Goal: Transaction & Acquisition: Obtain resource

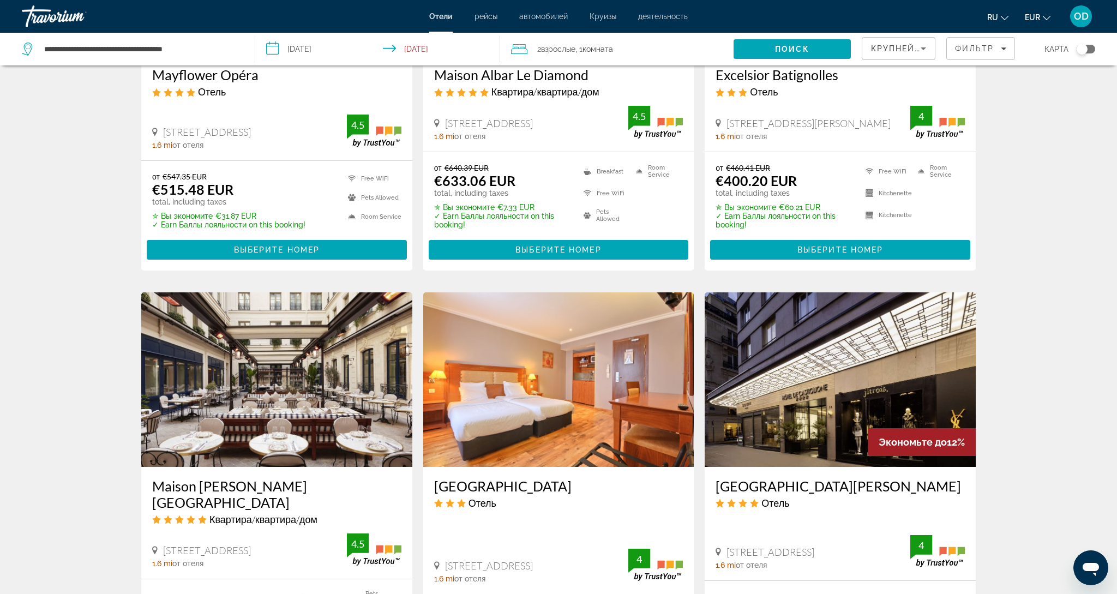
scroll to position [634, 0]
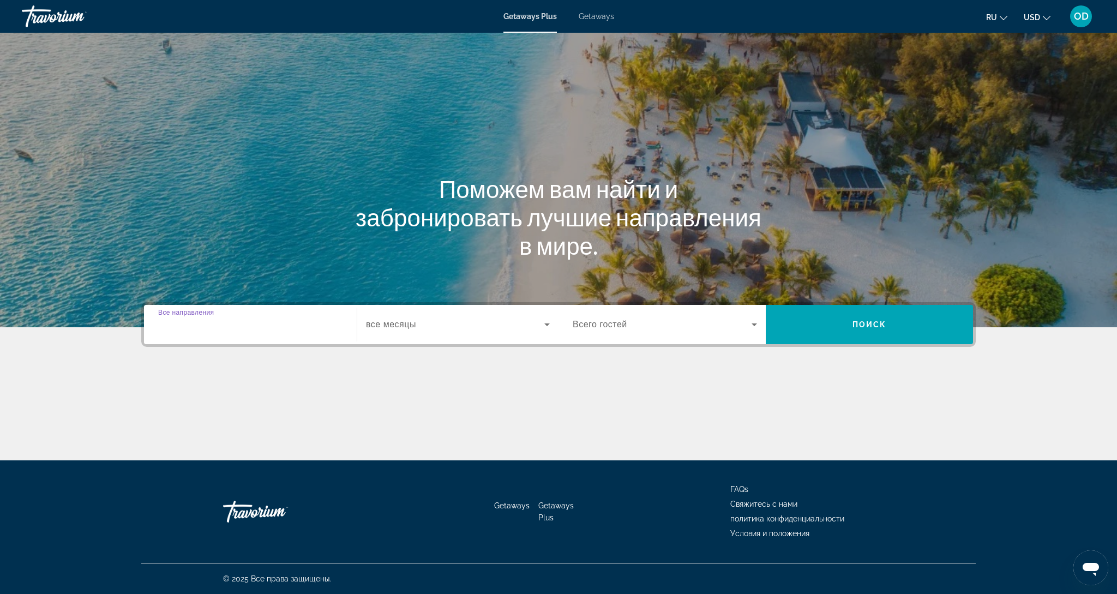
click at [187, 328] on div "Destination Все направления" at bounding box center [250, 324] width 184 height 31
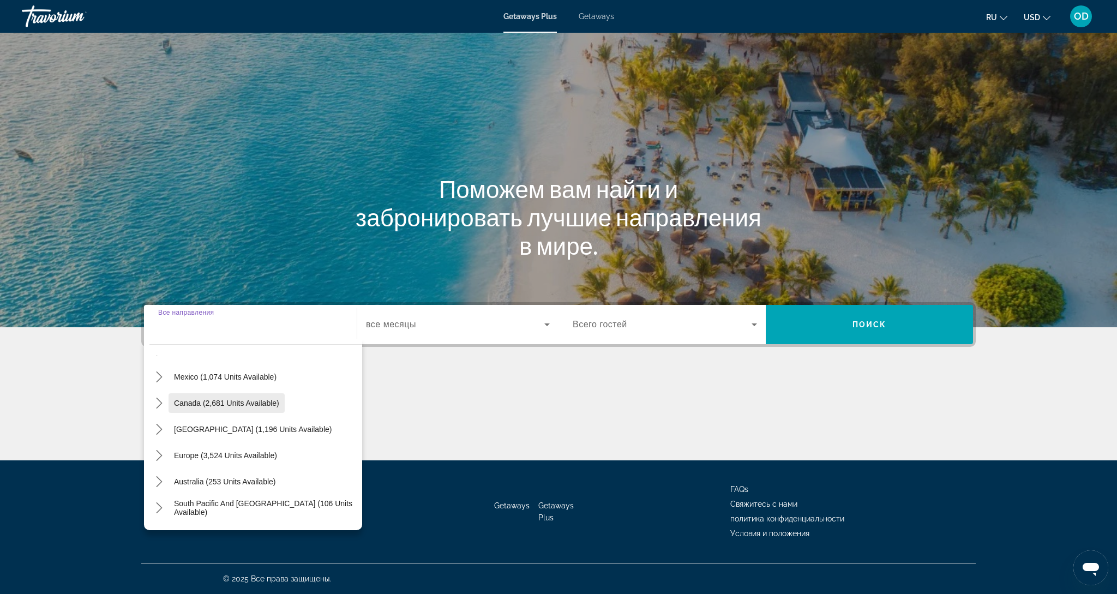
scroll to position [52, 0]
click at [208, 453] on span "Europe (3,524 units available)" at bounding box center [225, 453] width 103 height 9
type input "**********"
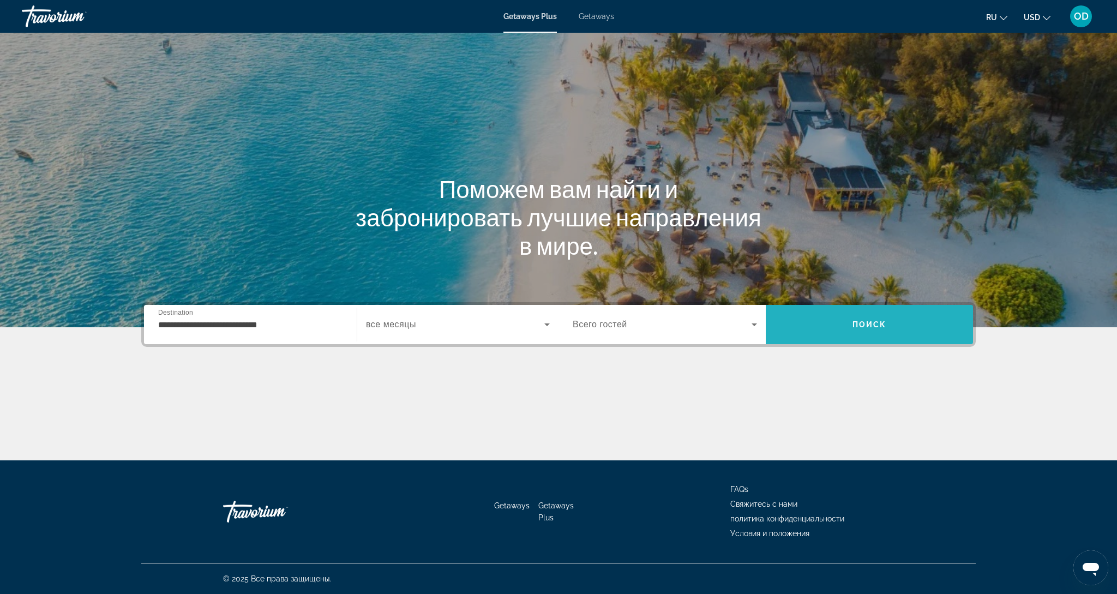
click at [876, 324] on span "Поиск" at bounding box center [869, 324] width 34 height 9
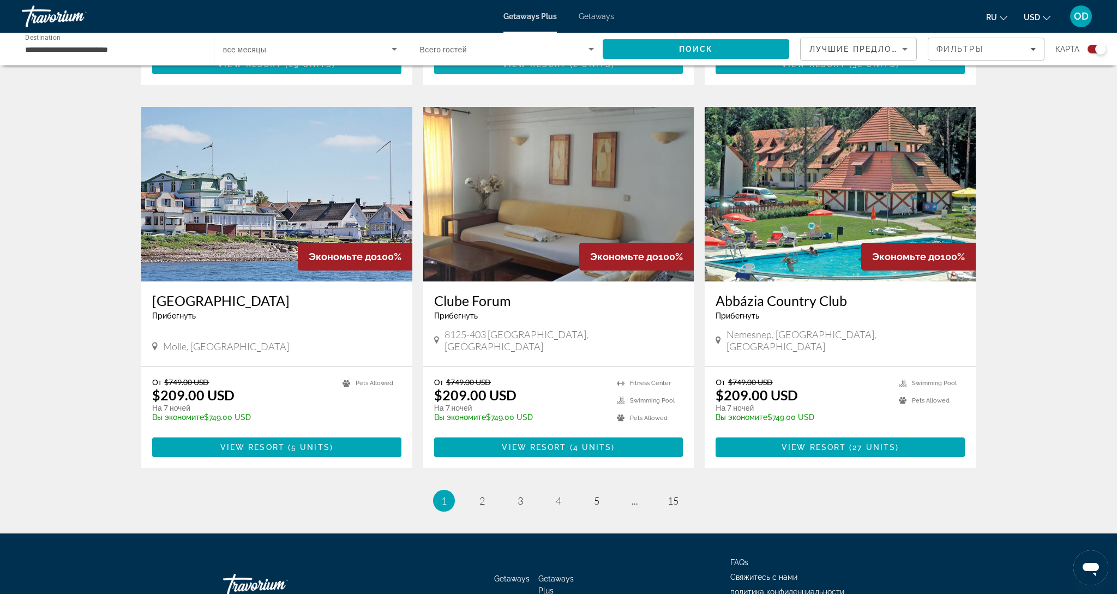
scroll to position [1505, 0]
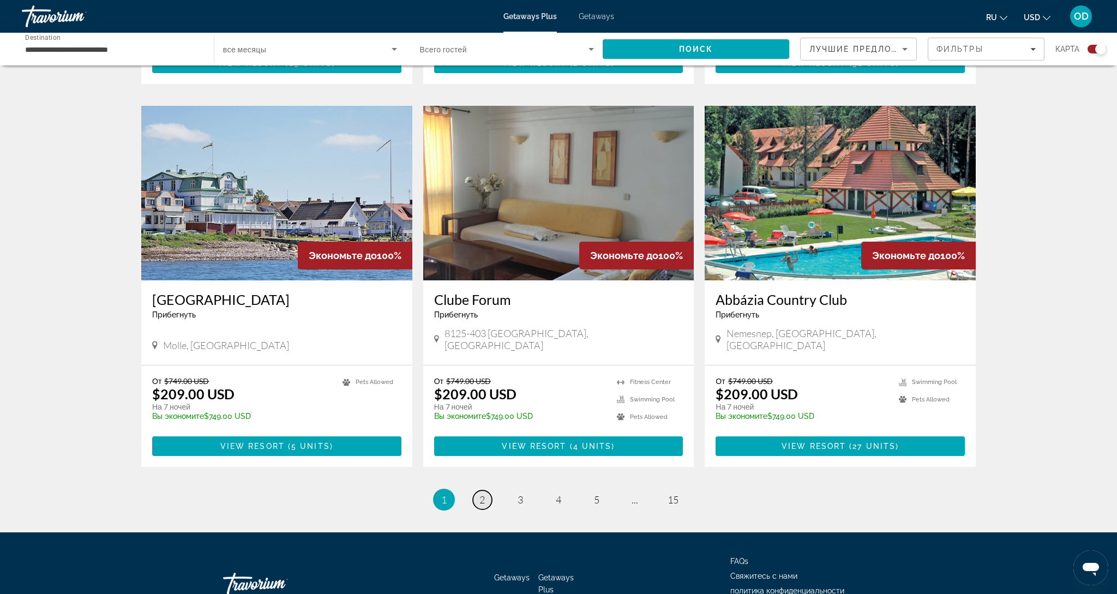
click at [481, 494] on span "2" at bounding box center [481, 500] width 5 height 12
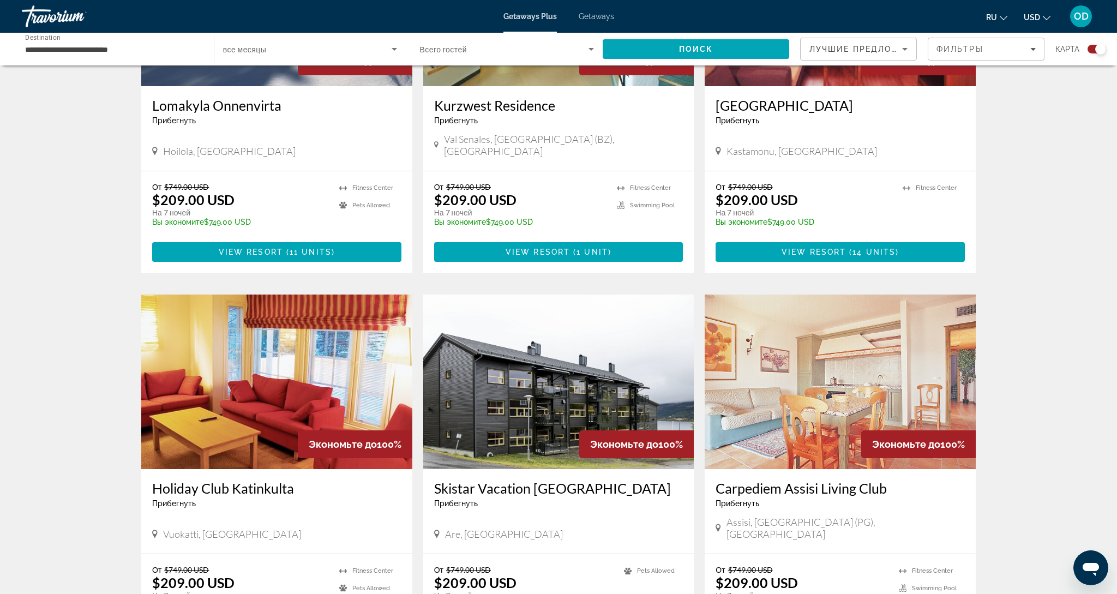
scroll to position [1303, 0]
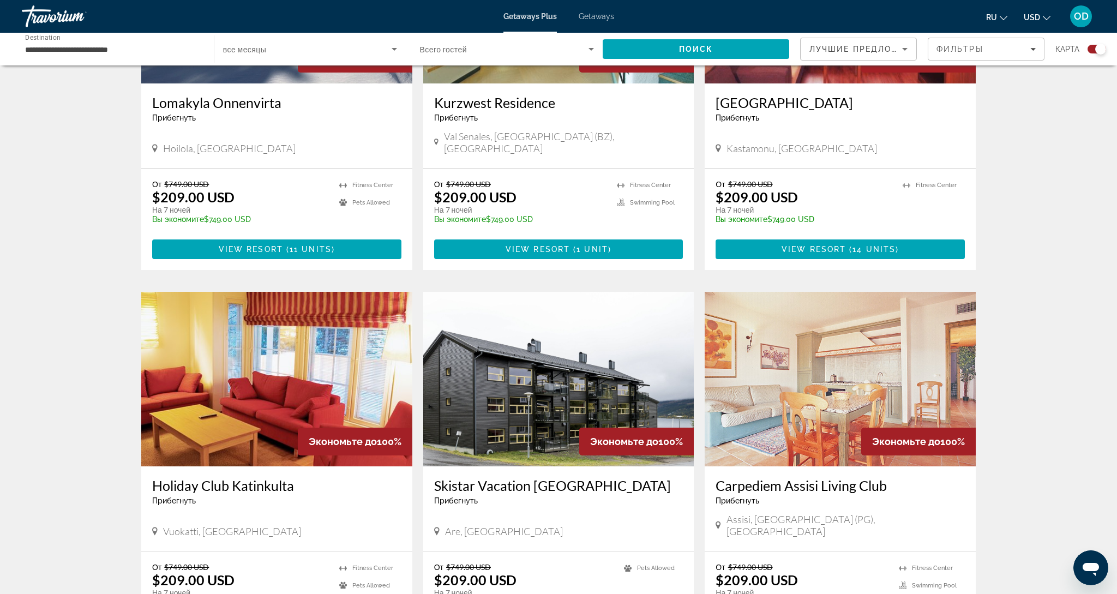
click at [568, 356] on img "Main content" at bounding box center [558, 379] width 271 height 175
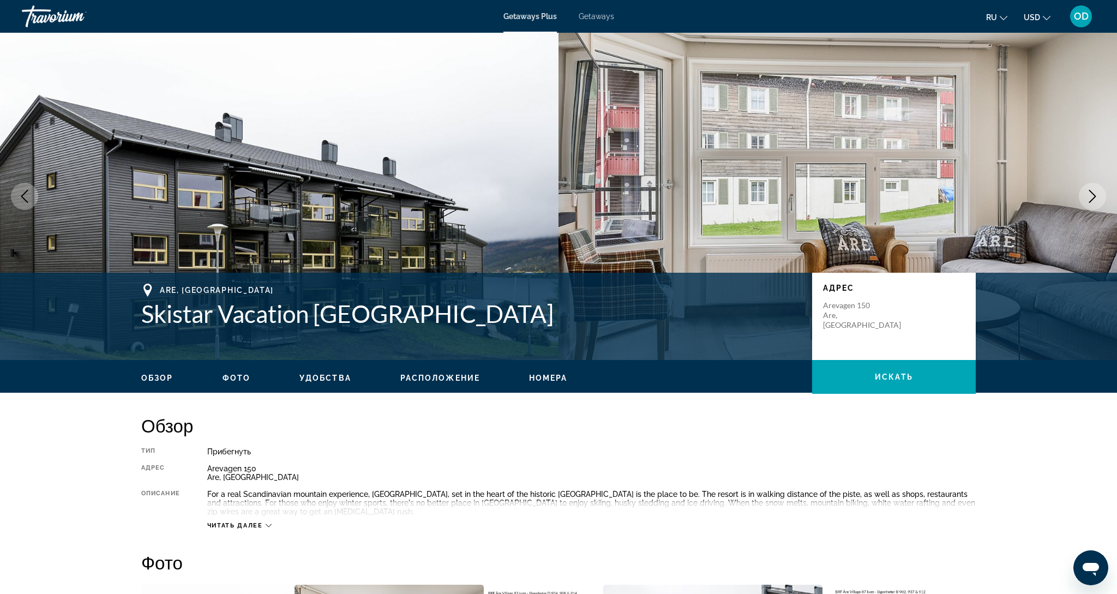
click at [1091, 197] on icon "Next image" at bounding box center [1092, 196] width 13 height 13
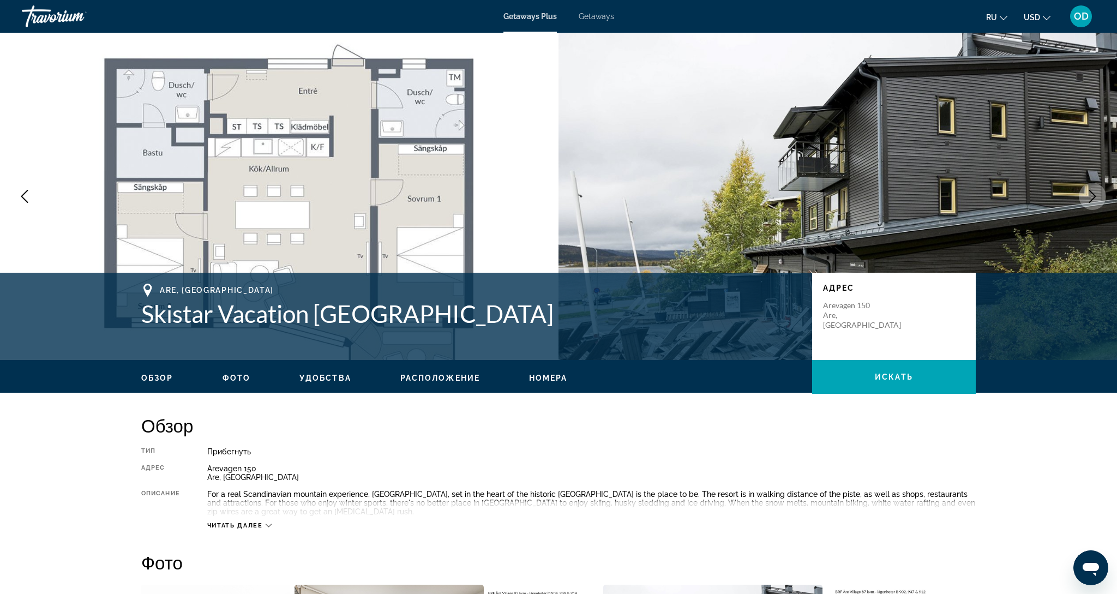
click at [1091, 197] on icon "Next image" at bounding box center [1092, 196] width 13 height 13
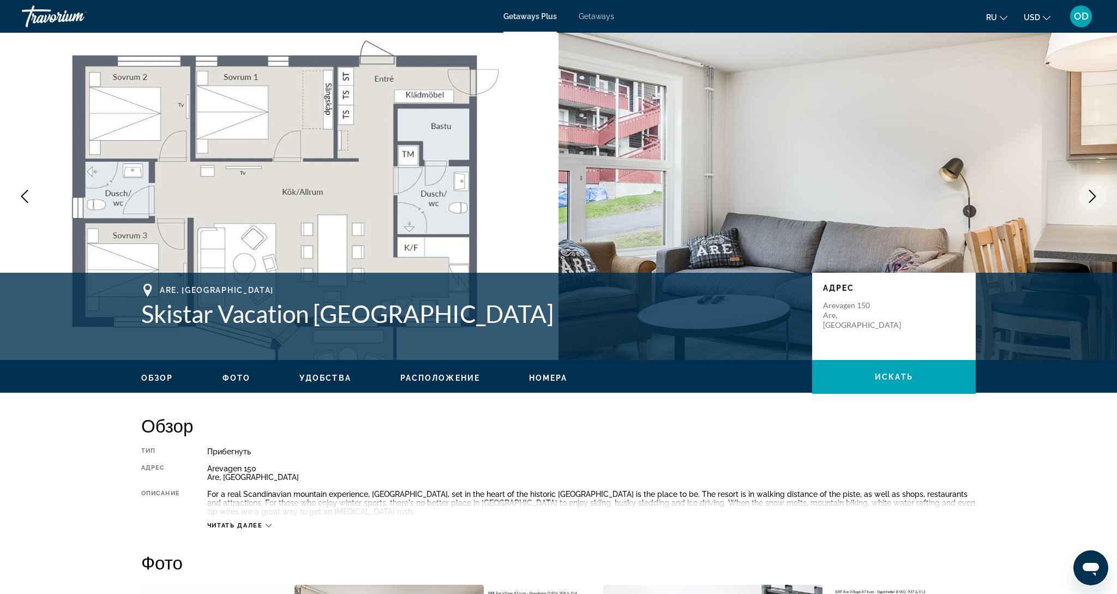
click at [1091, 197] on icon "Next image" at bounding box center [1092, 196] width 13 height 13
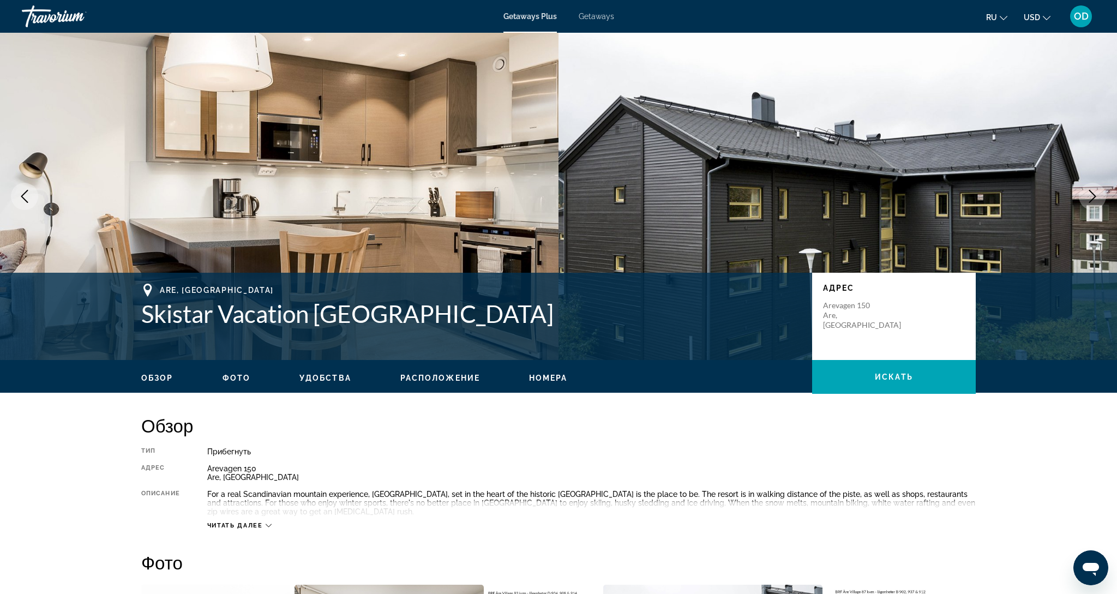
click at [1091, 197] on icon "Next image" at bounding box center [1092, 196] width 13 height 13
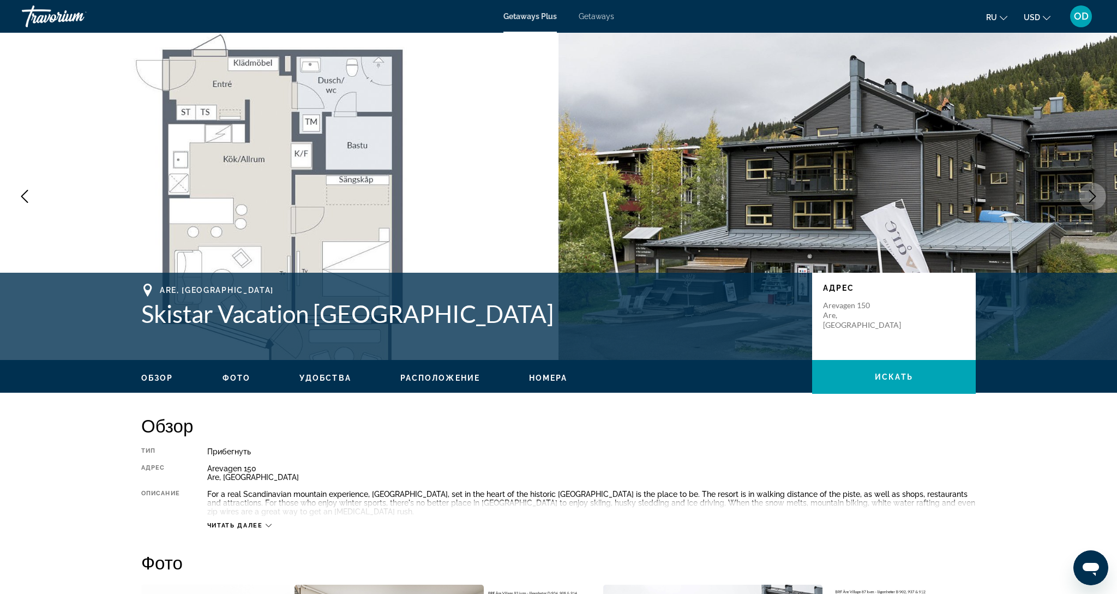
click at [1091, 197] on icon "Next image" at bounding box center [1092, 196] width 13 height 13
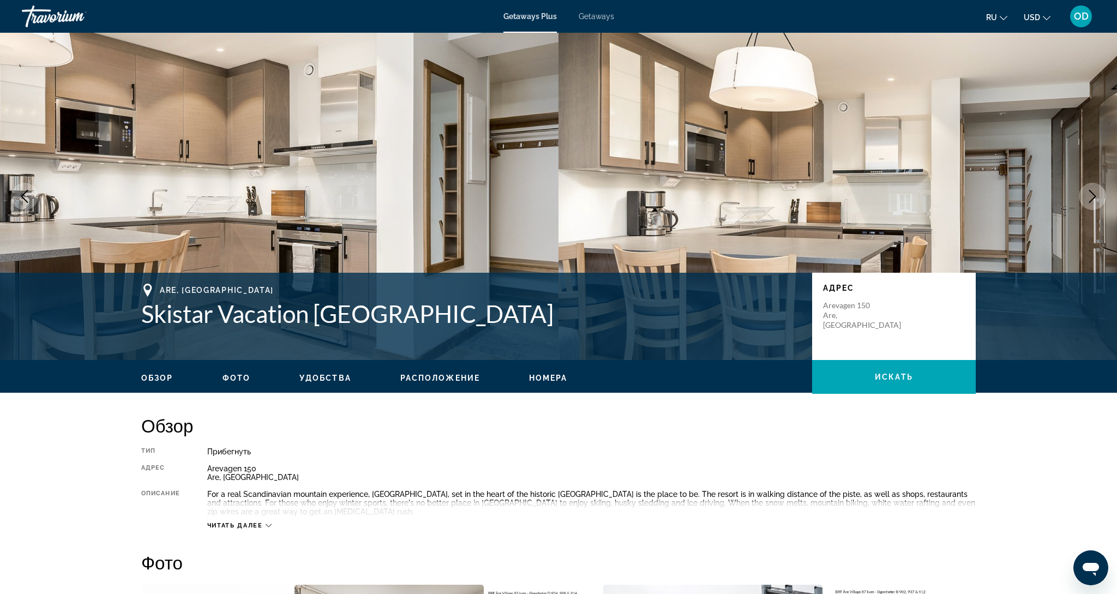
click at [1091, 197] on icon "Next image" at bounding box center [1092, 196] width 13 height 13
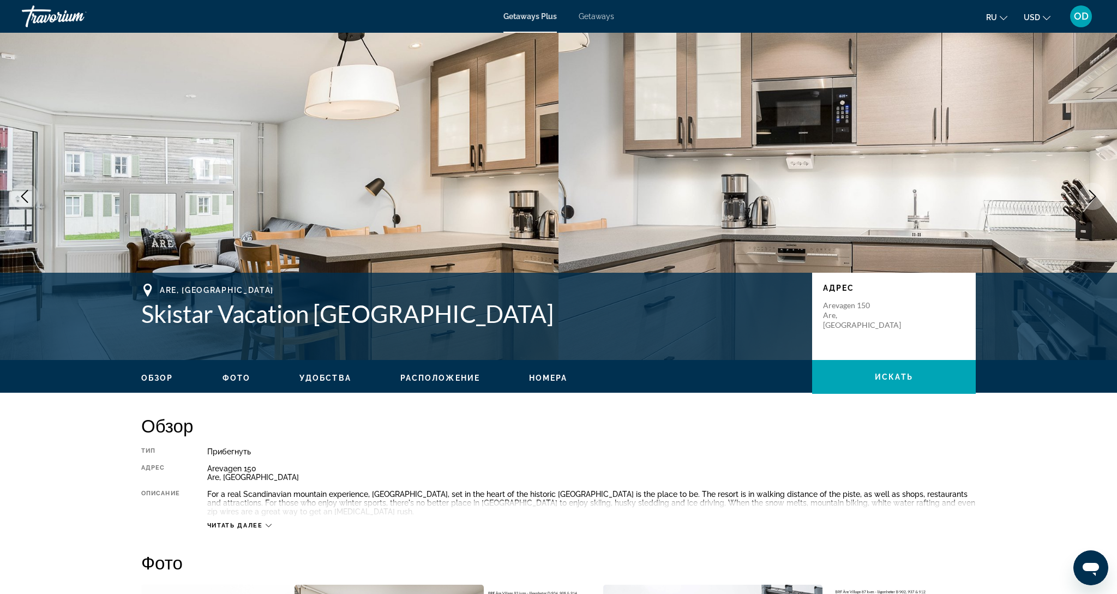
click at [1091, 197] on icon "Next image" at bounding box center [1092, 196] width 13 height 13
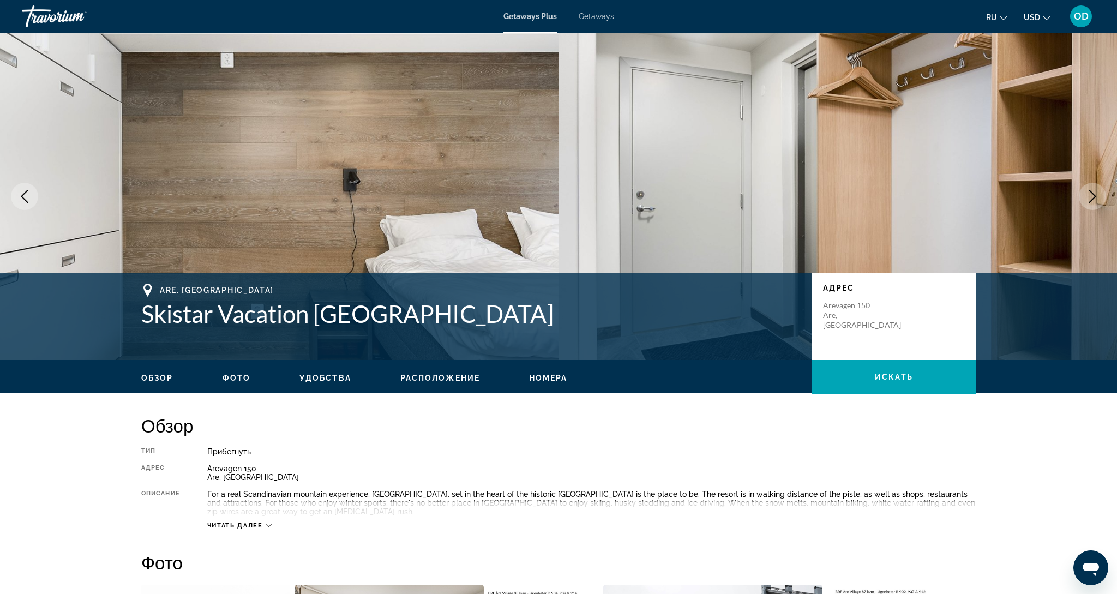
click at [1094, 195] on icon "Next image" at bounding box center [1092, 196] width 7 height 13
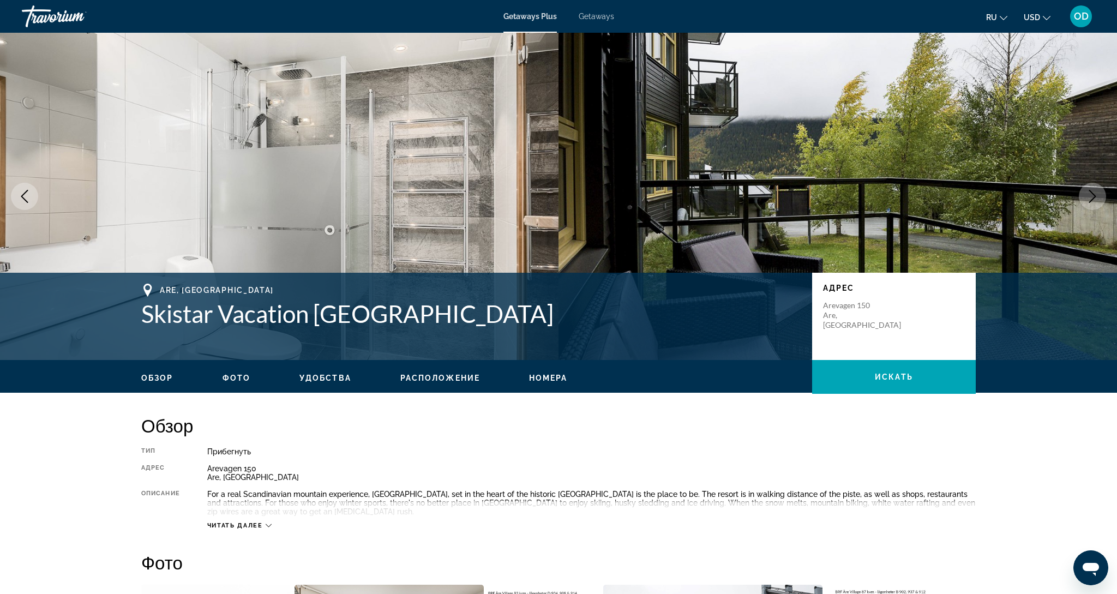
click at [1093, 197] on icon "Next image" at bounding box center [1092, 196] width 13 height 13
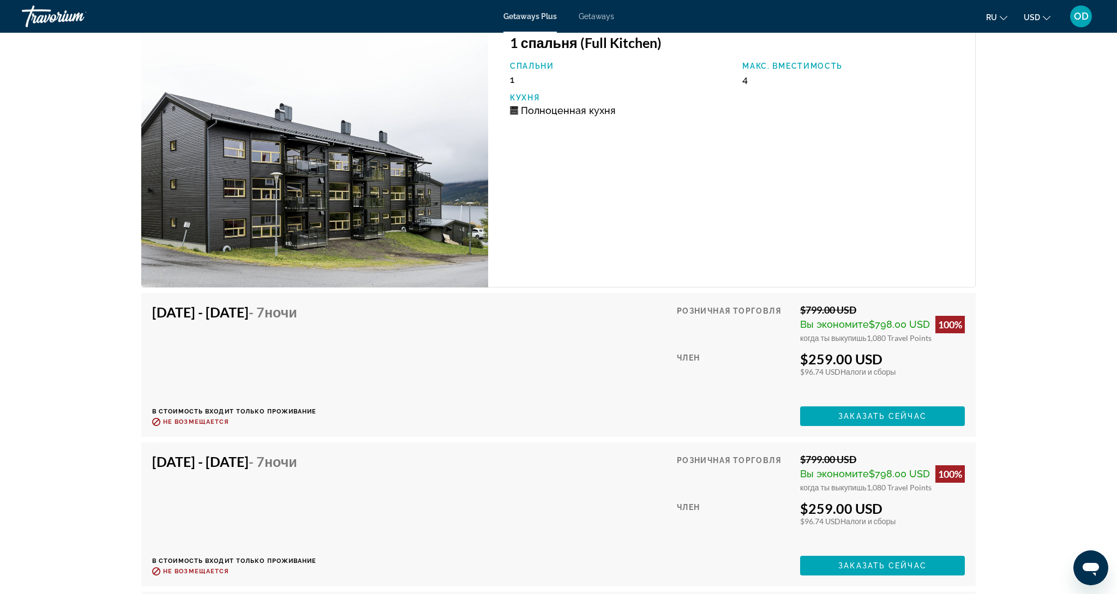
scroll to position [2513, 0]
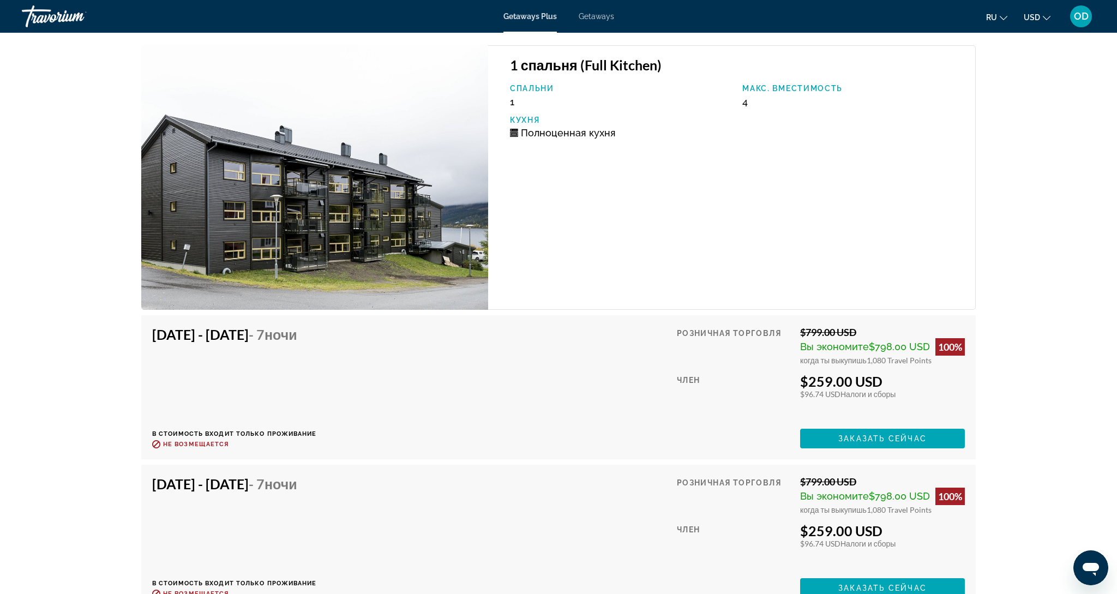
click at [281, 190] on img "Main content" at bounding box center [314, 177] width 347 height 264
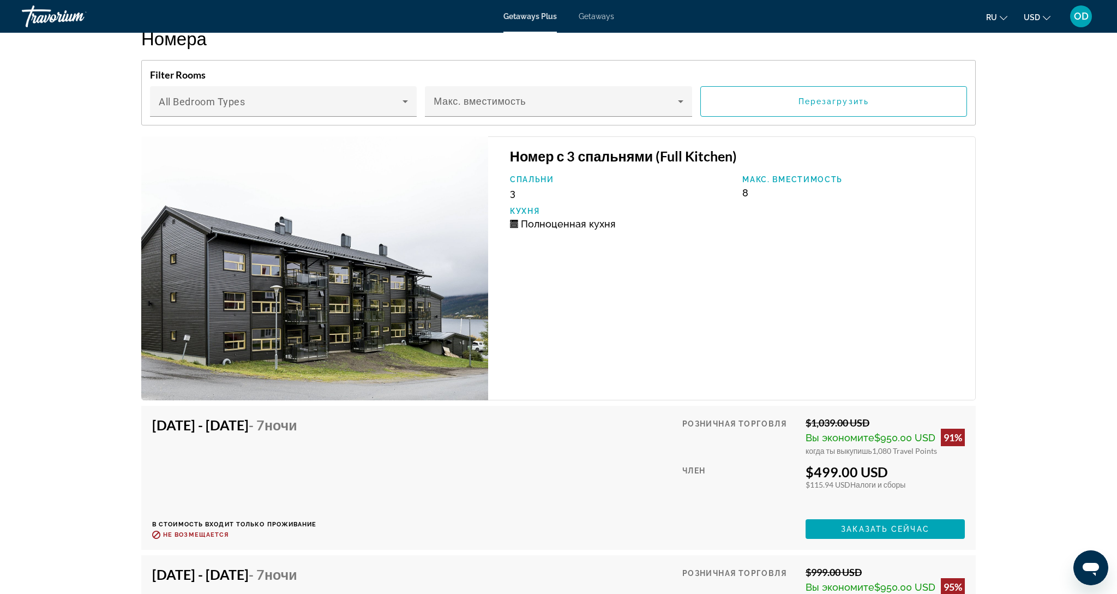
scroll to position [1728, 0]
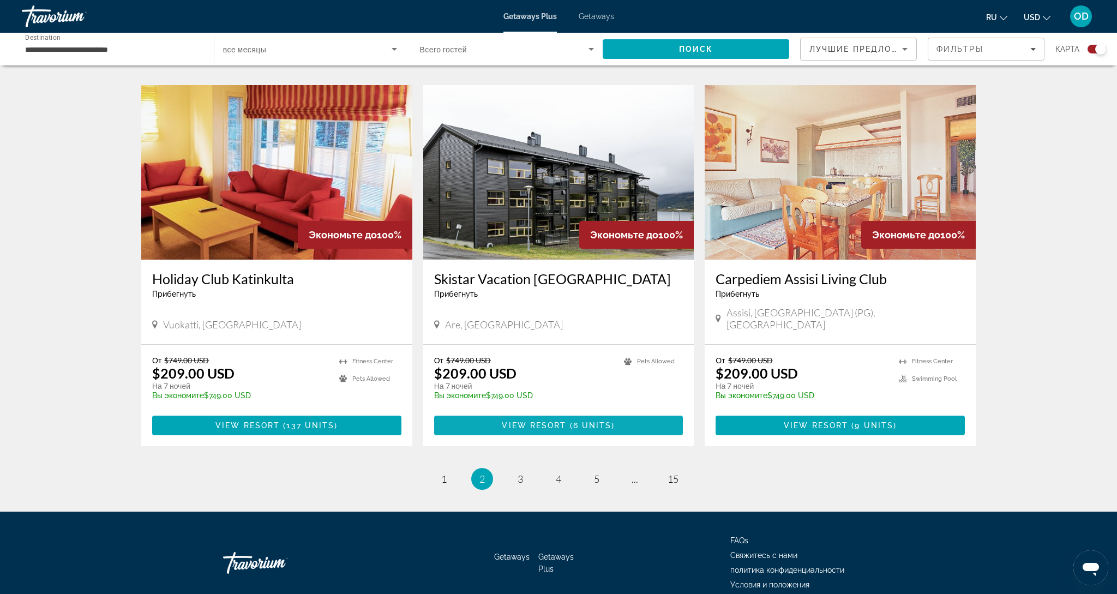
scroll to position [1509, 0]
click at [528, 470] on link "page 3" at bounding box center [520, 479] width 19 height 19
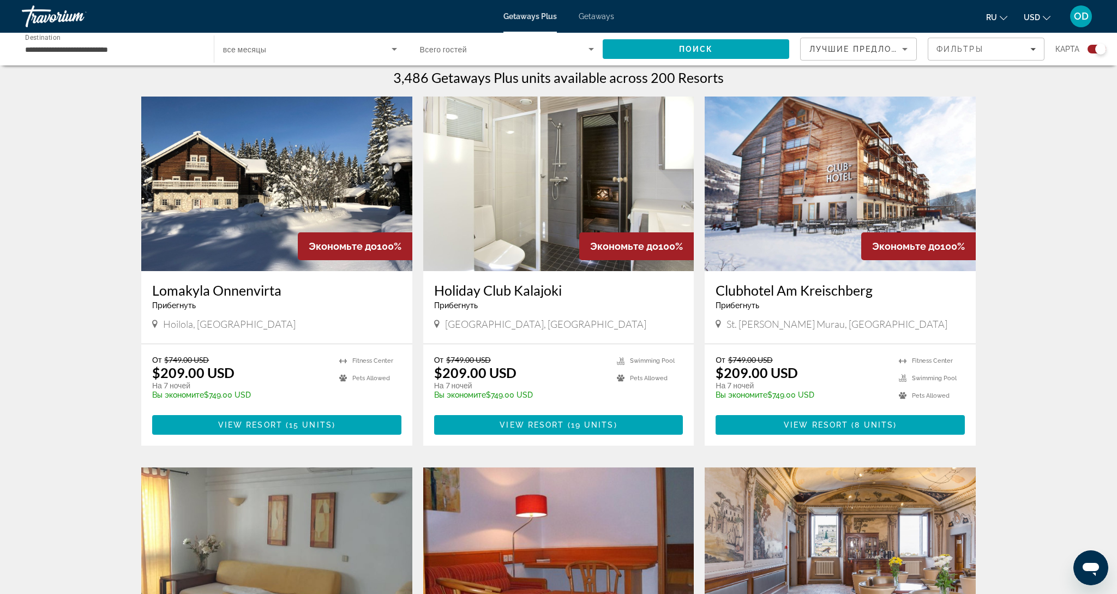
scroll to position [360, 0]
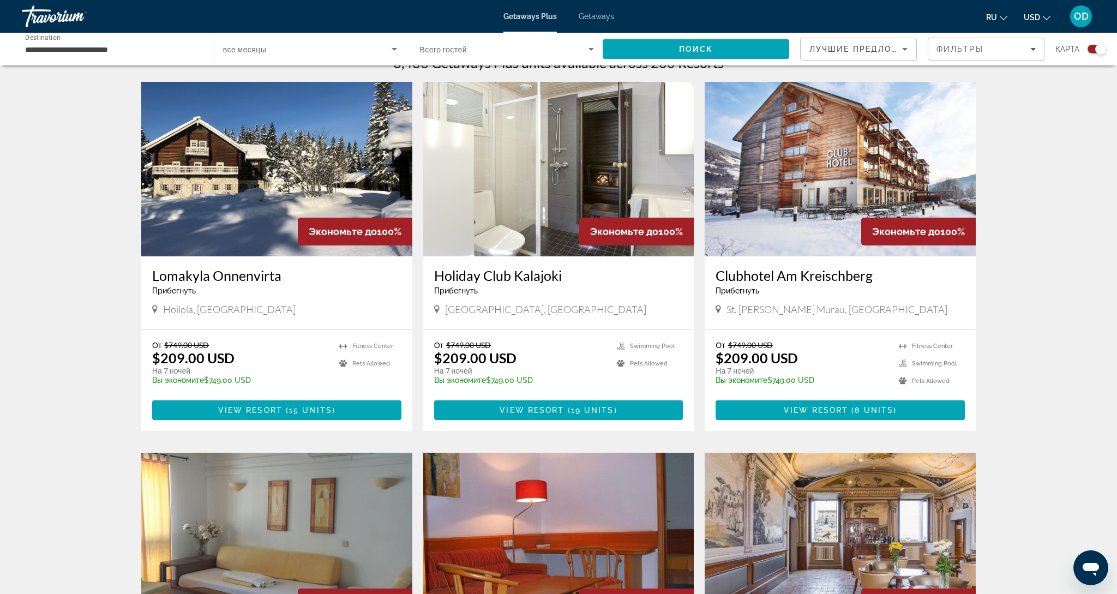
click at [589, 165] on img "Main content" at bounding box center [558, 169] width 271 height 175
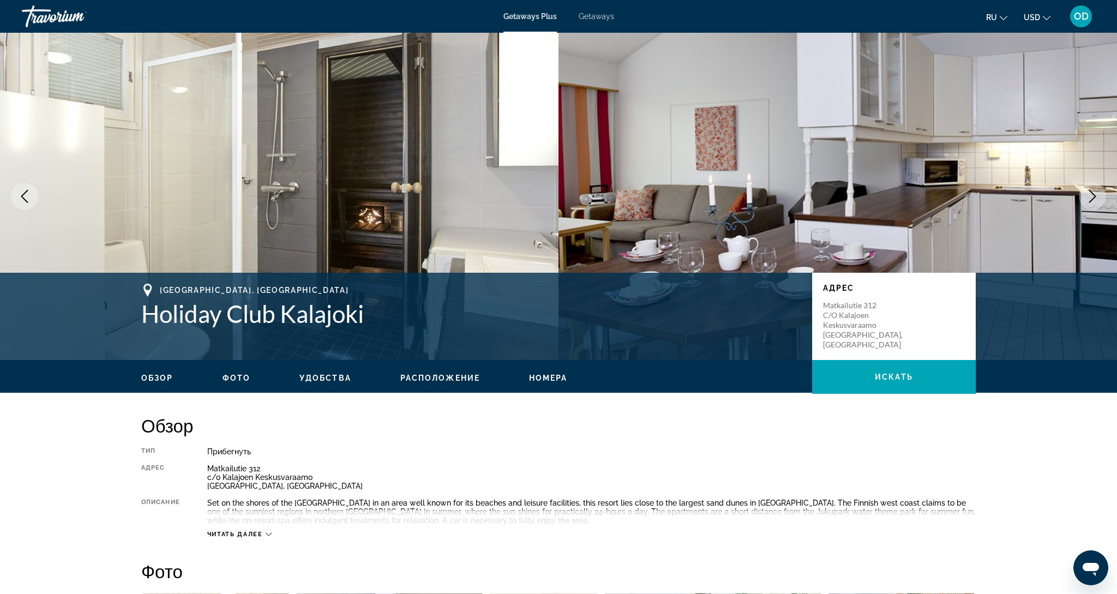
scroll to position [1, 0]
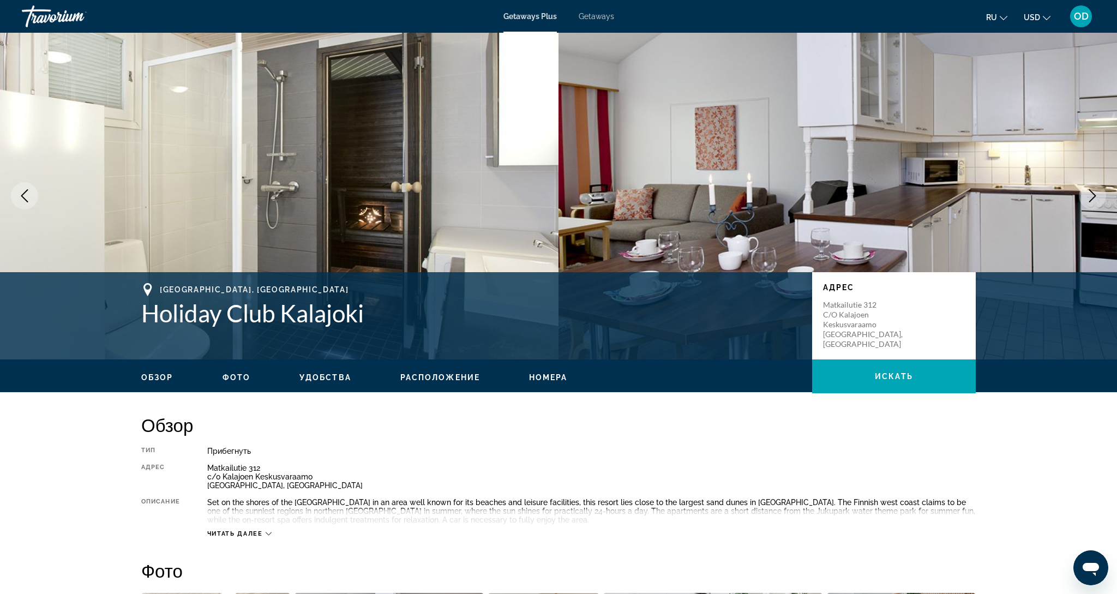
click at [1097, 197] on icon "Next image" at bounding box center [1092, 195] width 13 height 13
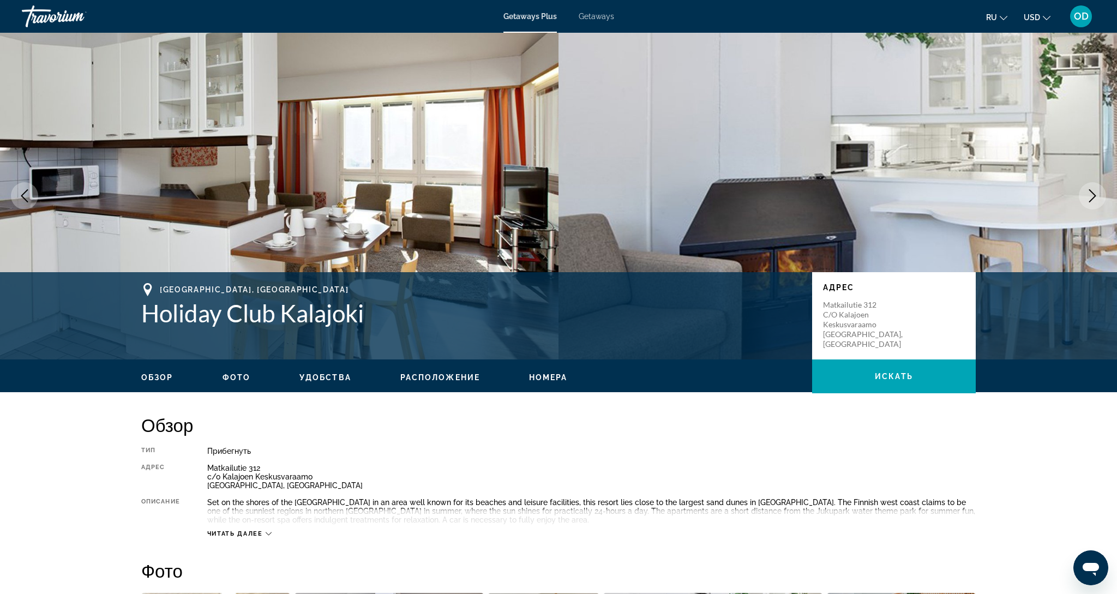
click at [1097, 197] on icon "Next image" at bounding box center [1092, 195] width 13 height 13
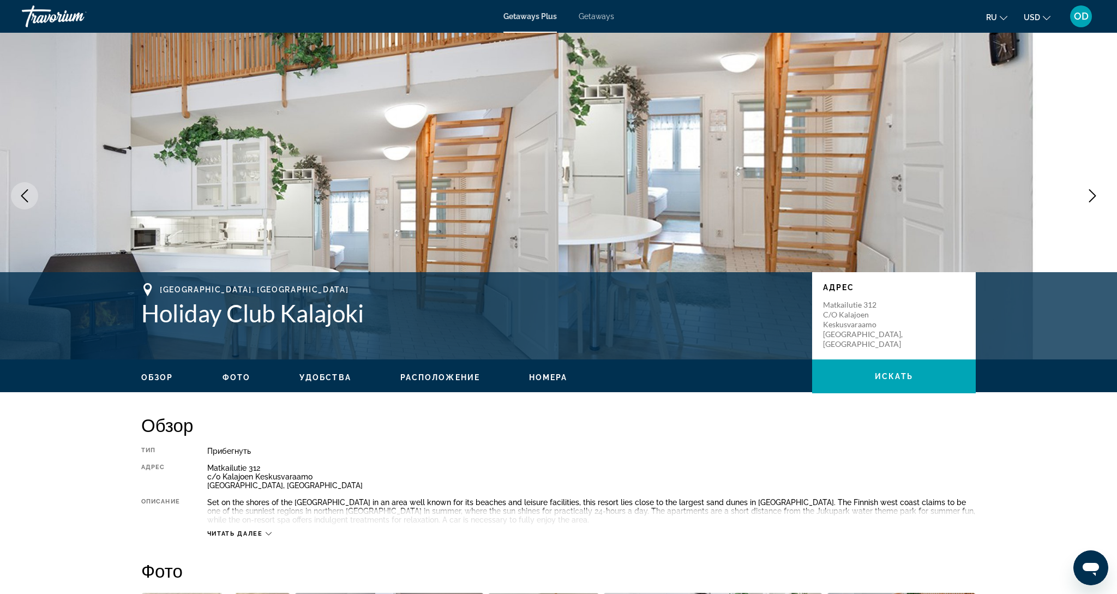
click at [1097, 197] on icon "Next image" at bounding box center [1092, 195] width 13 height 13
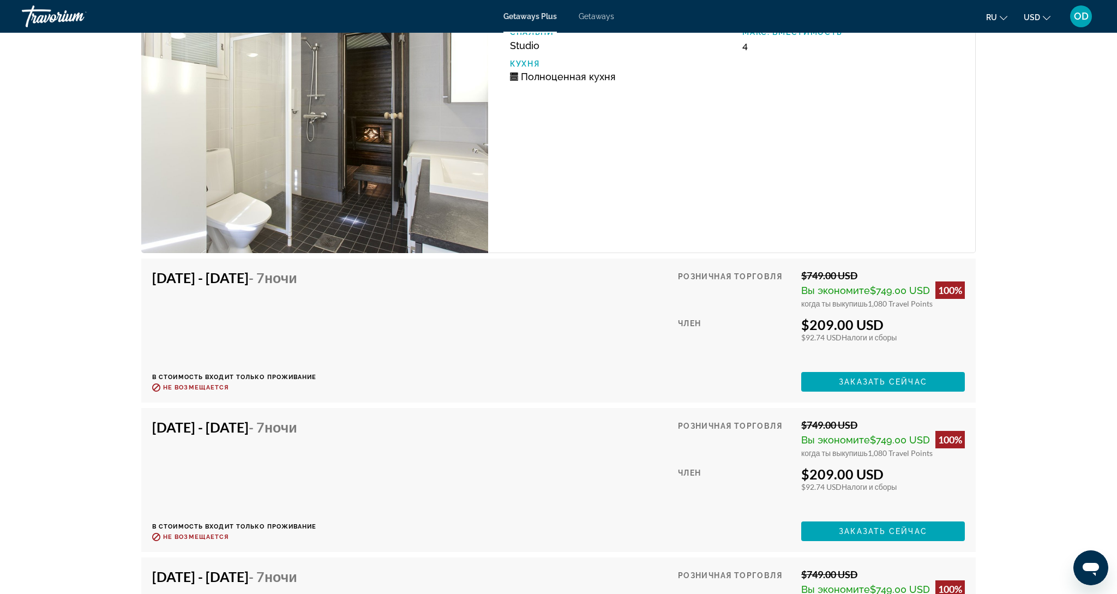
scroll to position [1864, 0]
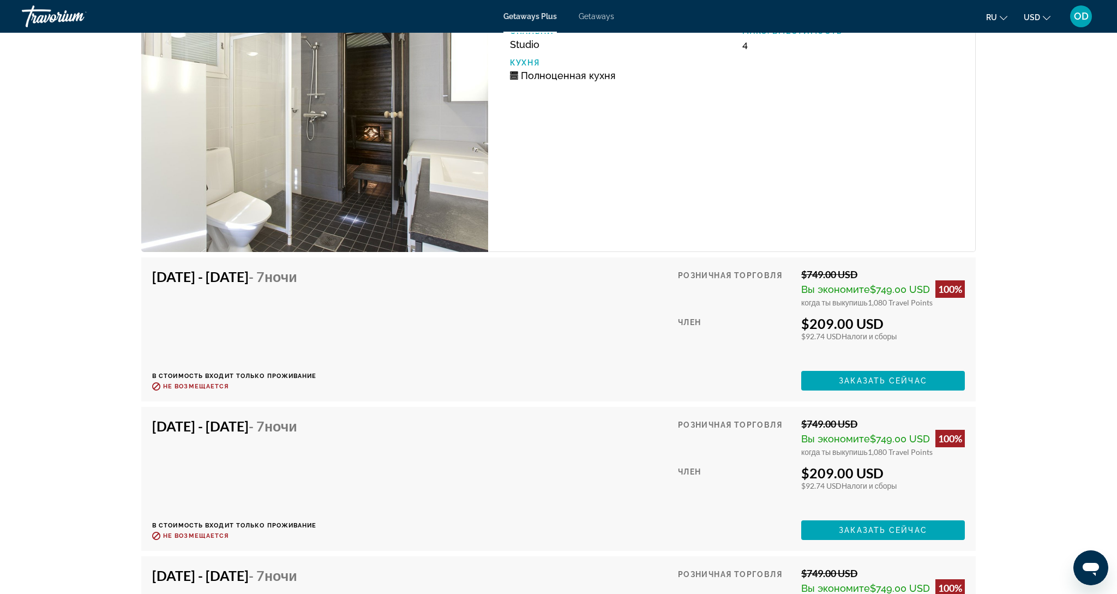
click at [365, 124] on img "Main content" at bounding box center [314, 120] width 347 height 264
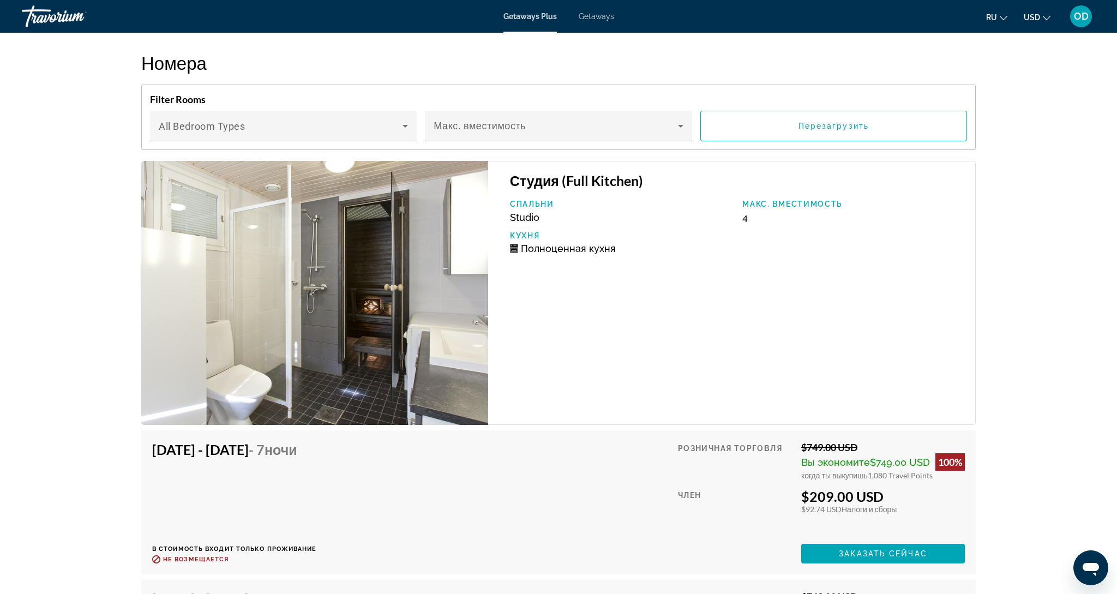
scroll to position [1684, 0]
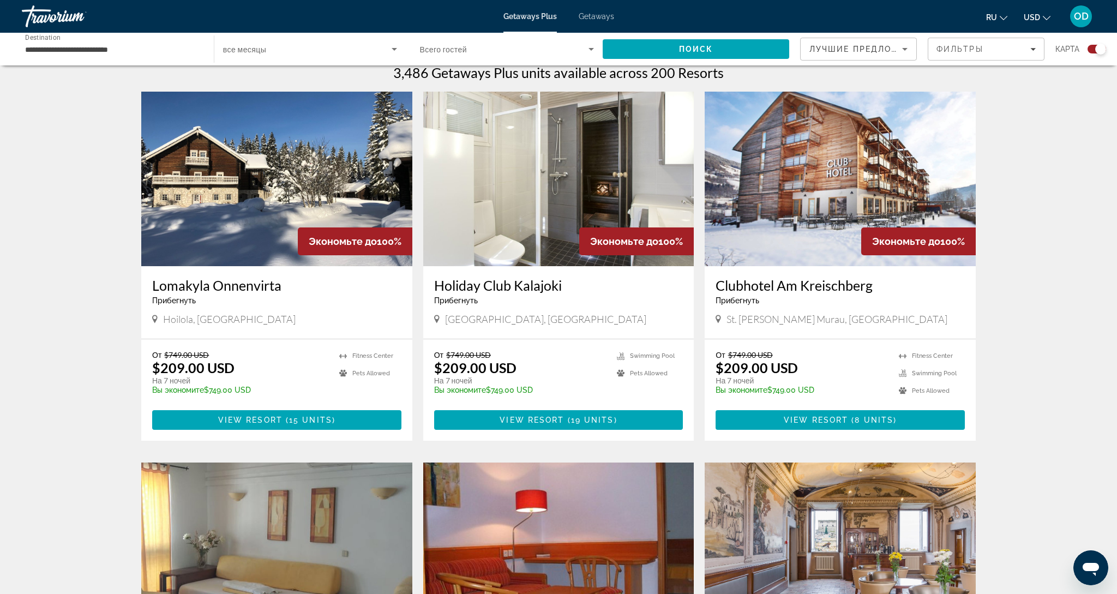
scroll to position [351, 0]
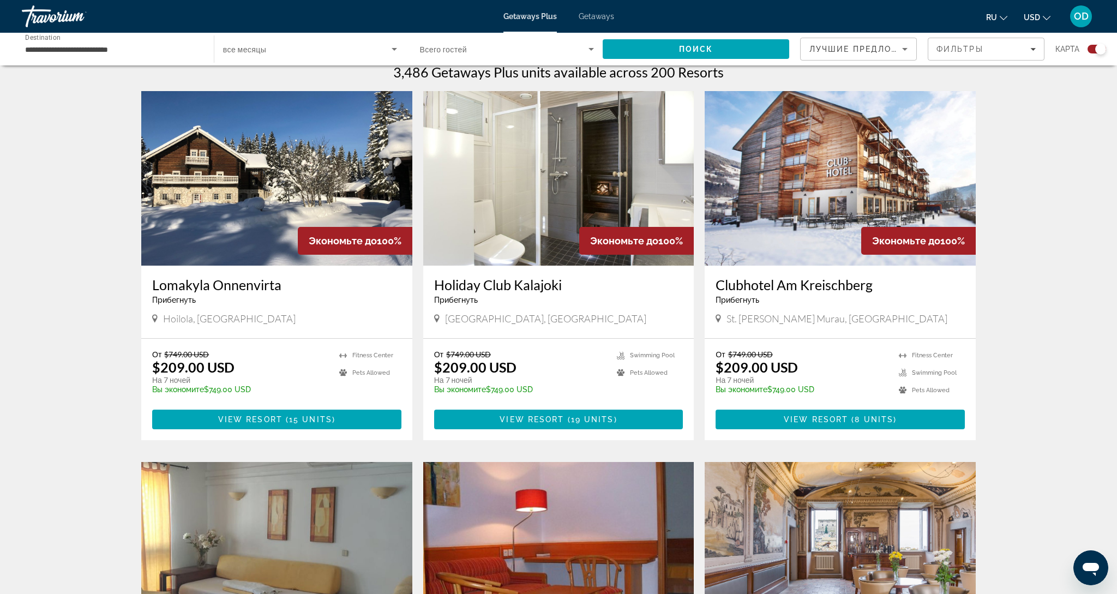
click at [816, 168] on img "Main content" at bounding box center [840, 178] width 271 height 175
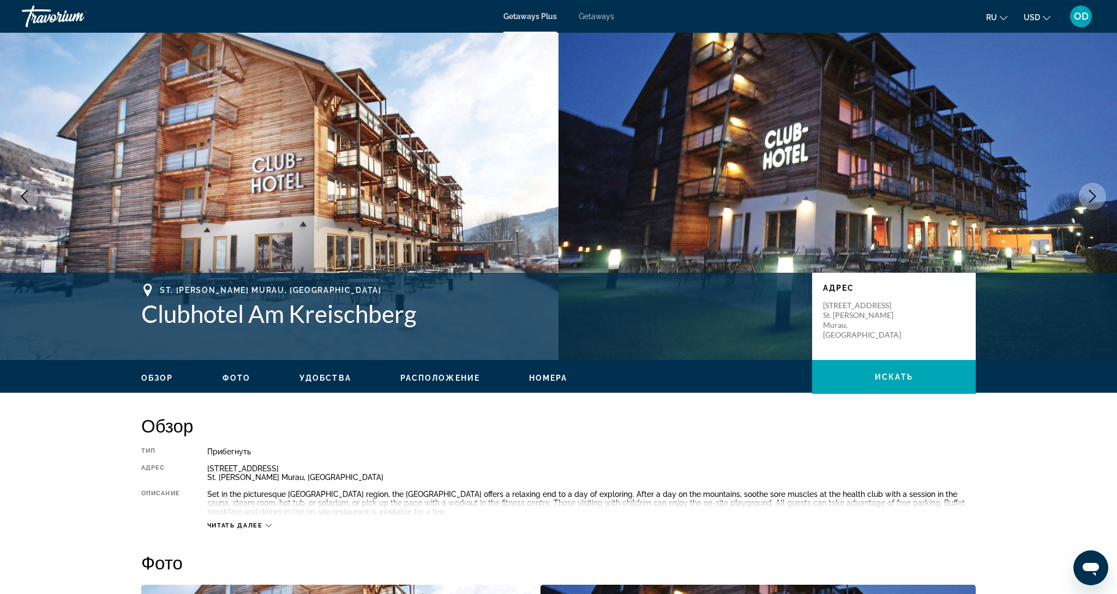
click at [1101, 202] on button "Next image" at bounding box center [1092, 196] width 27 height 27
click at [1094, 197] on icon "Next image" at bounding box center [1092, 196] width 13 height 13
click at [1086, 194] on icon "Next image" at bounding box center [1092, 196] width 13 height 13
click at [1092, 197] on icon "Next image" at bounding box center [1092, 196] width 13 height 13
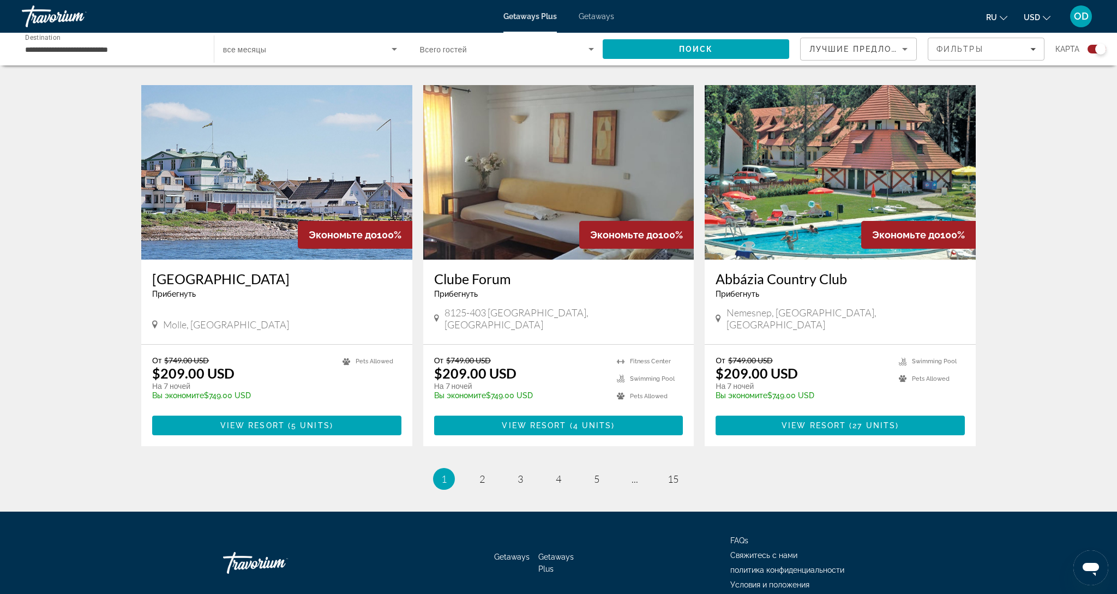
scroll to position [1526, 0]
click at [477, 470] on link "page 2" at bounding box center [482, 479] width 19 height 19
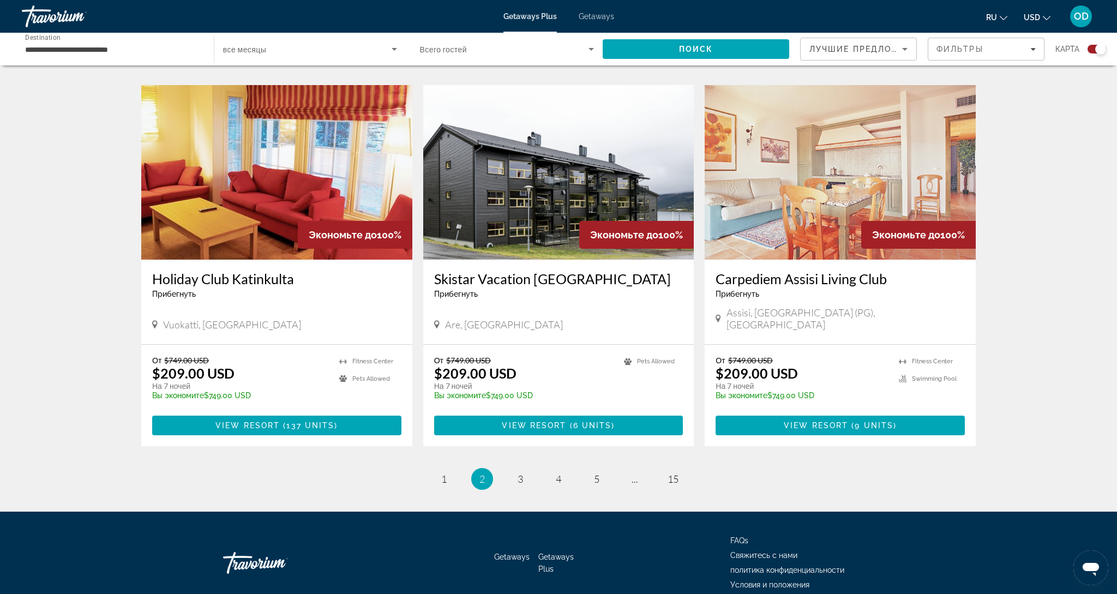
scroll to position [1509, 0]
click at [521, 473] on span "3" at bounding box center [520, 479] width 5 height 12
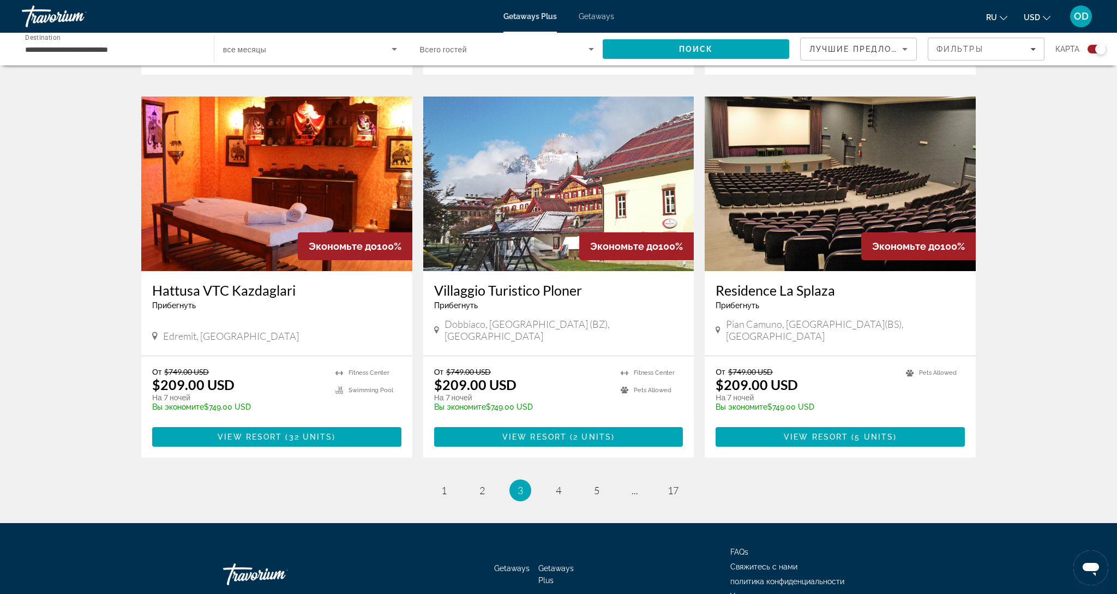
scroll to position [1509, 0]
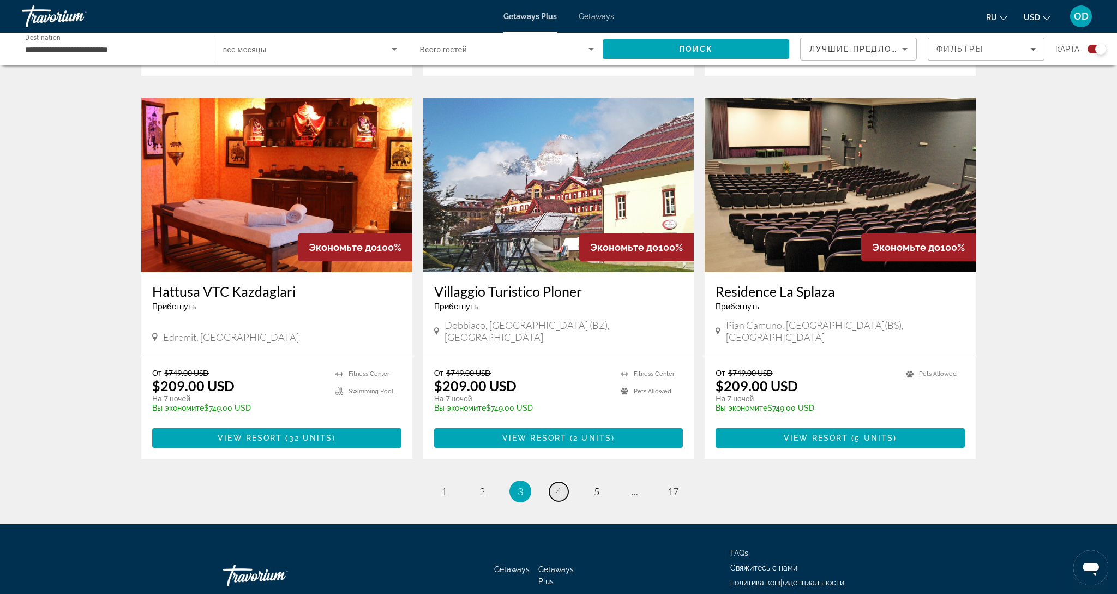
click at [560, 485] on span "4" at bounding box center [558, 491] width 5 height 12
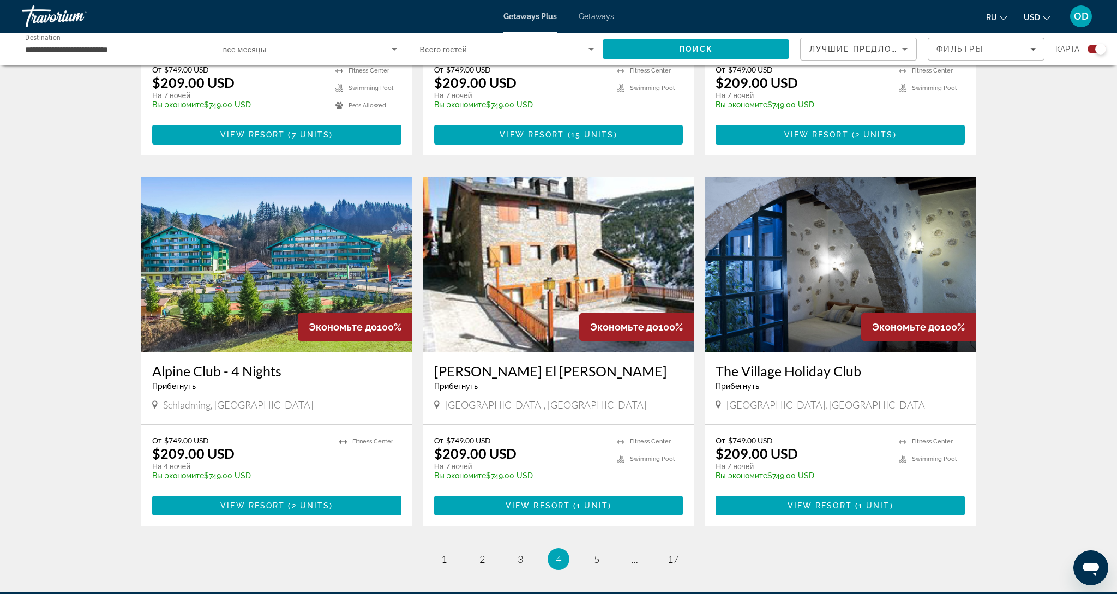
scroll to position [1422, 0]
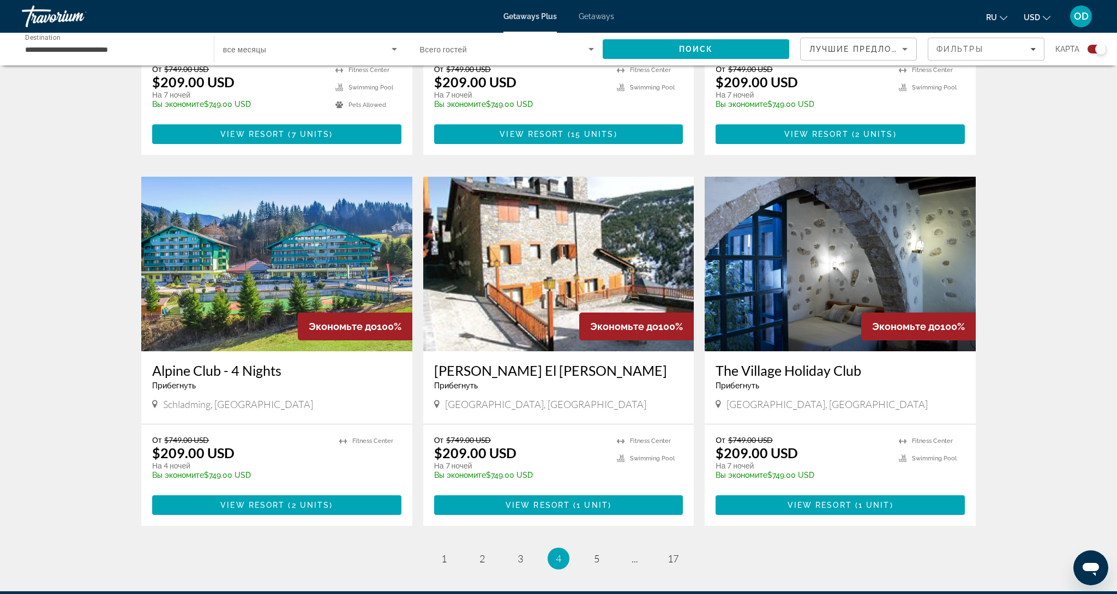
click at [806, 255] on img "Main content" at bounding box center [840, 264] width 271 height 175
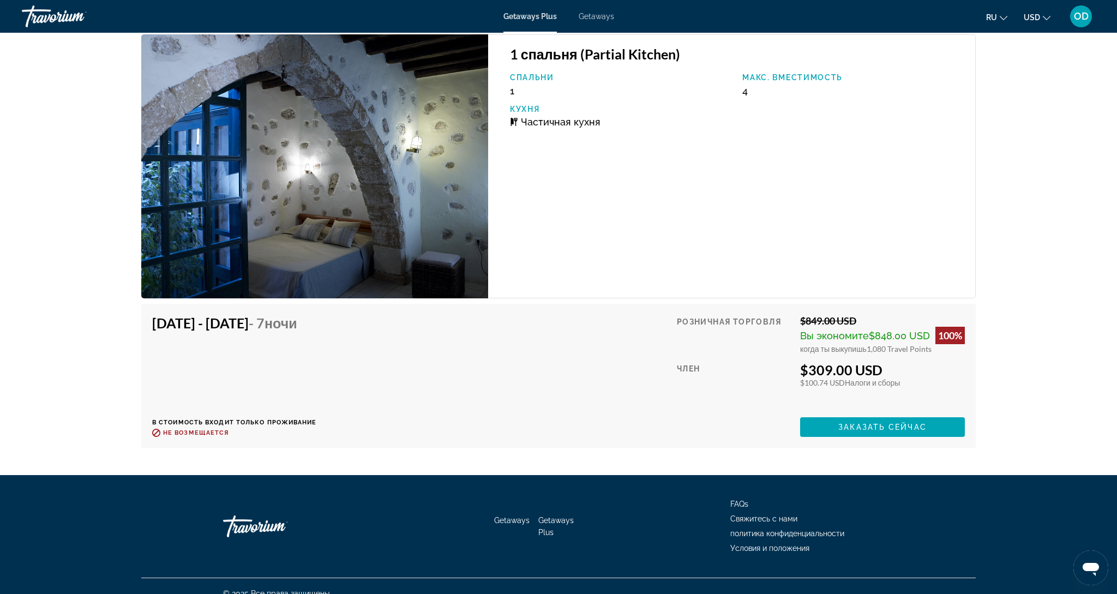
scroll to position [1854, 0]
click at [355, 215] on img "Main content" at bounding box center [314, 167] width 347 height 264
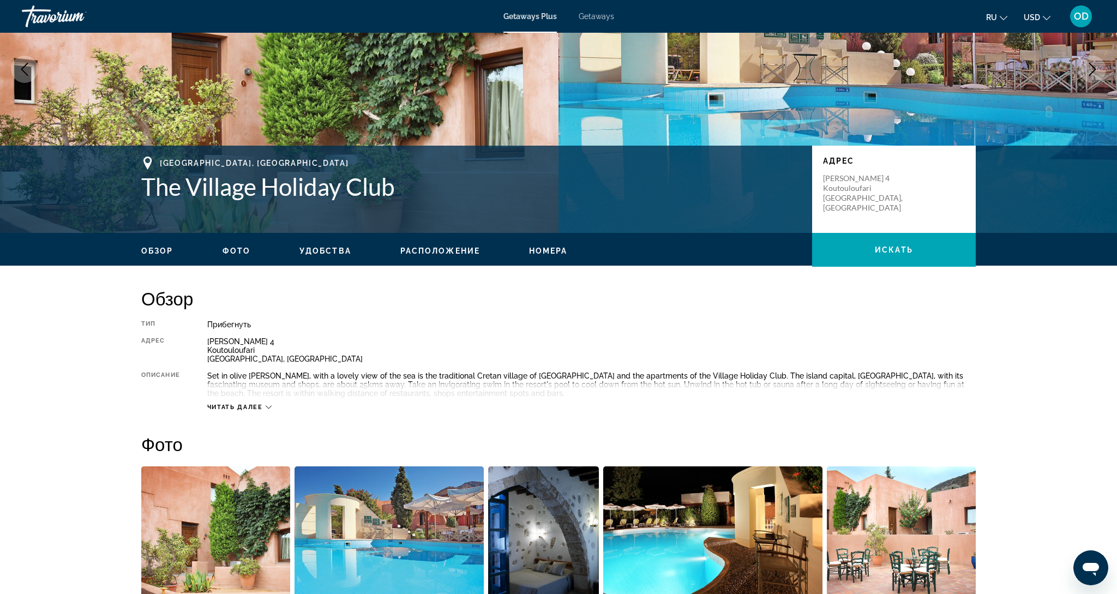
scroll to position [125, 0]
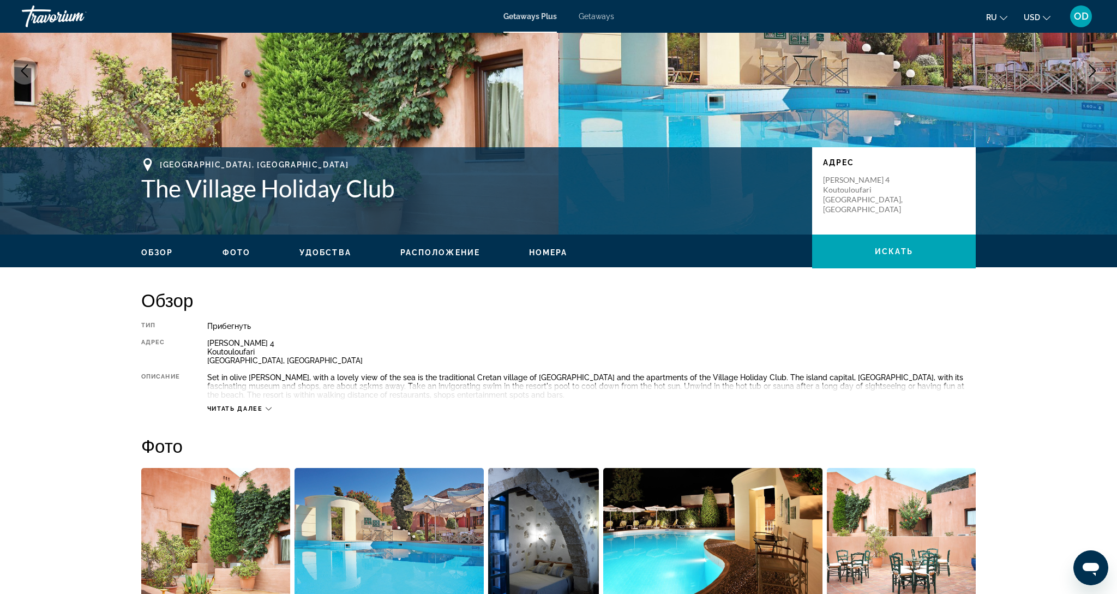
click at [193, 501] on img "Open full-screen image slider" at bounding box center [215, 535] width 149 height 135
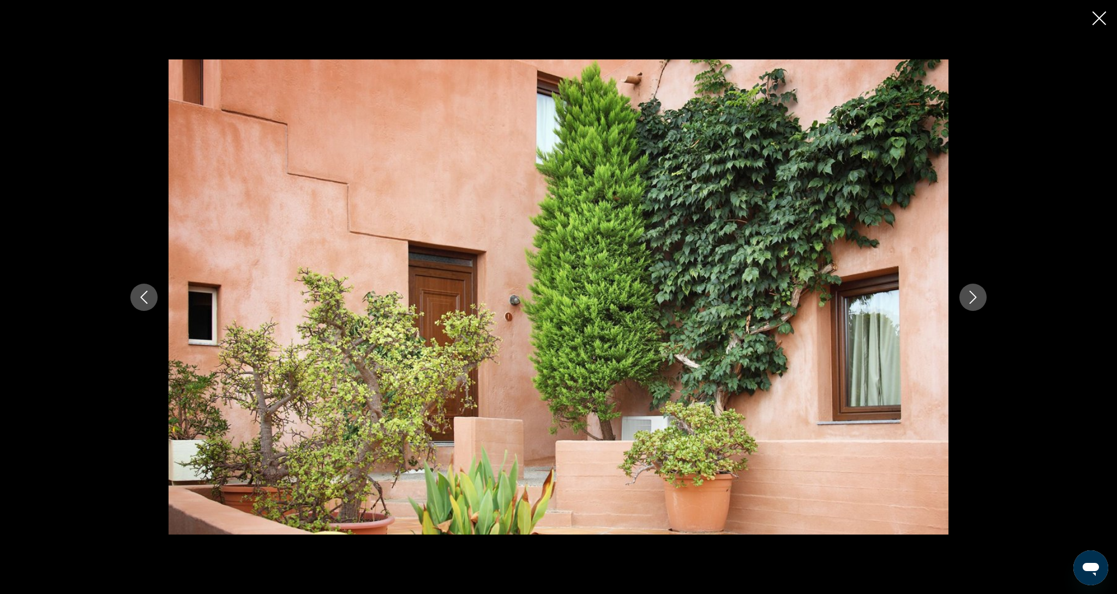
click at [970, 308] on button "Next image" at bounding box center [972, 297] width 27 height 27
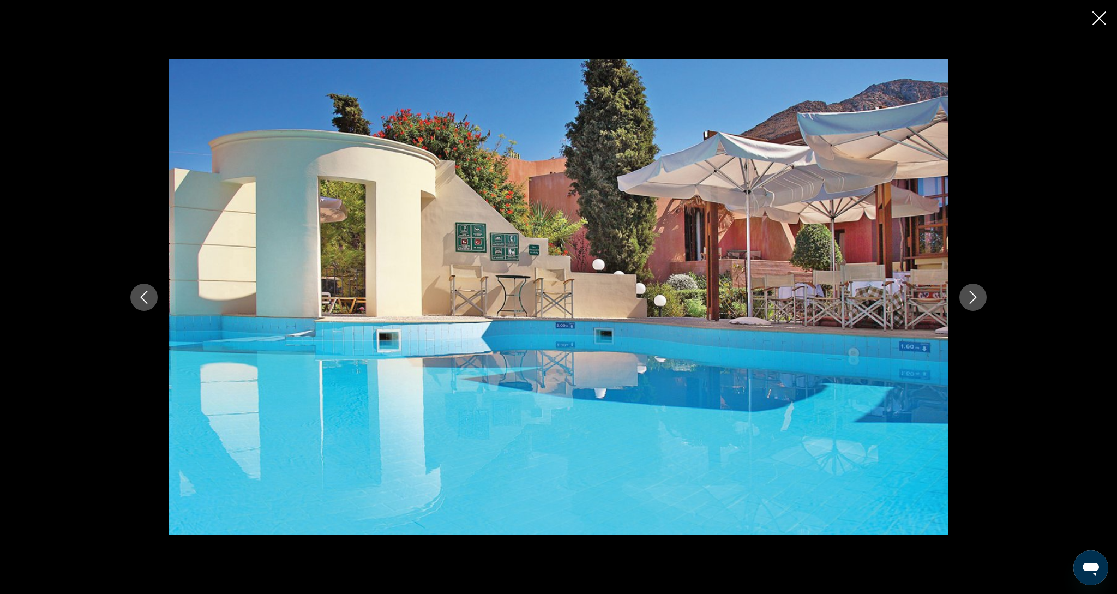
click at [970, 308] on button "Next image" at bounding box center [972, 297] width 27 height 27
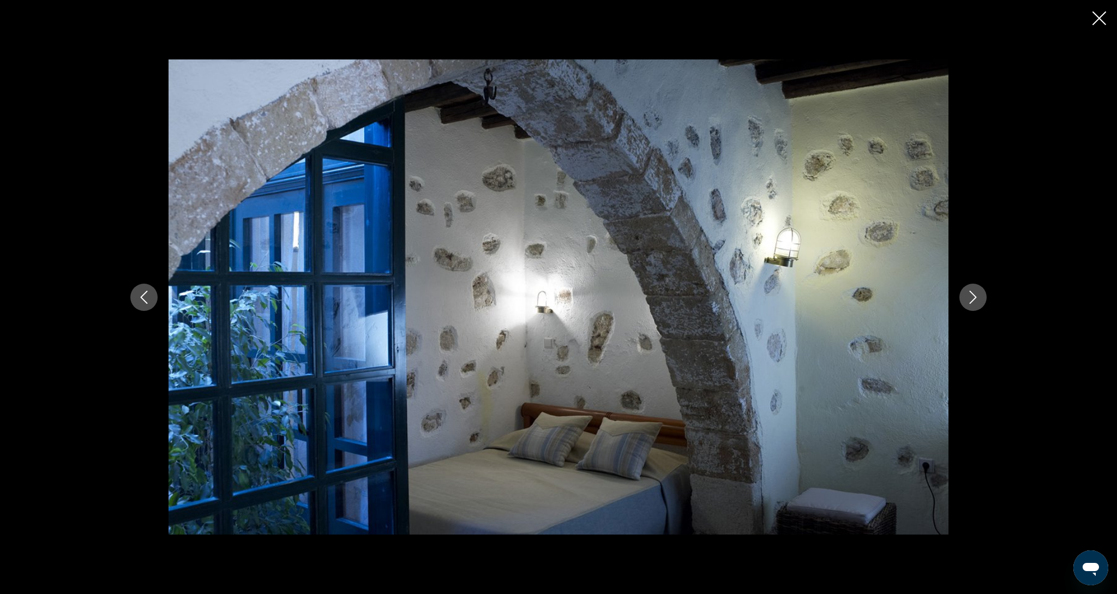
click at [970, 308] on button "Next image" at bounding box center [972, 297] width 27 height 27
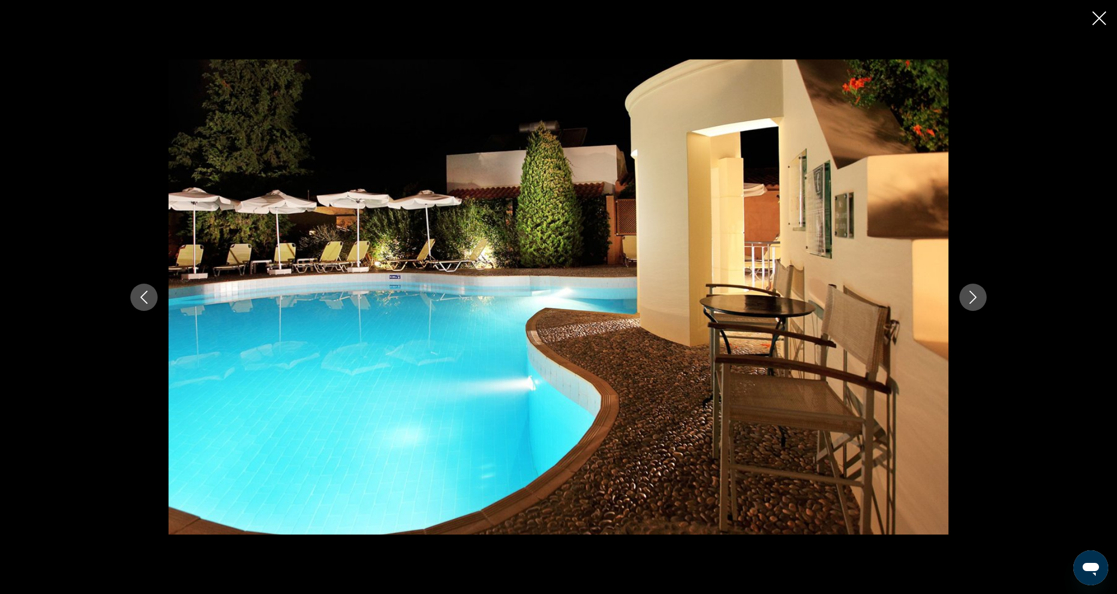
click at [970, 308] on button "Next image" at bounding box center [972, 297] width 27 height 27
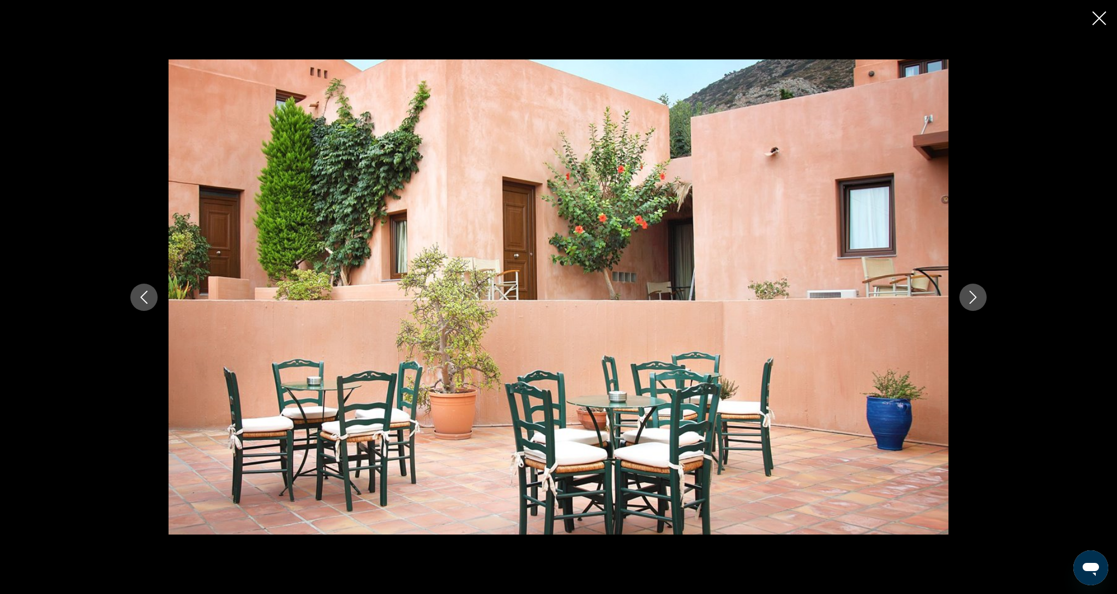
click at [970, 308] on button "Next image" at bounding box center [972, 297] width 27 height 27
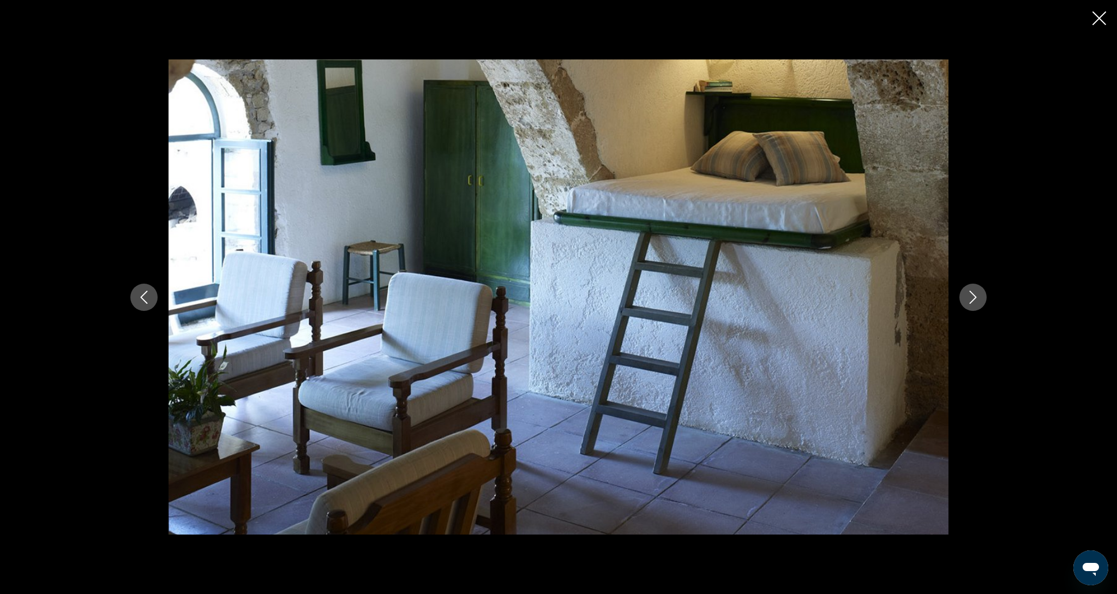
click at [970, 308] on button "Next image" at bounding box center [972, 297] width 27 height 27
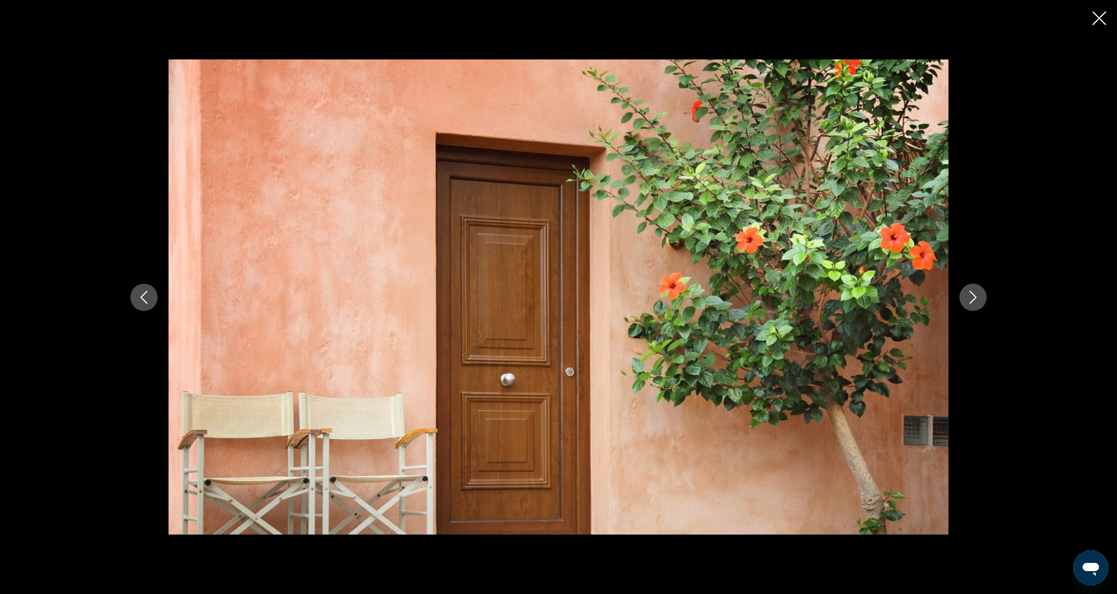
scroll to position [129, 0]
click at [970, 308] on button "Next image" at bounding box center [972, 297] width 27 height 27
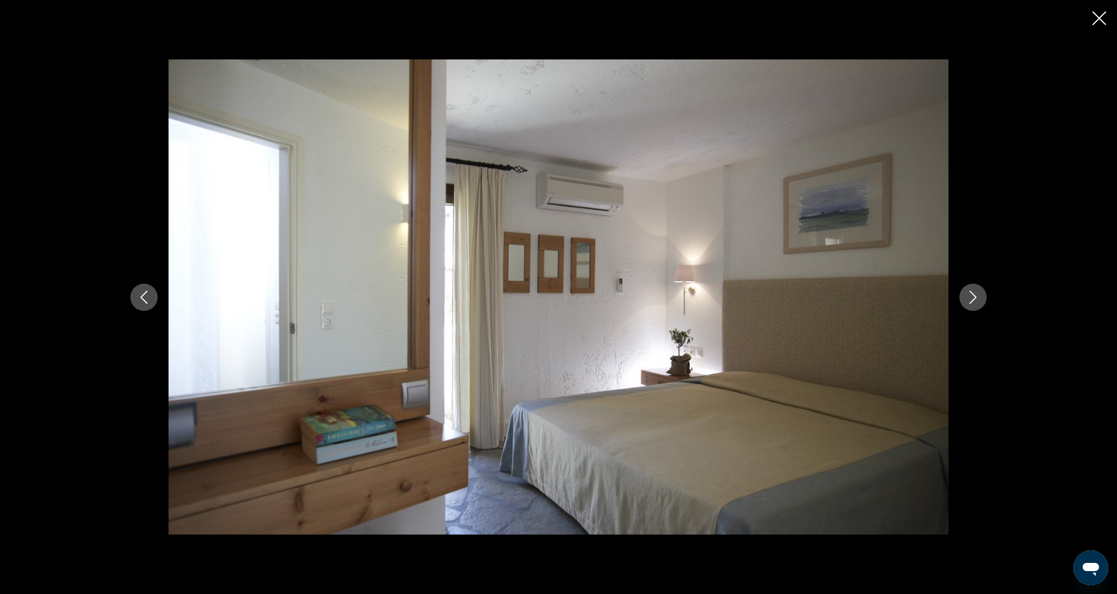
click at [970, 308] on button "Next image" at bounding box center [972, 297] width 27 height 27
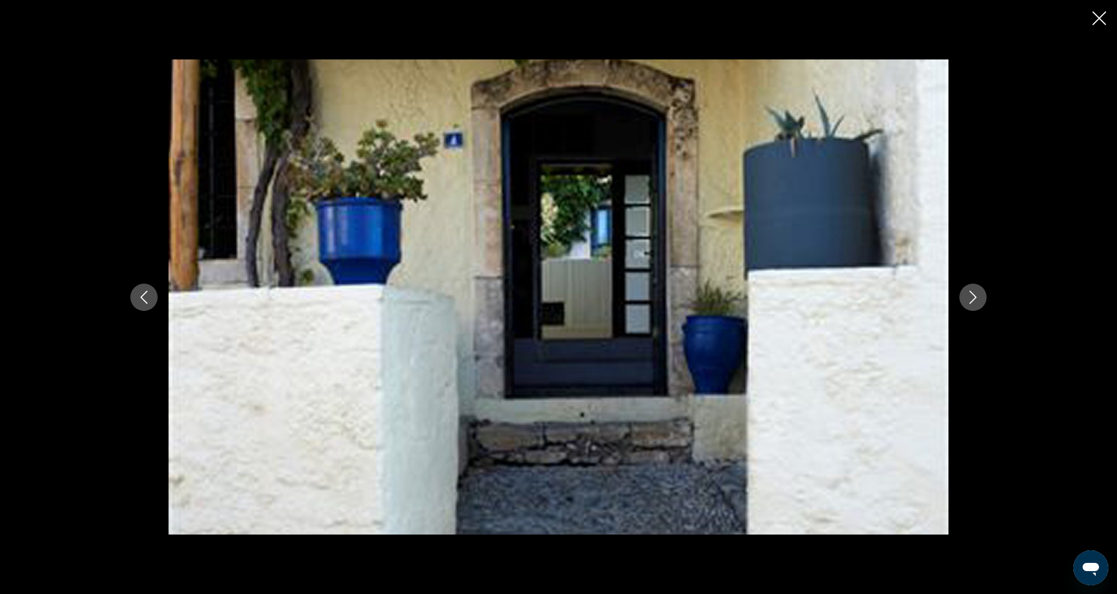
click at [970, 308] on button "Next image" at bounding box center [972, 297] width 27 height 27
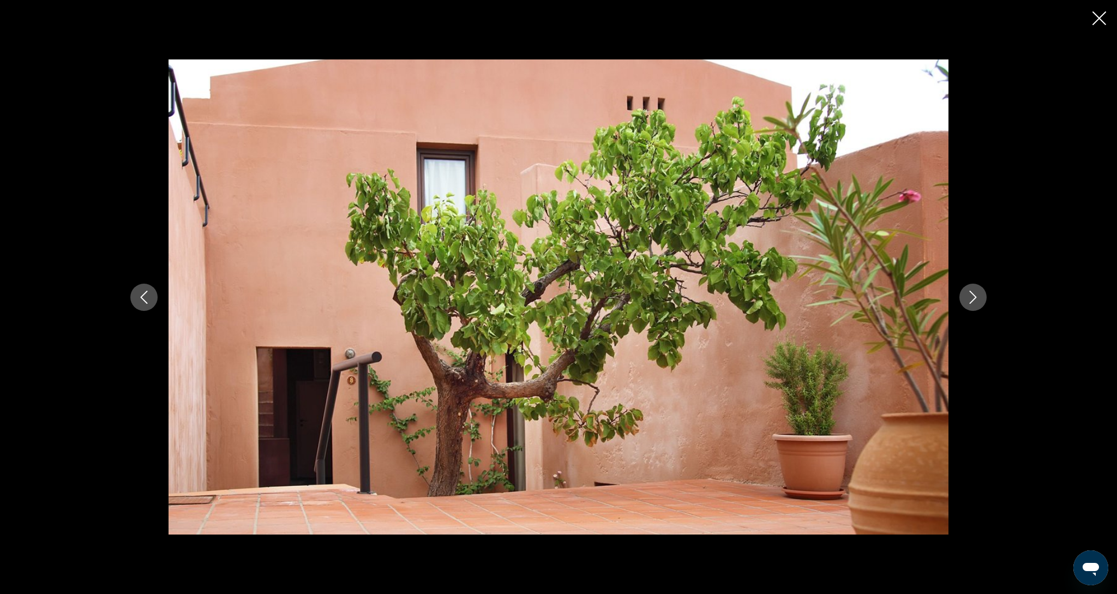
click at [970, 308] on button "Next image" at bounding box center [972, 297] width 27 height 27
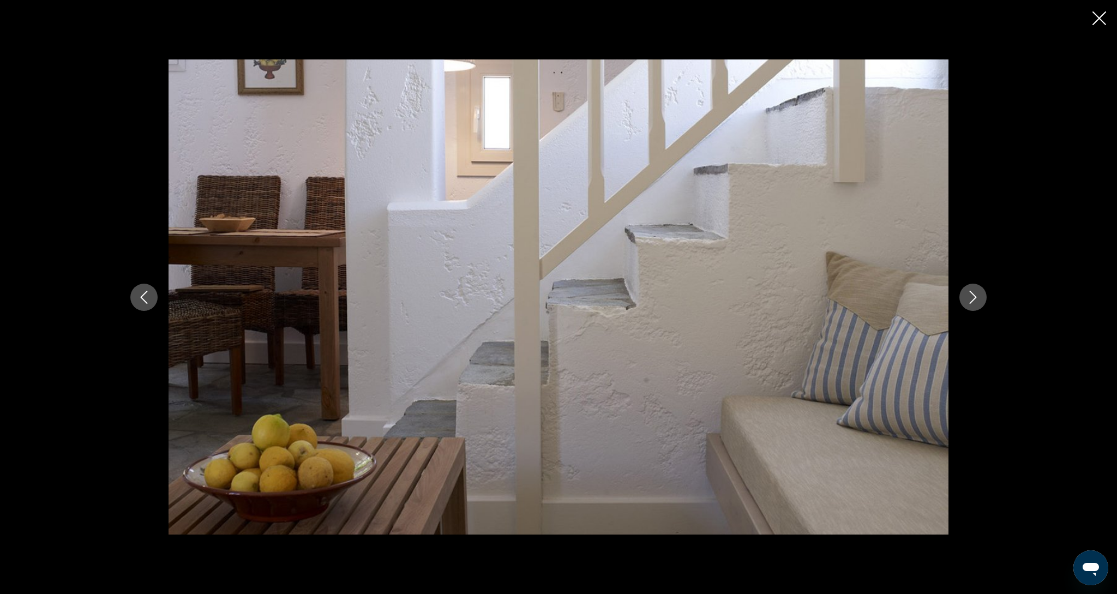
click at [970, 308] on button "Next image" at bounding box center [972, 297] width 27 height 27
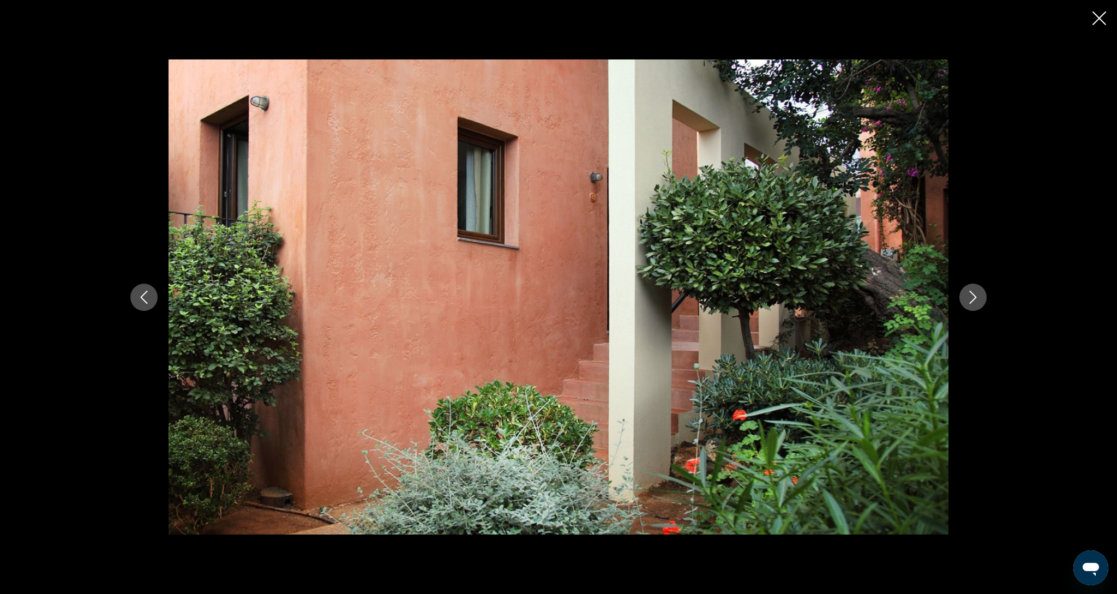
scroll to position [133, 0]
click at [970, 308] on button "Next image" at bounding box center [972, 297] width 27 height 27
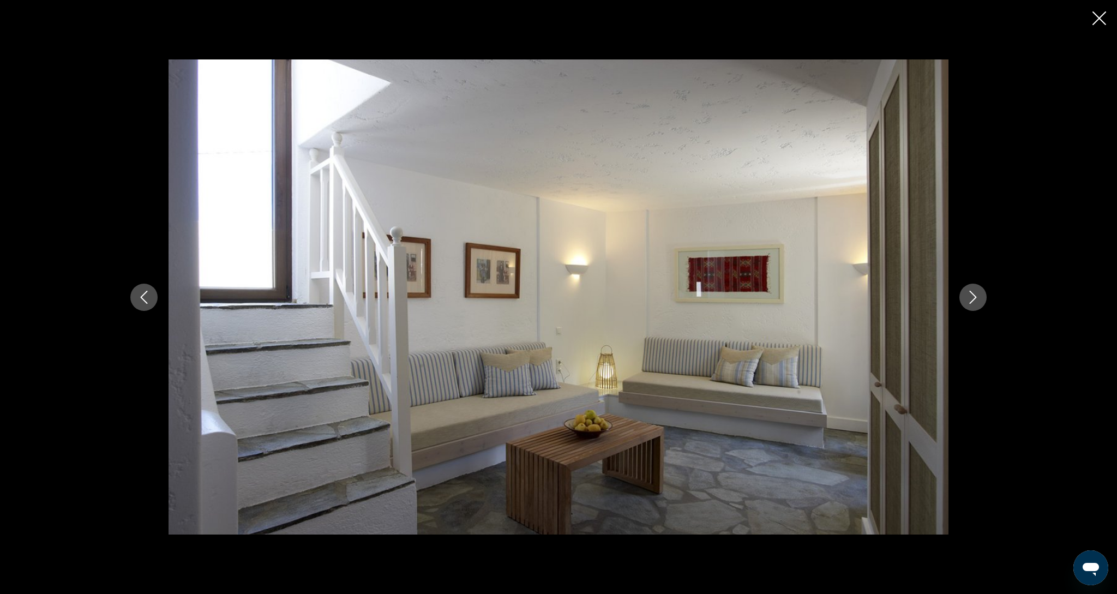
click at [970, 308] on button "Next image" at bounding box center [972, 297] width 27 height 27
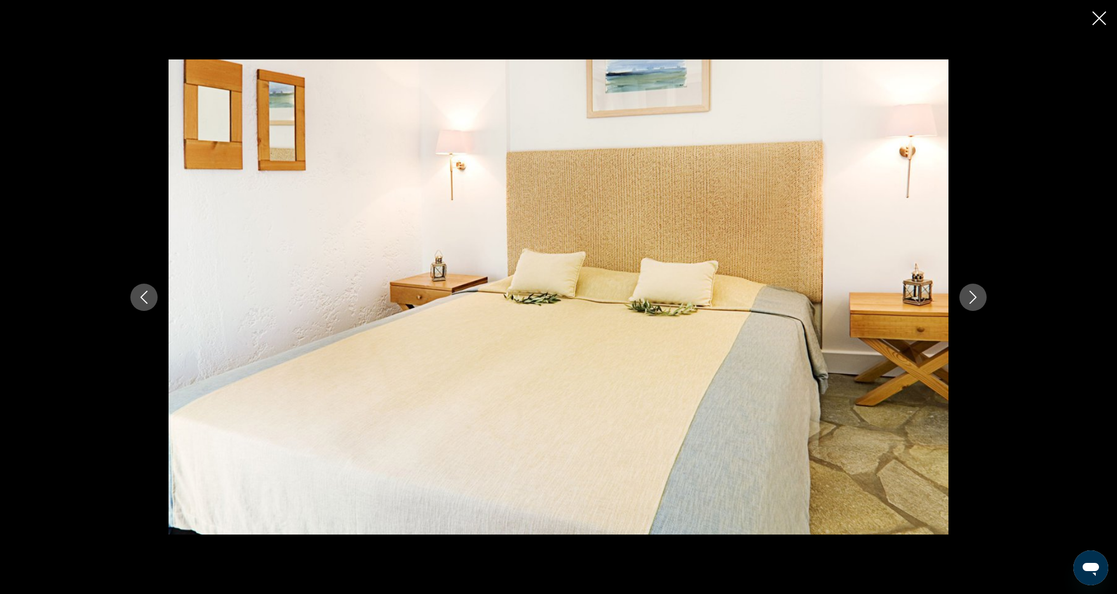
click at [970, 308] on button "Next image" at bounding box center [972, 297] width 27 height 27
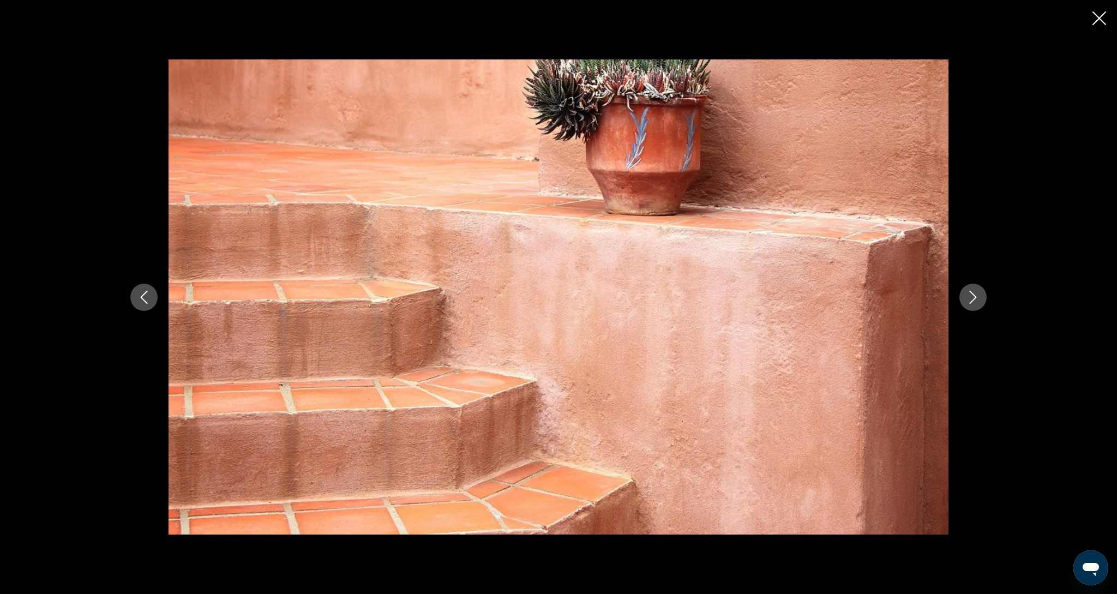
click at [970, 308] on button "Next image" at bounding box center [972, 297] width 27 height 27
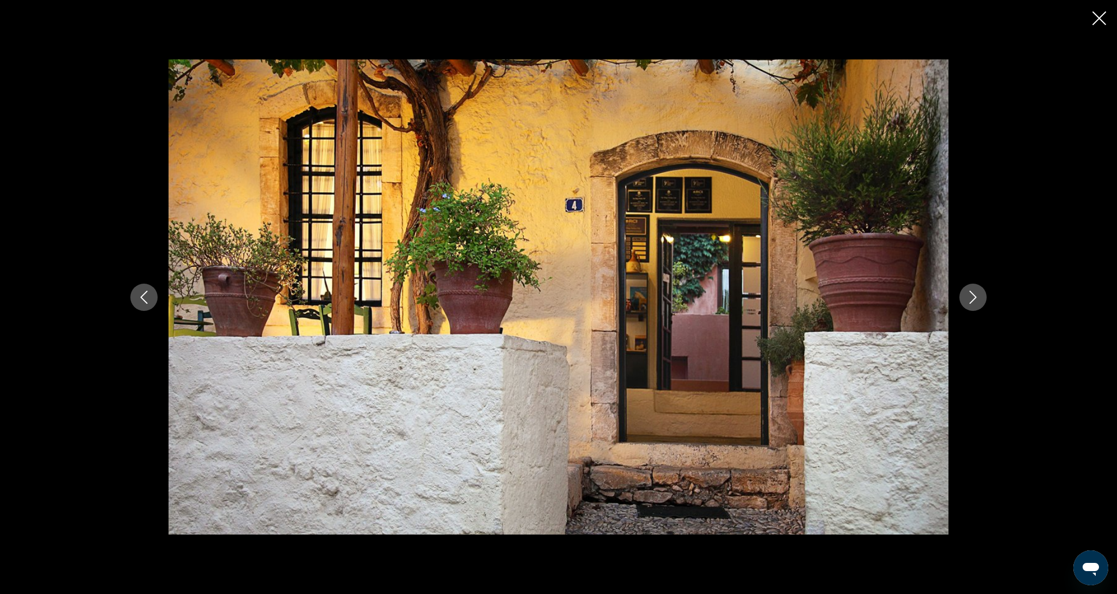
click at [970, 308] on button "Next image" at bounding box center [972, 297] width 27 height 27
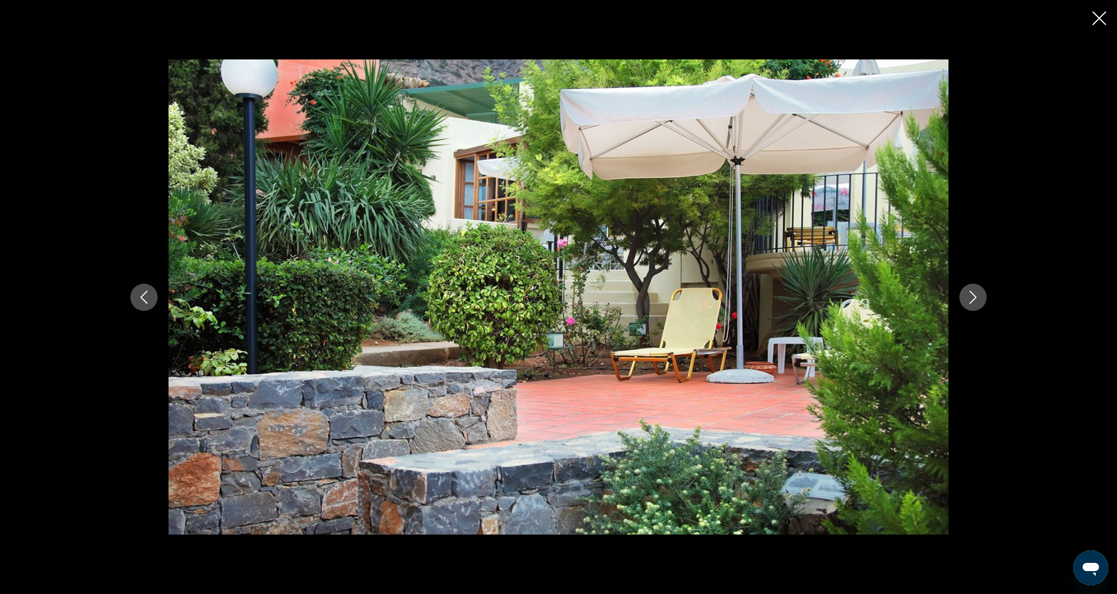
click at [970, 308] on button "Next image" at bounding box center [972, 297] width 27 height 27
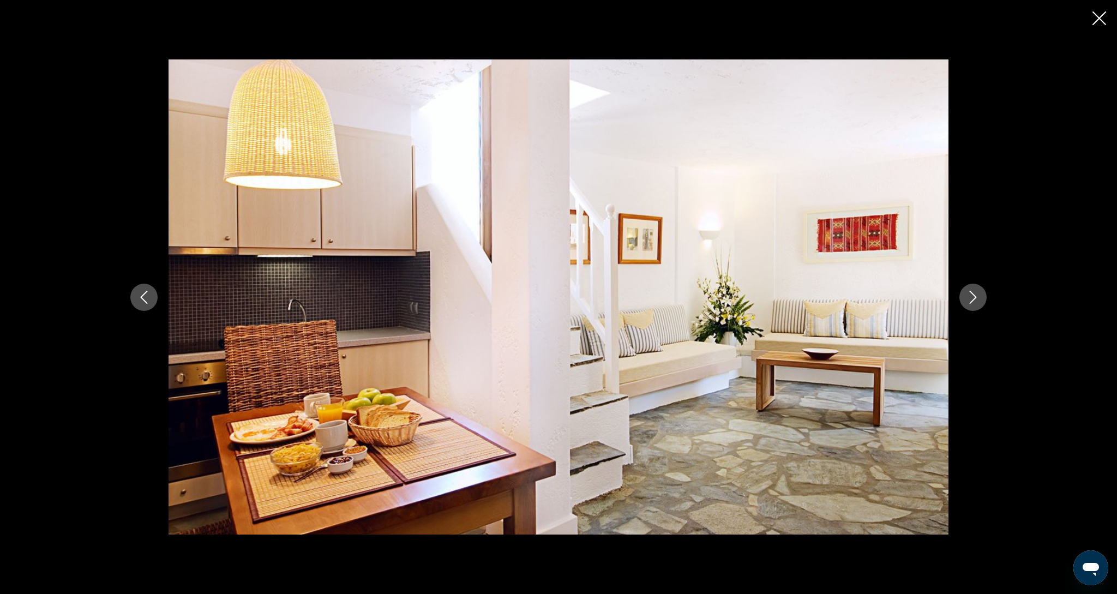
click at [970, 308] on button "Next image" at bounding box center [972, 297] width 27 height 27
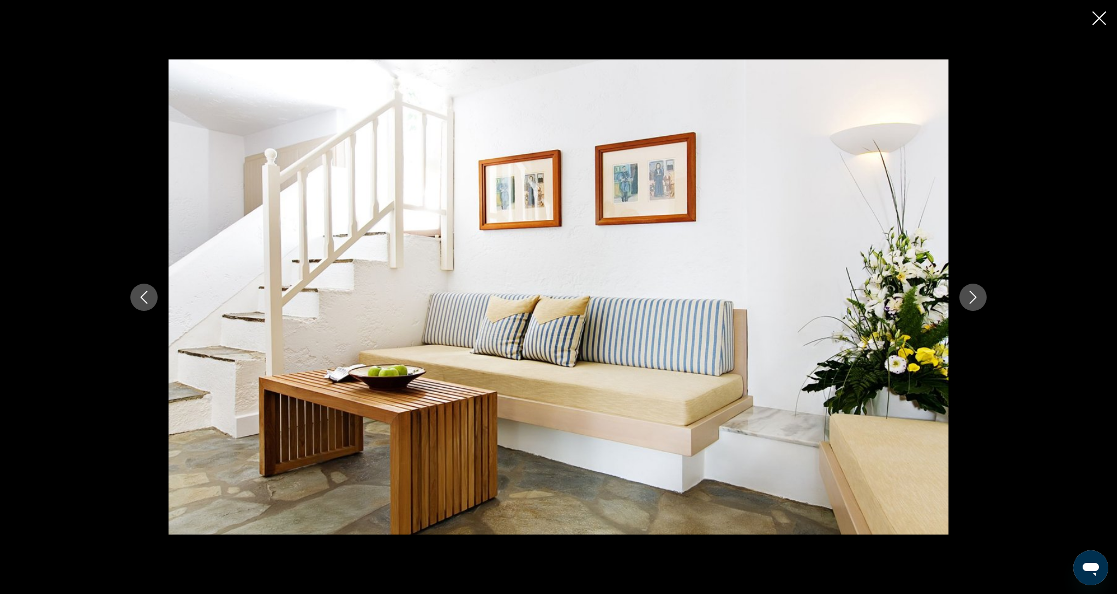
click at [970, 308] on button "Next image" at bounding box center [972, 297] width 27 height 27
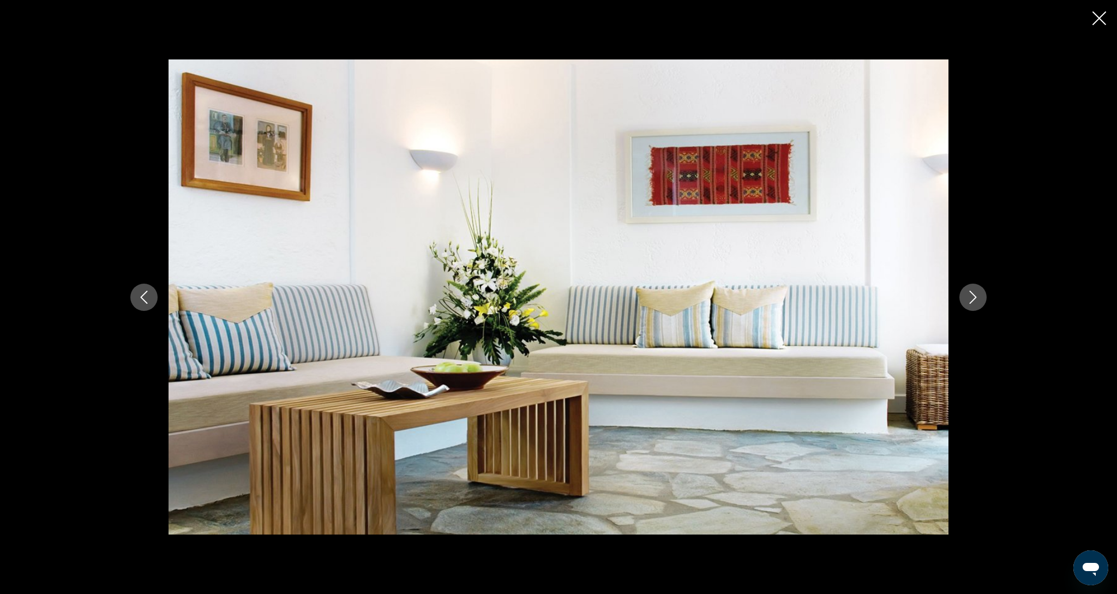
click at [970, 308] on button "Next image" at bounding box center [972, 297] width 27 height 27
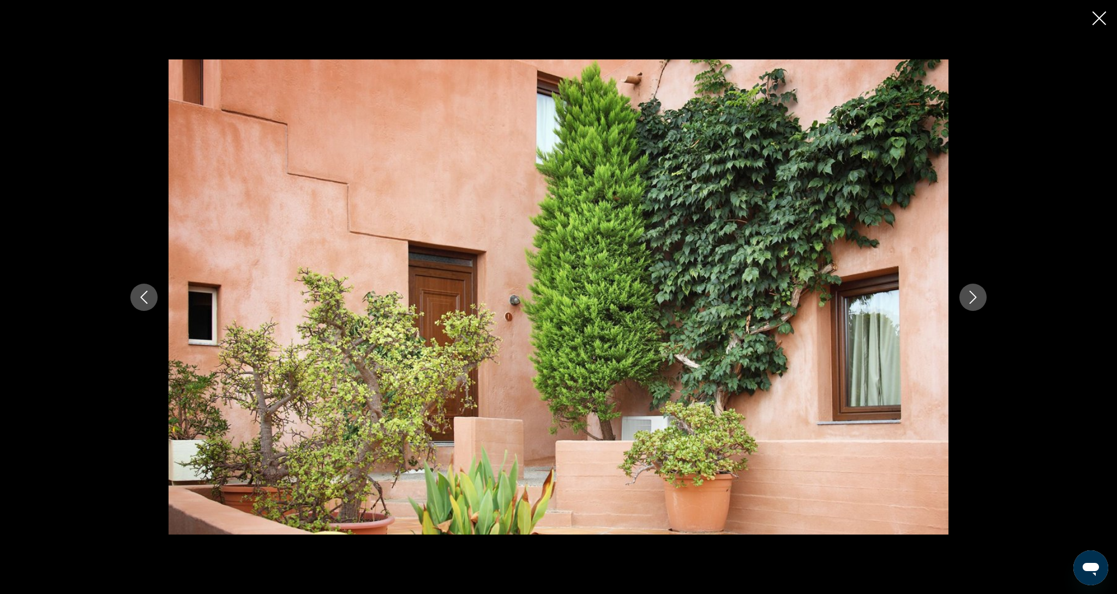
click at [970, 308] on button "Next image" at bounding box center [972, 297] width 27 height 27
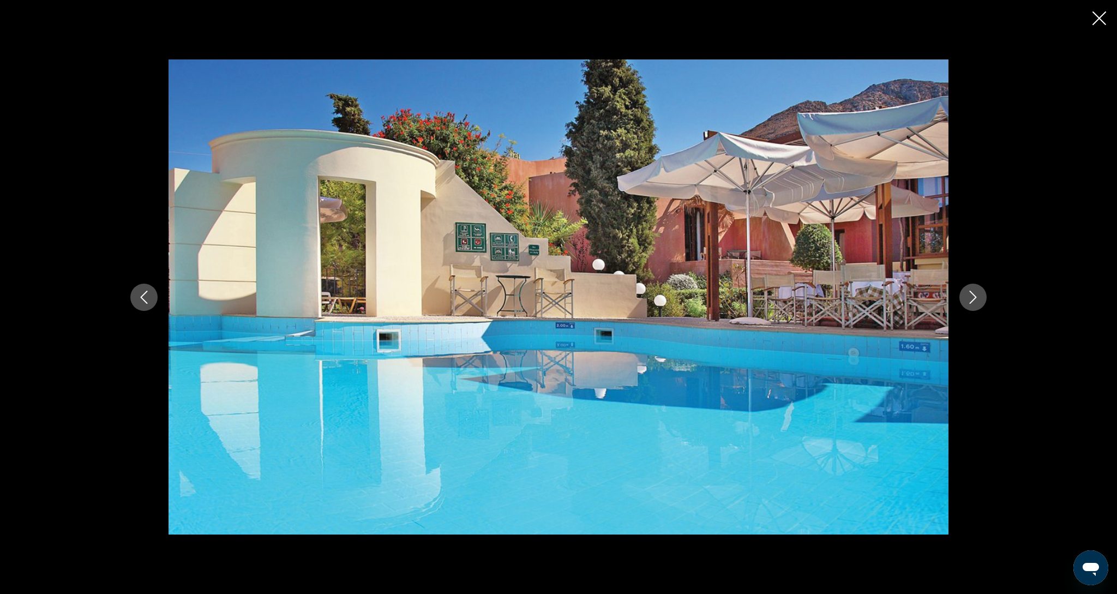
click at [970, 308] on button "Next image" at bounding box center [972, 297] width 27 height 27
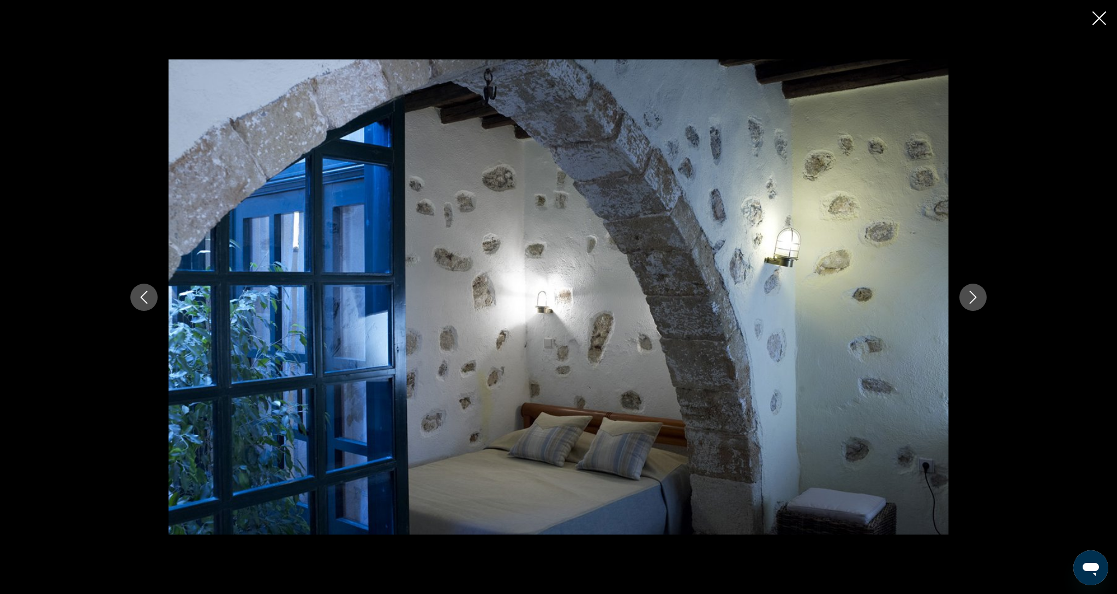
click at [970, 308] on button "Next image" at bounding box center [972, 297] width 27 height 27
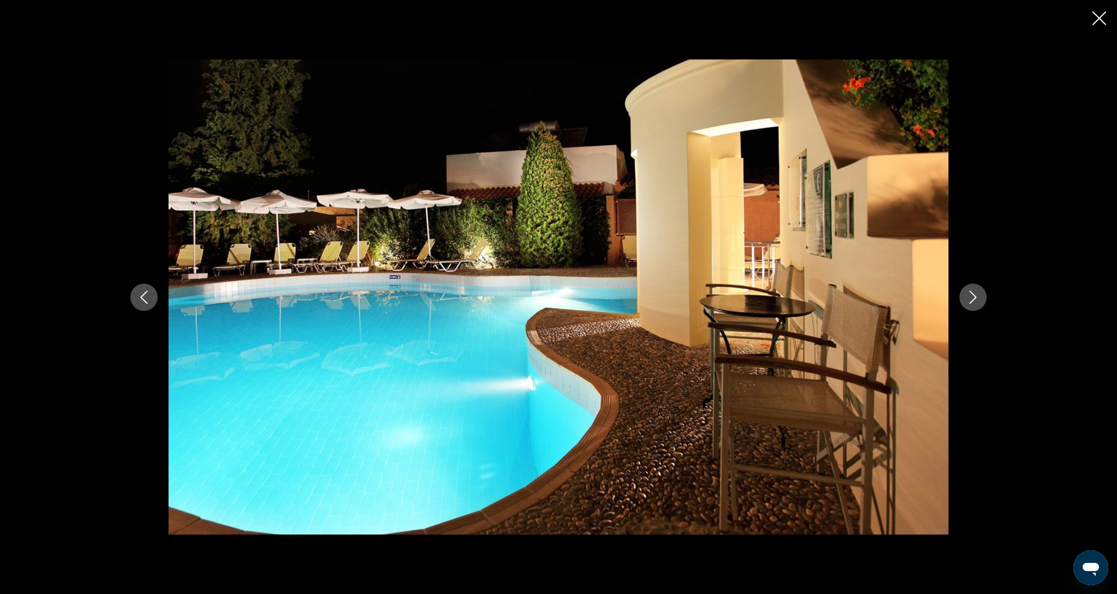
click at [145, 301] on icon "Previous image" at bounding box center [144, 297] width 7 height 13
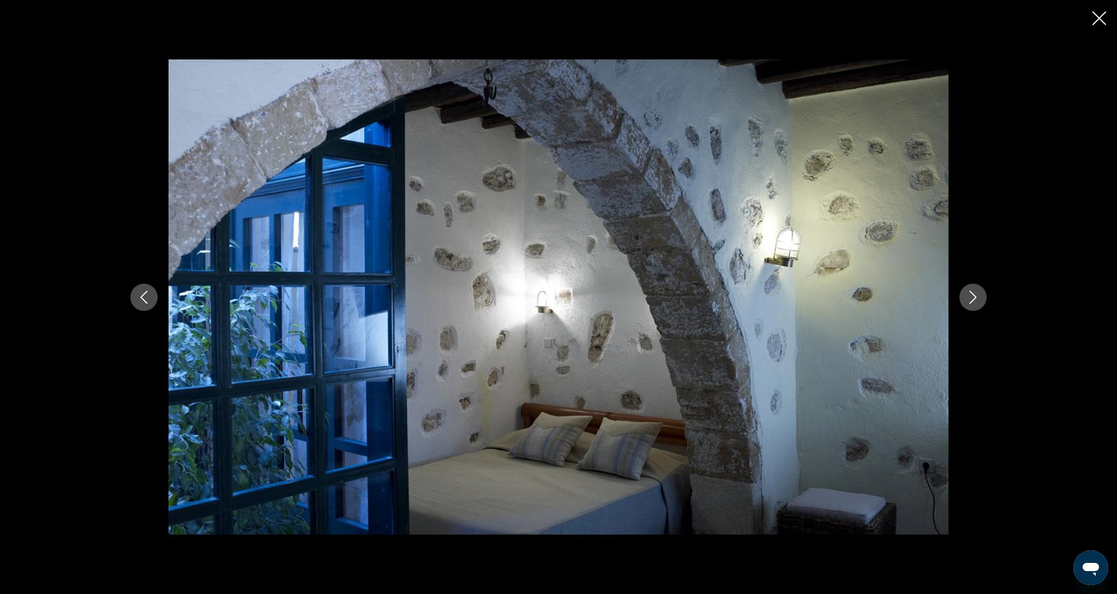
click at [1104, 22] on icon "Close slideshow" at bounding box center [1099, 18] width 14 height 14
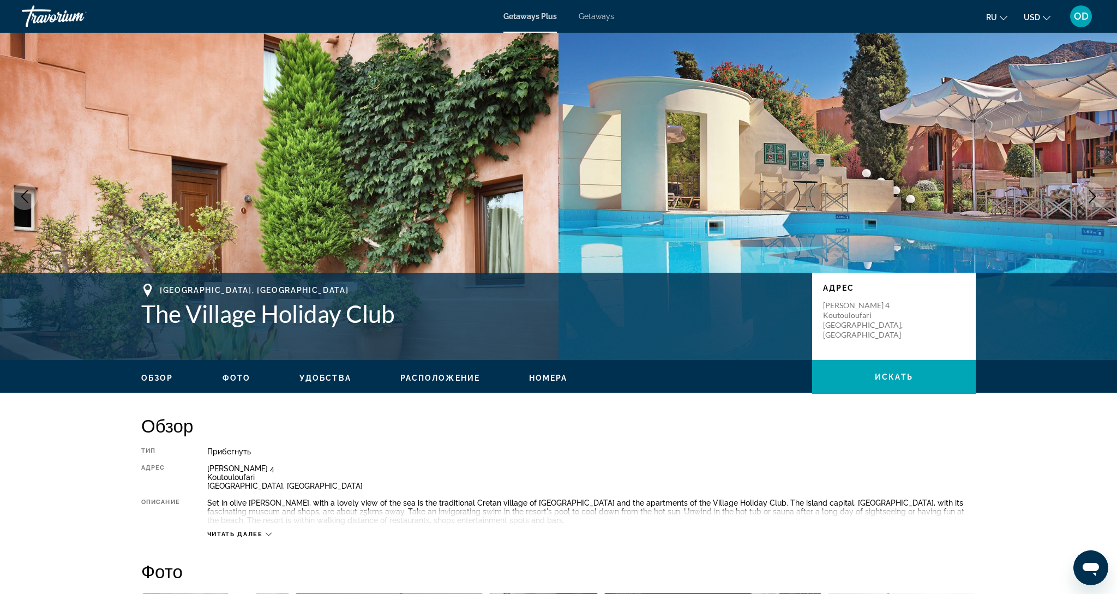
scroll to position [0, 0]
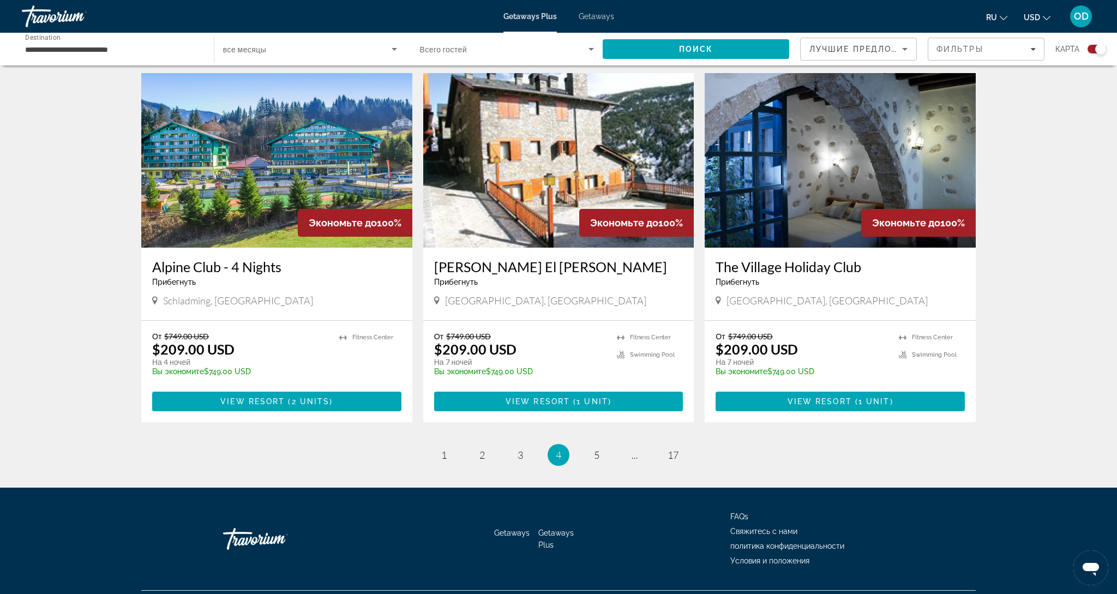
scroll to position [1526, 0]
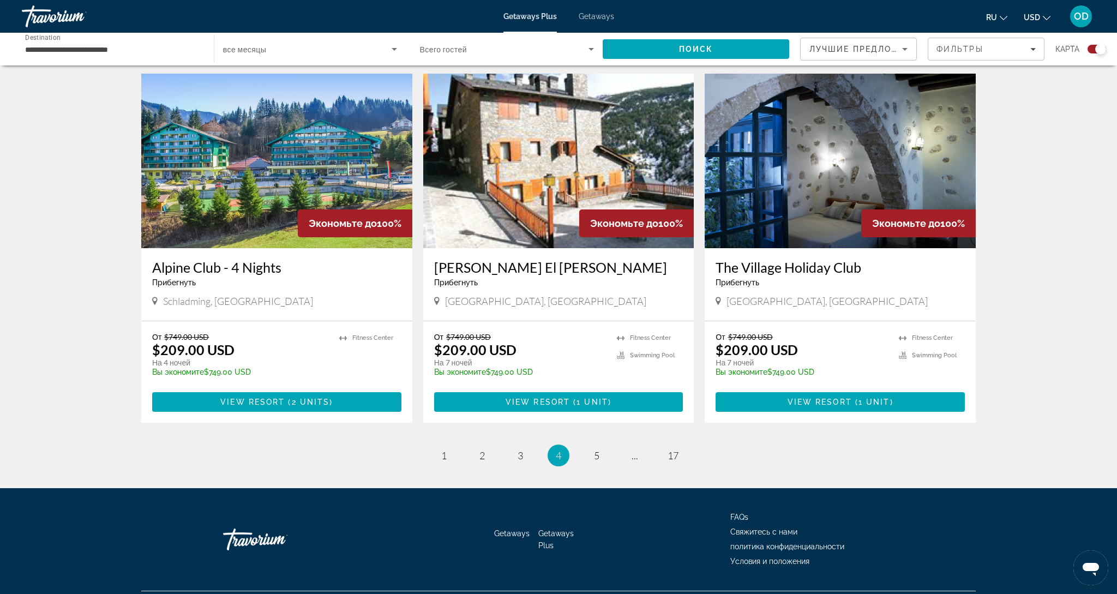
drag, startPoint x: 323, startPoint y: 144, endPoint x: 315, endPoint y: 186, distance: 42.8
click at [322, 144] on img "Main content" at bounding box center [276, 161] width 271 height 175
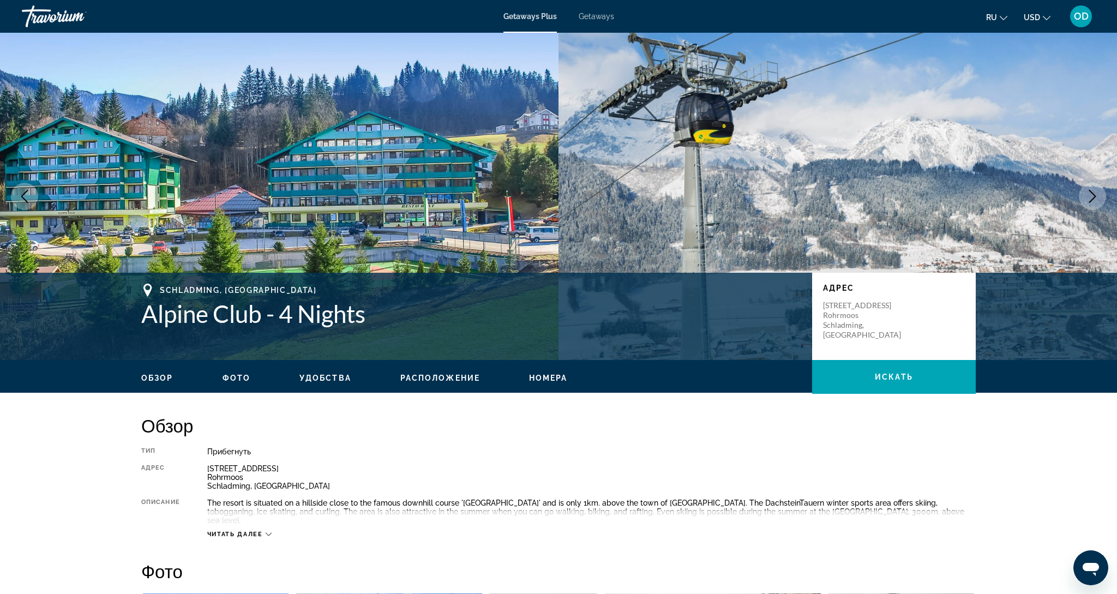
click at [1095, 198] on icon "Next image" at bounding box center [1092, 196] width 13 height 13
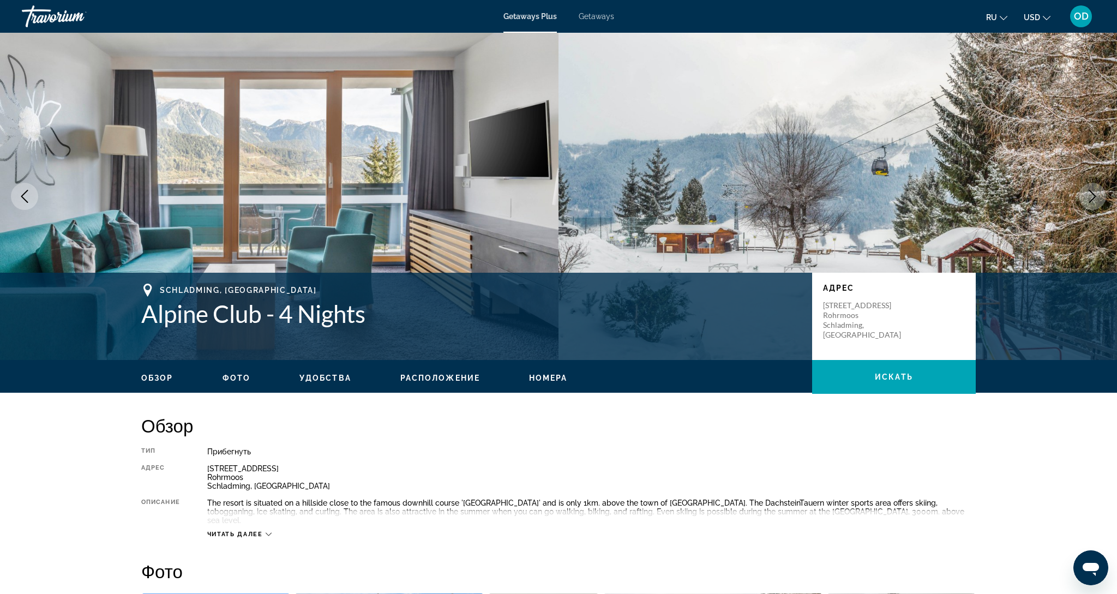
click at [1095, 198] on icon "Next image" at bounding box center [1092, 196] width 13 height 13
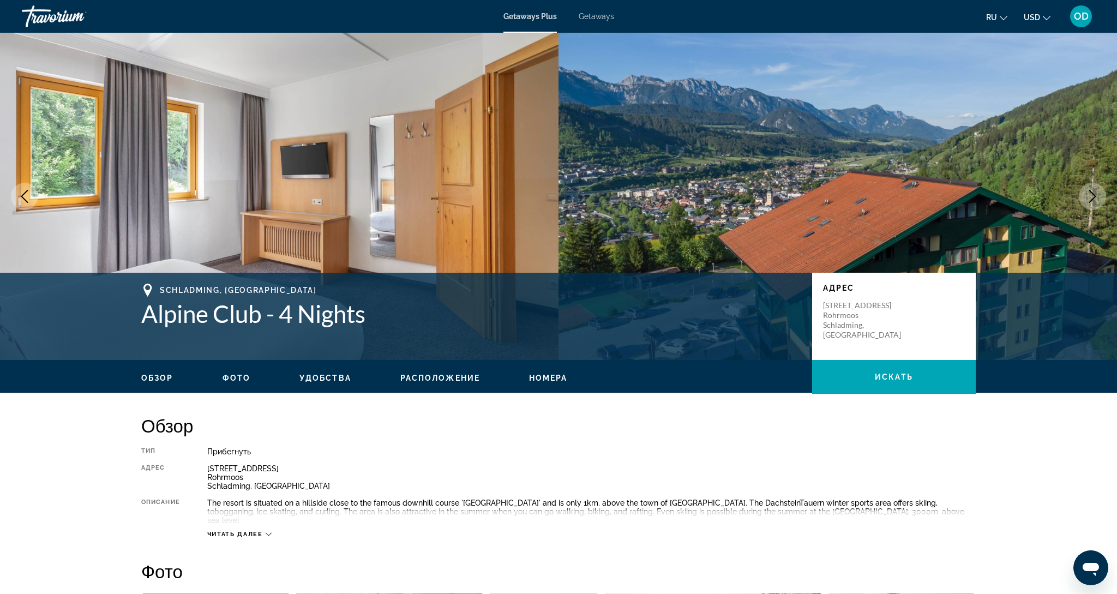
click at [1095, 198] on icon "Next image" at bounding box center [1092, 196] width 13 height 13
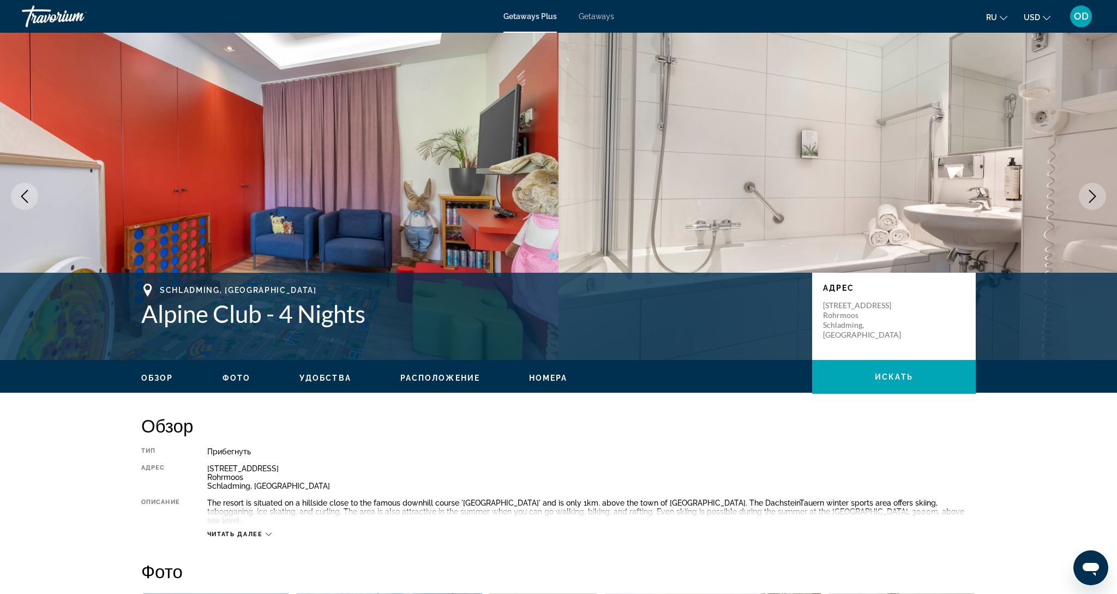
click at [1095, 198] on icon "Next image" at bounding box center [1092, 196] width 13 height 13
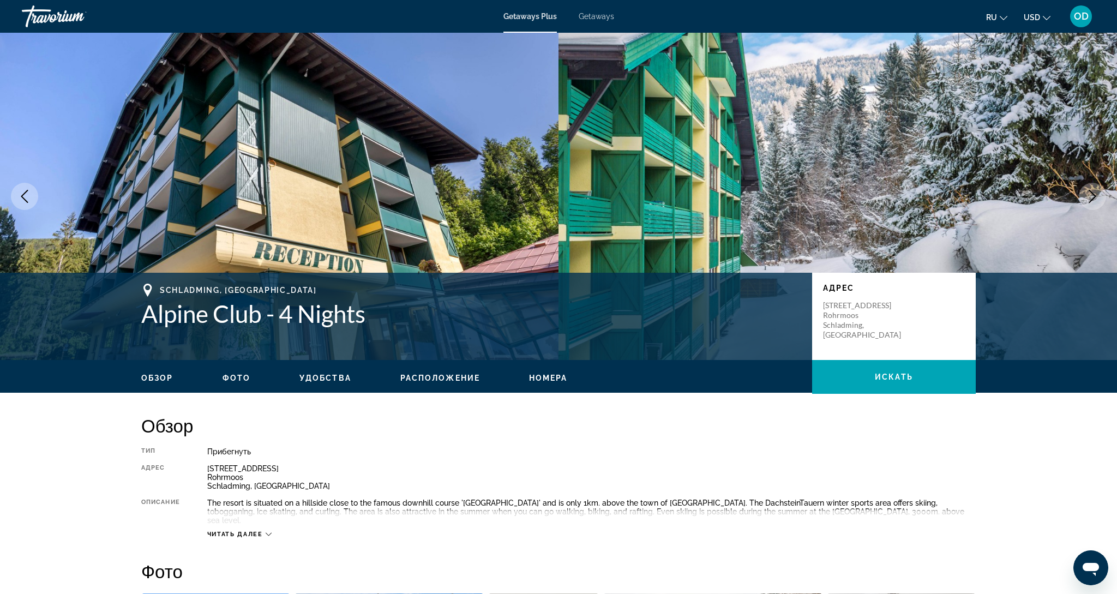
click at [1095, 198] on icon "Next image" at bounding box center [1092, 196] width 13 height 13
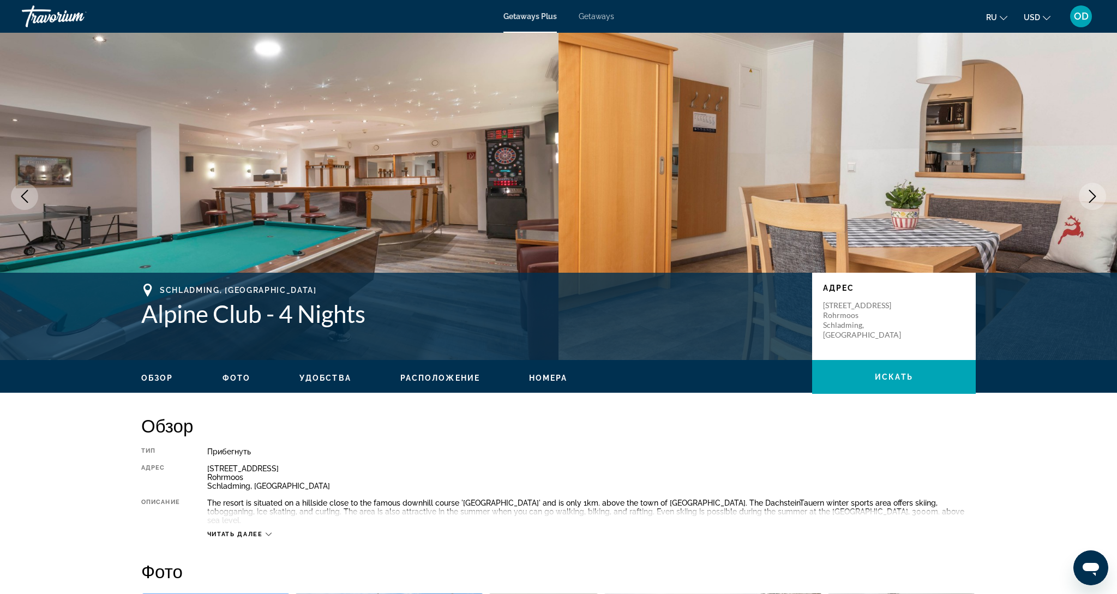
click at [1095, 198] on icon "Next image" at bounding box center [1092, 196] width 13 height 13
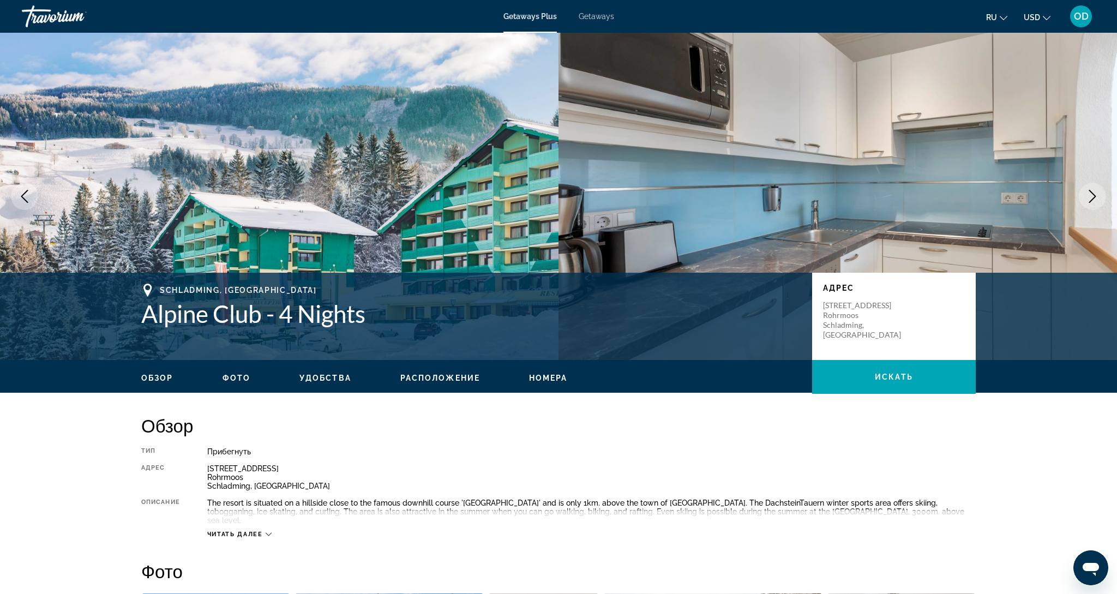
click at [1095, 198] on icon "Next image" at bounding box center [1092, 196] width 13 height 13
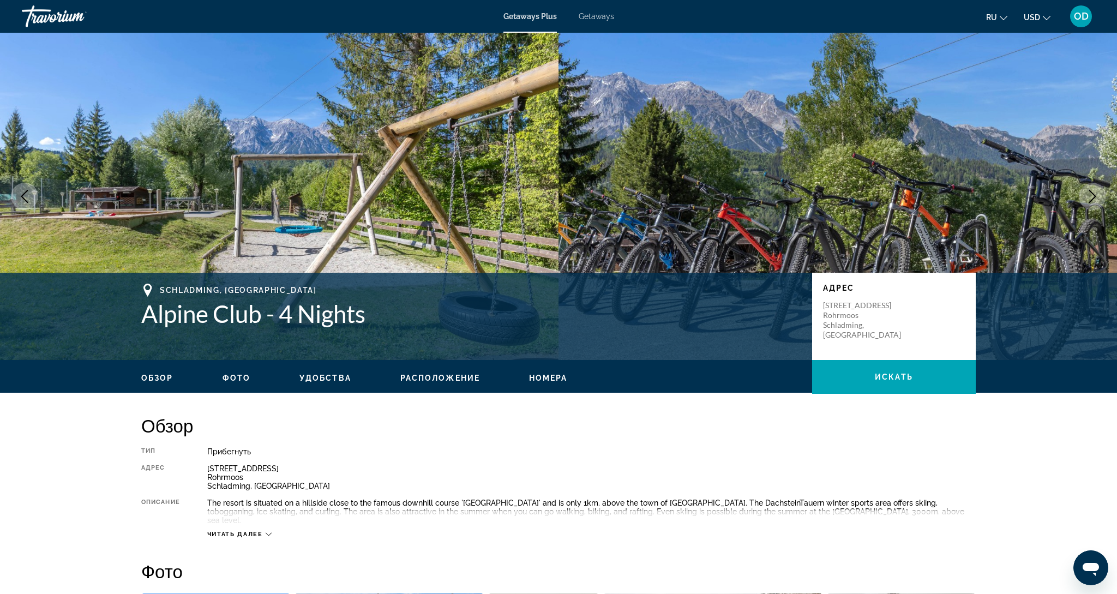
click at [1095, 198] on icon "Next image" at bounding box center [1092, 196] width 13 height 13
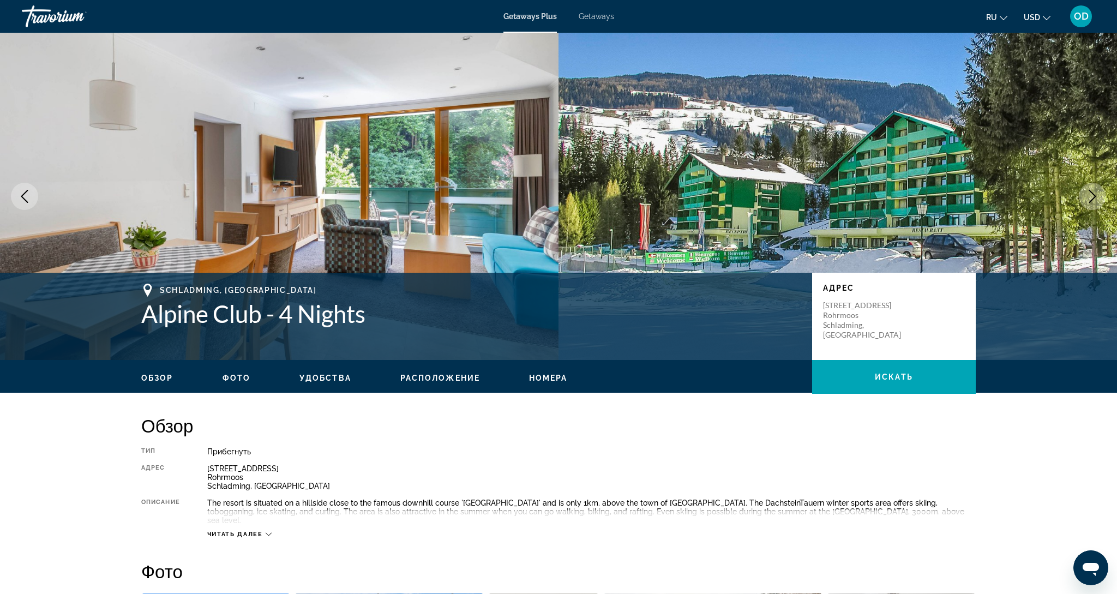
click at [1095, 198] on icon "Next image" at bounding box center [1092, 196] width 13 height 13
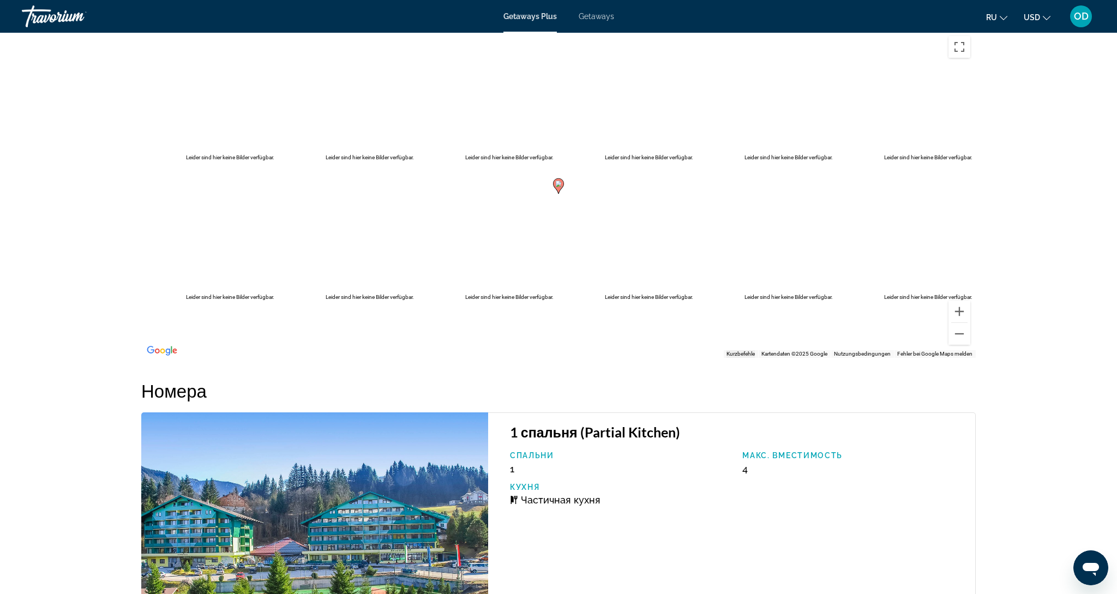
scroll to position [1530, 0]
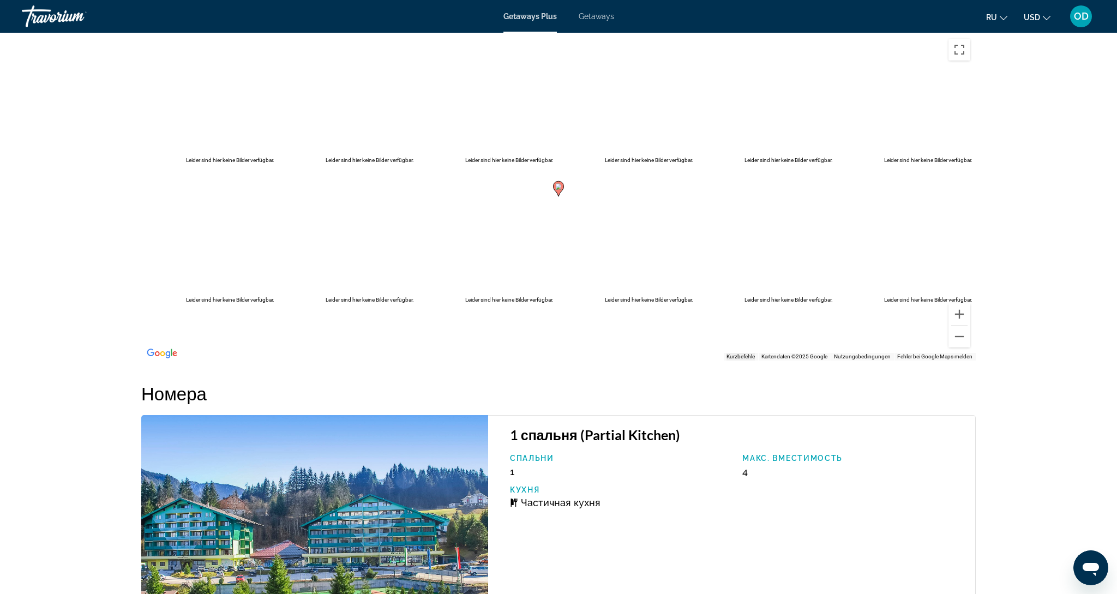
click at [298, 493] on img "Main content" at bounding box center [314, 547] width 347 height 264
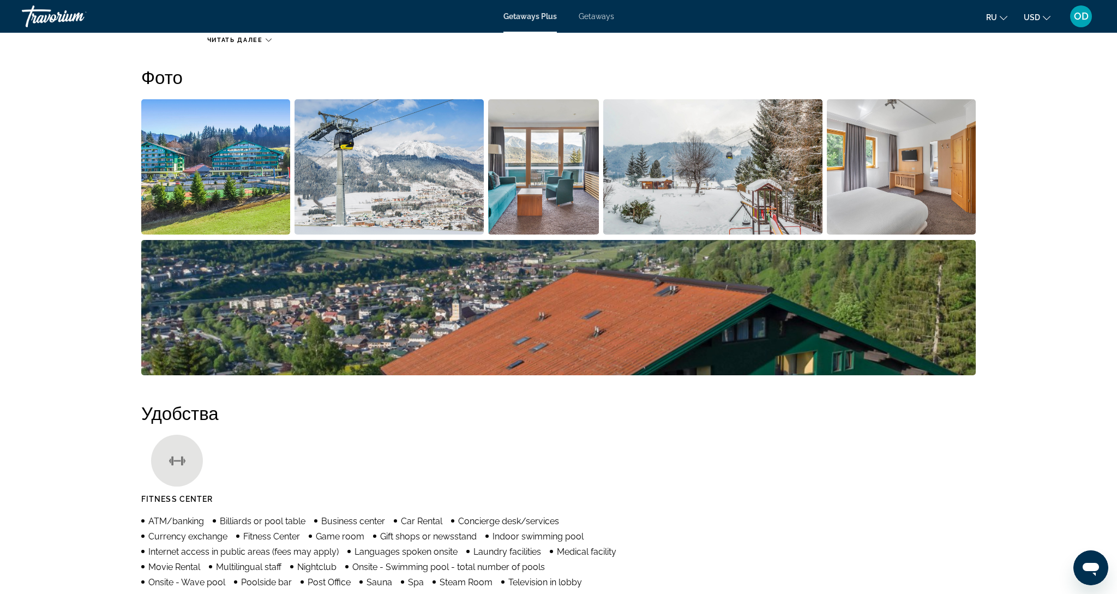
scroll to position [493, 0]
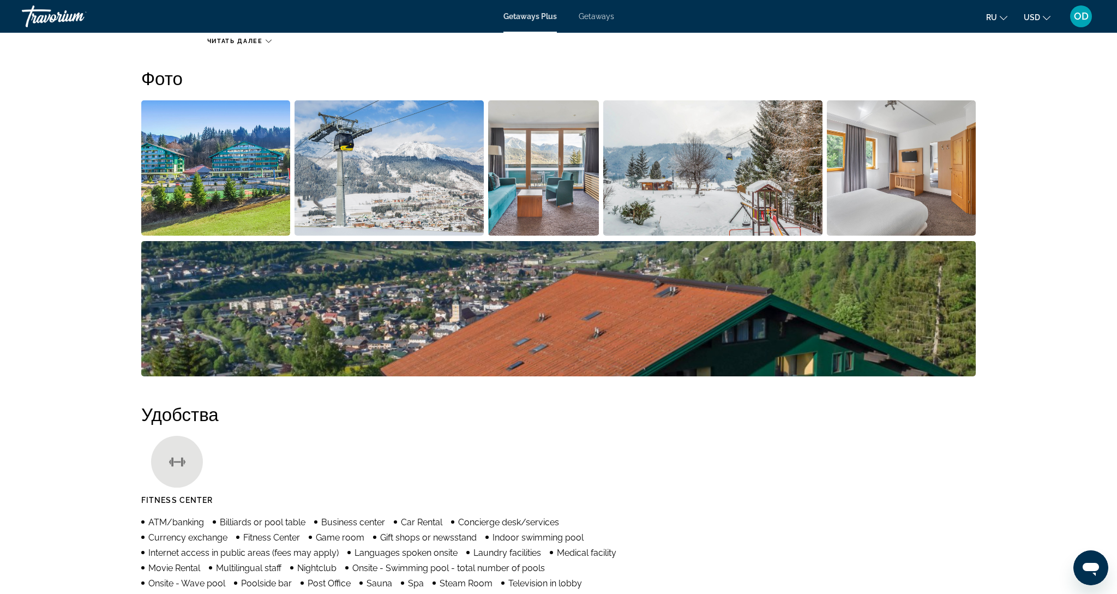
click at [387, 163] on img "Open full-screen image slider" at bounding box center [390, 167] width 190 height 135
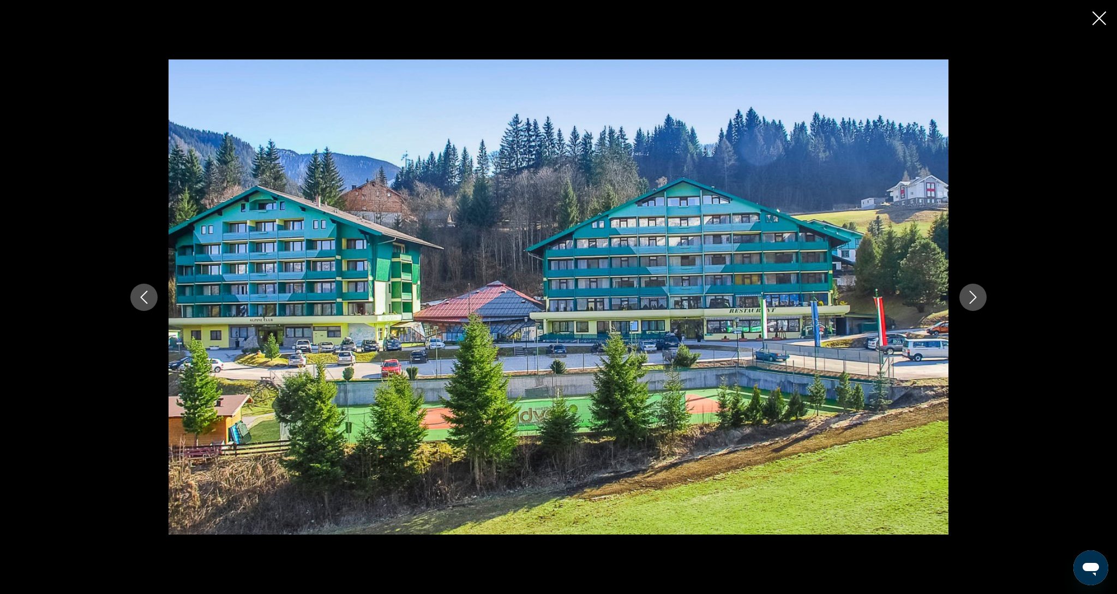
click at [969, 297] on icon "Next image" at bounding box center [972, 297] width 13 height 13
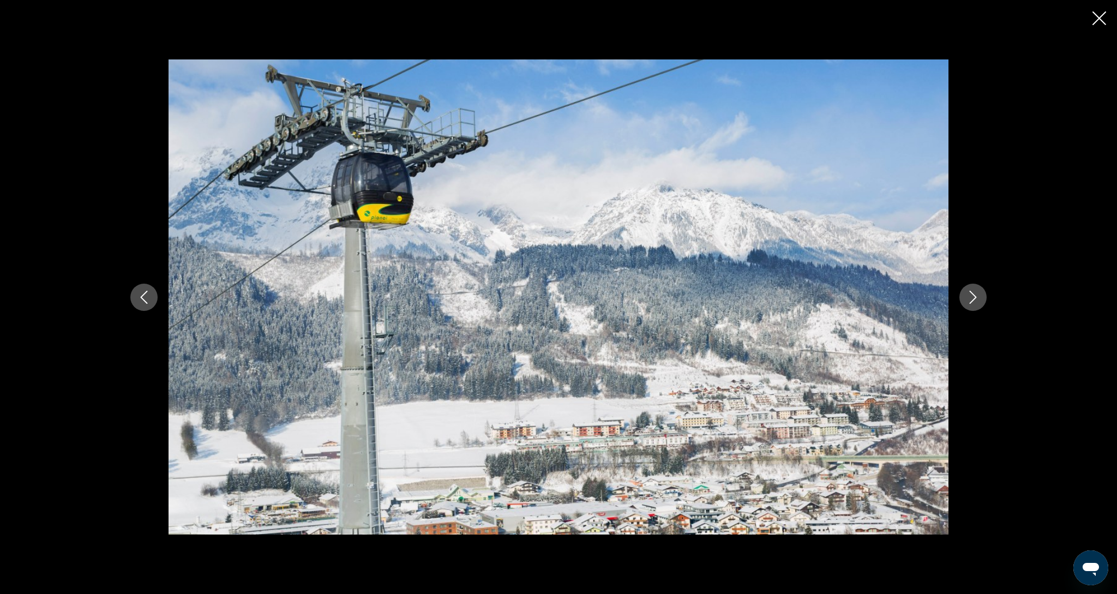
click at [969, 297] on icon "Next image" at bounding box center [972, 297] width 13 height 13
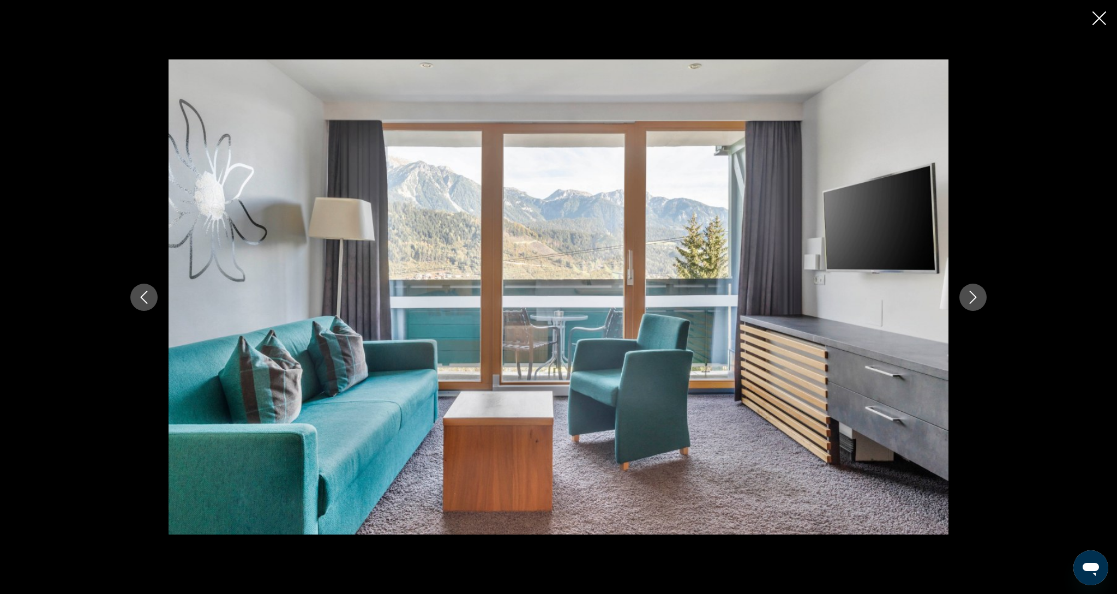
click at [969, 297] on icon "Next image" at bounding box center [972, 297] width 13 height 13
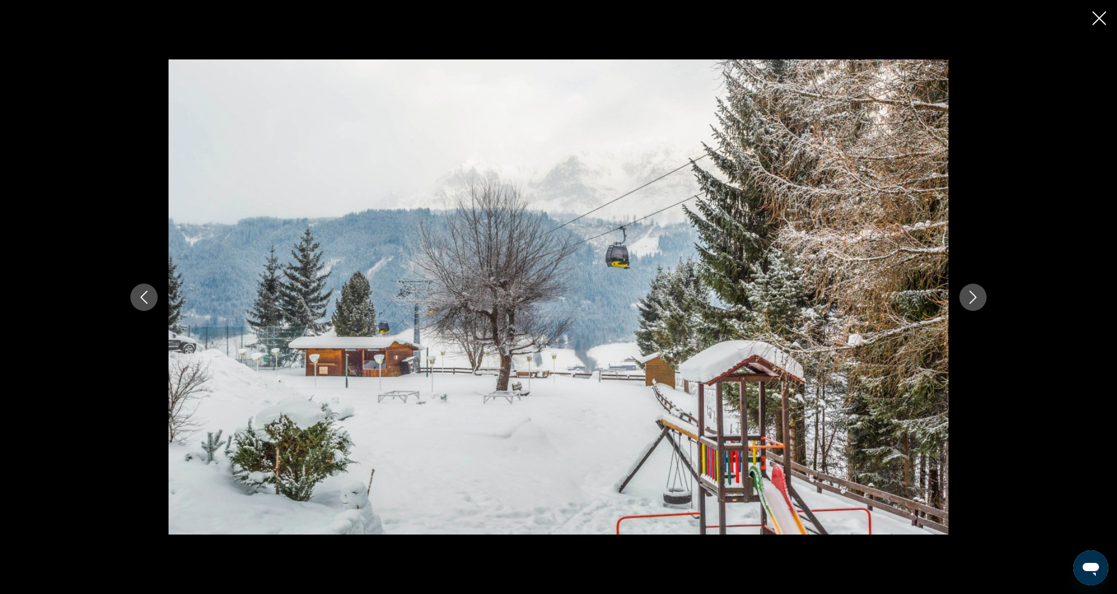
click at [969, 297] on icon "Next image" at bounding box center [972, 297] width 13 height 13
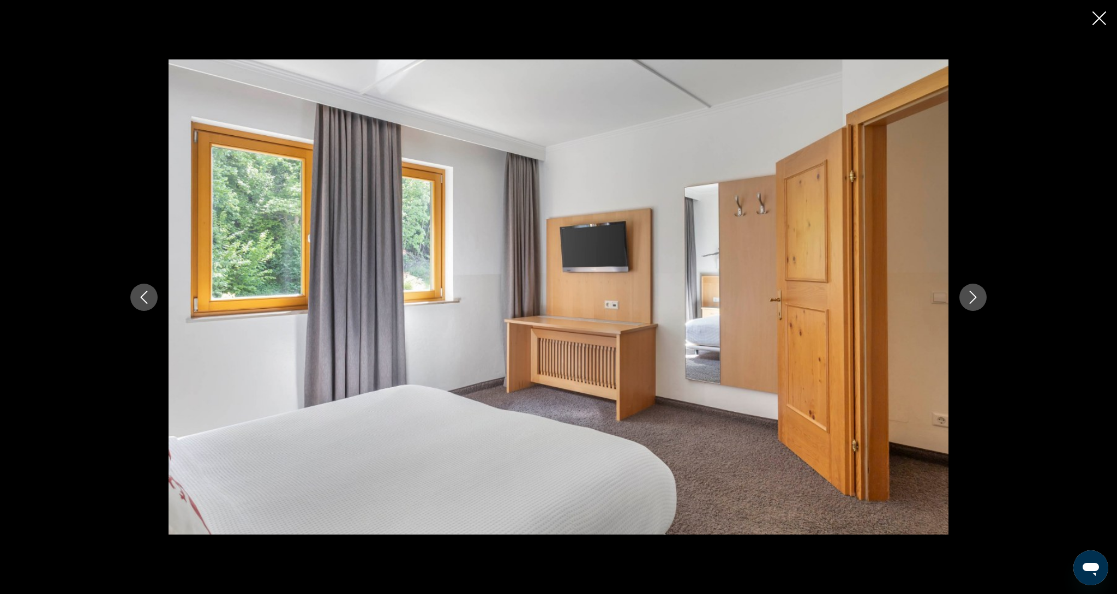
click at [969, 297] on icon "Next image" at bounding box center [972, 297] width 13 height 13
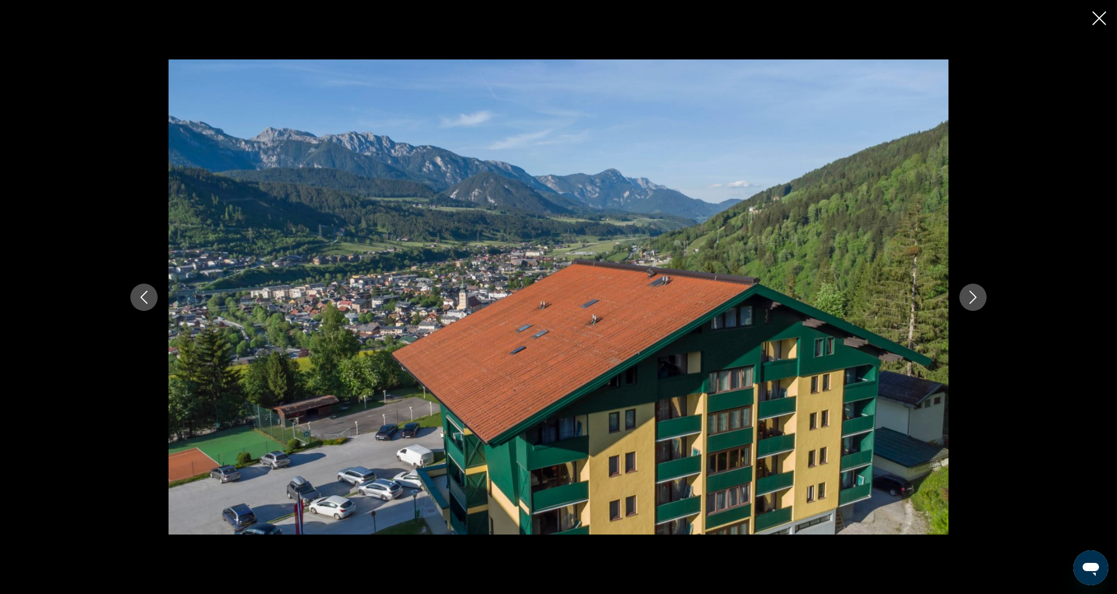
click at [969, 297] on icon "Next image" at bounding box center [972, 297] width 13 height 13
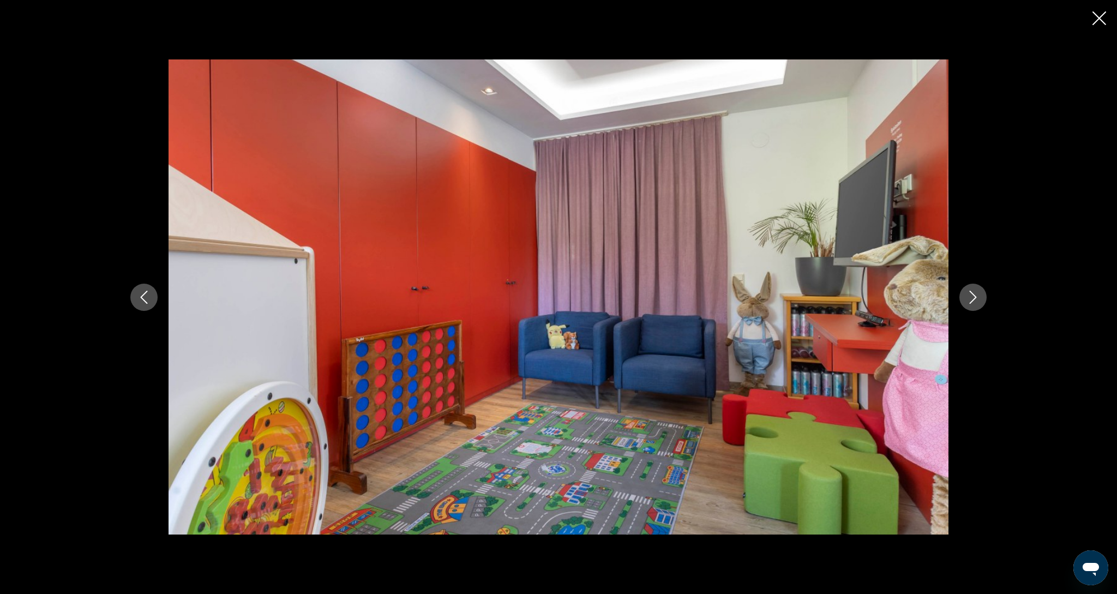
click at [969, 297] on icon "Next image" at bounding box center [972, 297] width 13 height 13
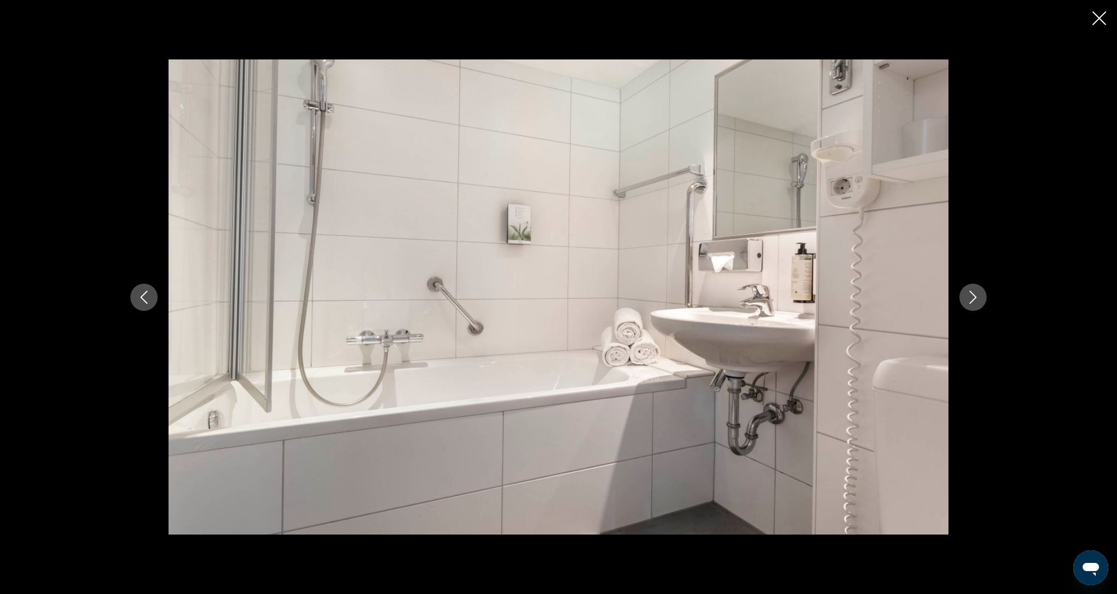
click at [969, 297] on icon "Next image" at bounding box center [972, 297] width 13 height 13
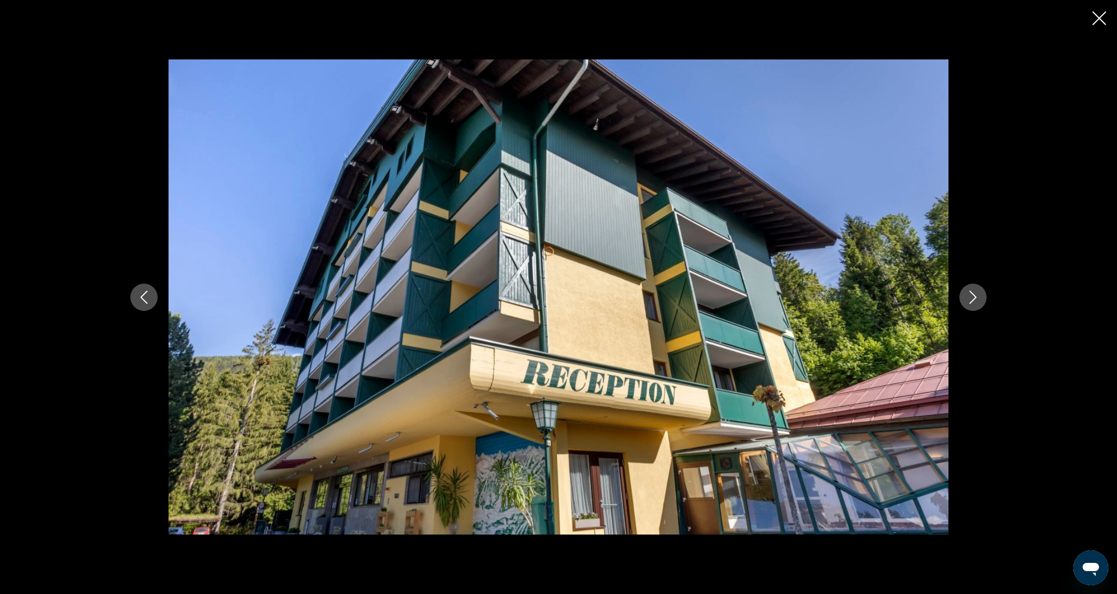
click at [969, 297] on icon "Next image" at bounding box center [972, 297] width 13 height 13
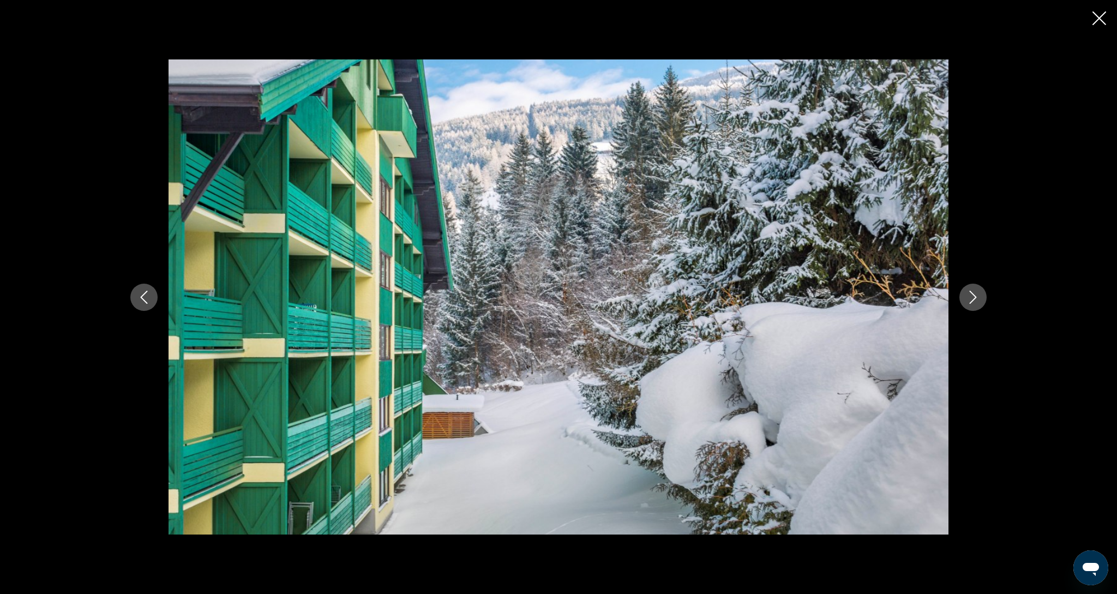
click at [969, 297] on icon "Next image" at bounding box center [972, 297] width 13 height 13
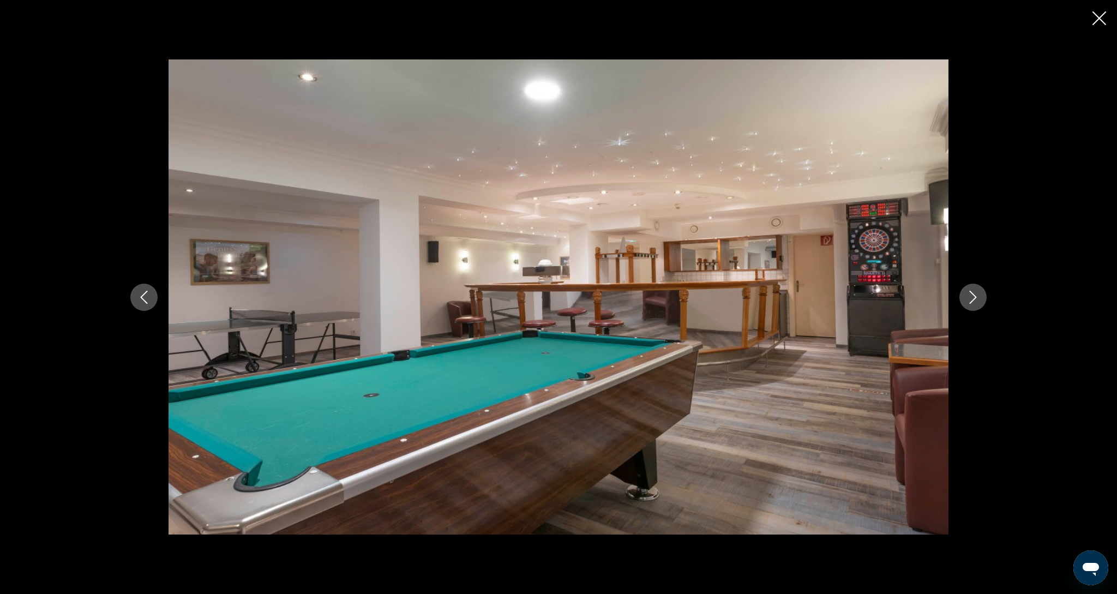
click at [969, 297] on icon "Next image" at bounding box center [972, 297] width 13 height 13
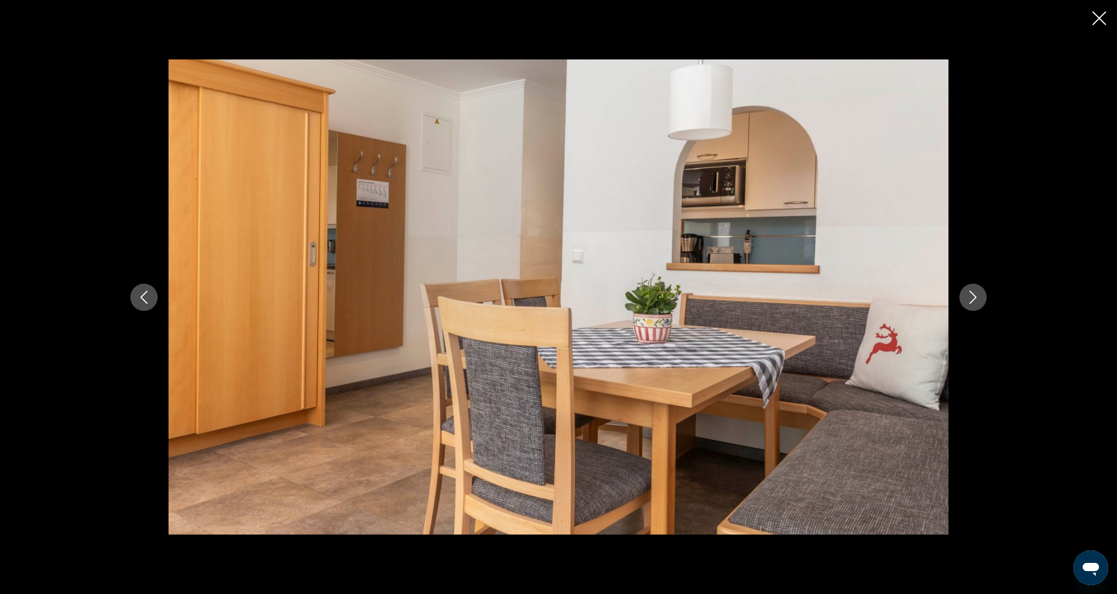
click at [985, 308] on div "prev next" at bounding box center [558, 296] width 878 height 475
click at [978, 304] on button "Next image" at bounding box center [972, 297] width 27 height 27
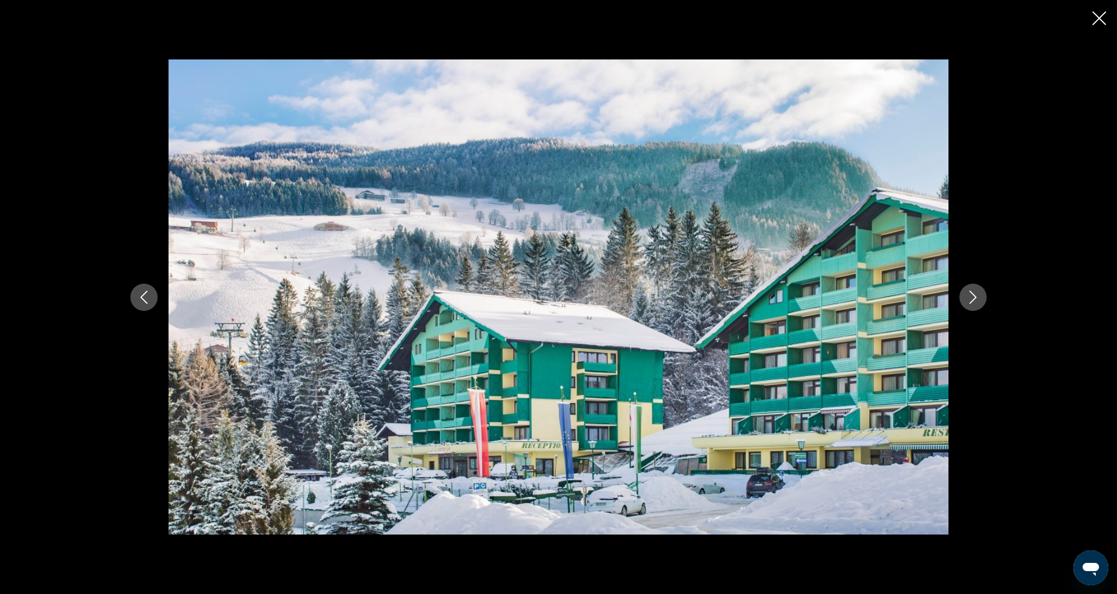
click at [978, 304] on button "Next image" at bounding box center [972, 297] width 27 height 27
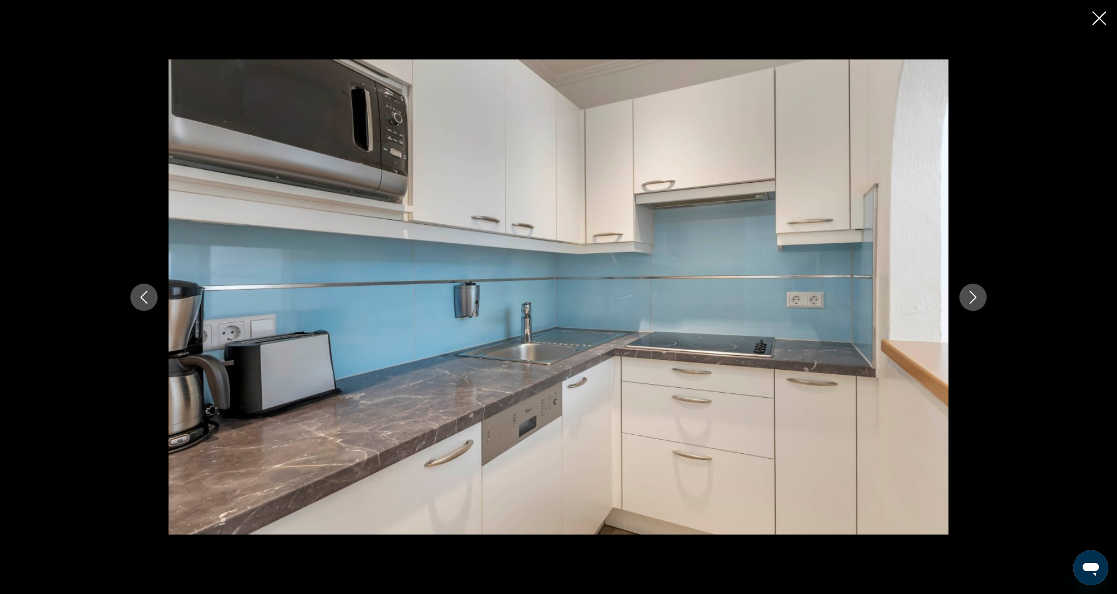
click at [978, 304] on button "Next image" at bounding box center [972, 297] width 27 height 27
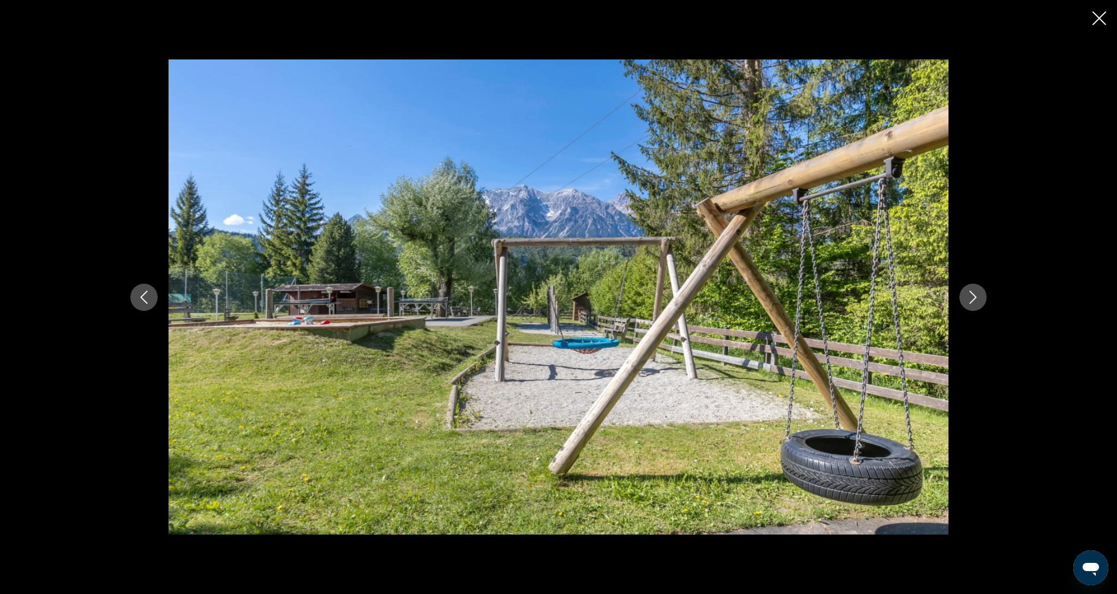
click at [978, 304] on button "Next image" at bounding box center [972, 297] width 27 height 27
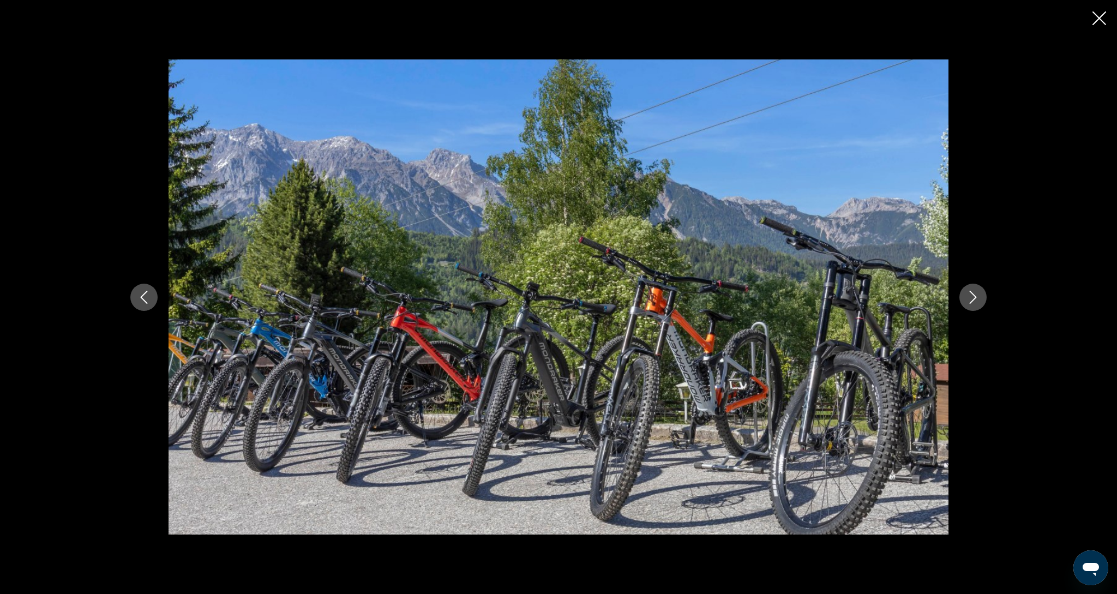
drag, startPoint x: 1090, startPoint y: 23, endPoint x: 1083, endPoint y: 31, distance: 10.1
click at [1089, 23] on div "prev next" at bounding box center [558, 297] width 1117 height 594
click at [1100, 22] on icon "Close slideshow" at bounding box center [1099, 18] width 14 height 14
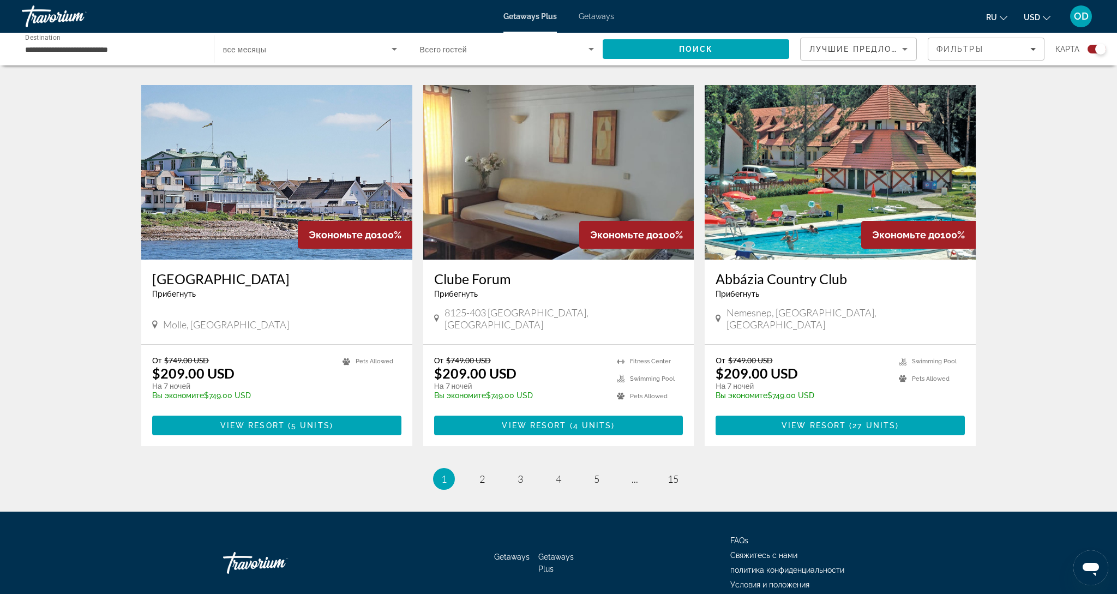
scroll to position [1526, 0]
click at [522, 473] on span "3" at bounding box center [520, 479] width 5 height 12
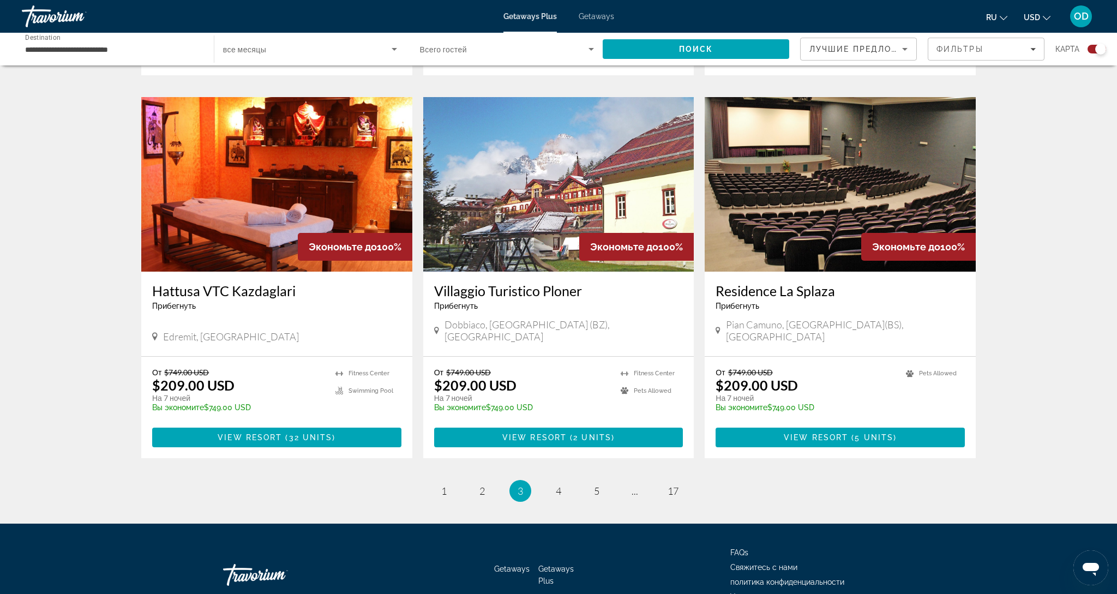
scroll to position [1509, 0]
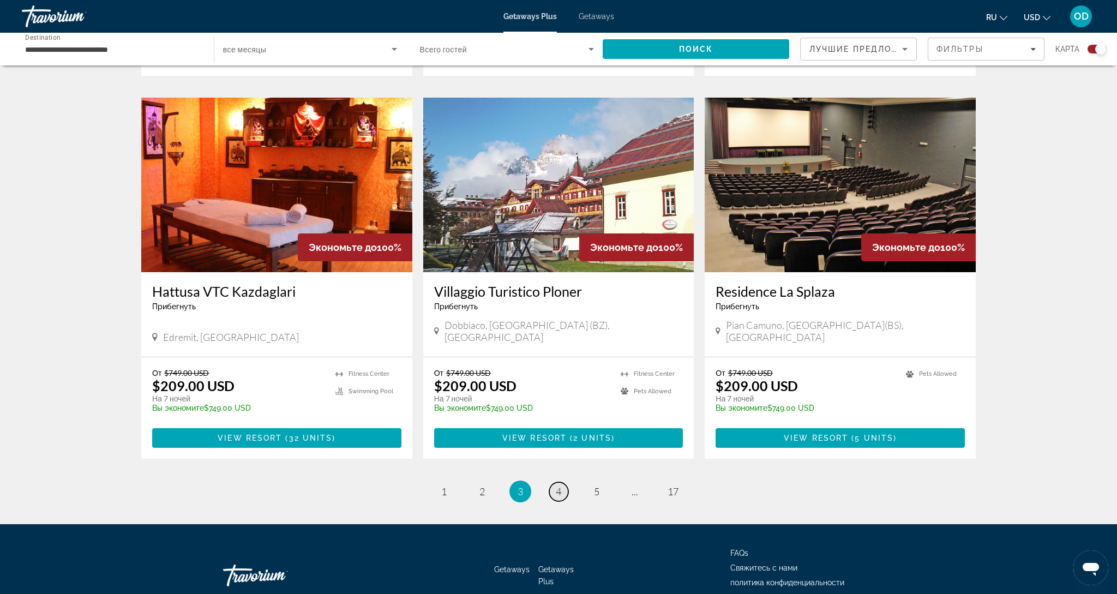
click at [560, 485] on span "4" at bounding box center [558, 491] width 5 height 12
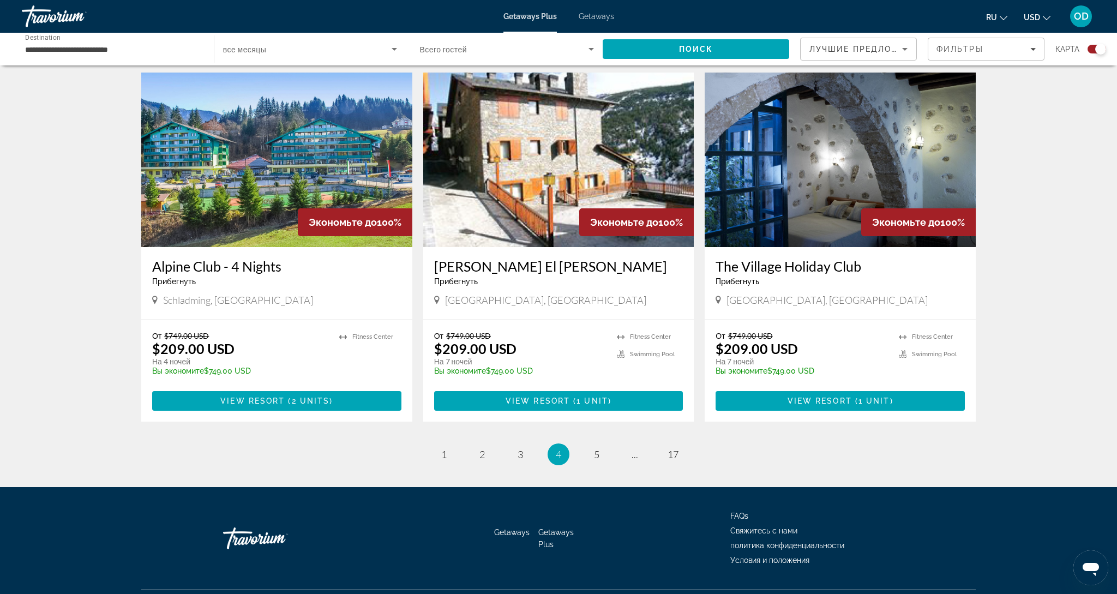
scroll to position [1526, 0]
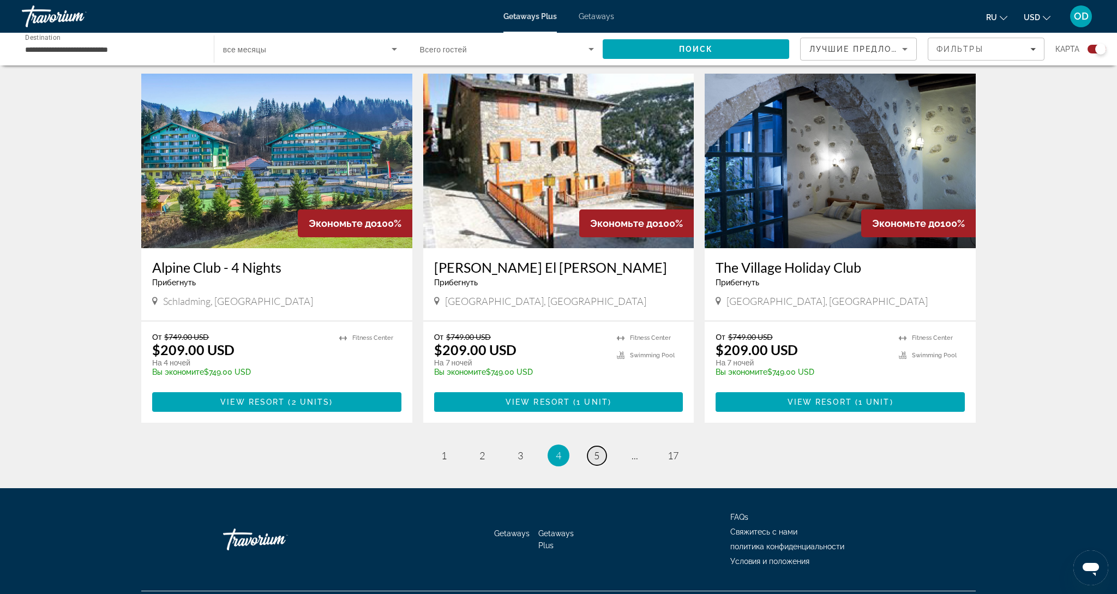
click at [596, 449] on span "5" at bounding box center [596, 455] width 5 height 12
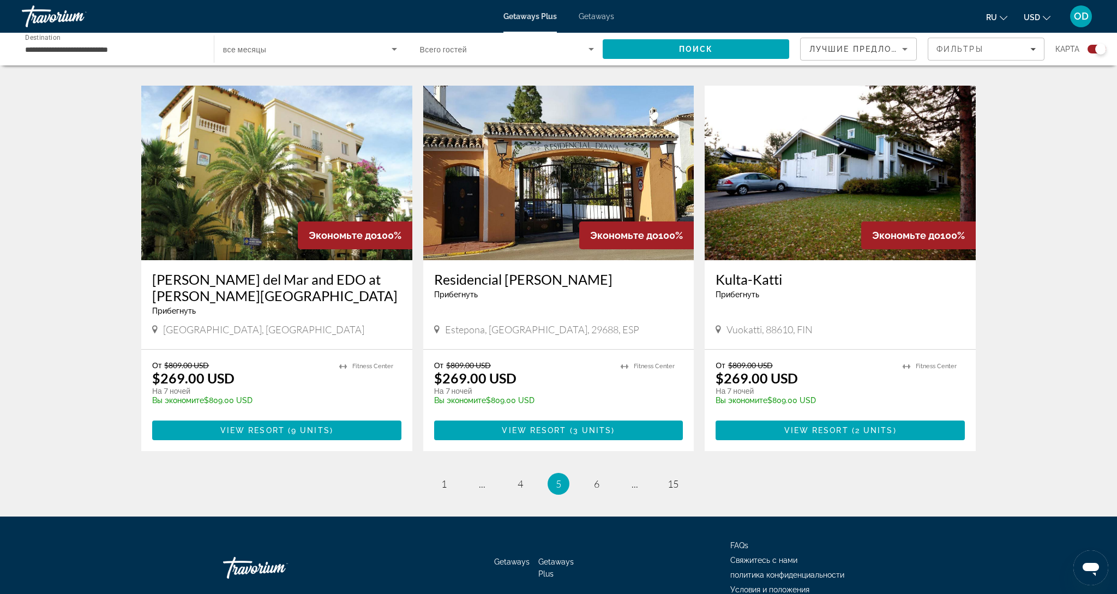
scroll to position [1522, 0]
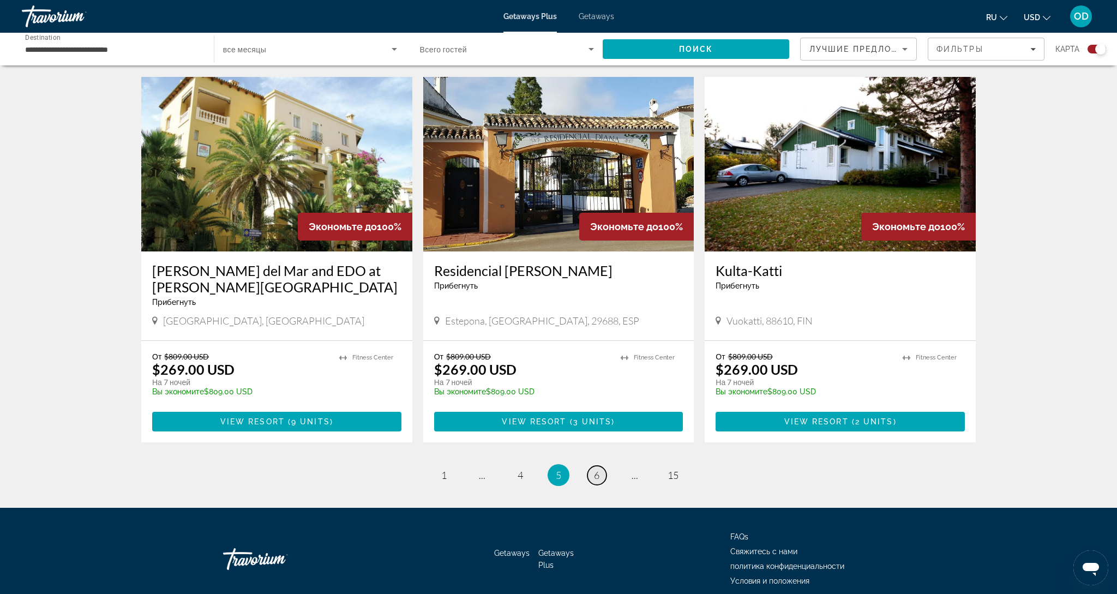
click at [596, 469] on span "6" at bounding box center [596, 475] width 5 height 12
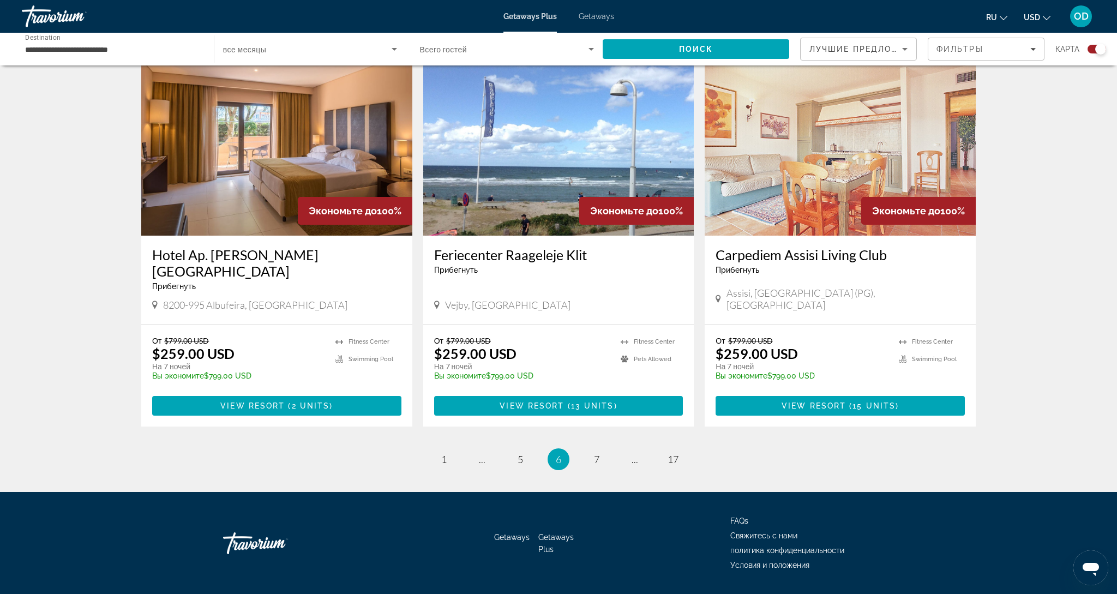
scroll to position [1509, 0]
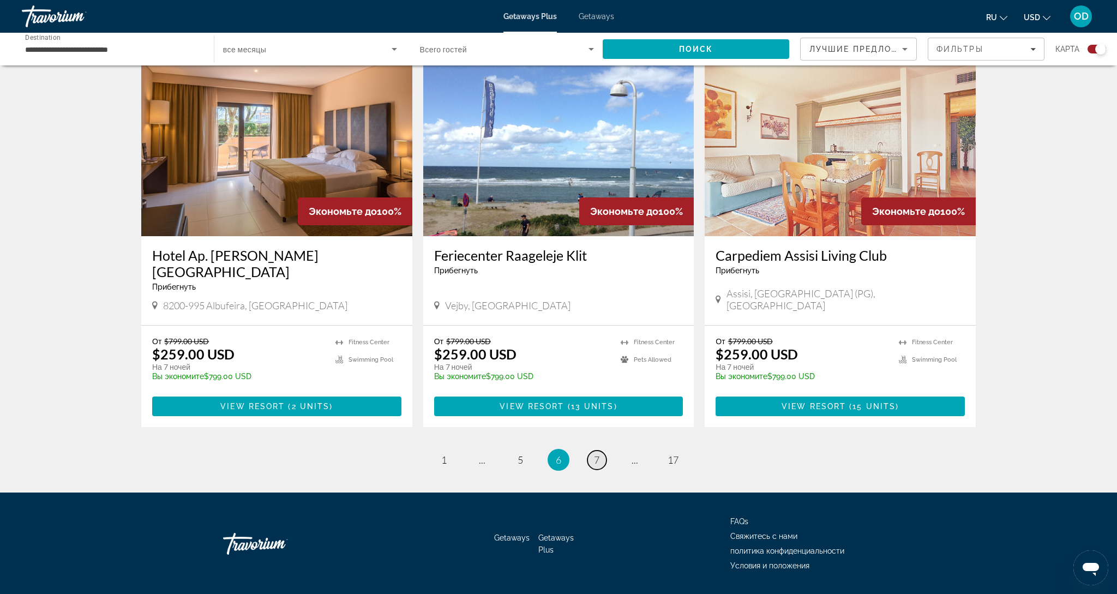
click at [596, 454] on span "7" at bounding box center [596, 460] width 5 height 12
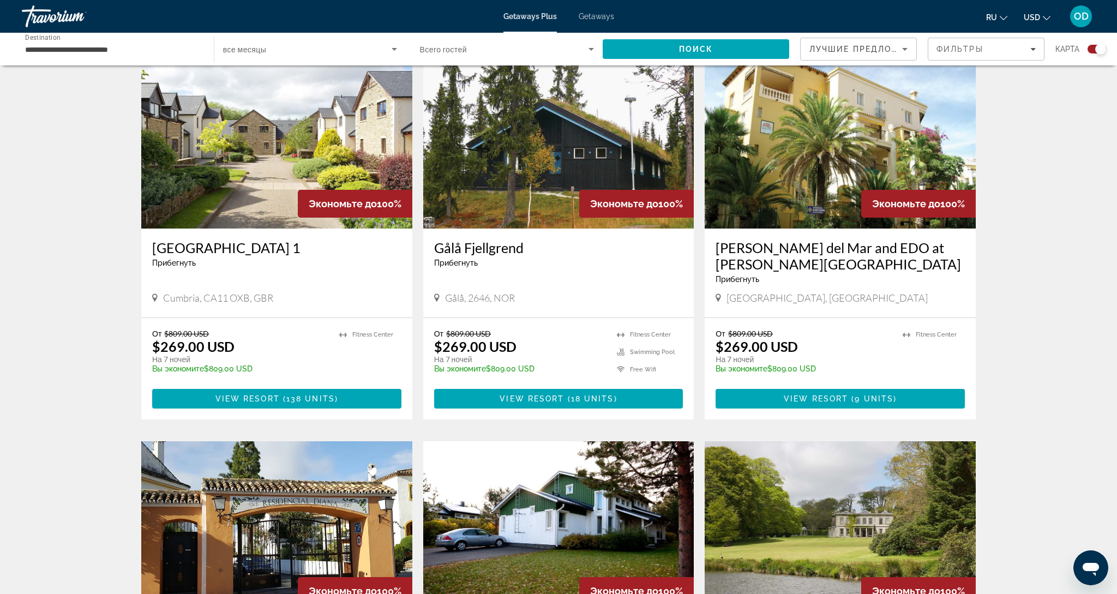
scroll to position [377, 0]
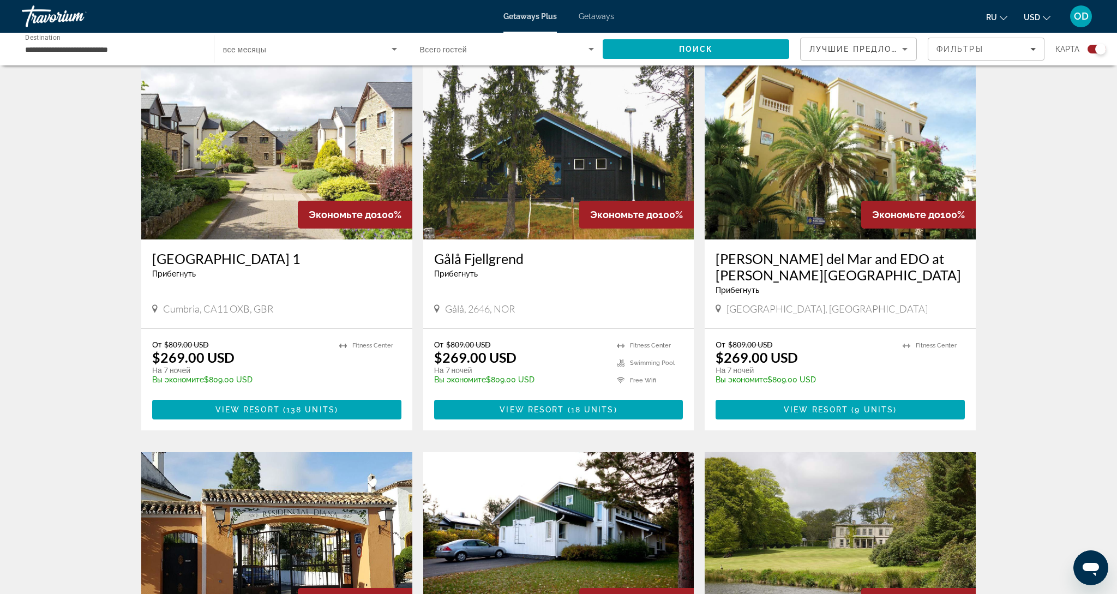
click at [550, 171] on img "Main content" at bounding box center [558, 152] width 271 height 175
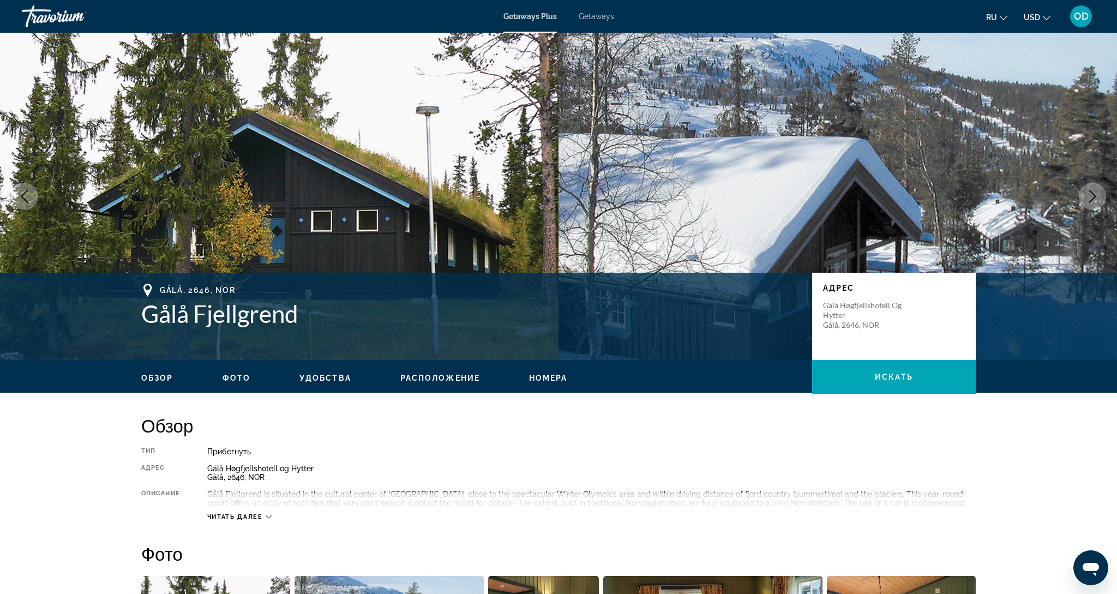
click at [1091, 198] on icon "Next image" at bounding box center [1092, 196] width 13 height 13
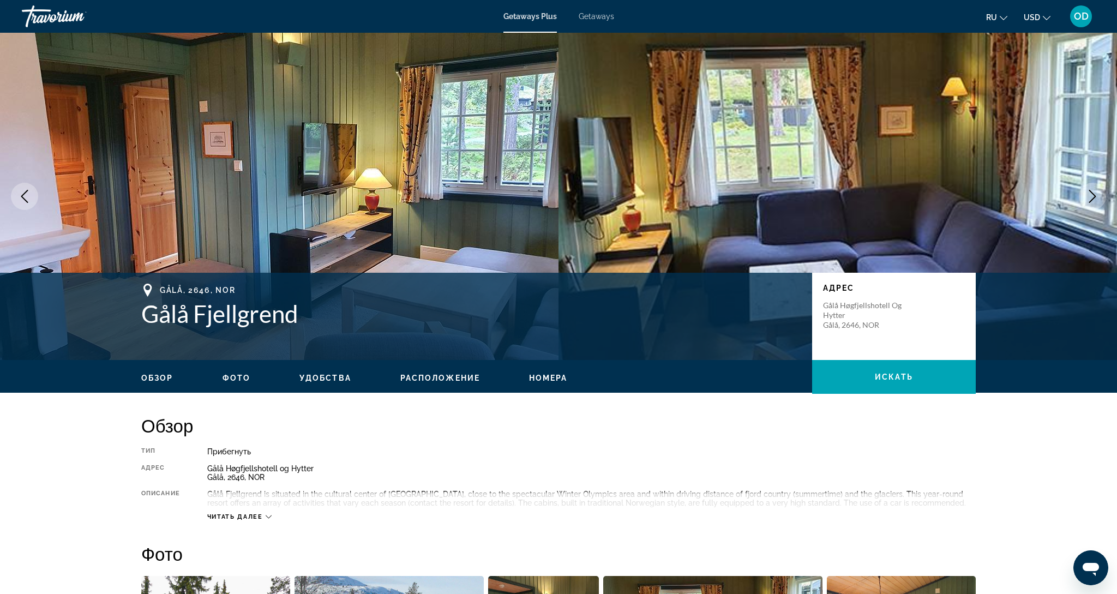
click at [1091, 198] on icon "Next image" at bounding box center [1092, 196] width 13 height 13
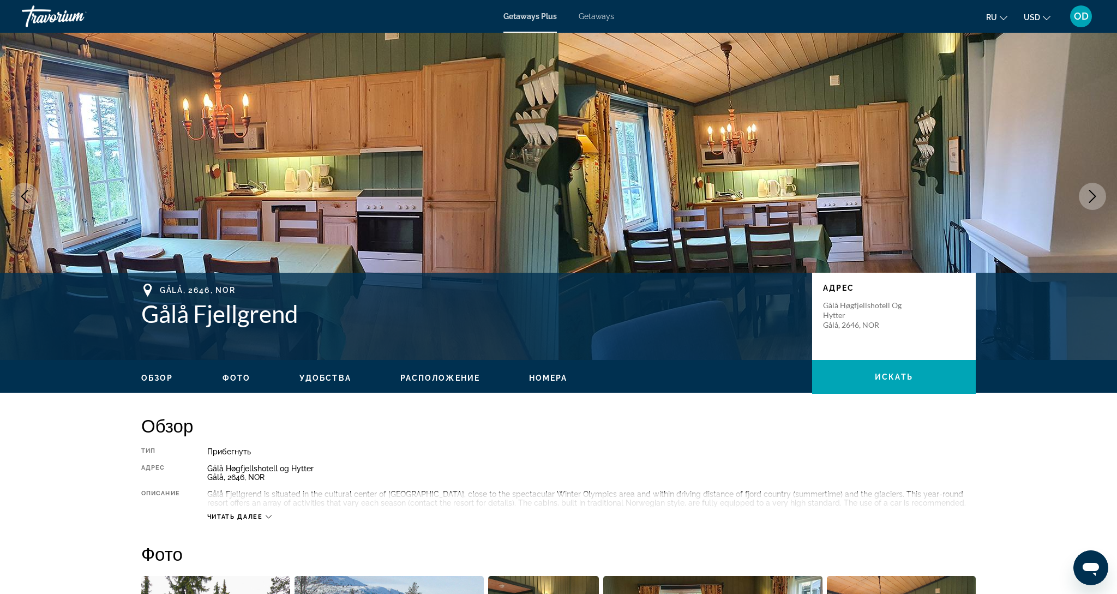
click at [1091, 198] on icon "Next image" at bounding box center [1092, 196] width 13 height 13
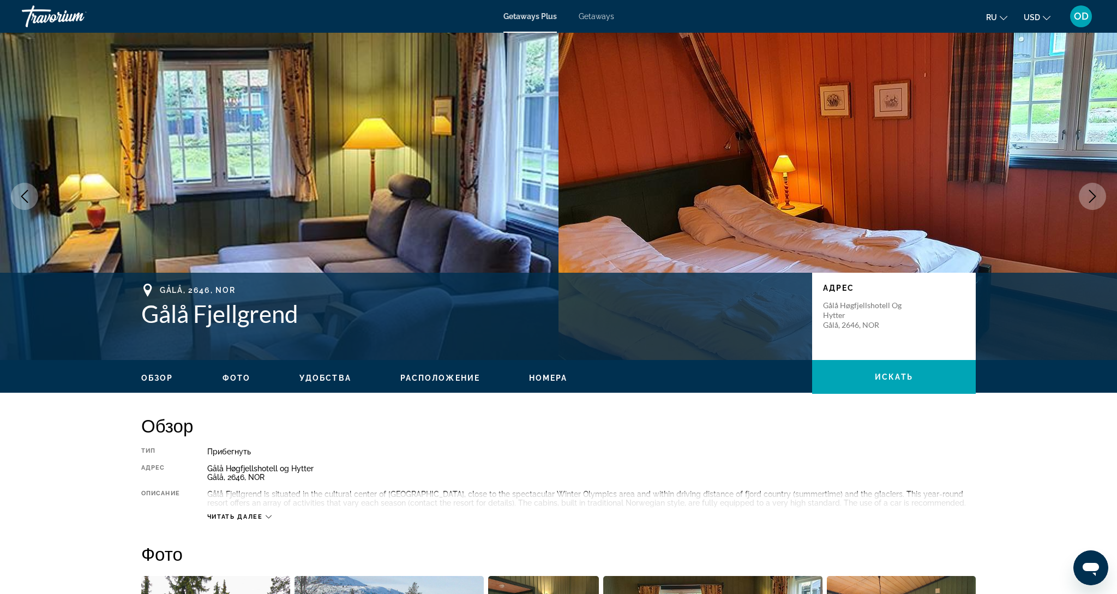
click at [1091, 198] on icon "Next image" at bounding box center [1092, 196] width 13 height 13
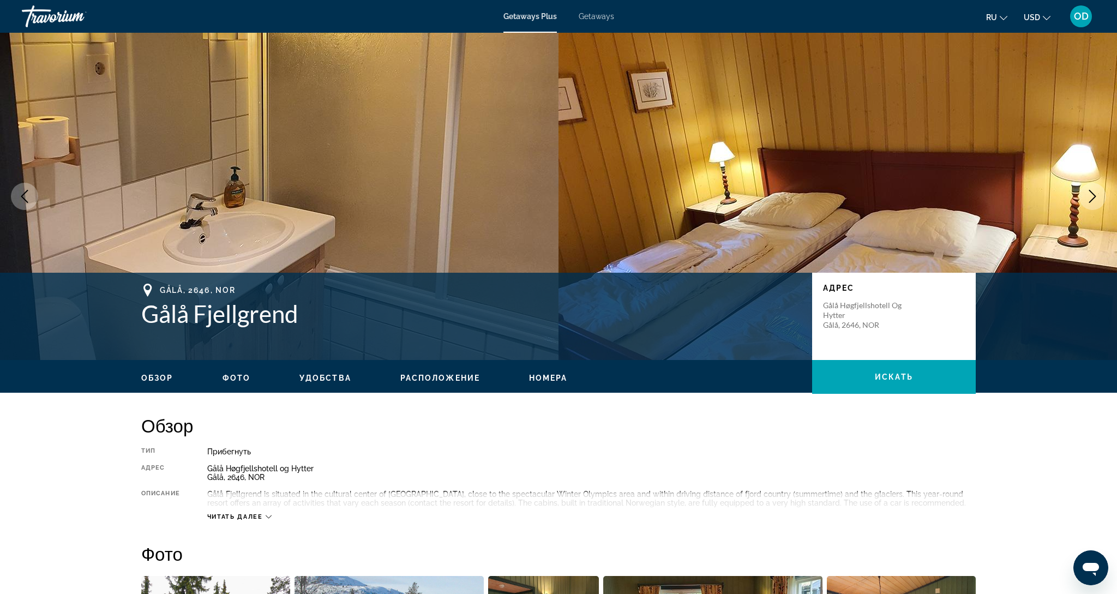
click at [1091, 198] on icon "Next image" at bounding box center [1092, 196] width 13 height 13
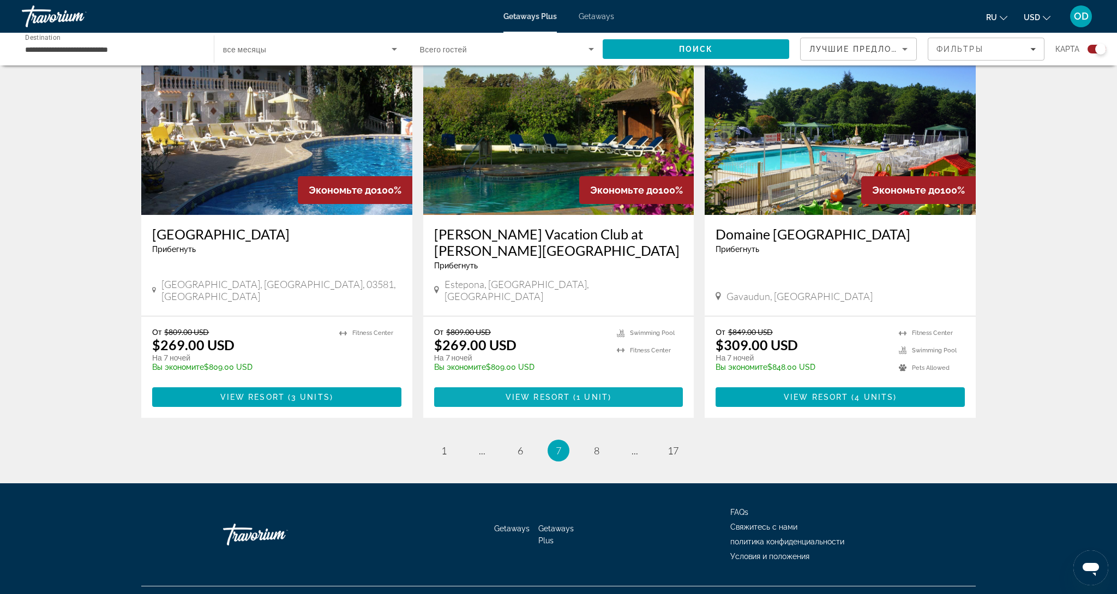
scroll to position [1542, 0]
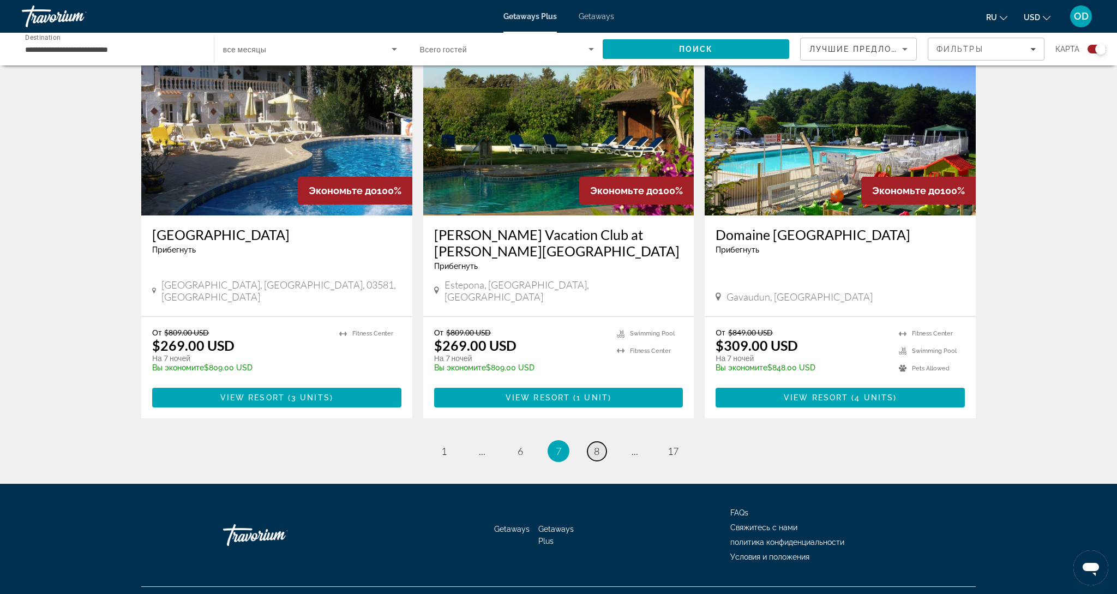
click at [598, 445] on span "8" at bounding box center [596, 451] width 5 height 12
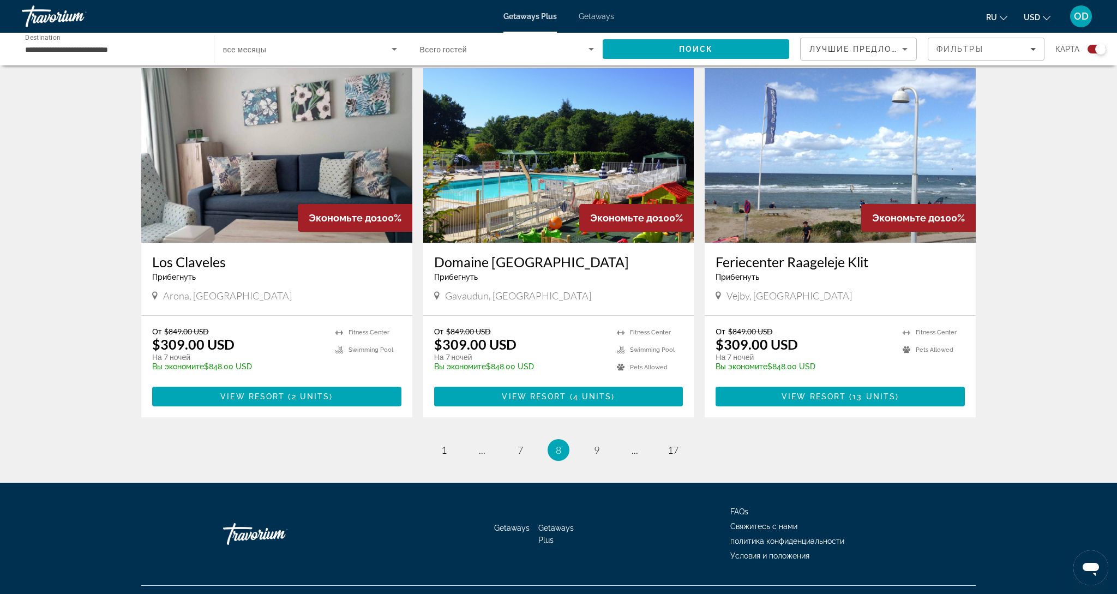
scroll to position [1542, 0]
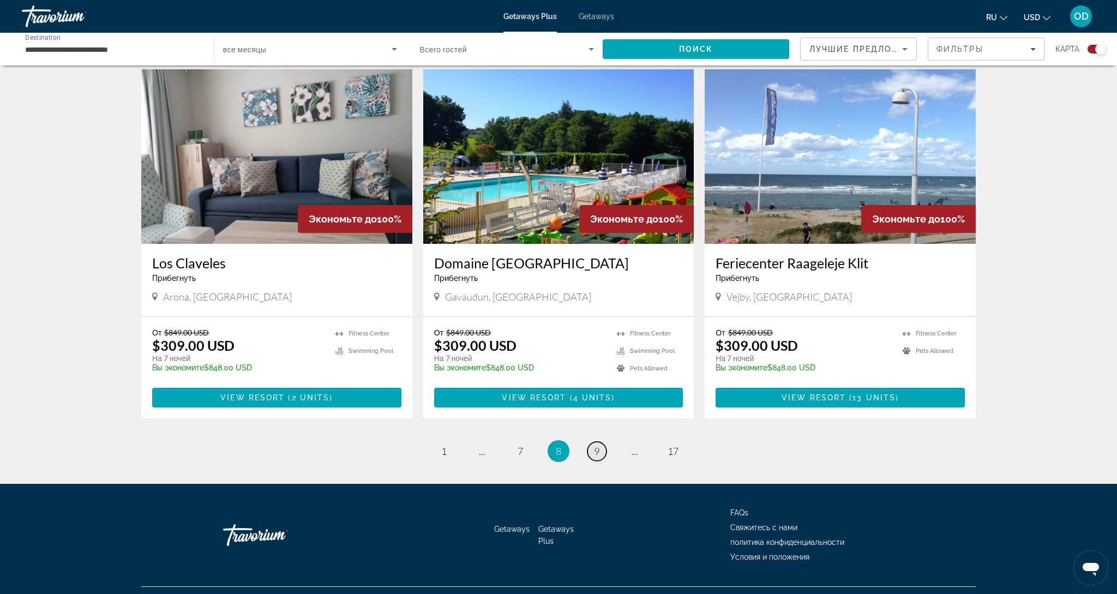
click at [596, 445] on span "9" at bounding box center [596, 451] width 5 height 12
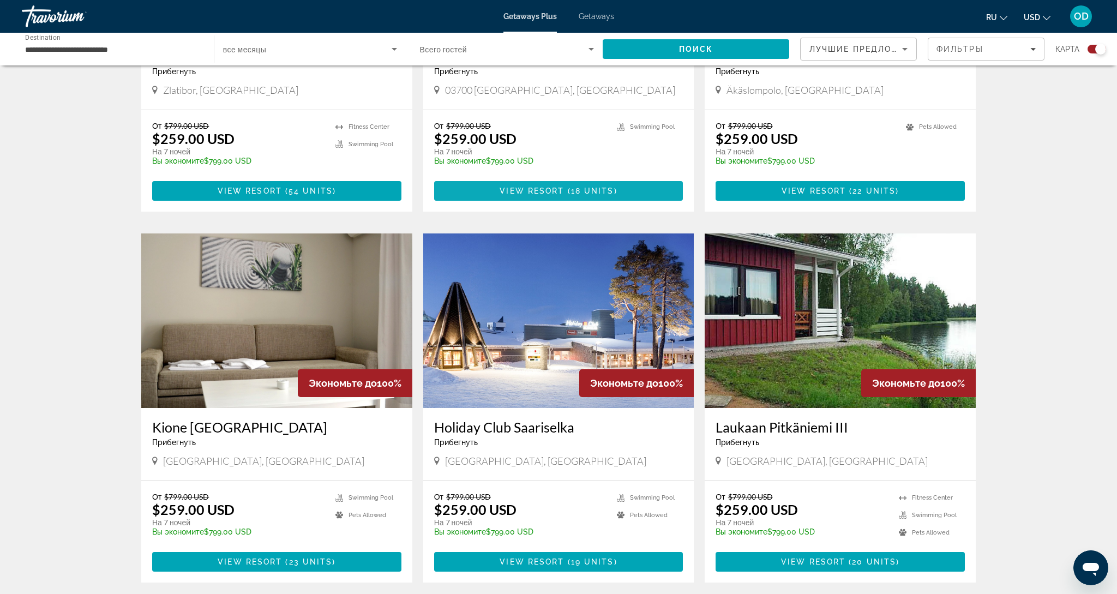
scroll to position [951, 0]
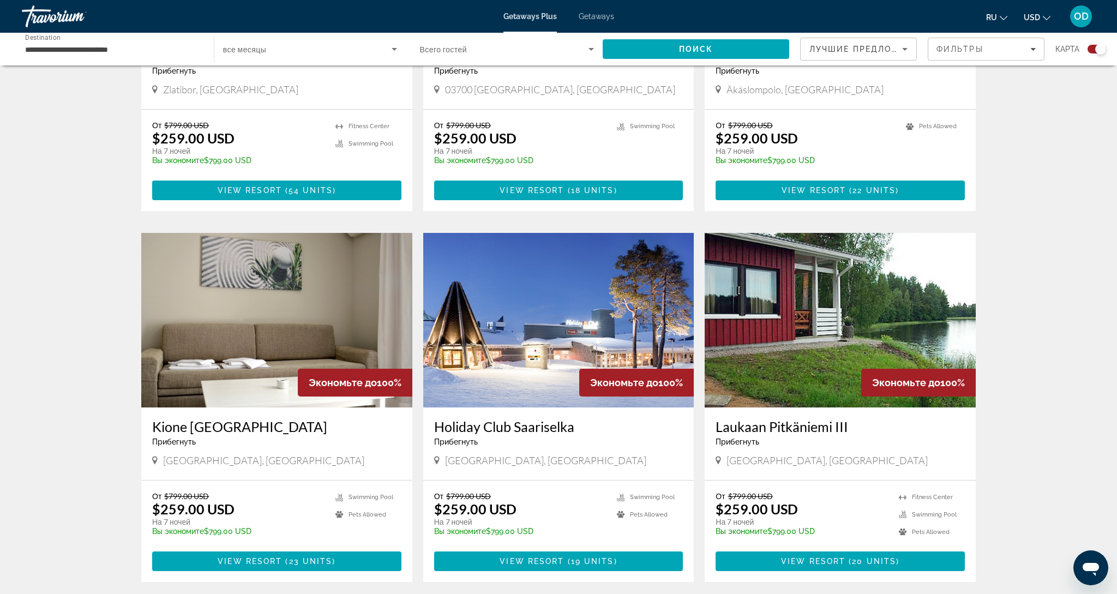
click at [813, 283] on img "Main content" at bounding box center [840, 320] width 271 height 175
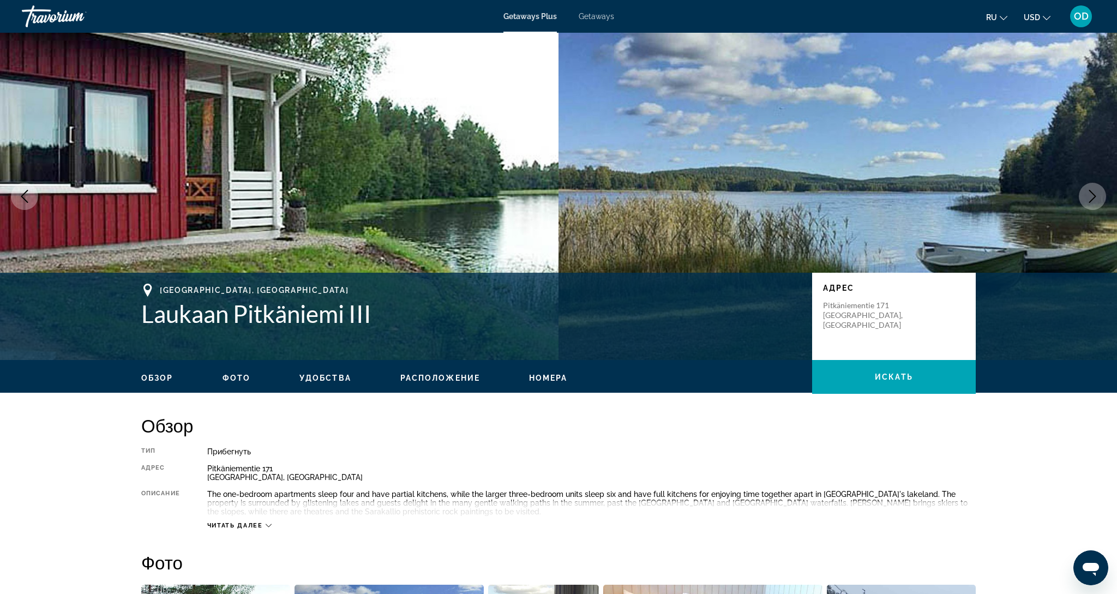
click at [1087, 199] on icon "Next image" at bounding box center [1092, 196] width 13 height 13
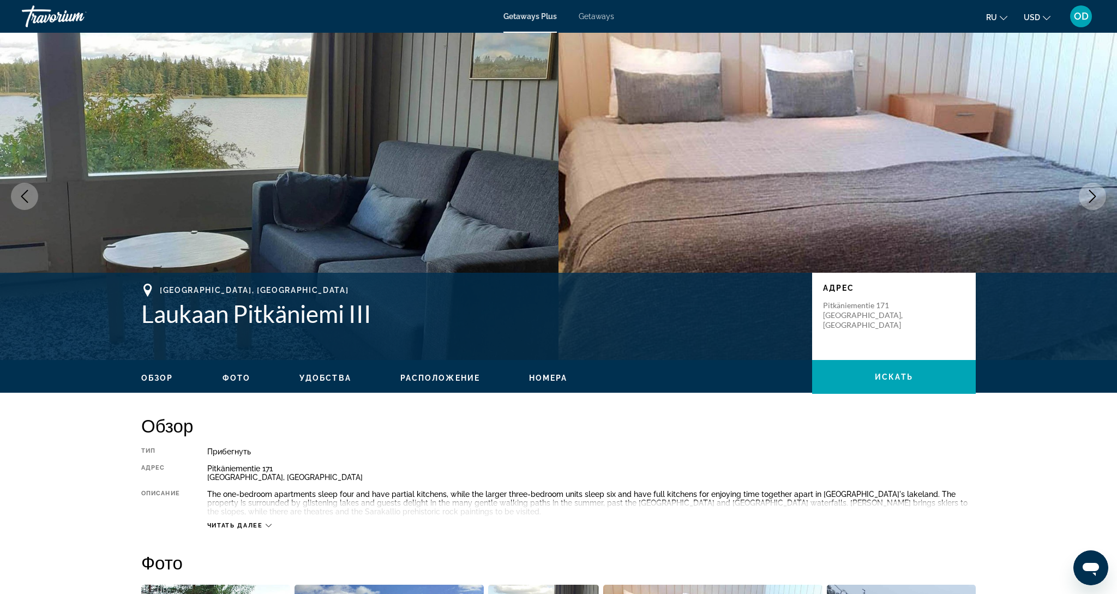
click at [1087, 199] on icon "Next image" at bounding box center [1092, 196] width 13 height 13
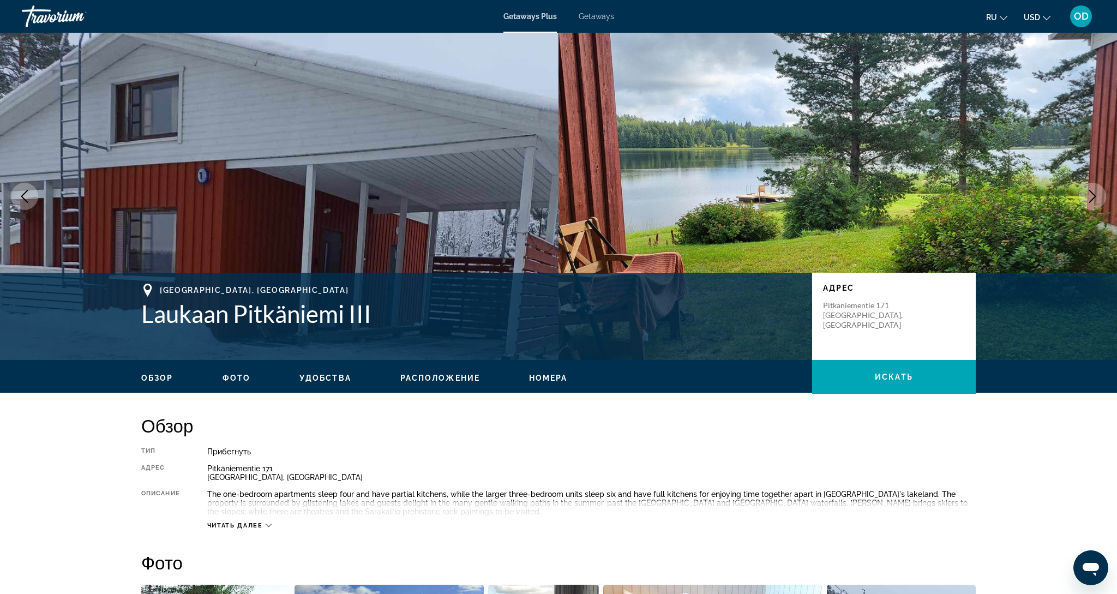
click at [1087, 199] on icon "Next image" at bounding box center [1092, 196] width 13 height 13
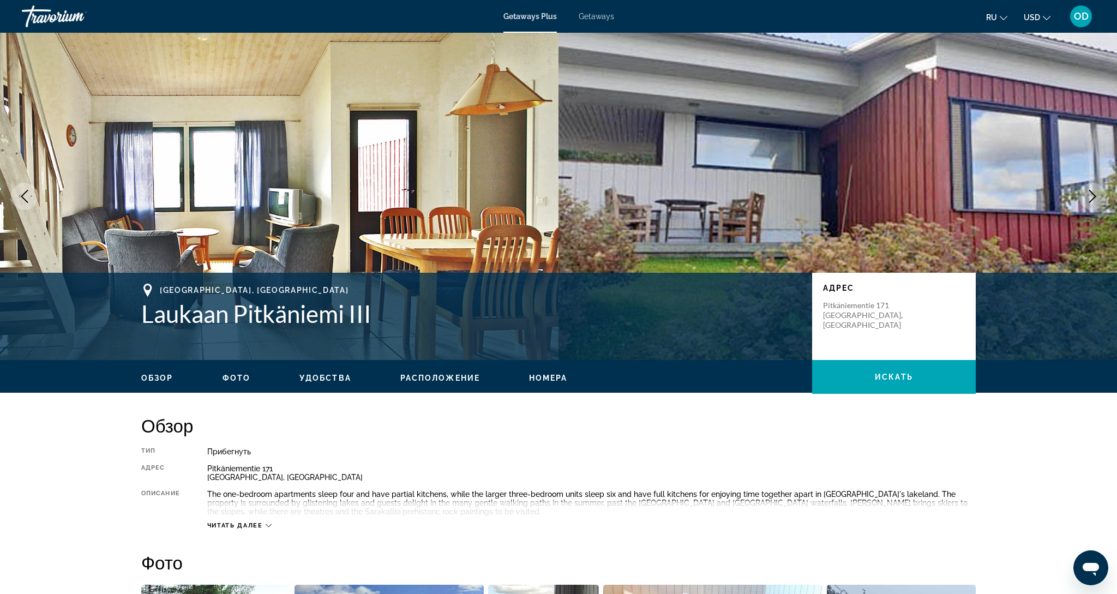
click at [1087, 199] on icon "Next image" at bounding box center [1092, 196] width 13 height 13
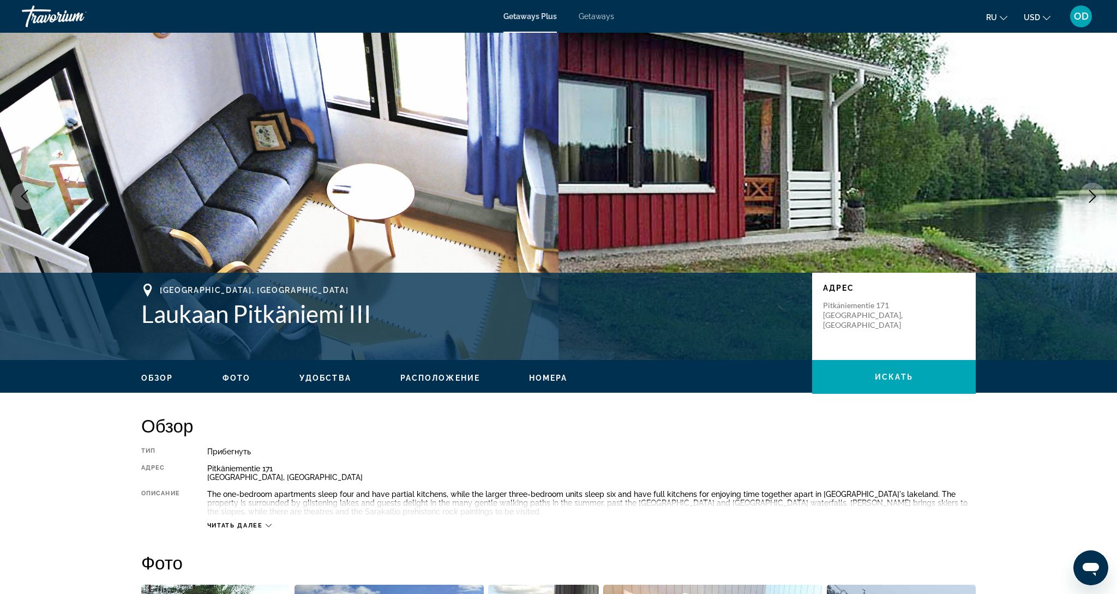
click at [1087, 199] on icon "Next image" at bounding box center [1092, 196] width 13 height 13
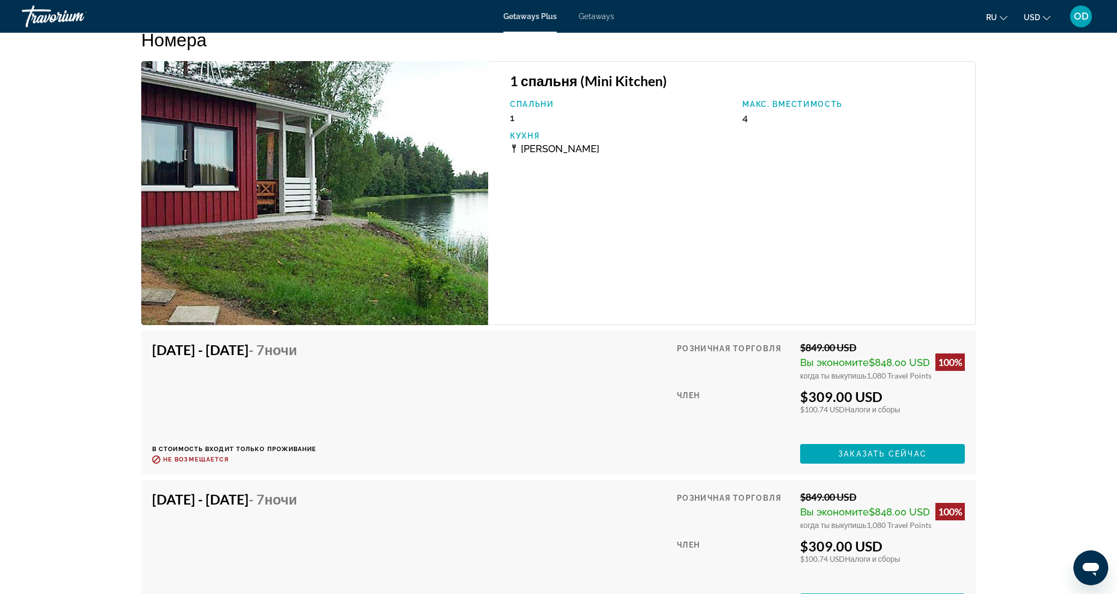
scroll to position [1731, 0]
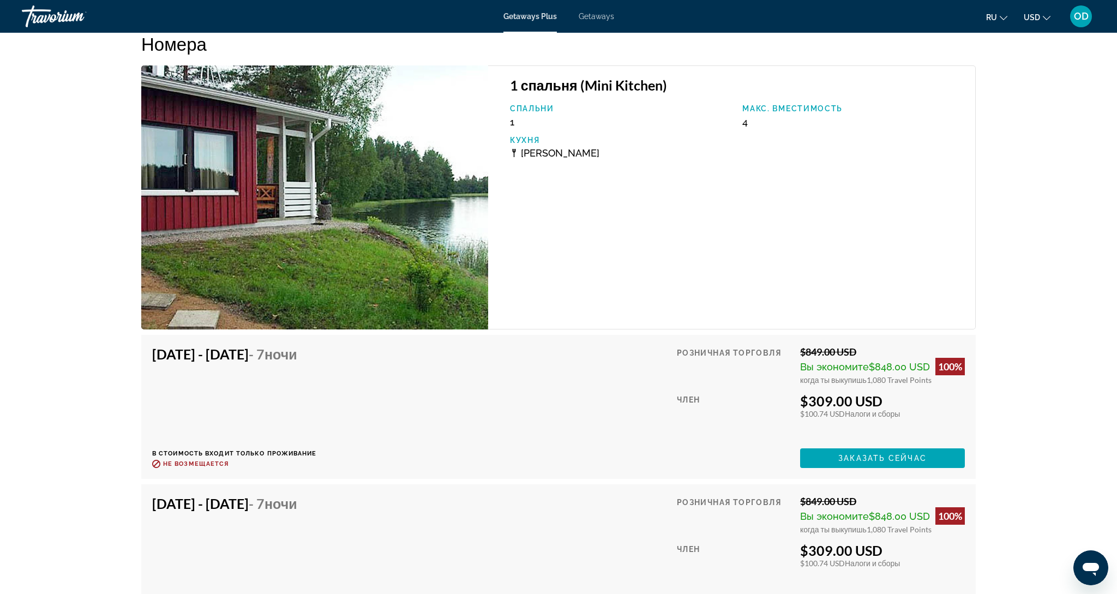
click at [245, 183] on img "Main content" at bounding box center [314, 197] width 347 height 264
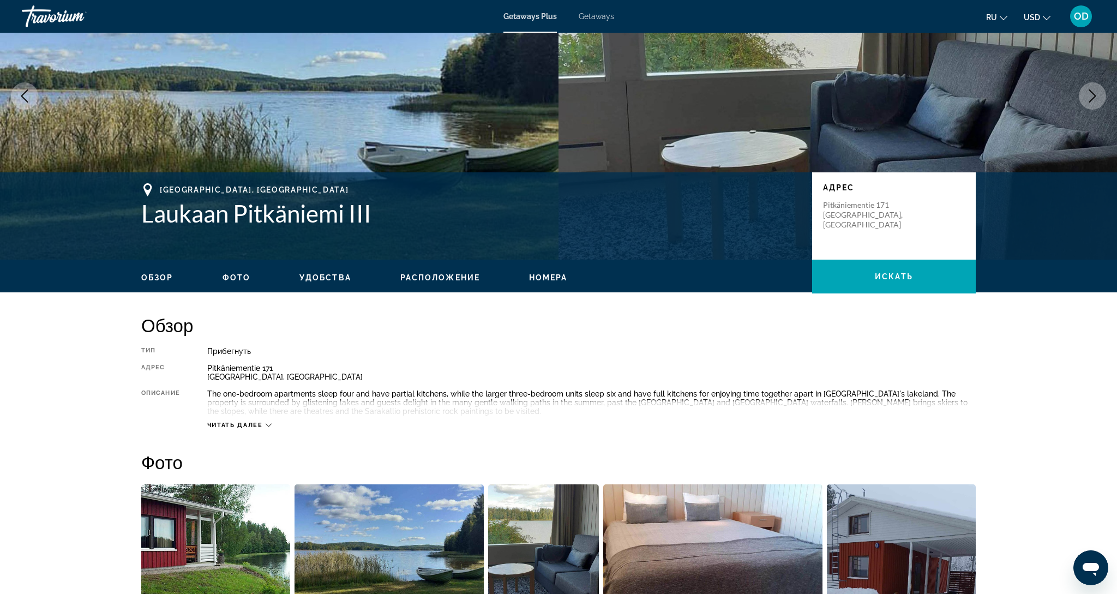
scroll to position [98, 0]
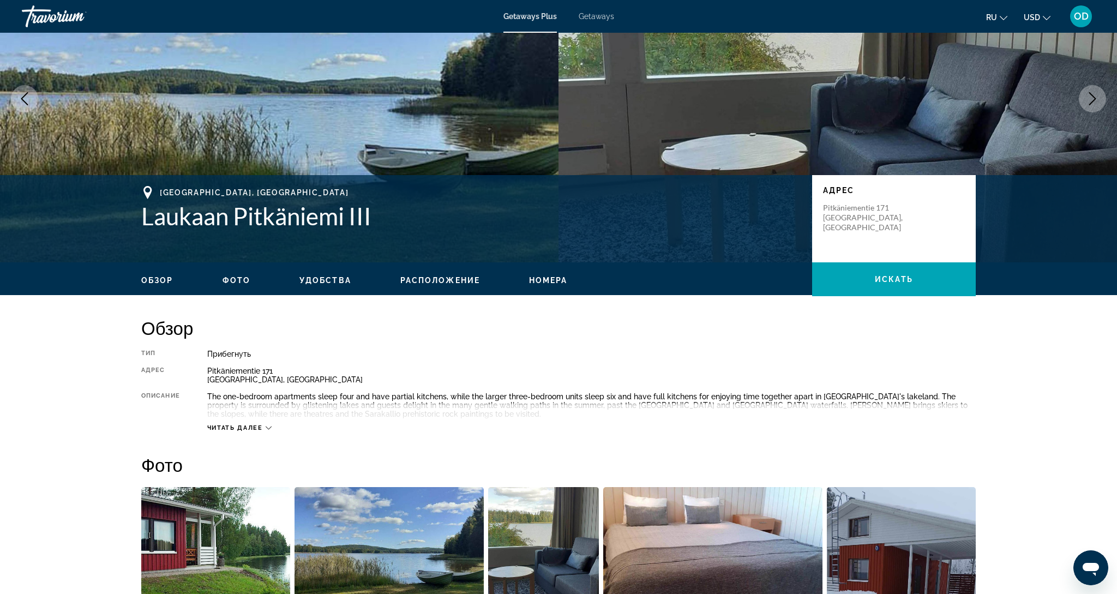
click at [182, 539] on img "Open full-screen image slider" at bounding box center [215, 554] width 149 height 135
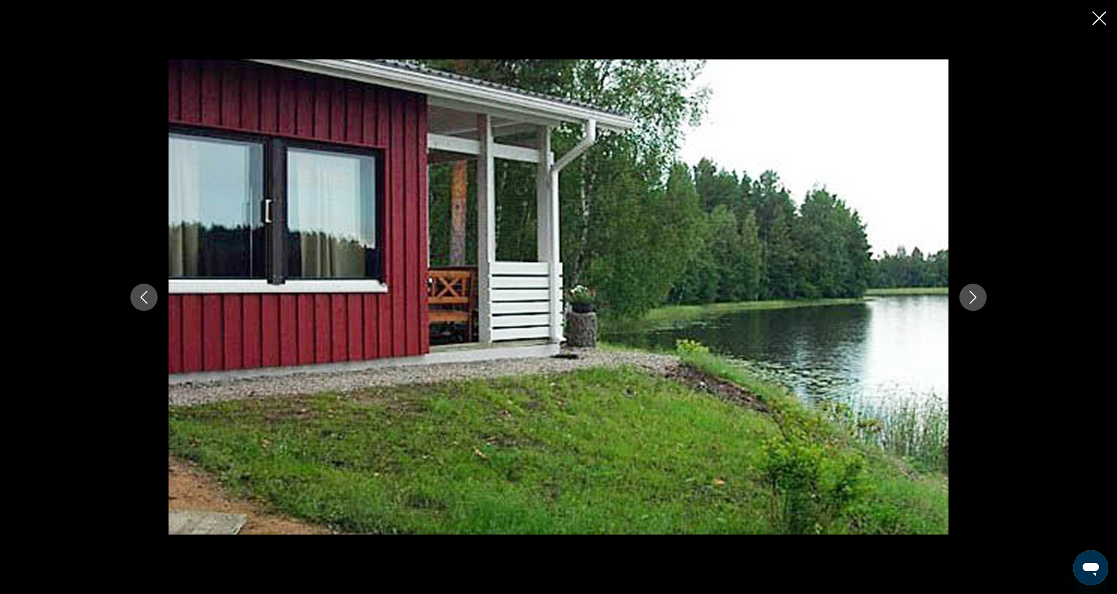
click at [980, 304] on button "Next image" at bounding box center [972, 297] width 27 height 27
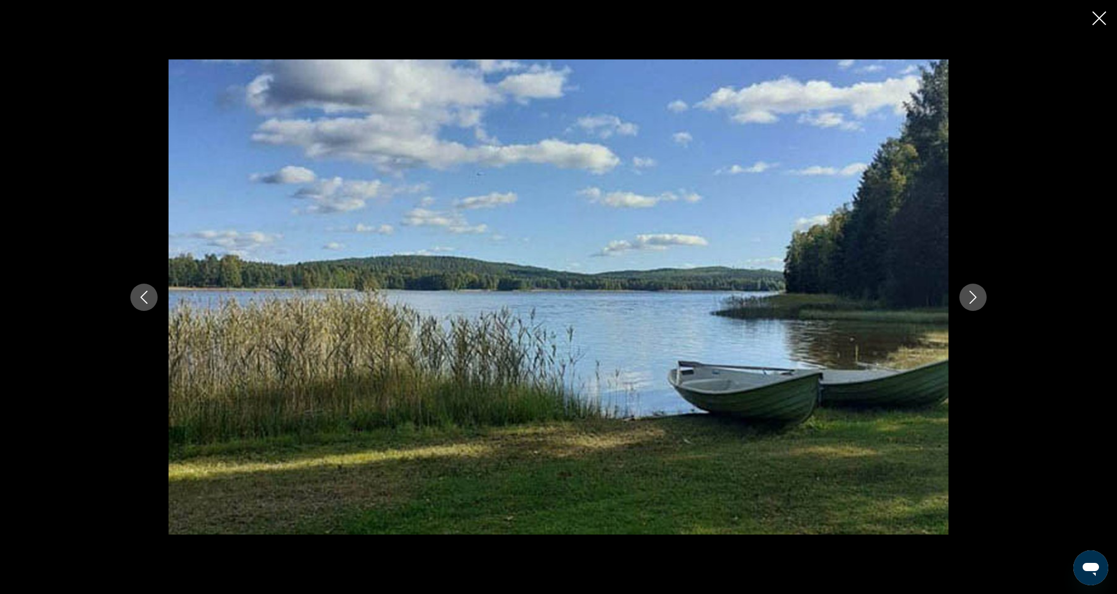
click at [980, 304] on button "Next image" at bounding box center [972, 297] width 27 height 27
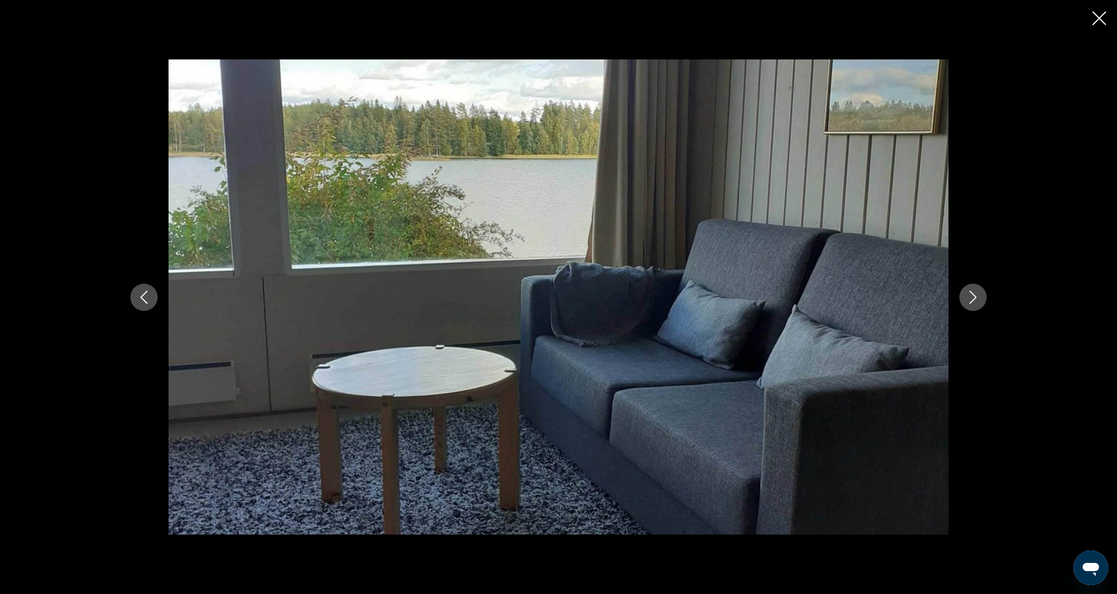
click at [980, 304] on button "Next image" at bounding box center [972, 297] width 27 height 27
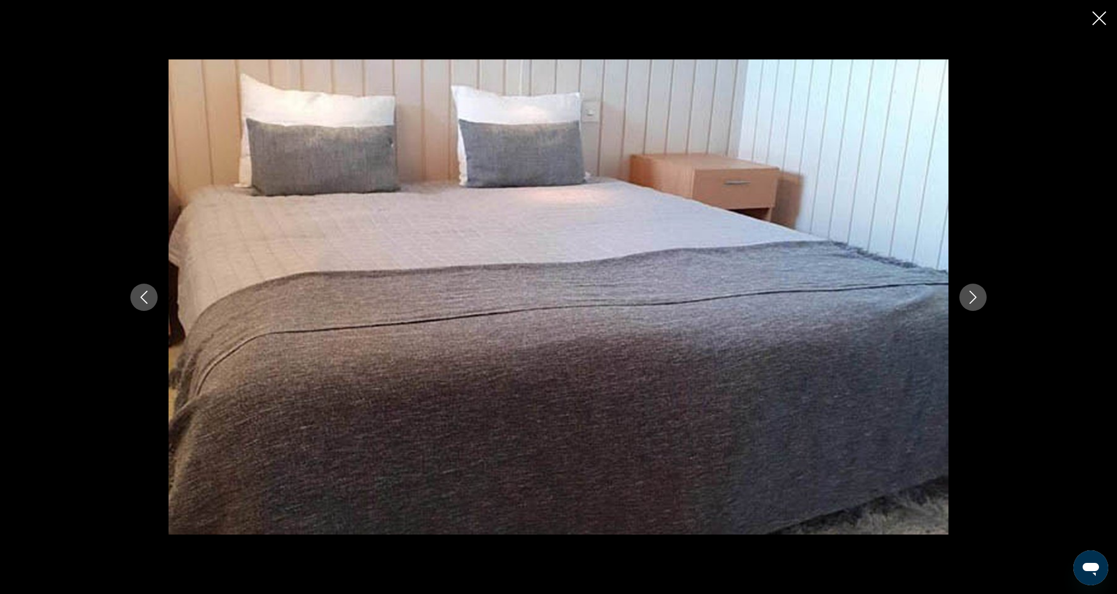
click at [980, 304] on button "Next image" at bounding box center [972, 297] width 27 height 27
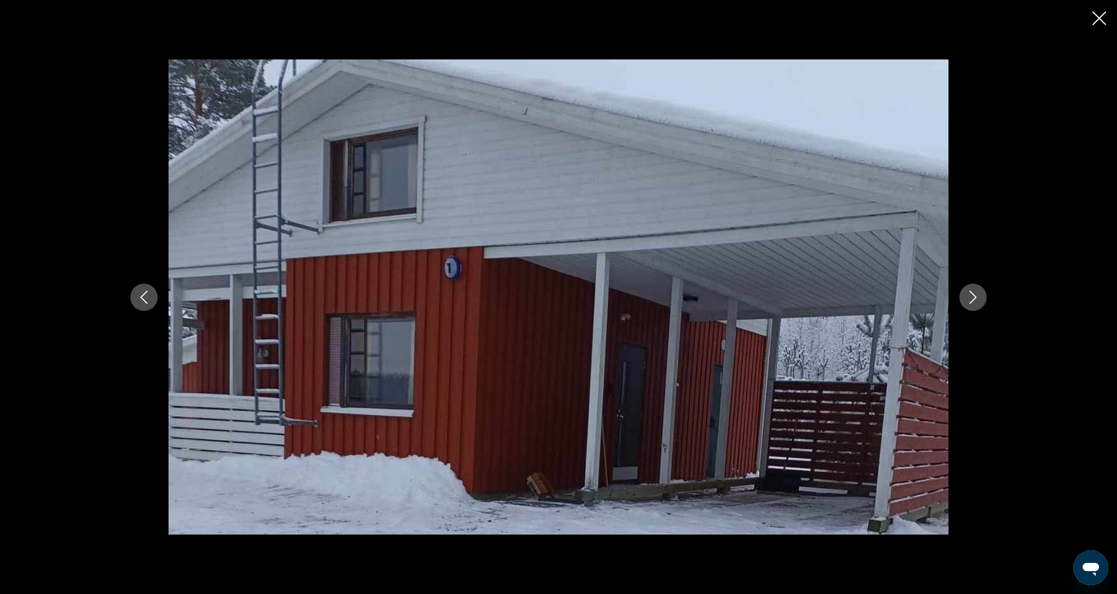
click at [980, 304] on button "Next image" at bounding box center [972, 297] width 27 height 27
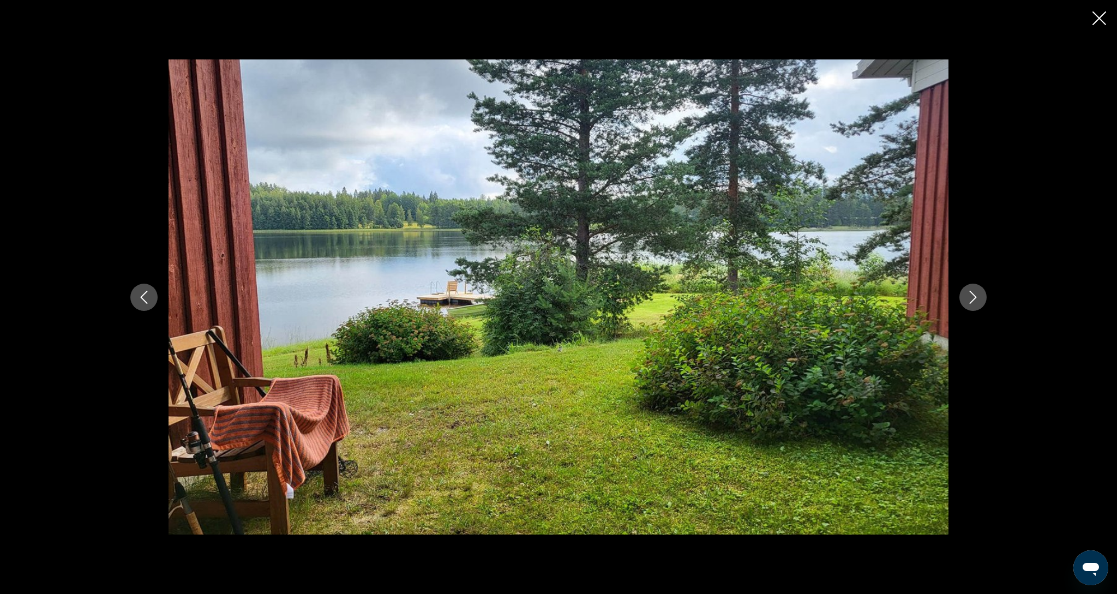
click at [980, 304] on button "Next image" at bounding box center [972, 297] width 27 height 27
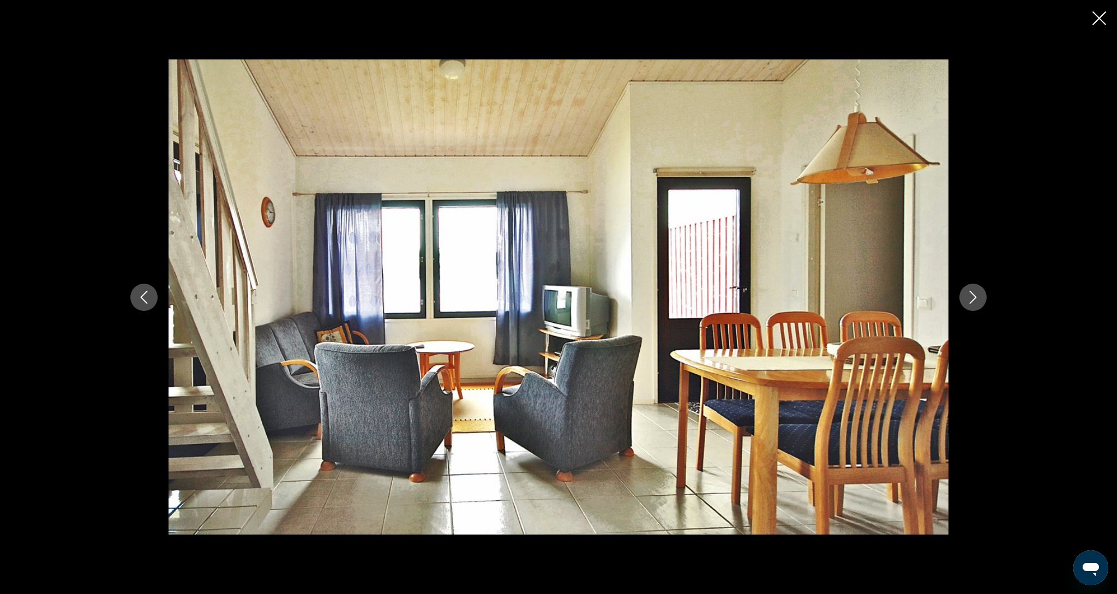
click at [980, 304] on button "Next image" at bounding box center [972, 297] width 27 height 27
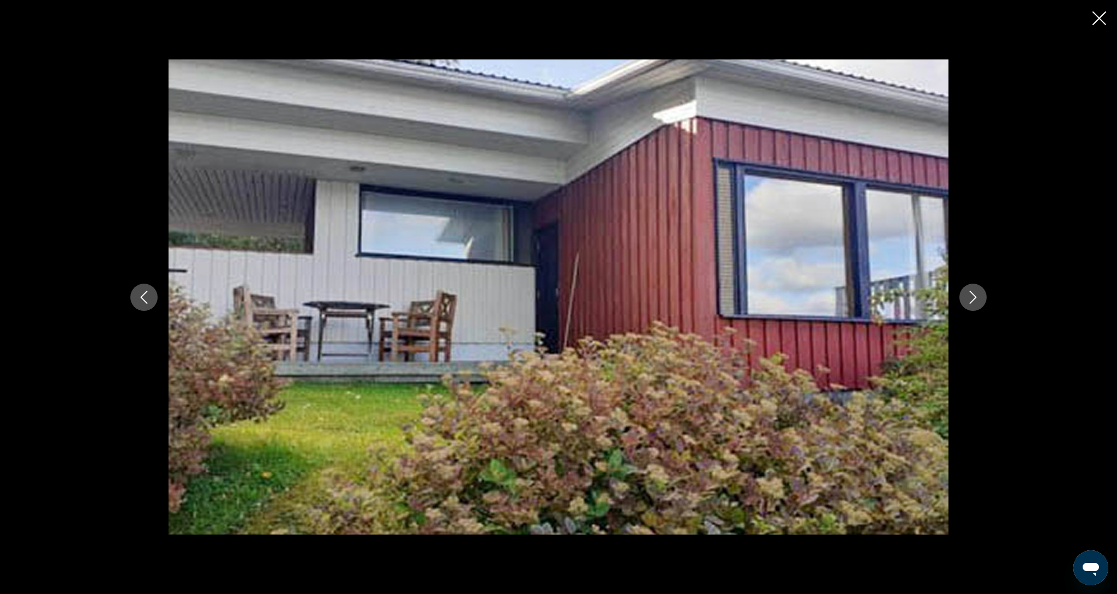
click at [980, 304] on button "Next image" at bounding box center [972, 297] width 27 height 27
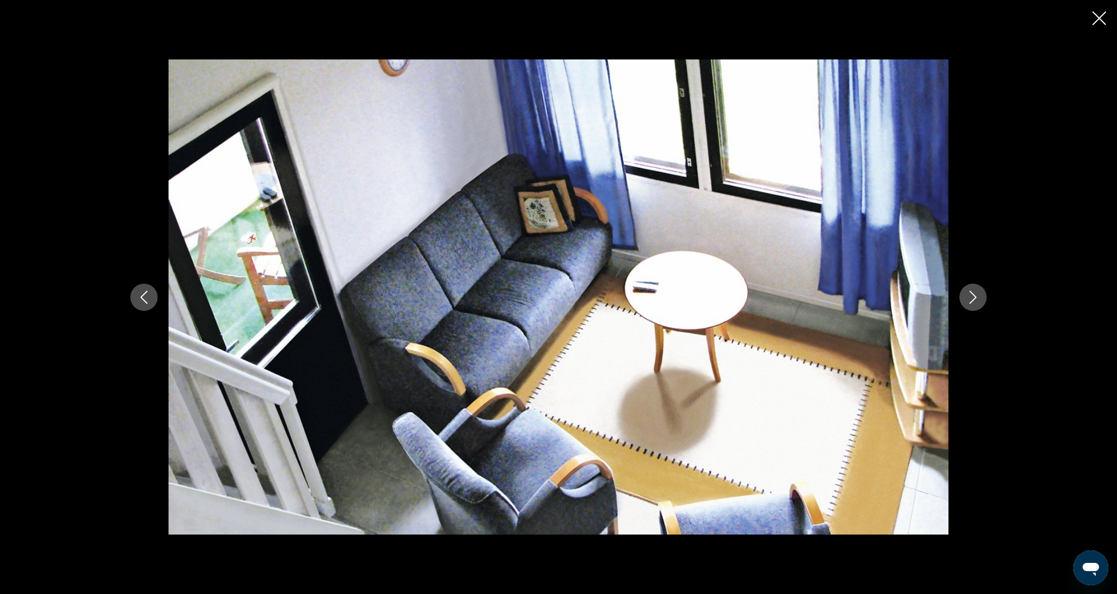
click at [980, 304] on button "Next image" at bounding box center [972, 297] width 27 height 27
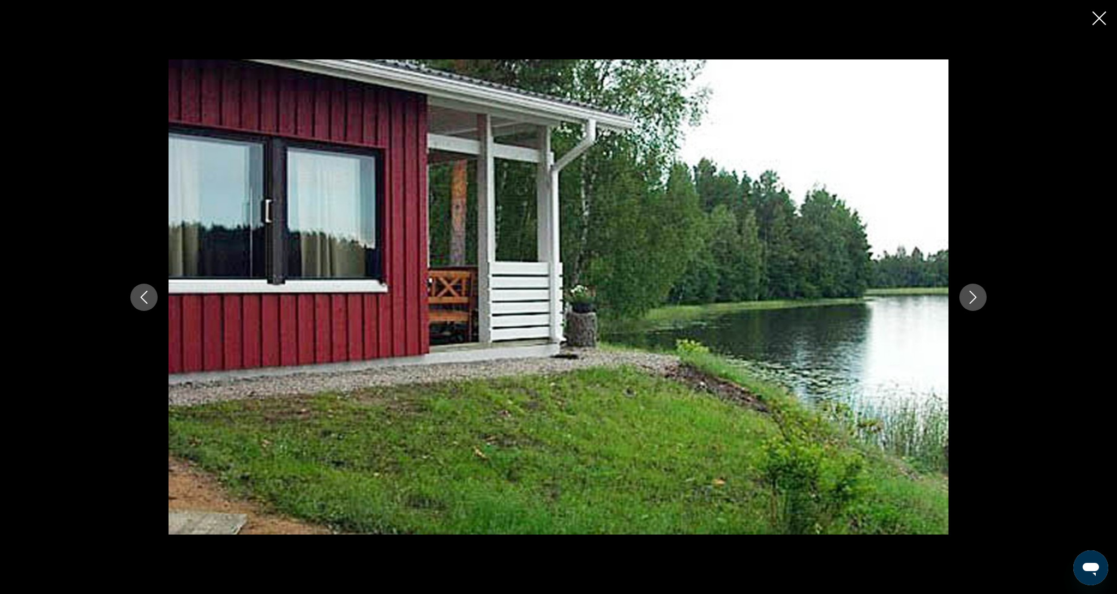
click at [980, 304] on button "Next image" at bounding box center [972, 297] width 27 height 27
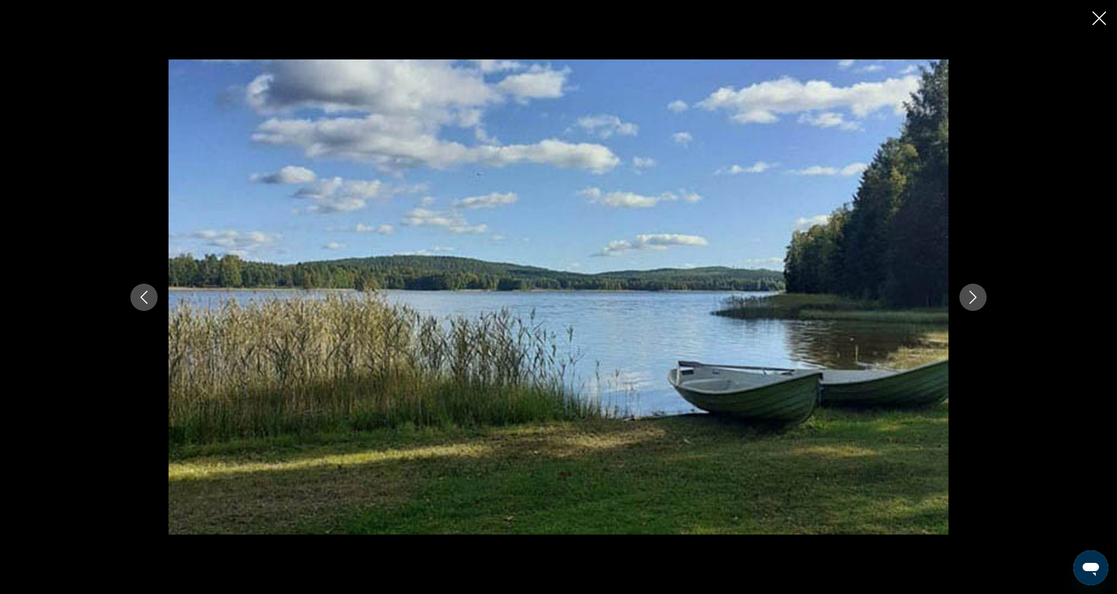
click at [1097, 16] on icon "Close slideshow" at bounding box center [1099, 18] width 14 height 14
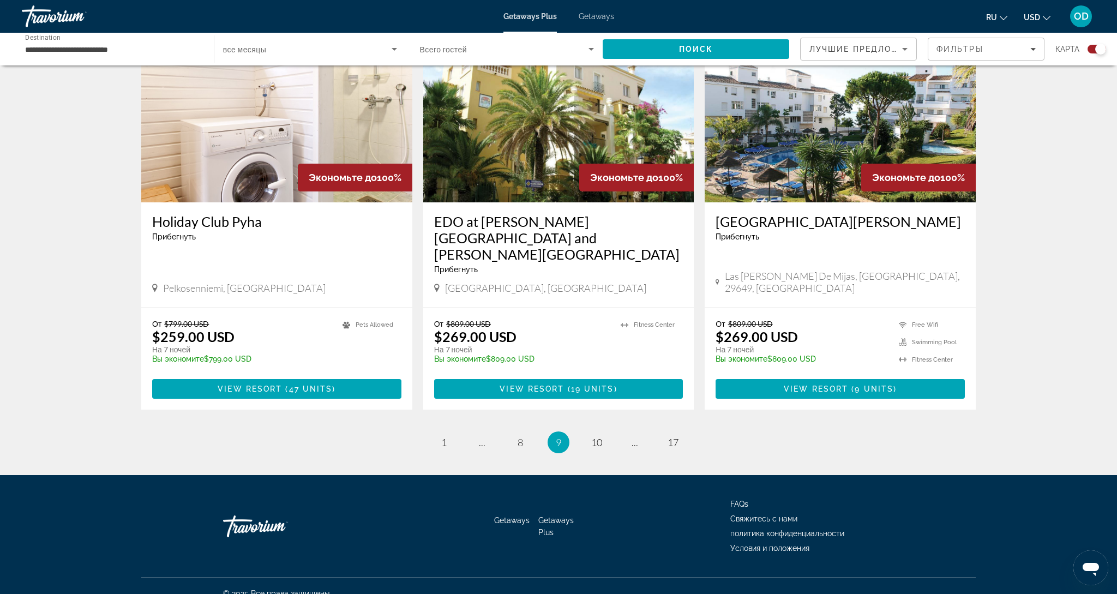
scroll to position [1526, 0]
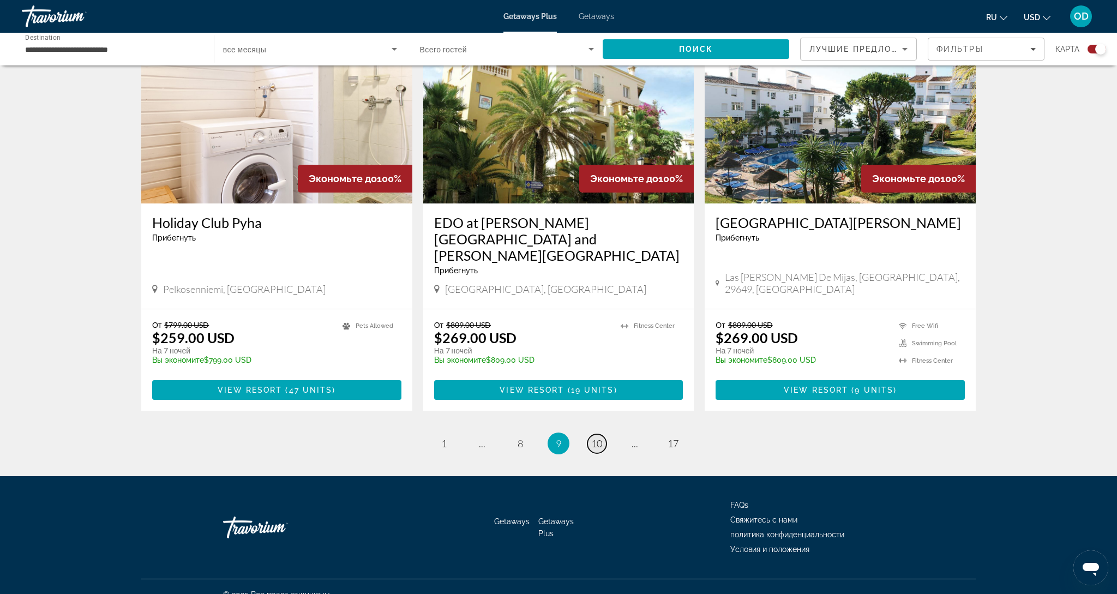
click at [596, 437] on span "10" at bounding box center [596, 443] width 11 height 12
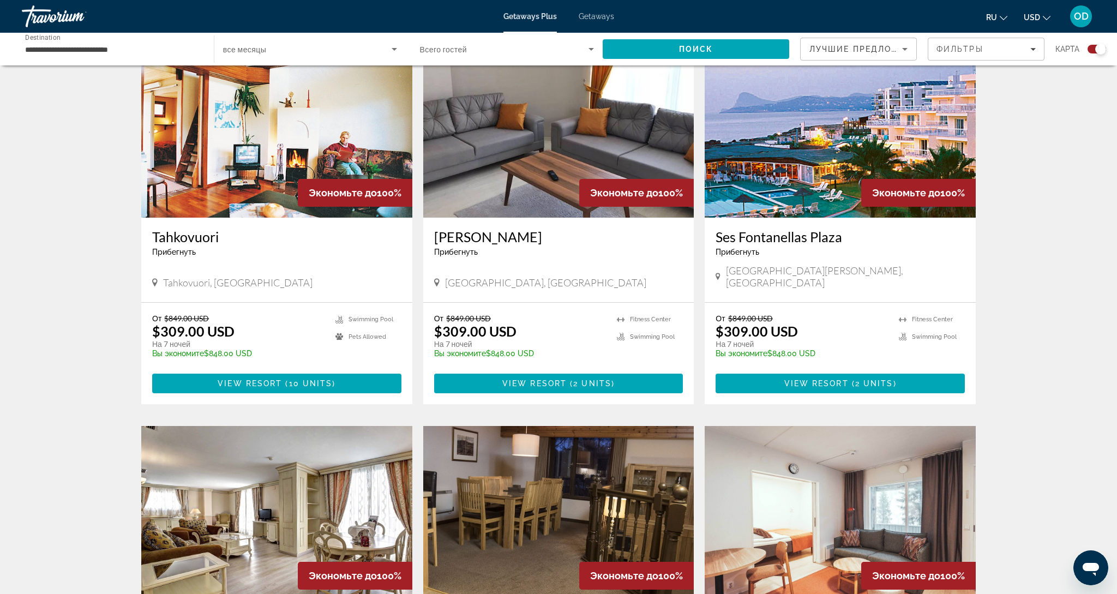
scroll to position [402, 0]
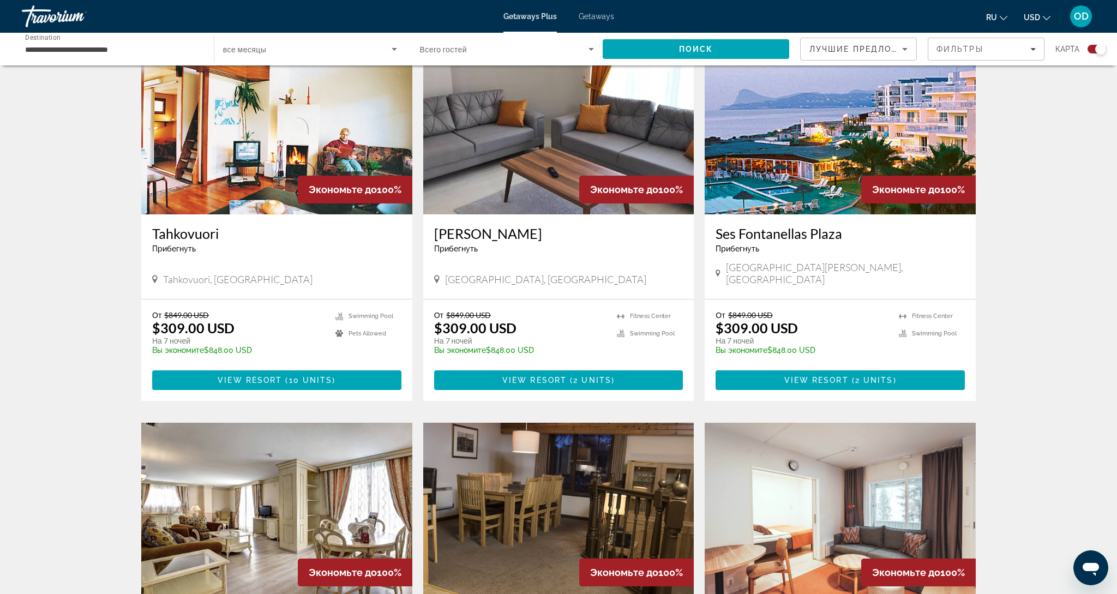
click at [873, 127] on img "Main content" at bounding box center [840, 127] width 271 height 175
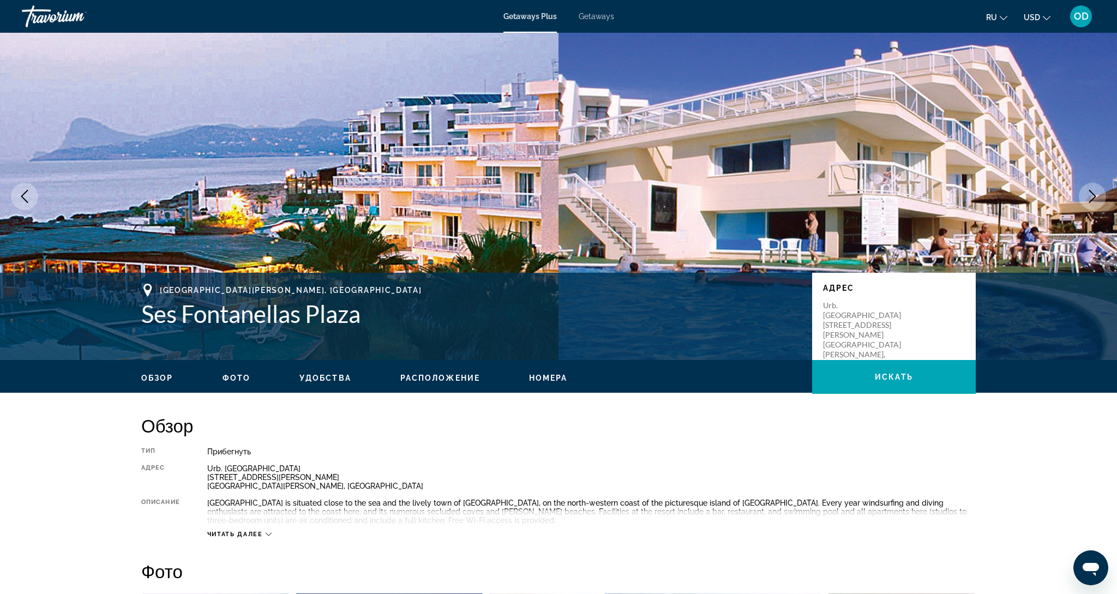
click at [1091, 201] on icon "Next image" at bounding box center [1092, 196] width 7 height 13
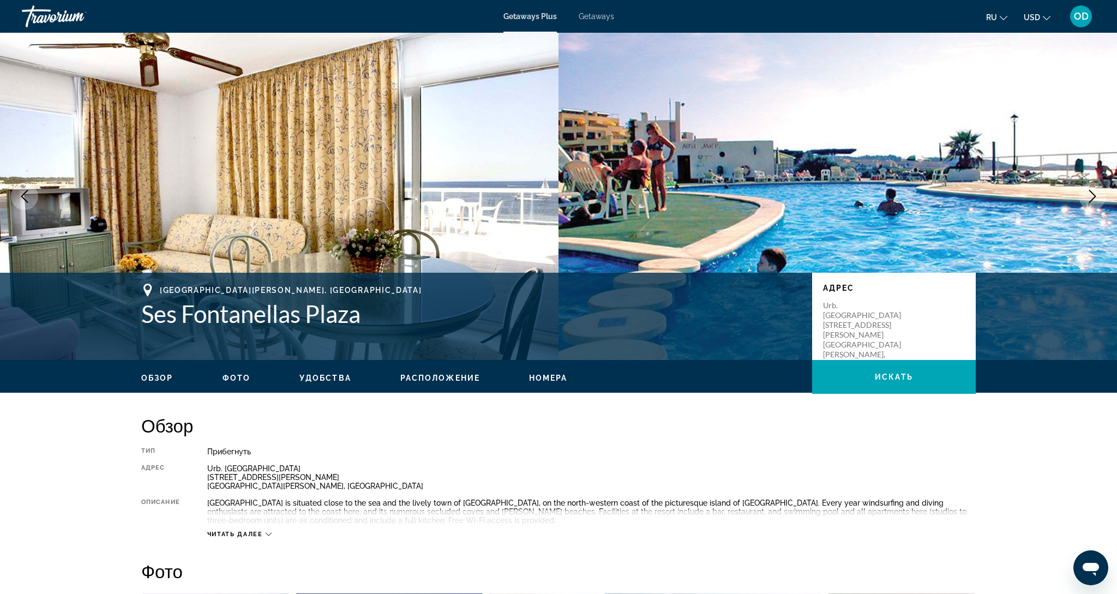
click at [1091, 201] on icon "Next image" at bounding box center [1092, 196] width 7 height 13
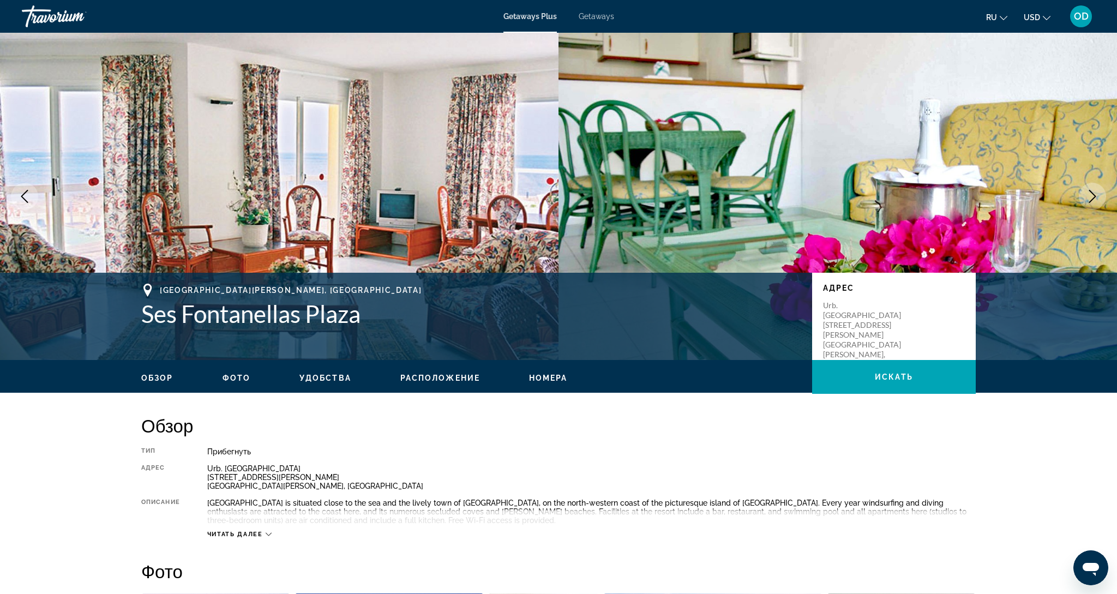
click at [1091, 201] on icon "Next image" at bounding box center [1092, 196] width 7 height 13
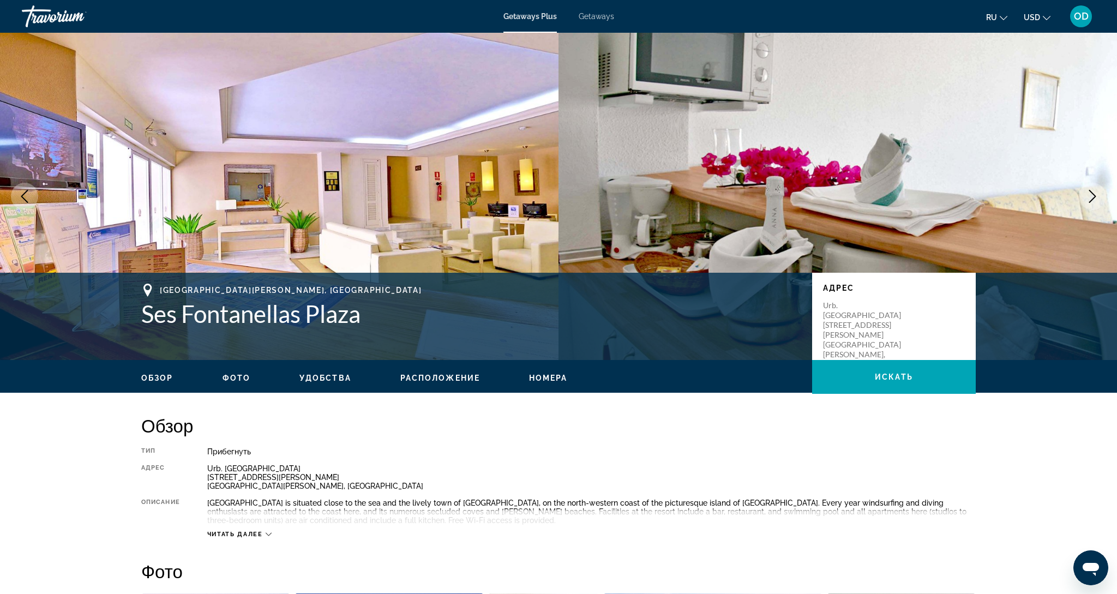
click at [1091, 201] on icon "Next image" at bounding box center [1092, 196] width 7 height 13
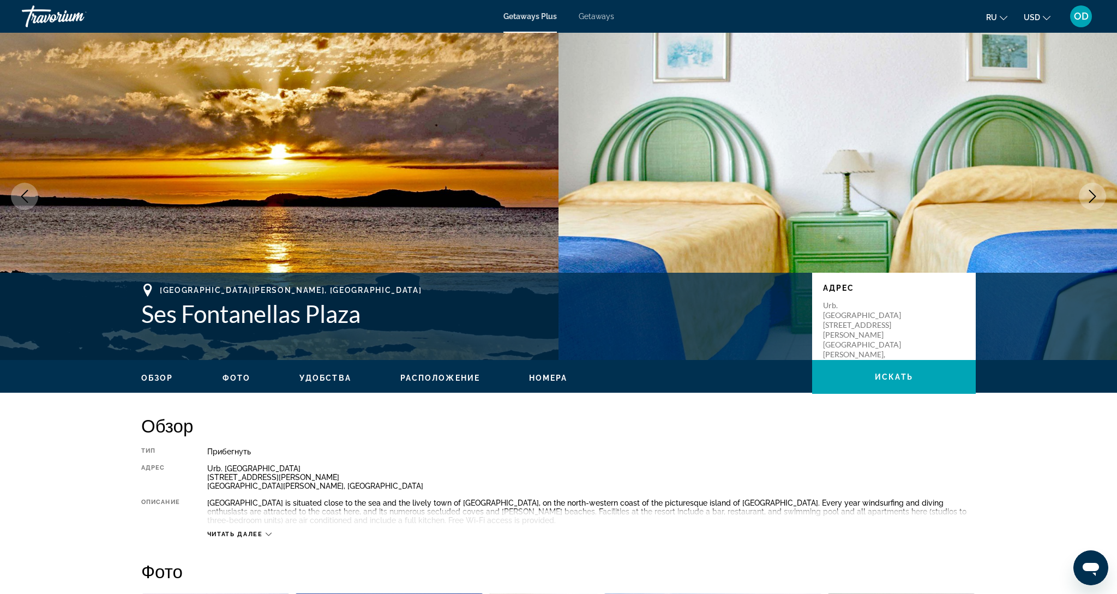
click at [1091, 201] on icon "Next image" at bounding box center [1092, 196] width 7 height 13
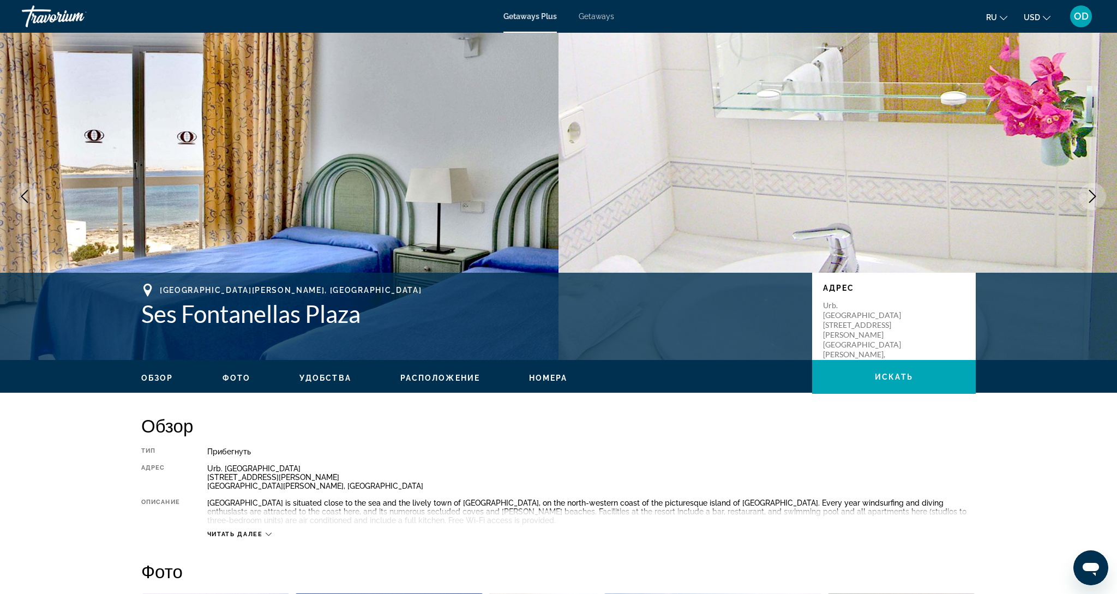
click at [1091, 201] on icon "Next image" at bounding box center [1092, 196] width 7 height 13
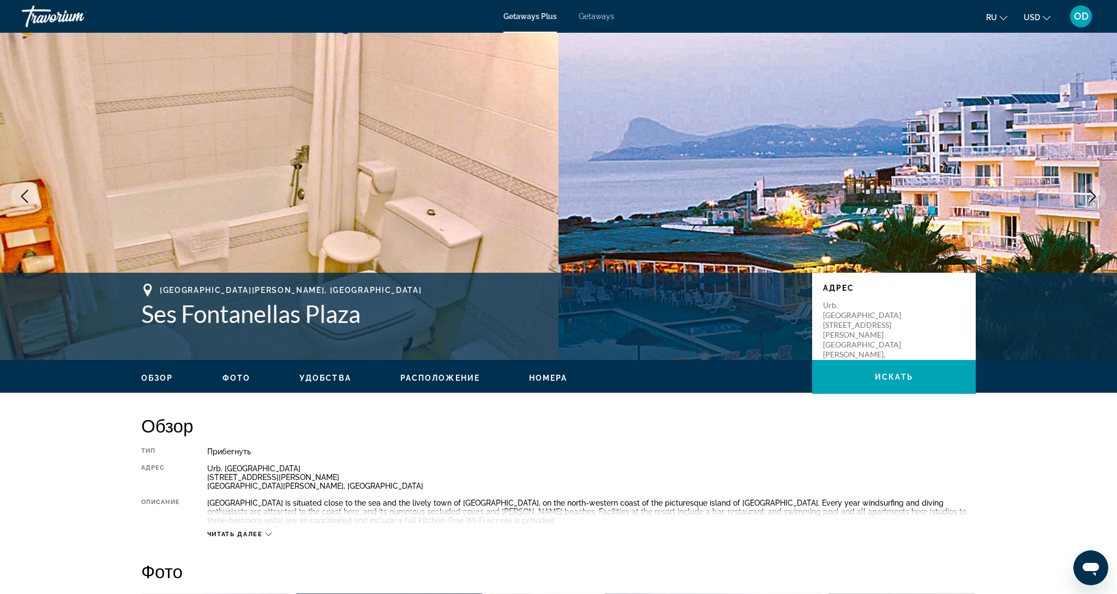
click at [1091, 201] on icon "Next image" at bounding box center [1092, 196] width 7 height 13
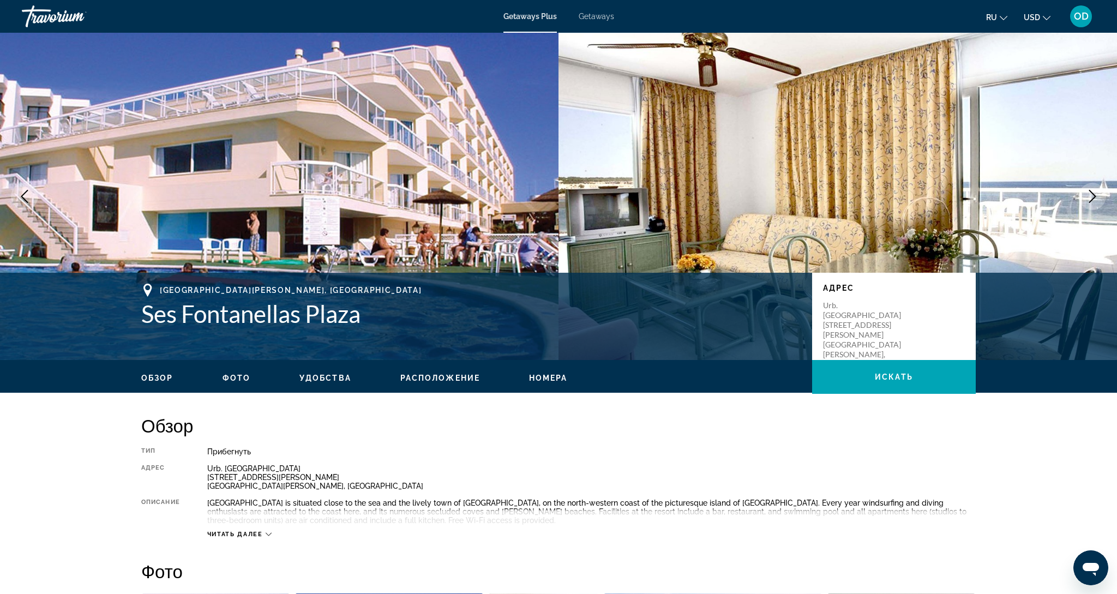
click at [1091, 201] on icon "Next image" at bounding box center [1092, 196] width 7 height 13
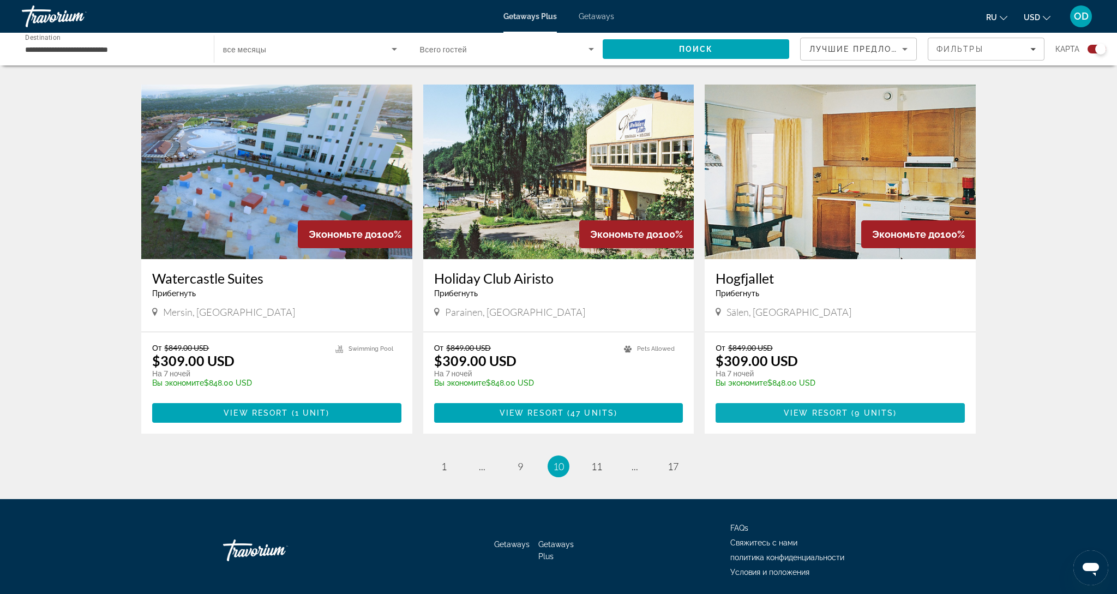
scroll to position [1509, 0]
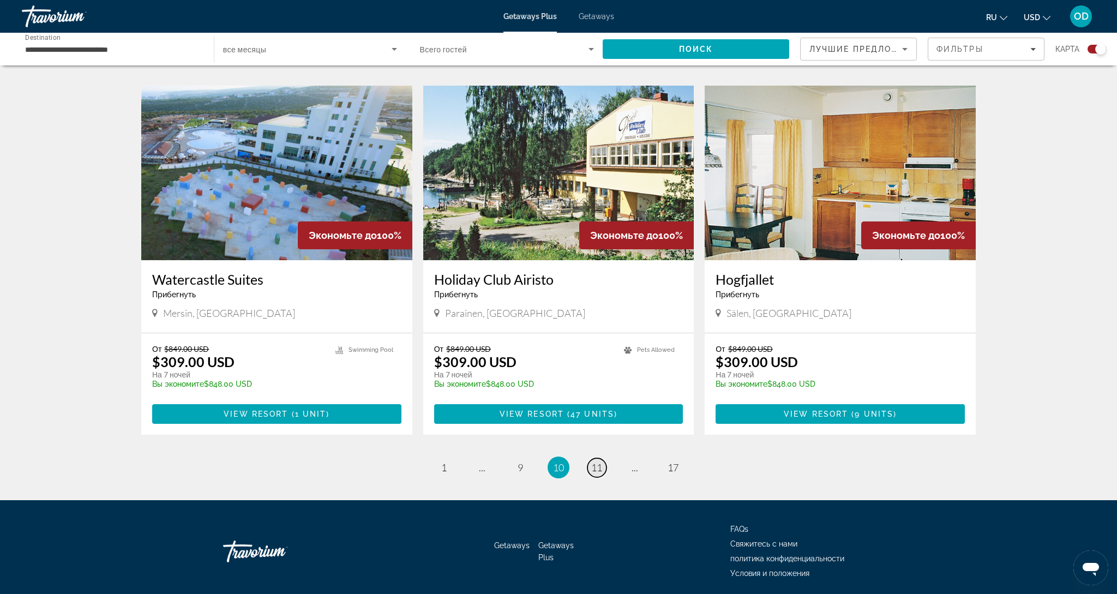
click at [593, 461] on span "11" at bounding box center [596, 467] width 11 height 12
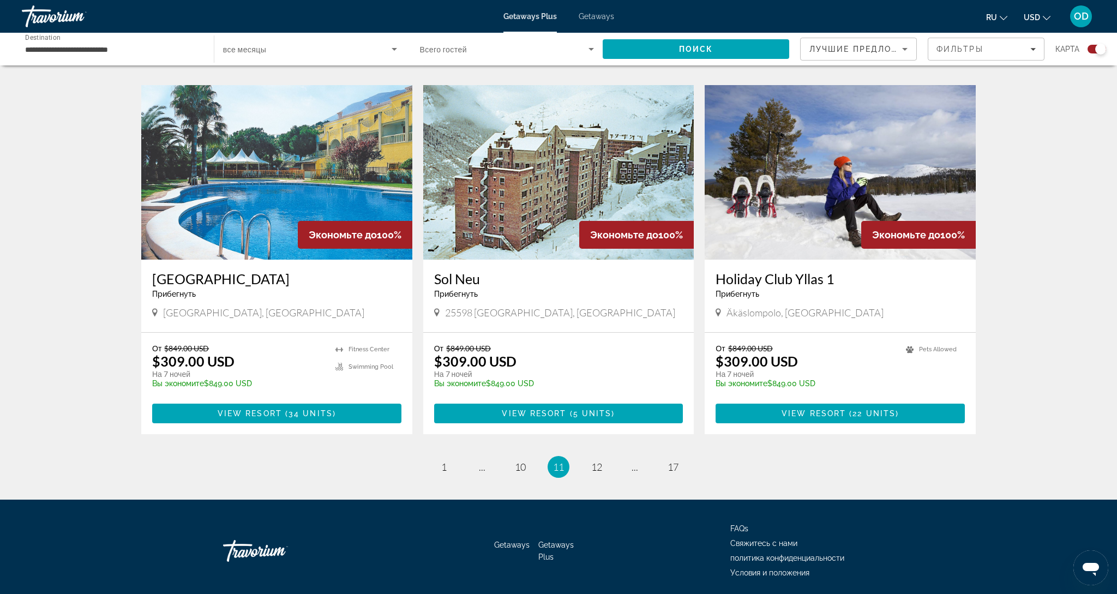
scroll to position [1509, 0]
click at [603, 458] on link "page 12" at bounding box center [596, 467] width 19 height 19
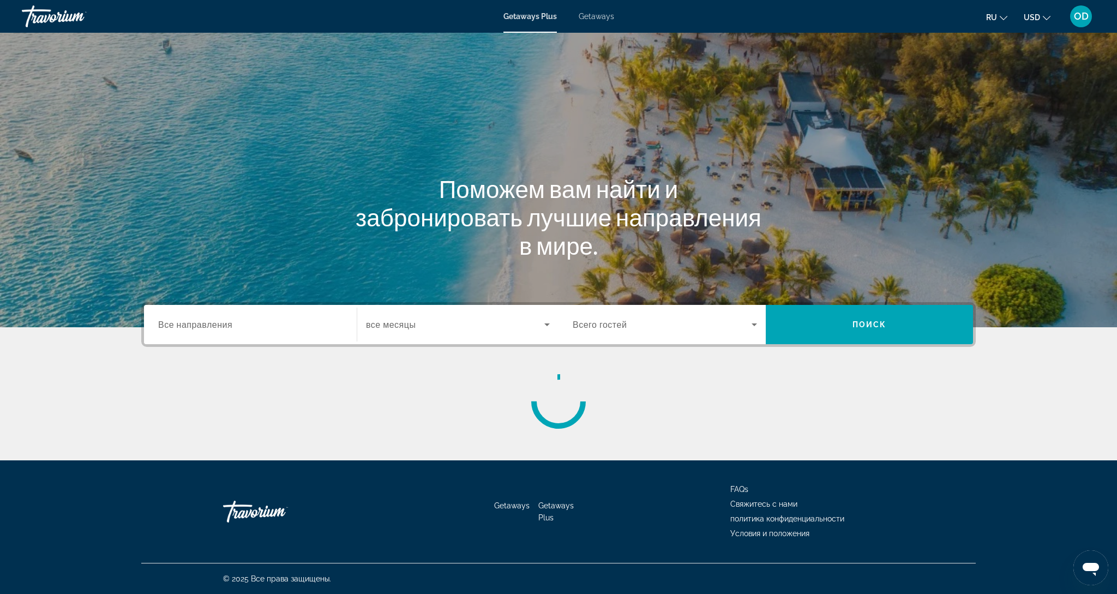
click at [258, 313] on div "Search widget" at bounding box center [250, 324] width 184 height 31
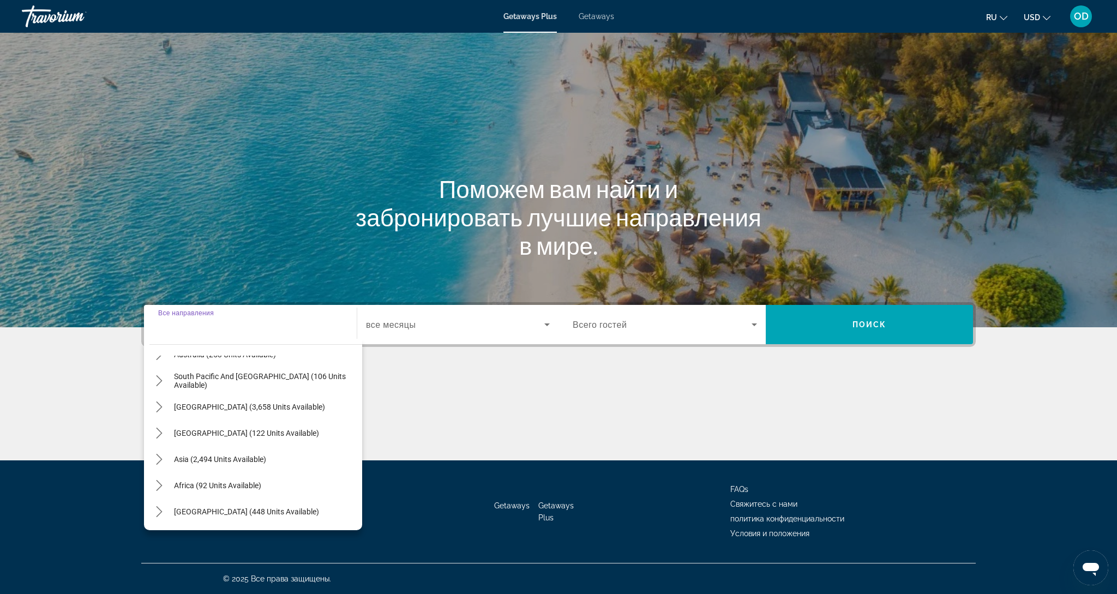
scroll to position [177, 0]
click at [218, 515] on span "[GEOGRAPHIC_DATA] (448 units available)" at bounding box center [246, 511] width 145 height 9
type input "**********"
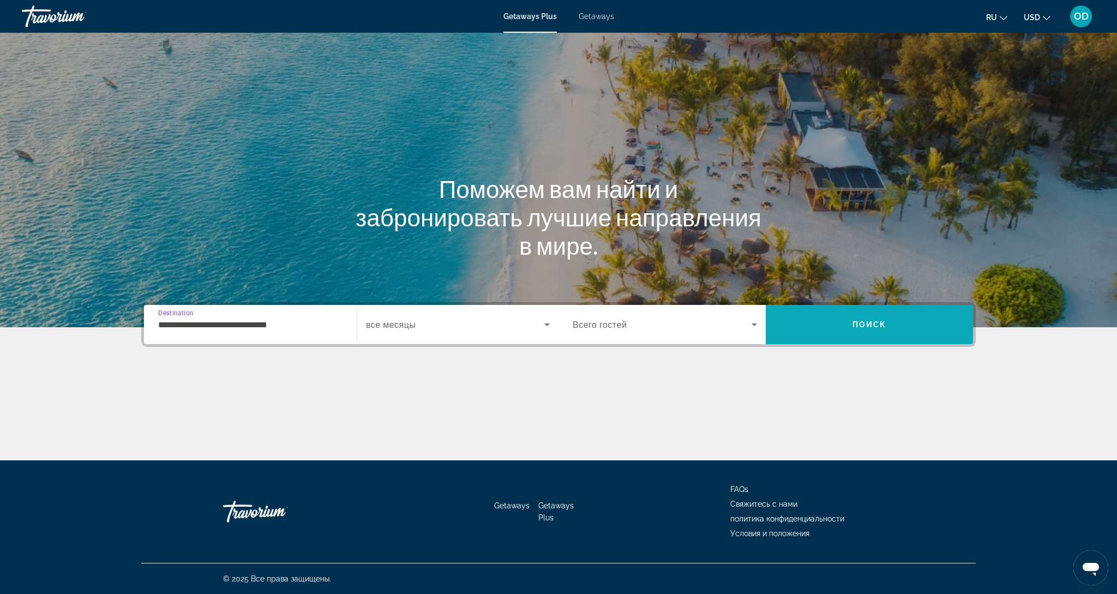
click at [858, 328] on span "Поиск" at bounding box center [869, 324] width 34 height 9
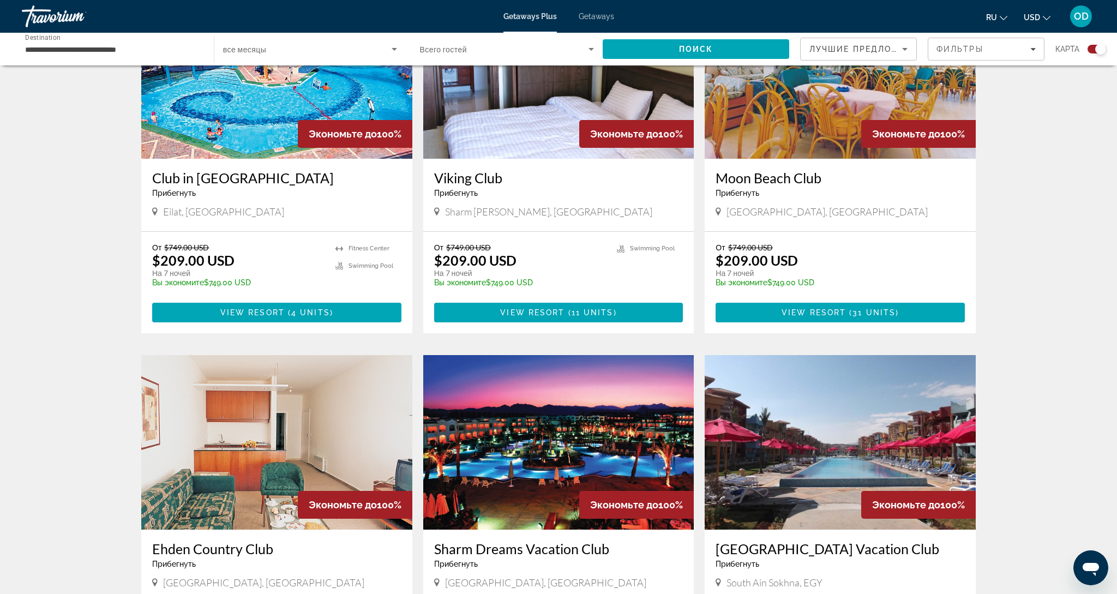
scroll to position [828, 0]
click at [539, 435] on img "Main content" at bounding box center [558, 442] width 271 height 175
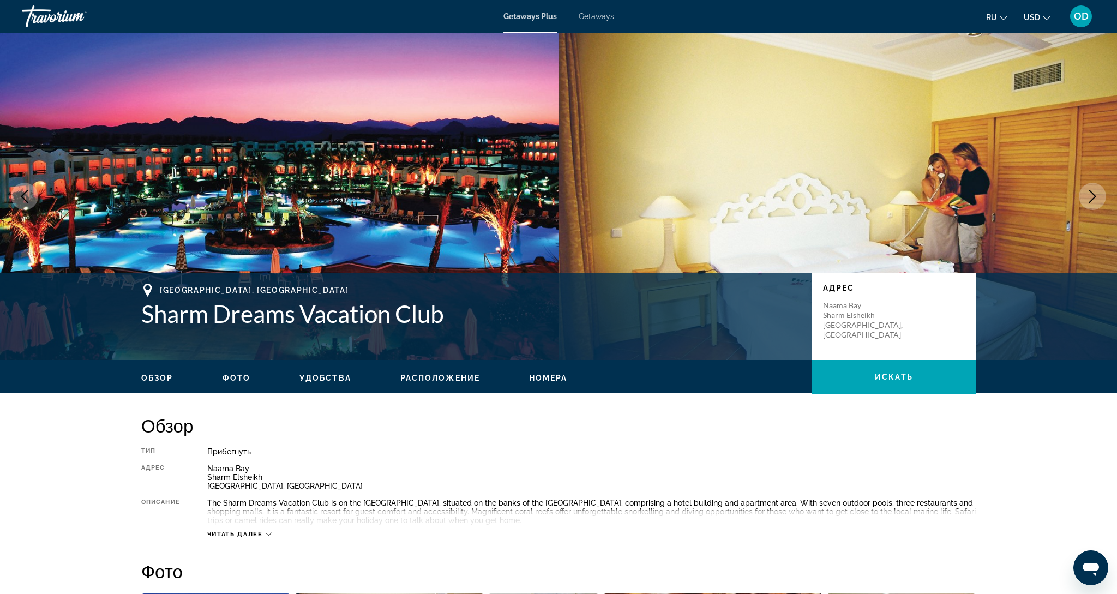
click at [1095, 194] on icon "Next image" at bounding box center [1092, 196] width 13 height 13
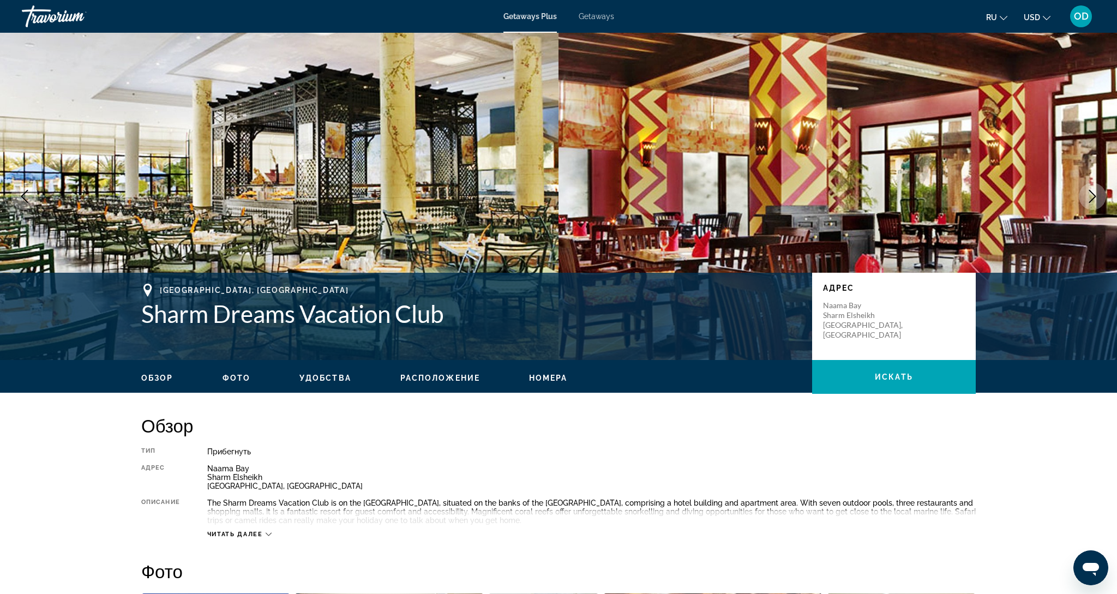
click at [1092, 198] on icon "Next image" at bounding box center [1092, 196] width 13 height 13
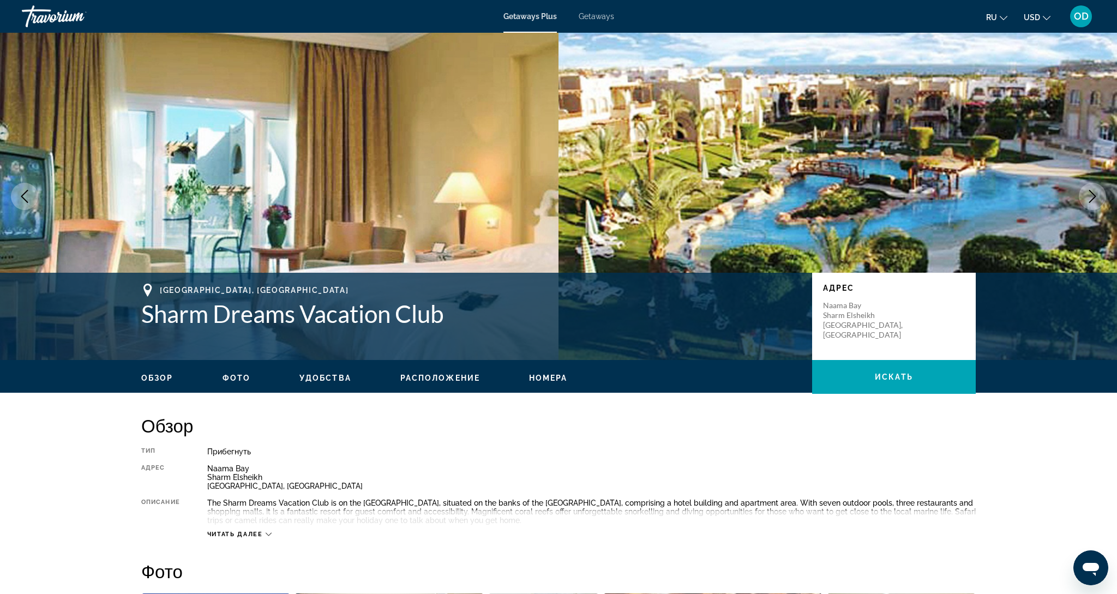
click at [1092, 198] on icon "Next image" at bounding box center [1092, 196] width 13 height 13
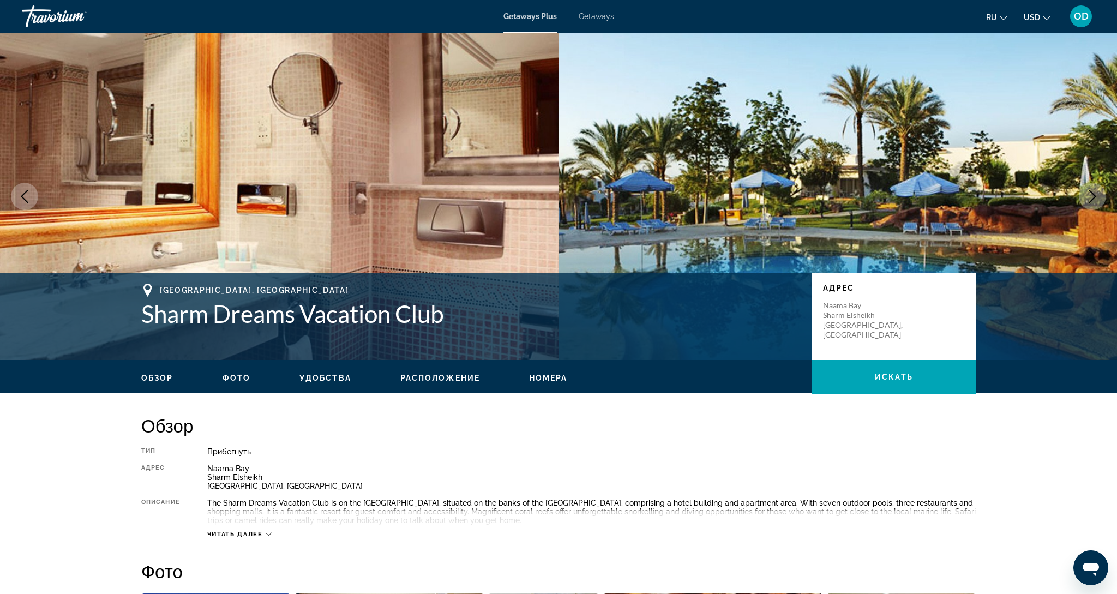
click at [1092, 198] on icon "Next image" at bounding box center [1092, 196] width 13 height 13
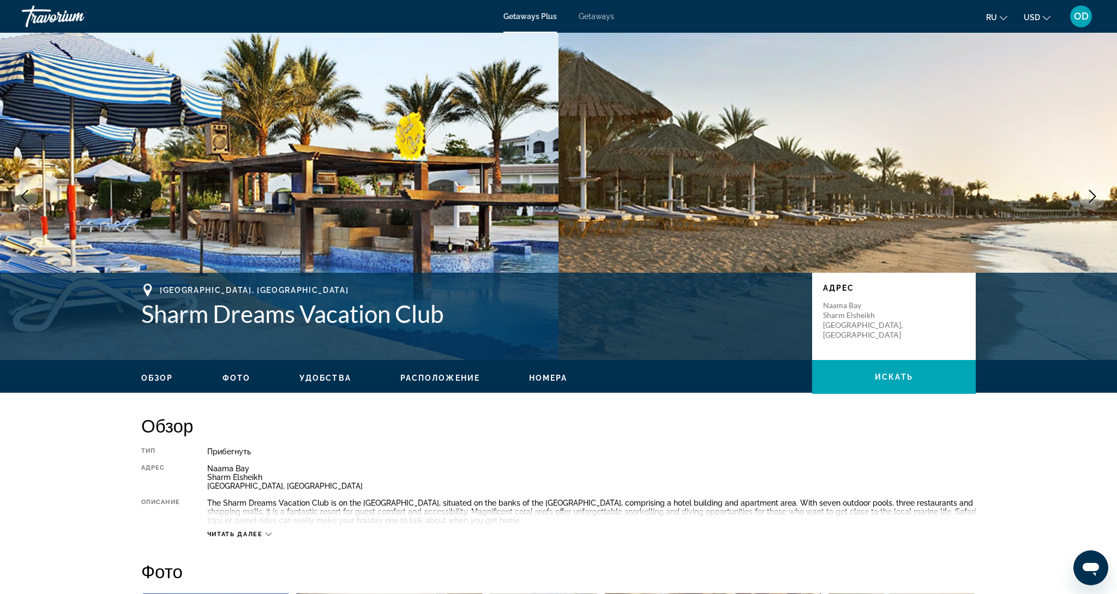
click at [1092, 198] on icon "Next image" at bounding box center [1092, 196] width 13 height 13
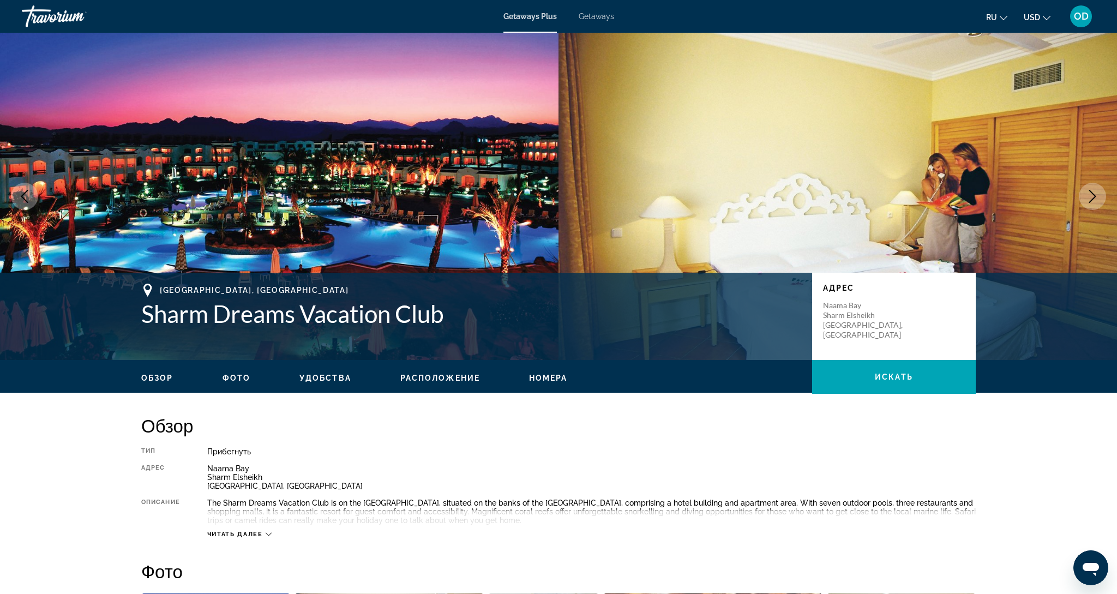
click at [1092, 198] on icon "Next image" at bounding box center [1092, 196] width 13 height 13
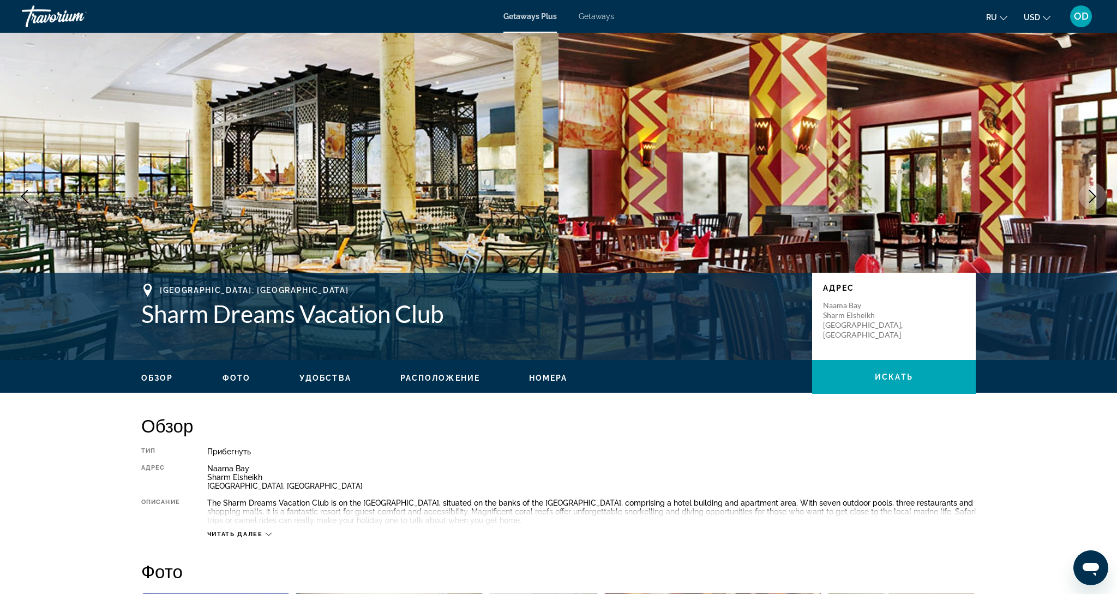
click at [245, 532] on span "Читать далее" at bounding box center [235, 534] width 56 height 7
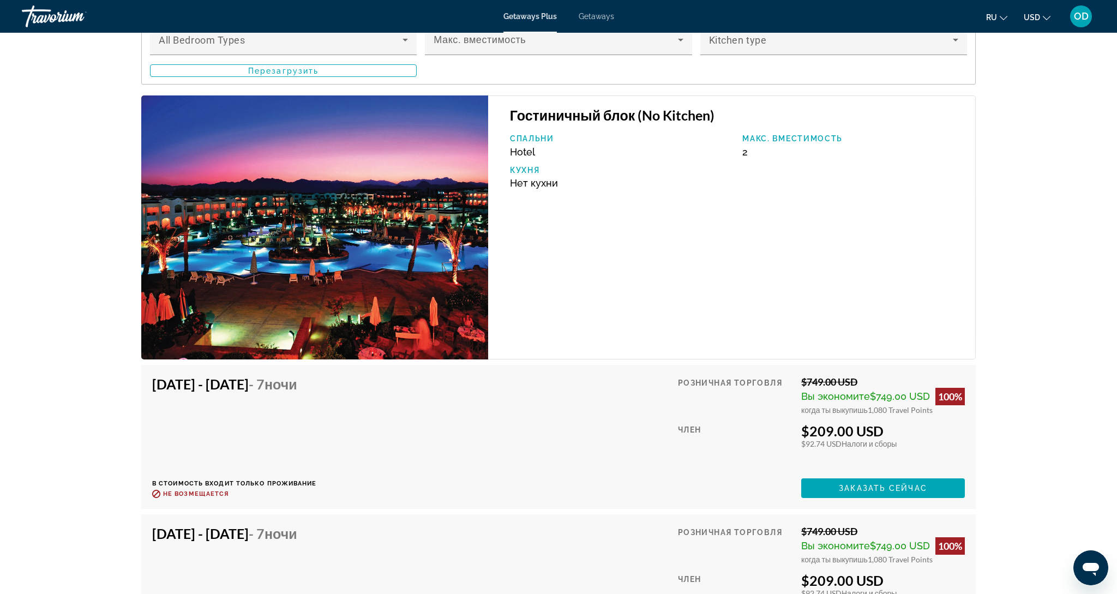
scroll to position [1741, 0]
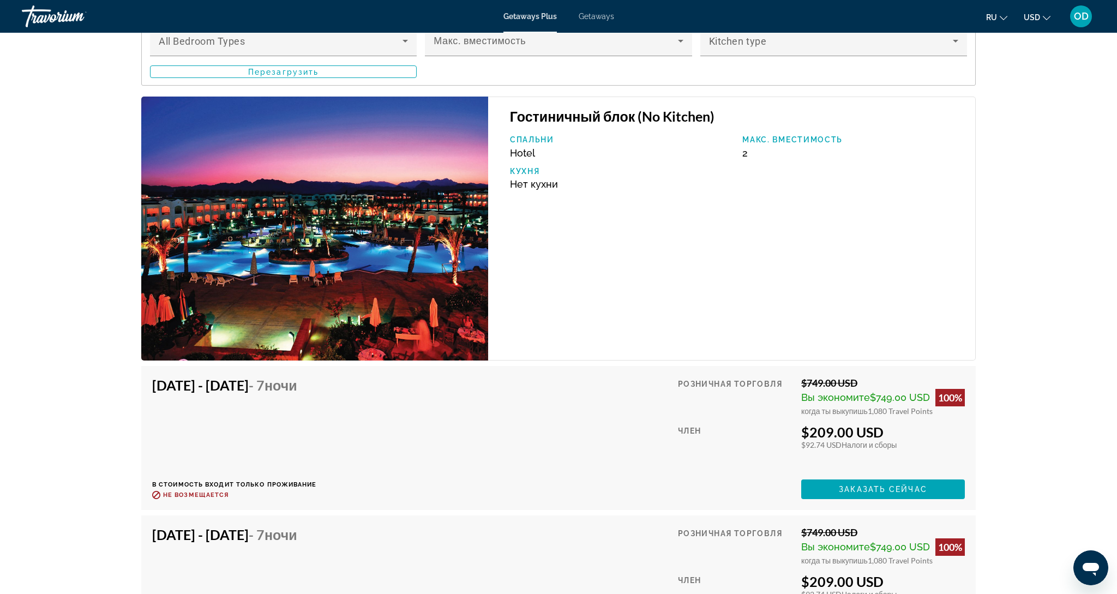
click at [360, 245] on img "Main content" at bounding box center [314, 229] width 347 height 264
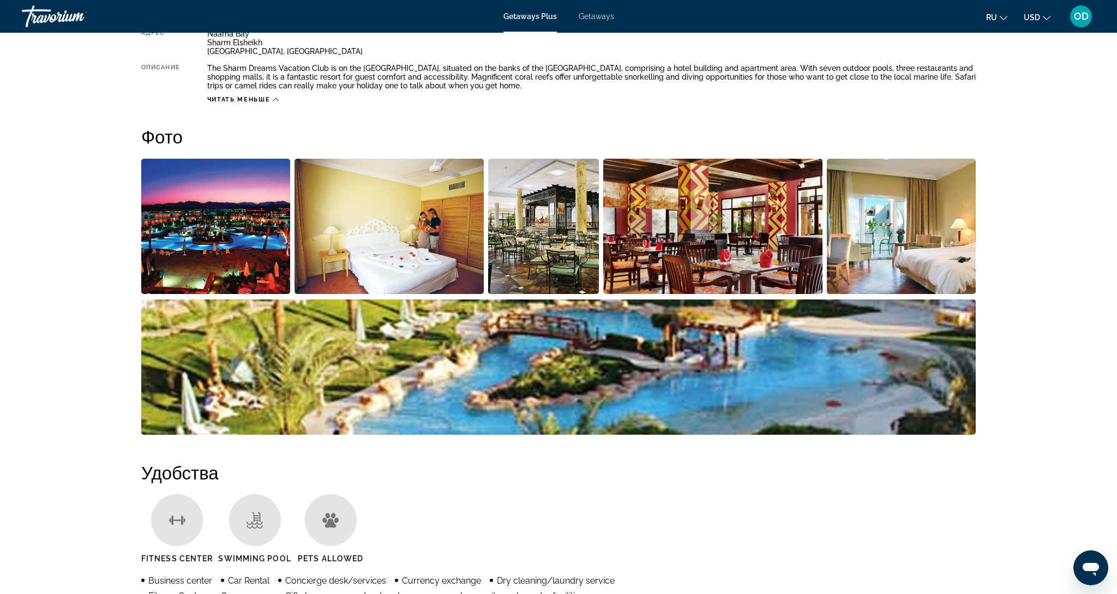
scroll to position [433, 0]
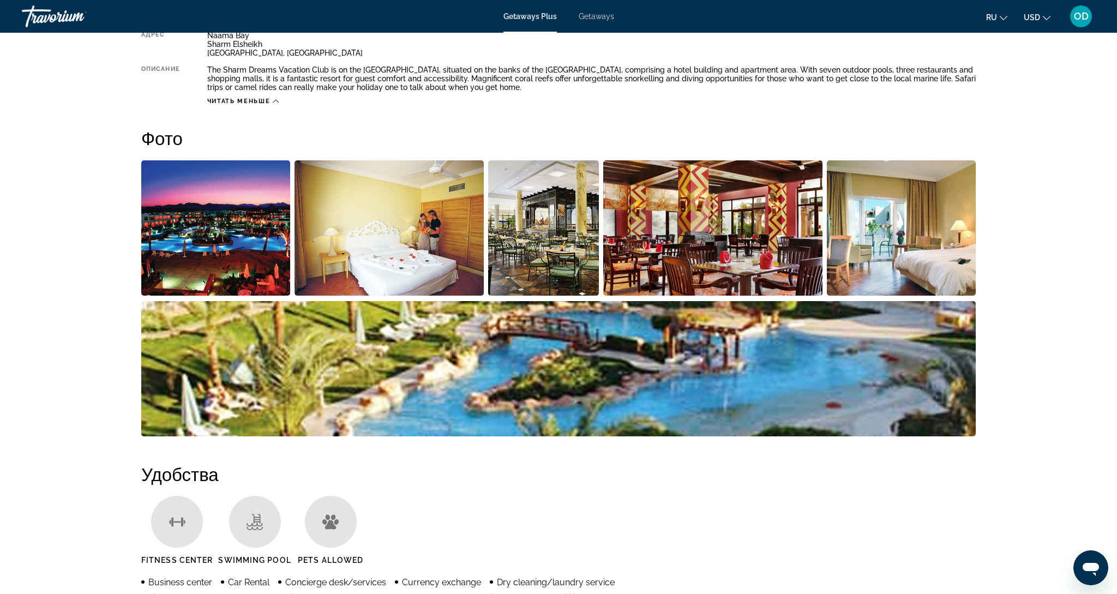
click at [599, 383] on img "Open full-screen image slider" at bounding box center [558, 368] width 834 height 135
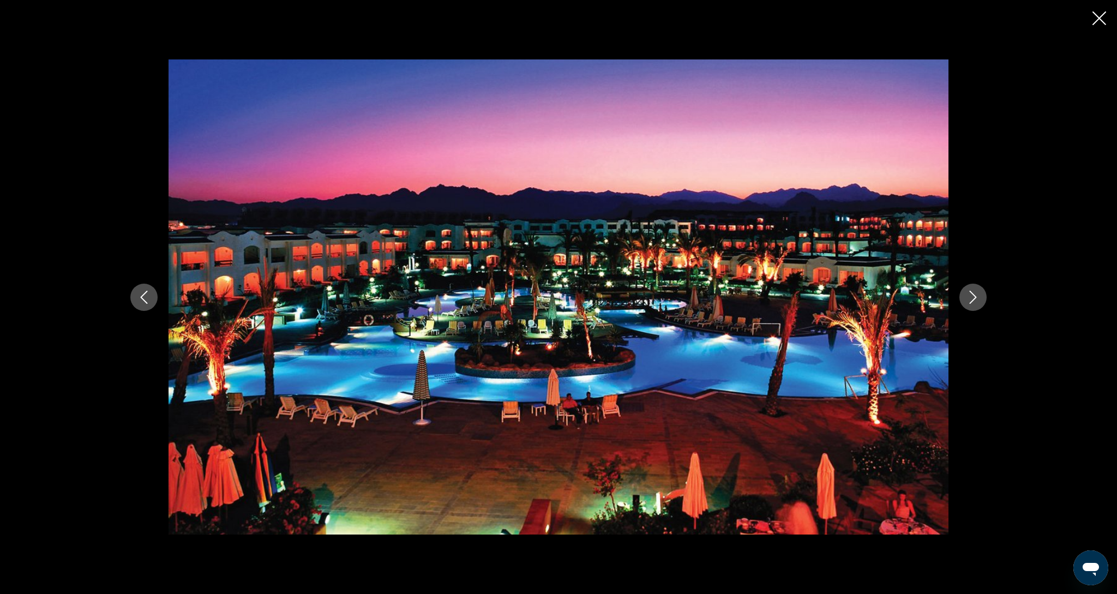
click at [973, 302] on icon "Next image" at bounding box center [972, 297] width 13 height 13
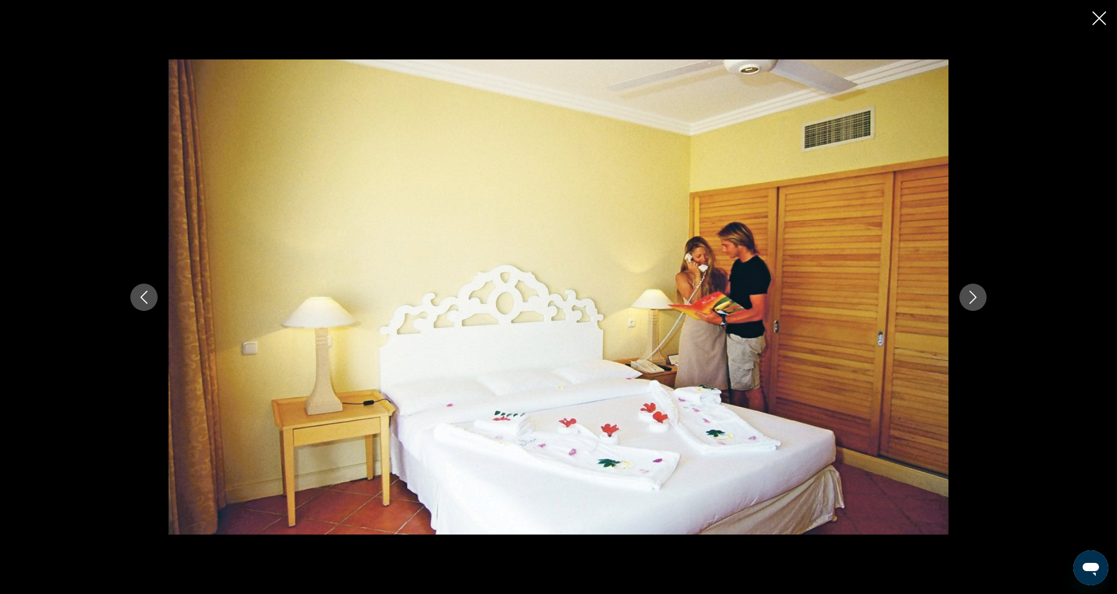
click at [973, 302] on icon "Next image" at bounding box center [972, 297] width 13 height 13
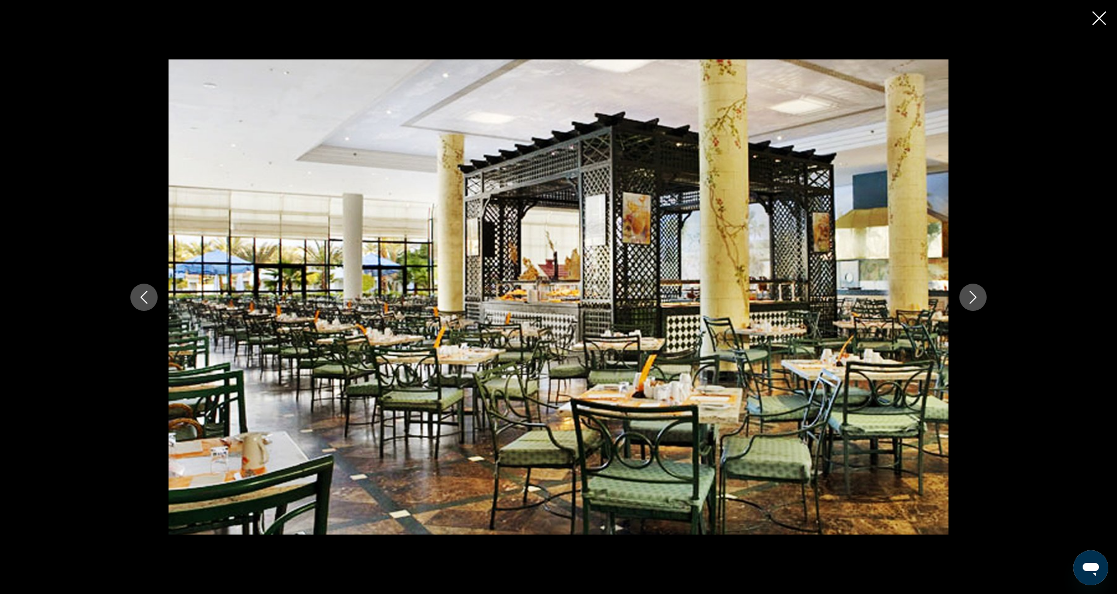
click at [973, 302] on icon "Next image" at bounding box center [972, 297] width 13 height 13
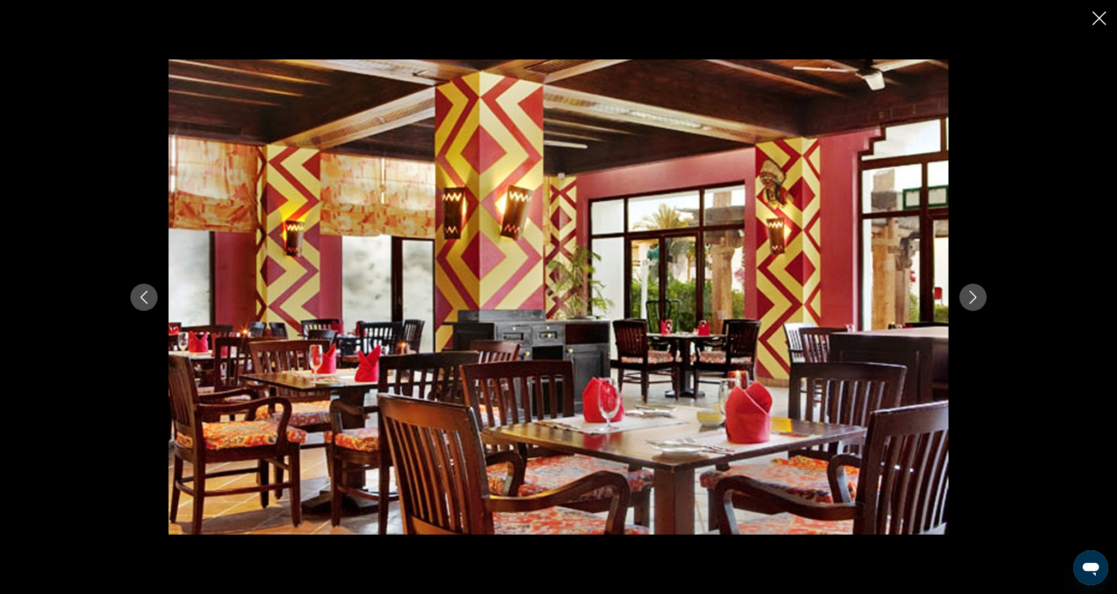
click at [973, 302] on icon "Next image" at bounding box center [972, 297] width 13 height 13
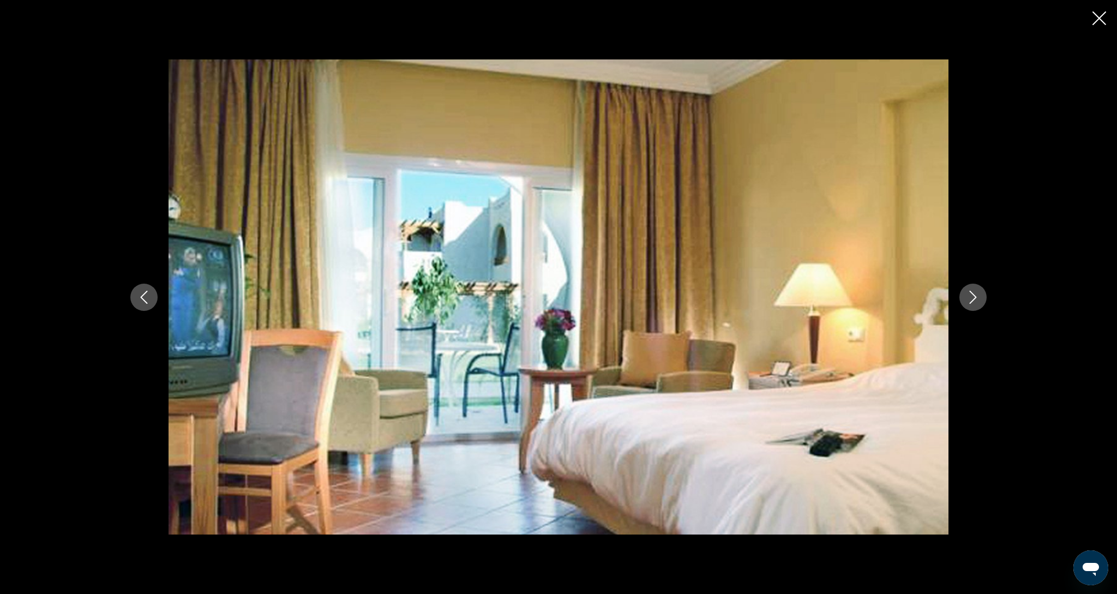
click at [973, 302] on icon "Next image" at bounding box center [972, 297] width 13 height 13
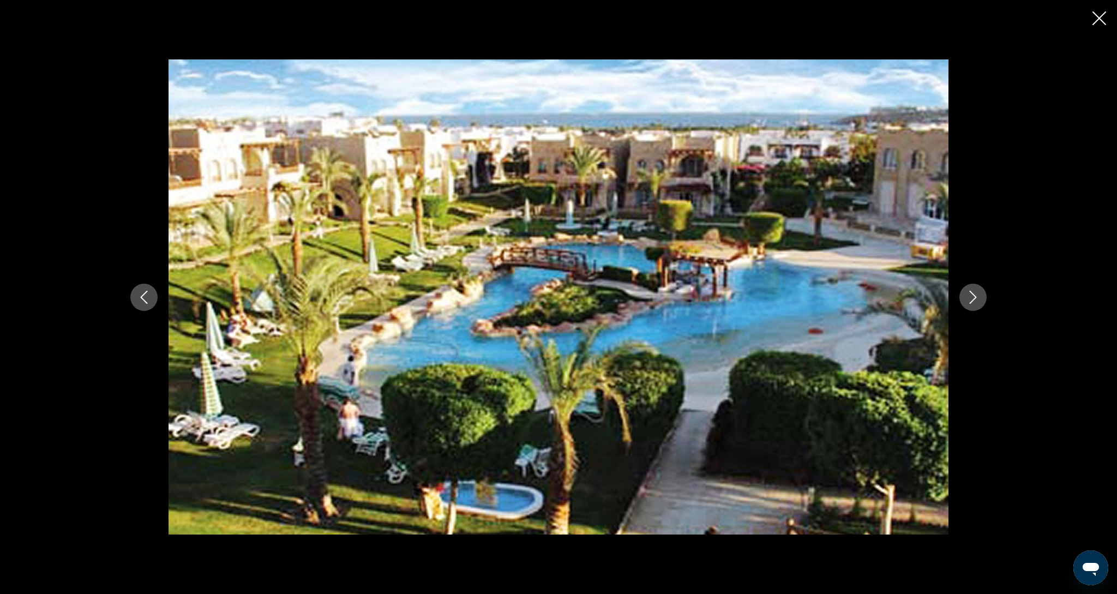
click at [973, 302] on icon "Next image" at bounding box center [972, 297] width 13 height 13
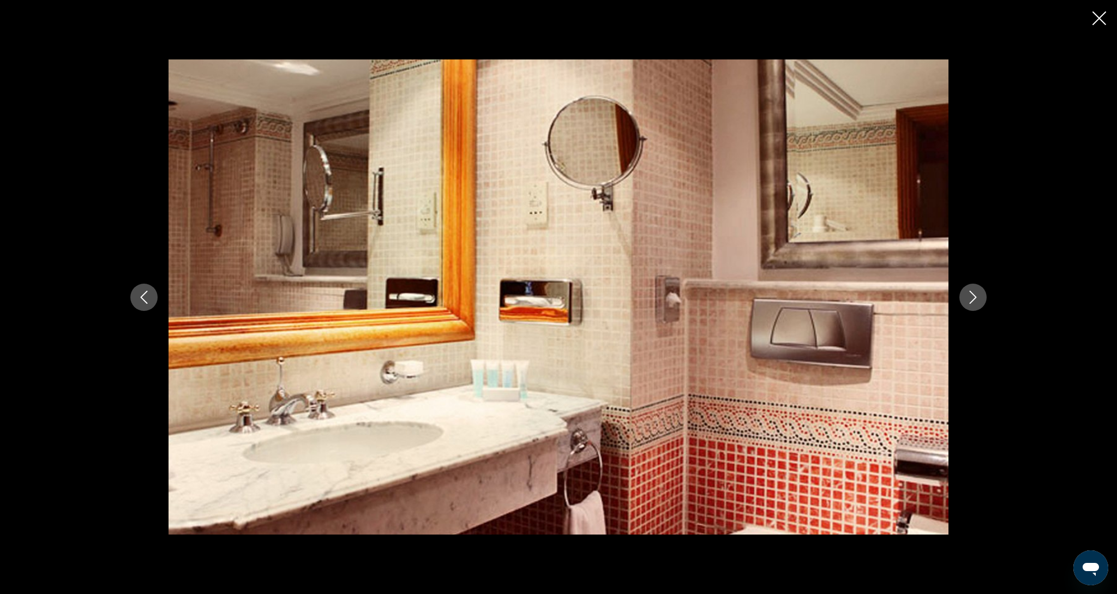
click at [973, 302] on icon "Next image" at bounding box center [972, 297] width 13 height 13
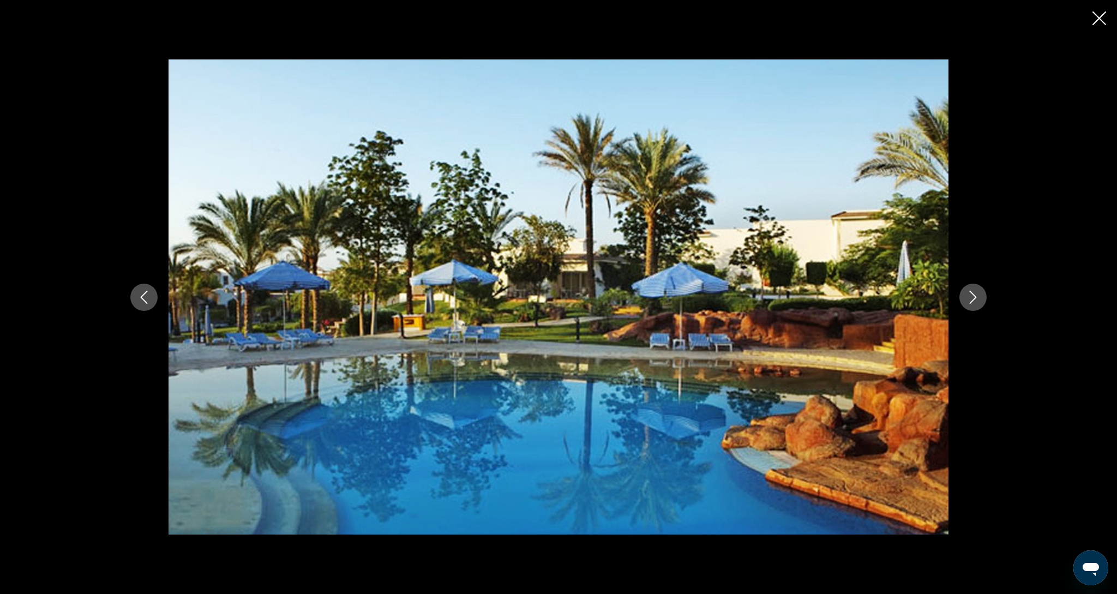
click at [973, 302] on icon "Next image" at bounding box center [972, 297] width 13 height 13
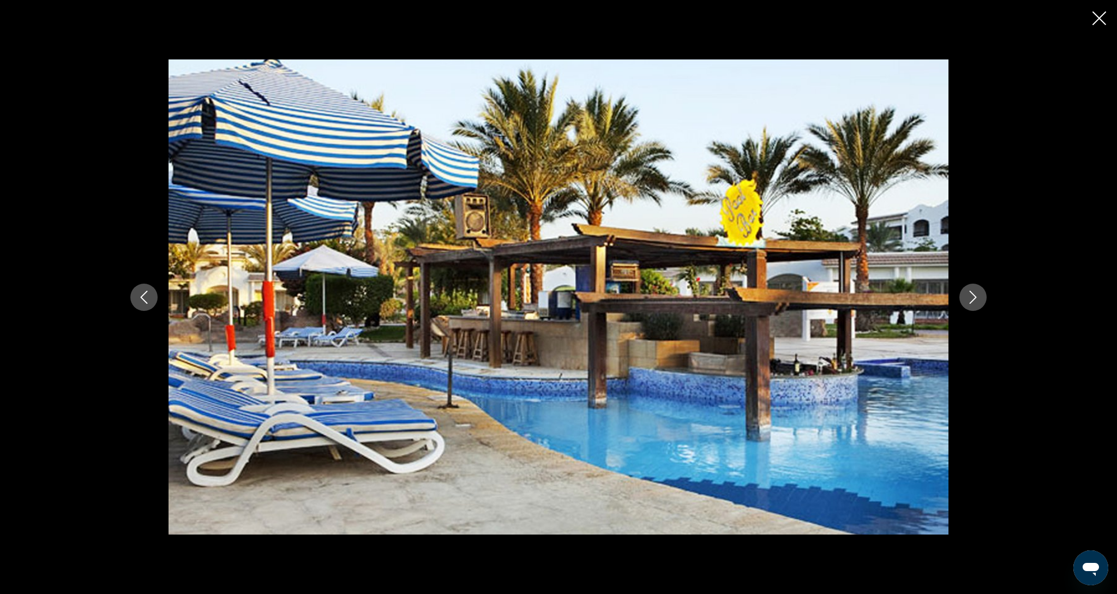
click at [973, 302] on icon "Next image" at bounding box center [972, 297] width 13 height 13
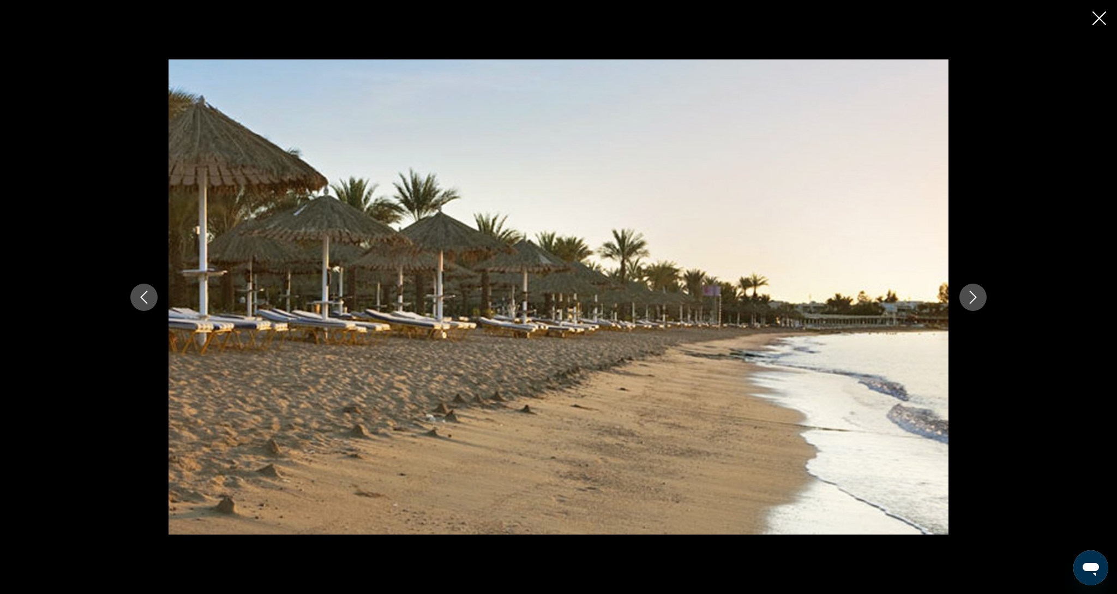
click at [1092, 19] on icon "Close slideshow" at bounding box center [1099, 18] width 14 height 14
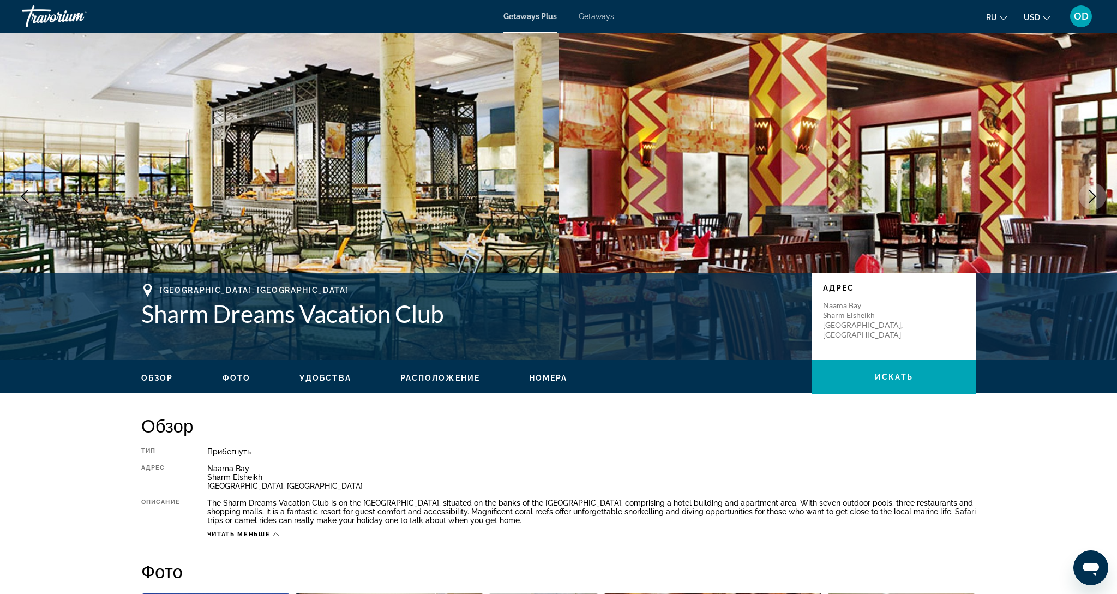
scroll to position [0, 0]
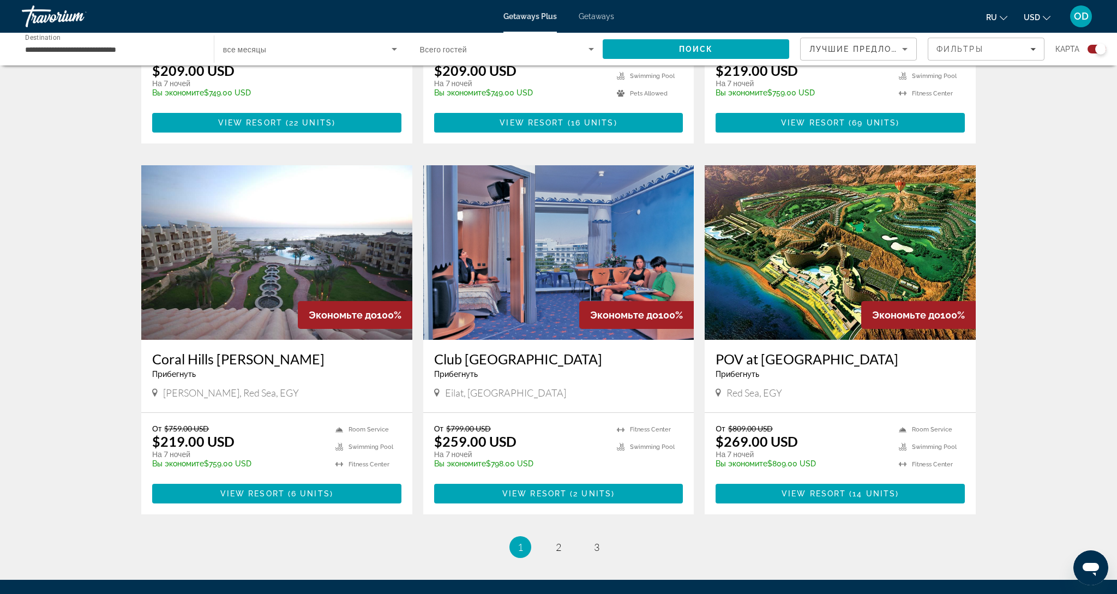
scroll to position [1386, 0]
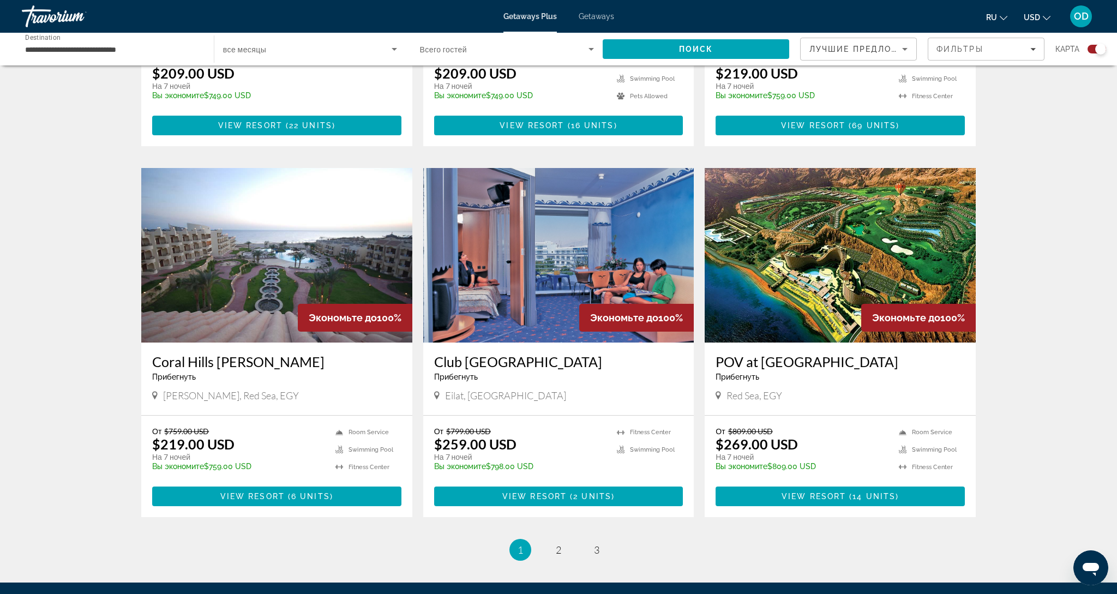
click at [819, 263] on img "Main content" at bounding box center [840, 255] width 271 height 175
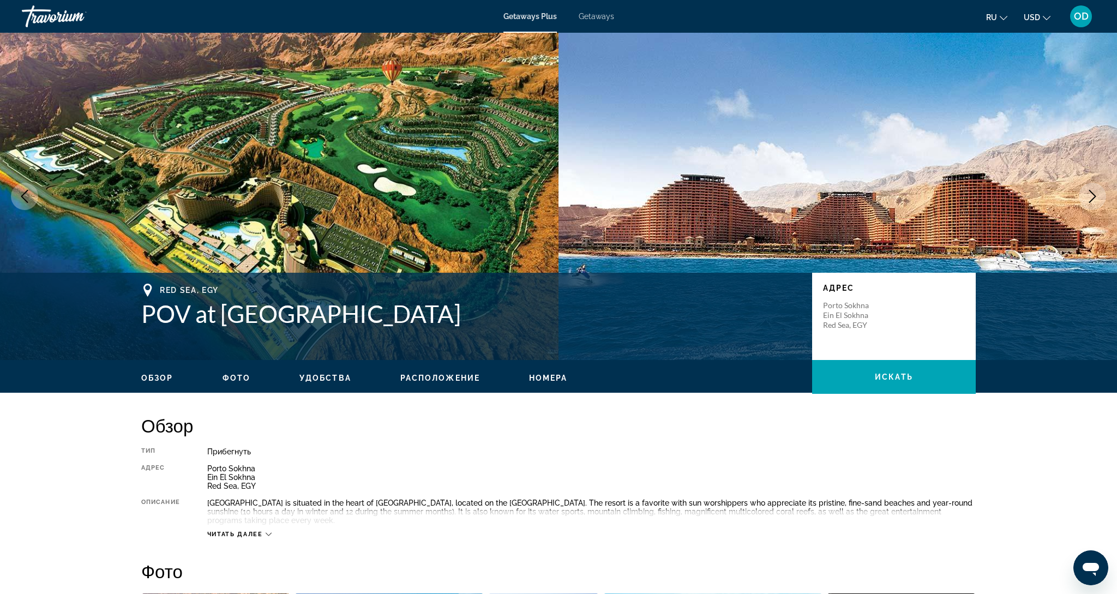
click at [1091, 196] on icon "Next image" at bounding box center [1092, 196] width 13 height 13
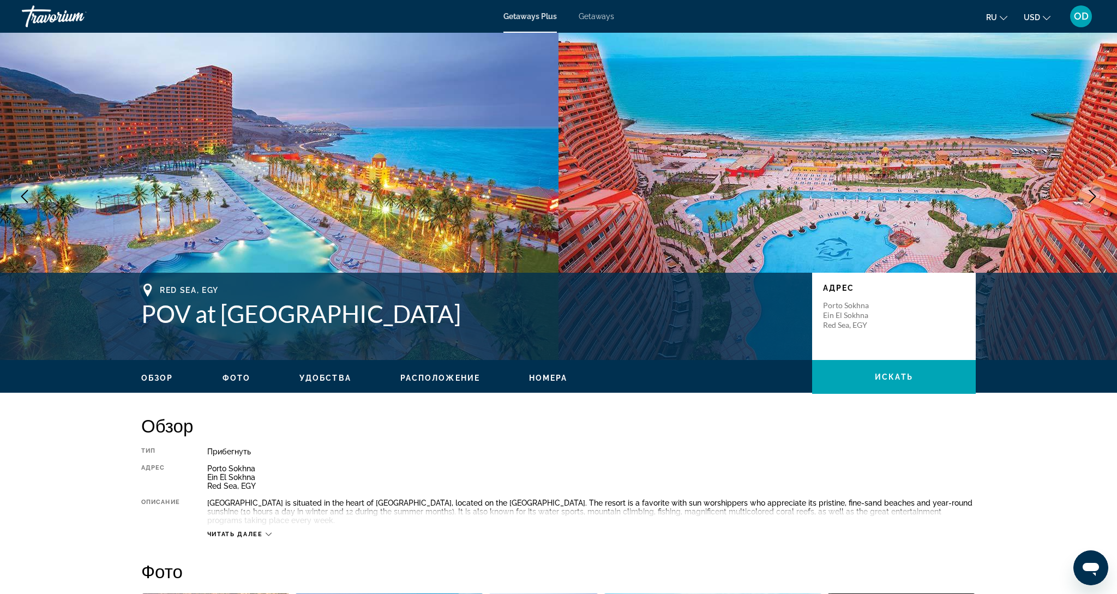
click at [1091, 196] on icon "Next image" at bounding box center [1092, 196] width 13 height 13
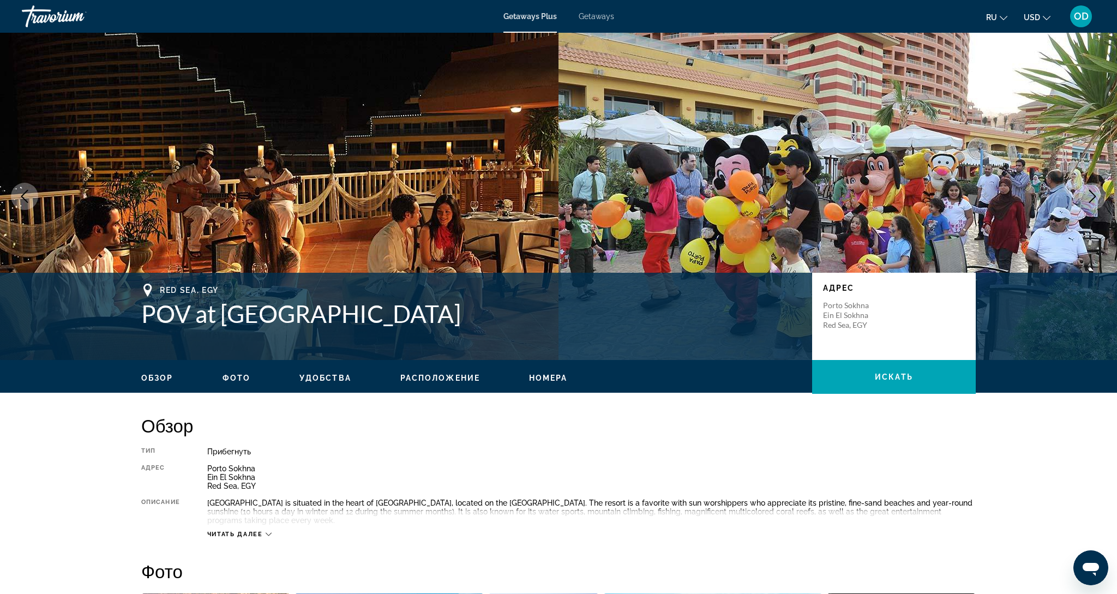
click at [1091, 196] on icon "Next image" at bounding box center [1092, 196] width 13 height 13
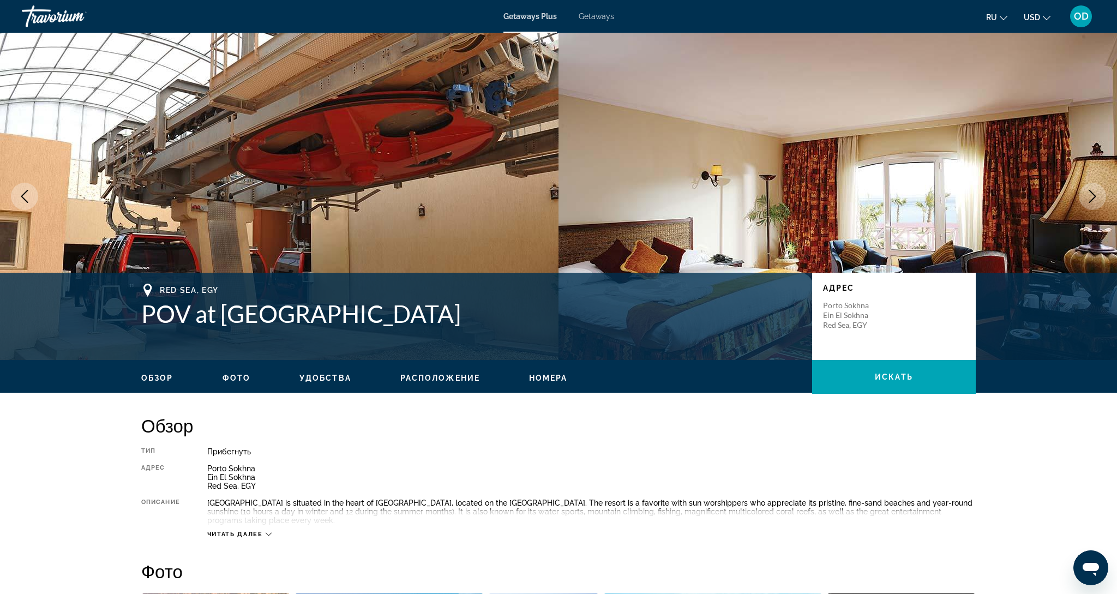
click at [1091, 196] on icon "Next image" at bounding box center [1092, 196] width 13 height 13
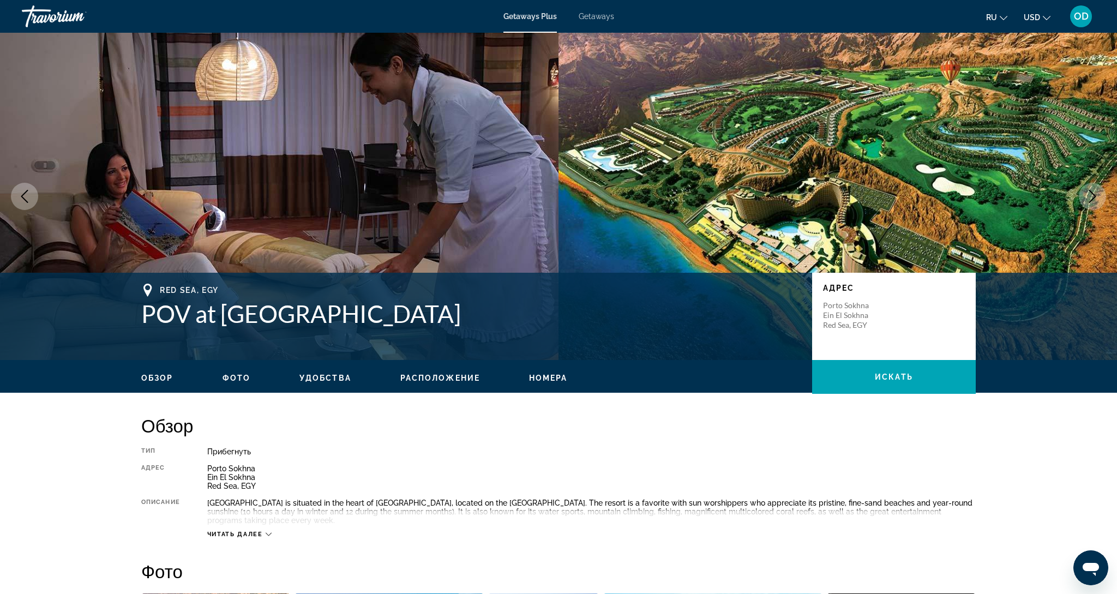
click at [1091, 196] on icon "Next image" at bounding box center [1092, 196] width 13 height 13
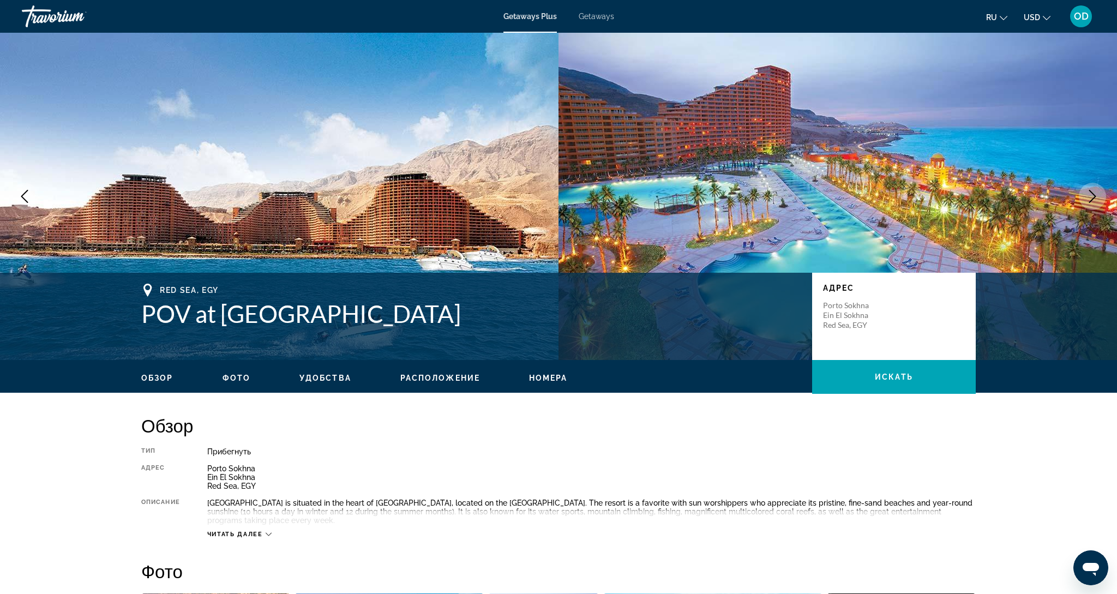
click at [1091, 196] on icon "Next image" at bounding box center [1092, 196] width 13 height 13
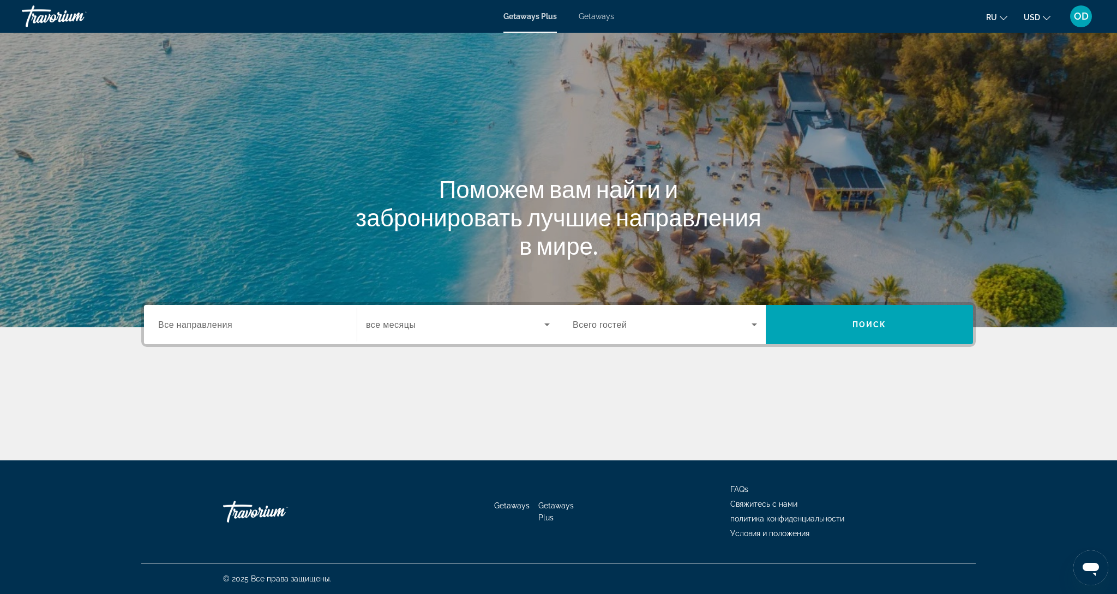
click at [222, 321] on span "Все направления" at bounding box center [195, 324] width 74 height 10
click at [222, 321] on input "Destination Все направления" at bounding box center [250, 325] width 184 height 13
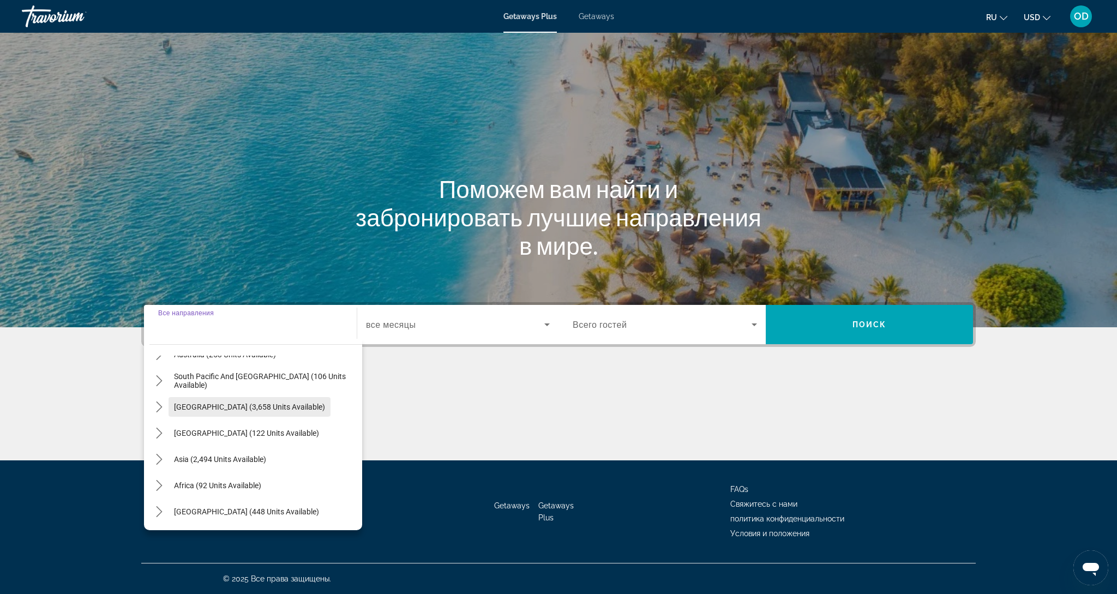
scroll to position [177, 0]
click at [221, 461] on span "Asia (2,494 units available)" at bounding box center [220, 459] width 92 height 9
type input "**********"
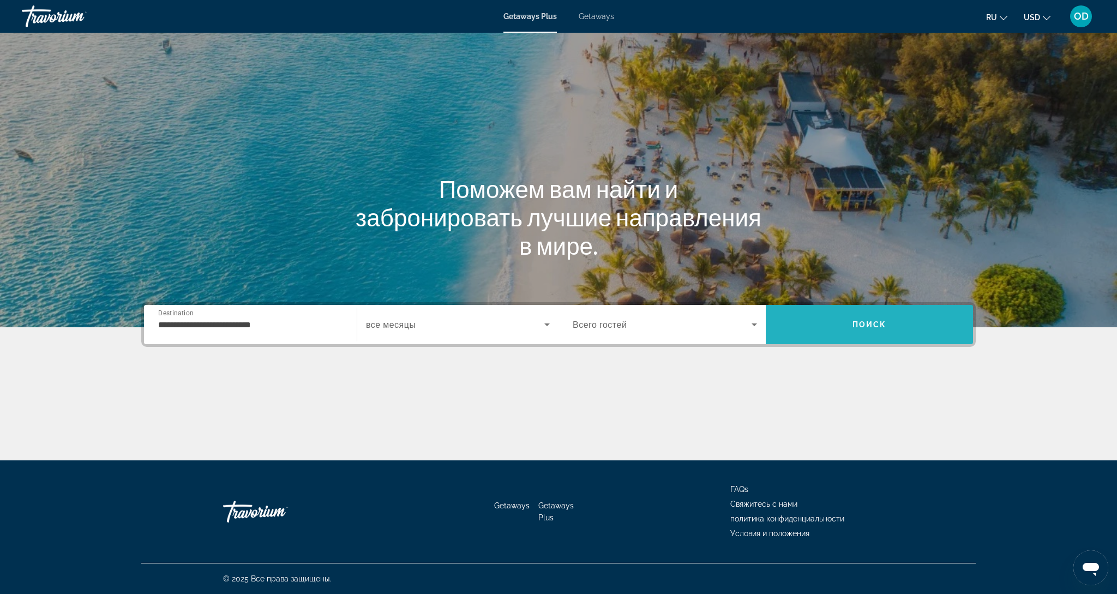
click at [885, 333] on span "Search" at bounding box center [869, 324] width 207 height 26
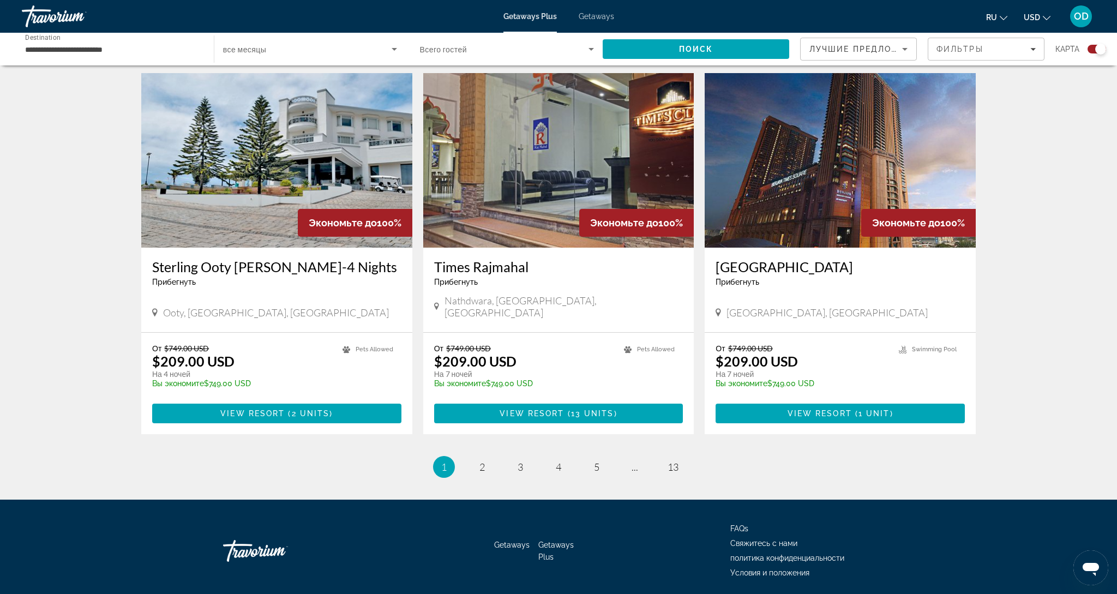
scroll to position [1526, 0]
click at [481, 458] on link "page 2" at bounding box center [482, 467] width 19 height 19
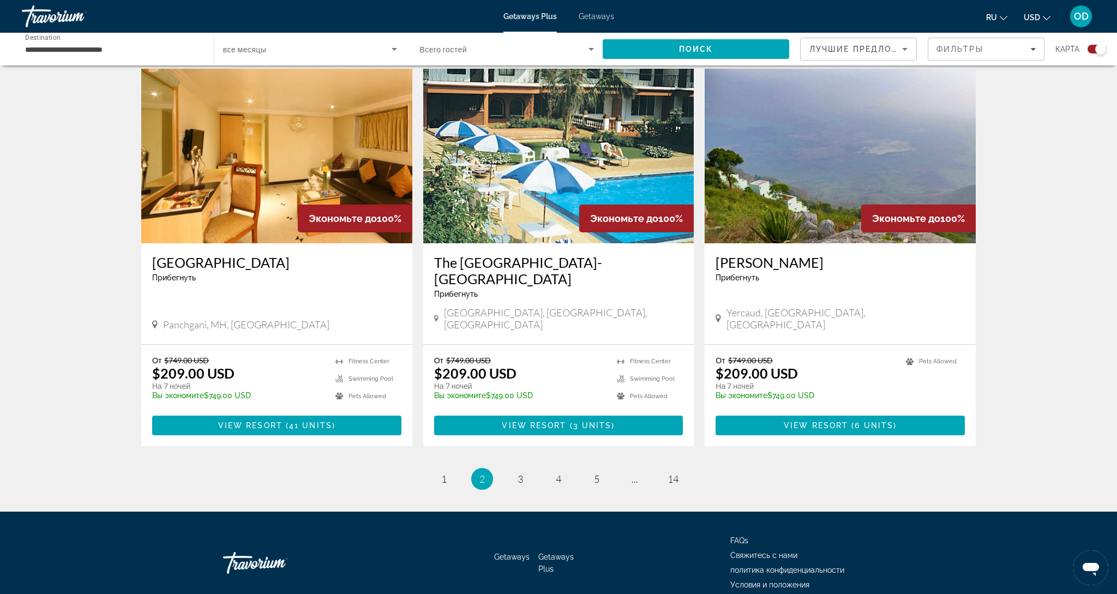
scroll to position [1526, 0]
click at [526, 470] on link "page 3" at bounding box center [520, 479] width 19 height 19
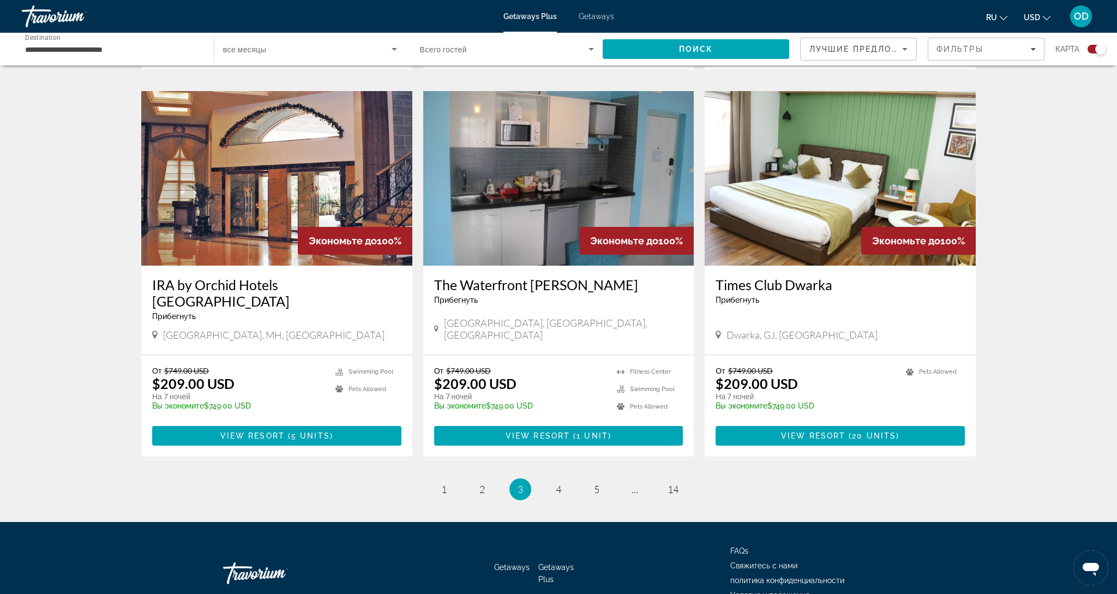
scroll to position [1509, 0]
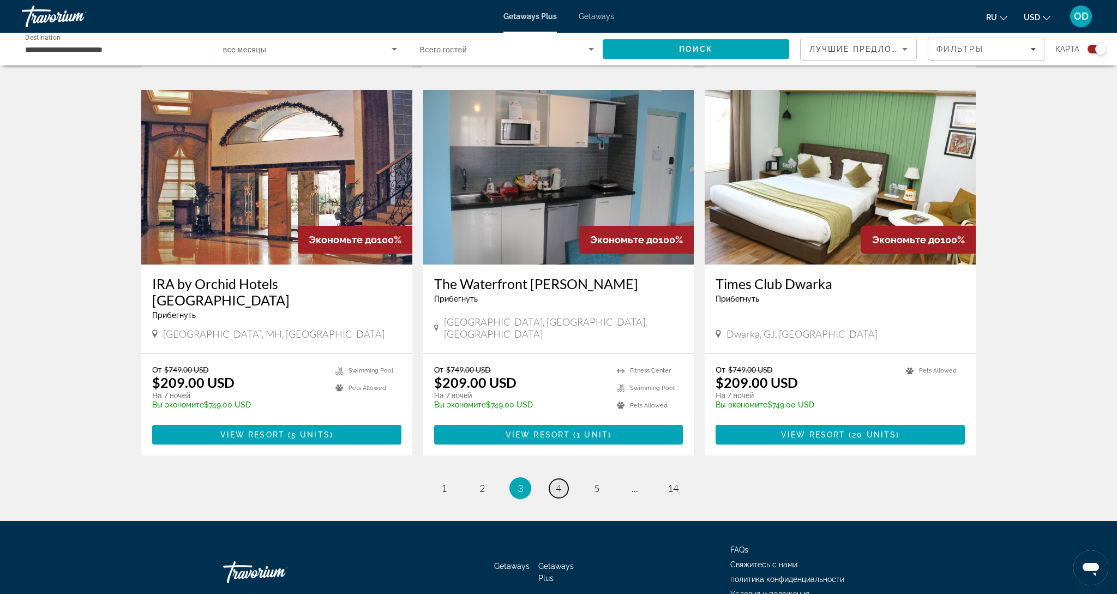
click at [559, 482] on span "4" at bounding box center [558, 488] width 5 height 12
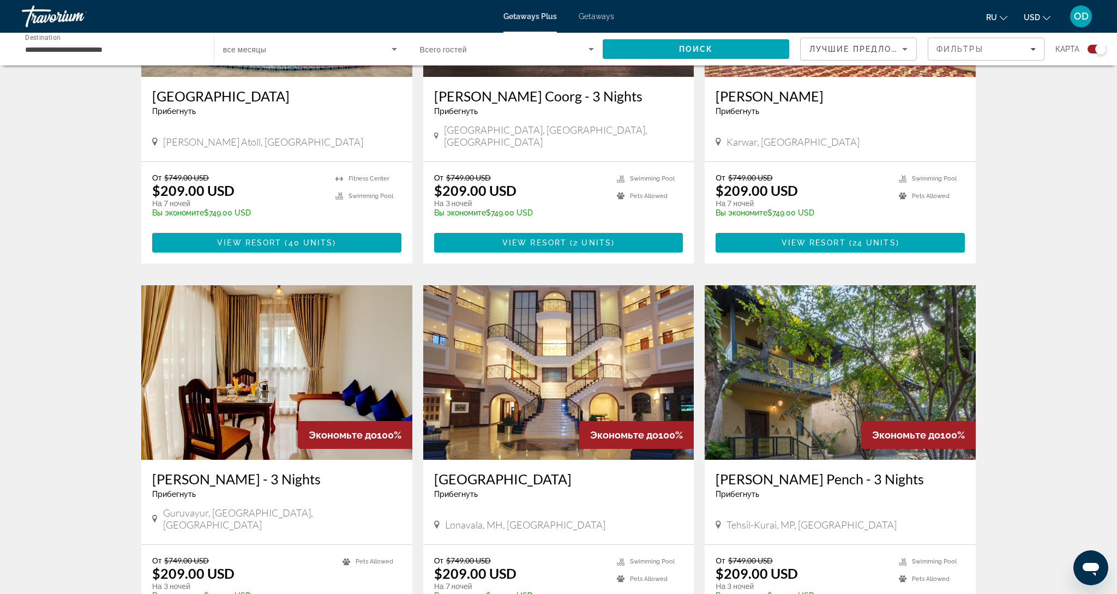
scroll to position [1307, 0]
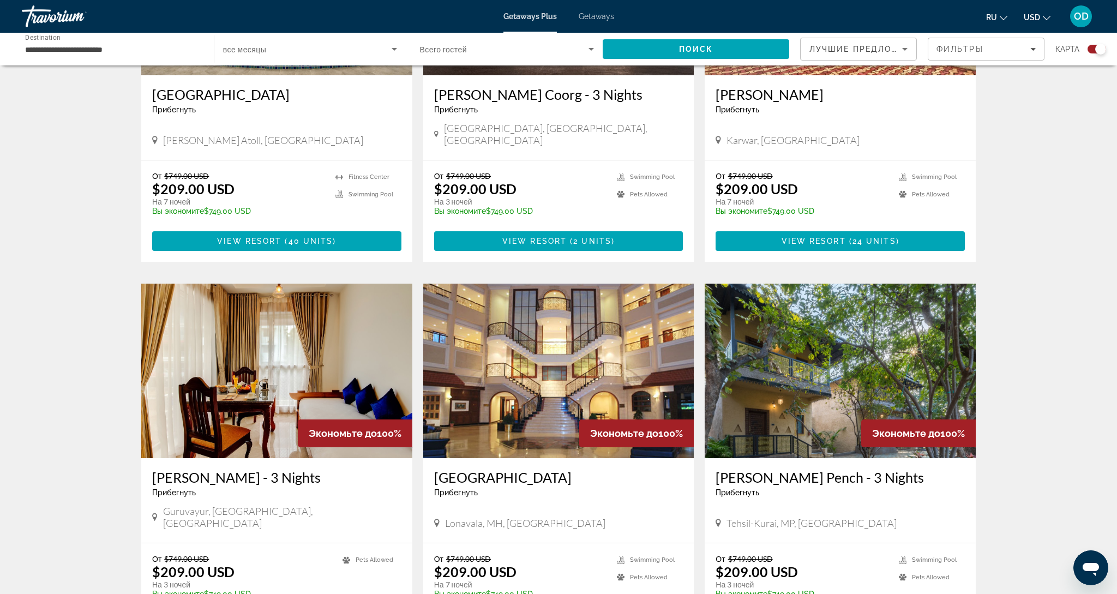
click at [529, 305] on img "Main content" at bounding box center [558, 371] width 271 height 175
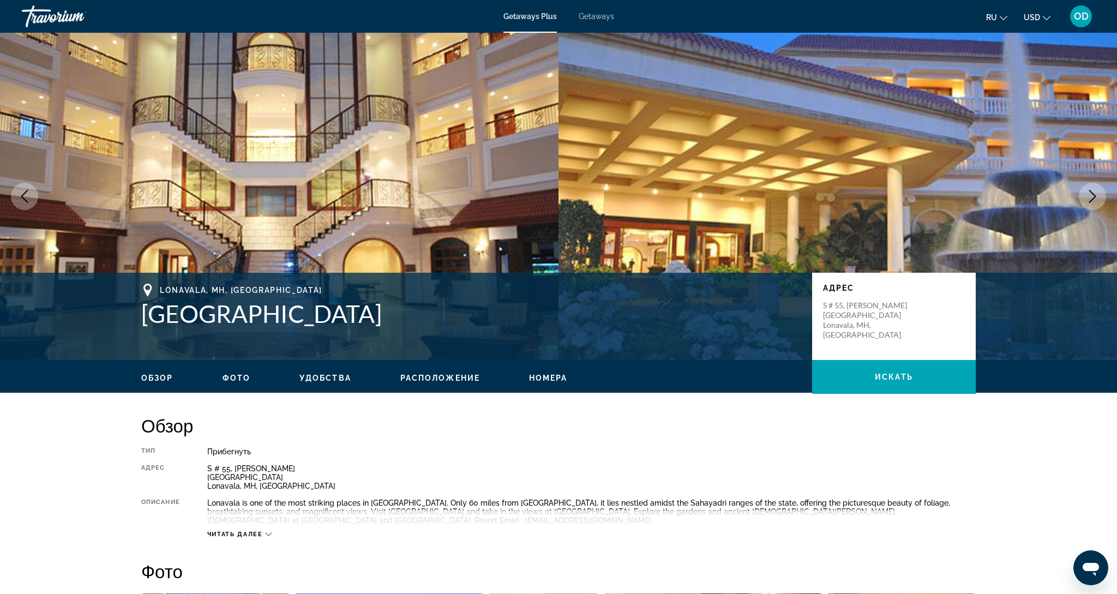
click at [1092, 197] on icon "Next image" at bounding box center [1092, 196] width 13 height 13
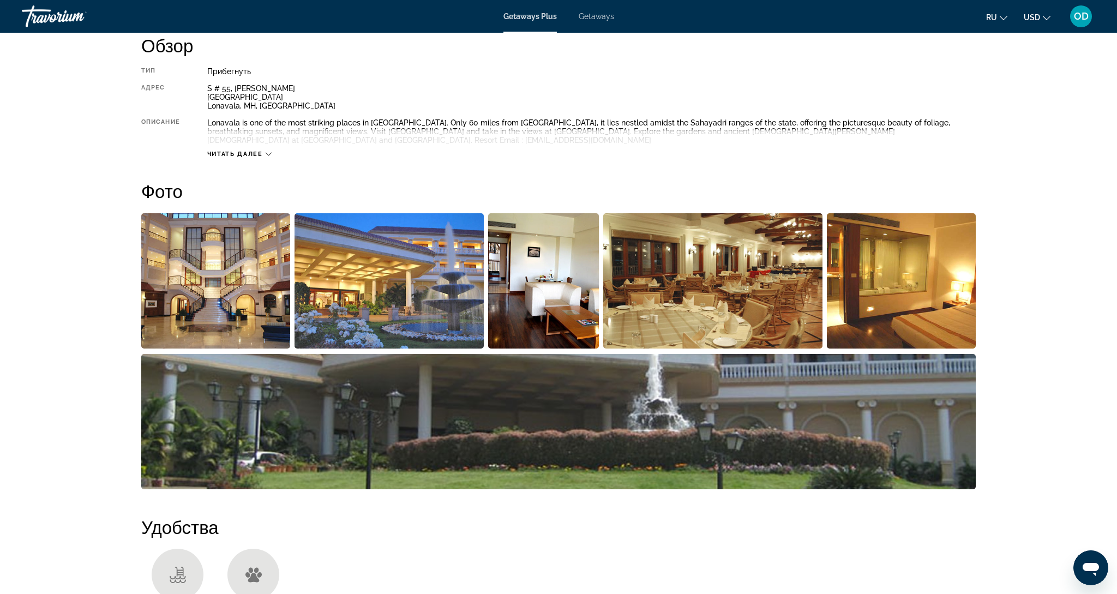
scroll to position [382, 0]
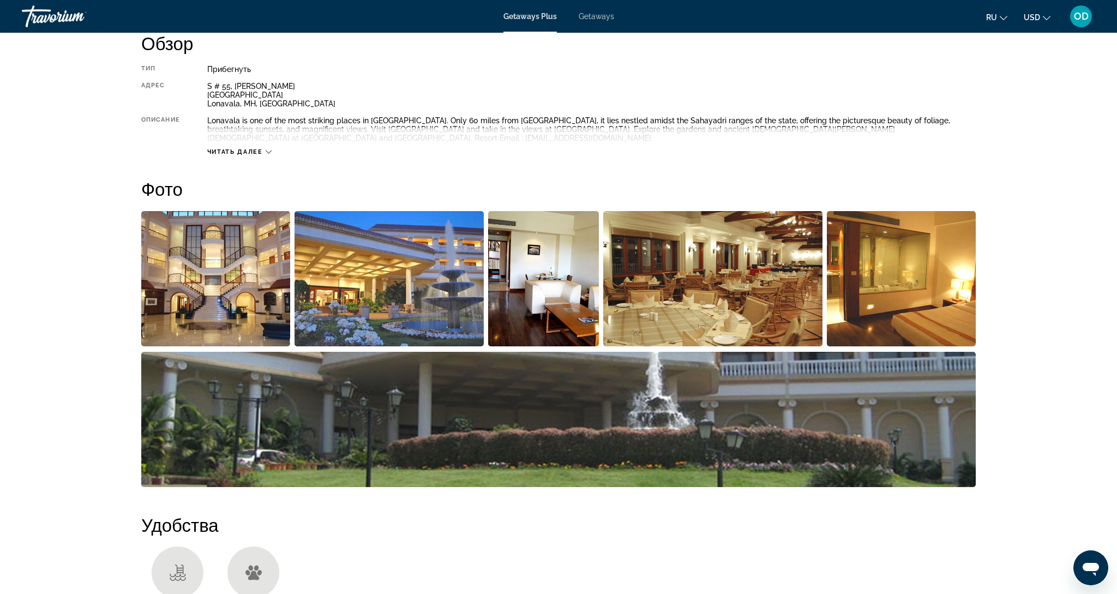
click at [209, 266] on img "Open full-screen image slider" at bounding box center [215, 278] width 149 height 135
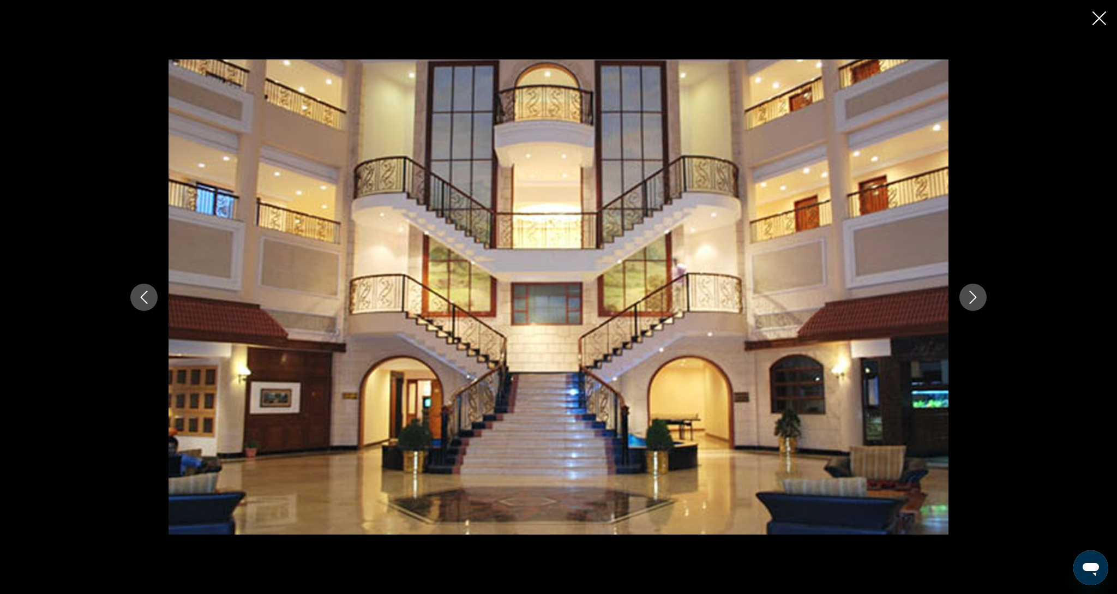
click at [971, 301] on icon "Next image" at bounding box center [972, 297] width 13 height 13
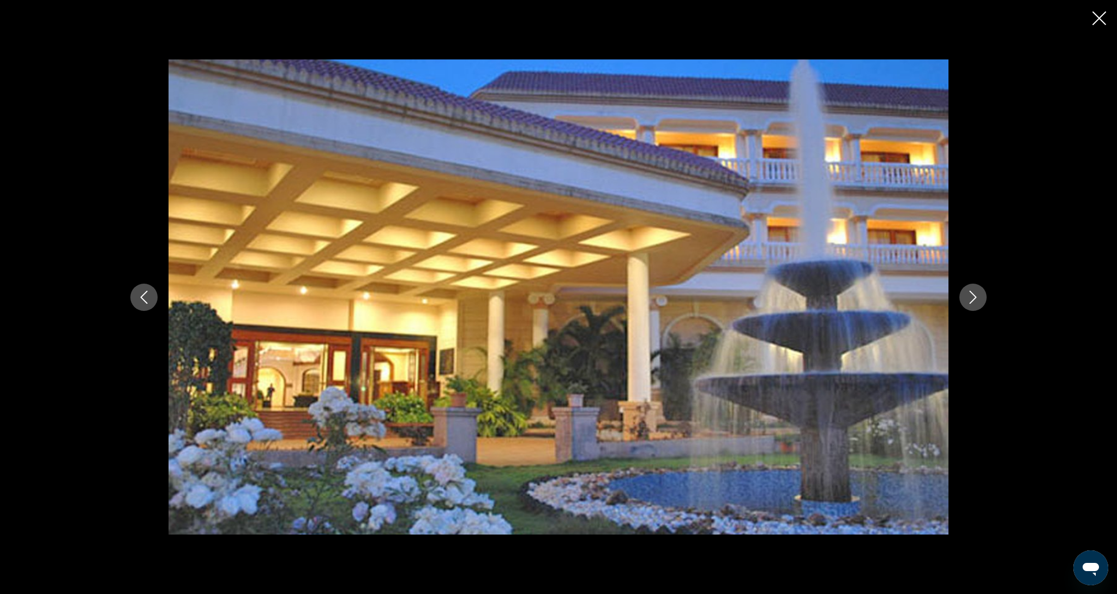
scroll to position [383, 0]
click at [971, 301] on icon "Next image" at bounding box center [972, 297] width 13 height 13
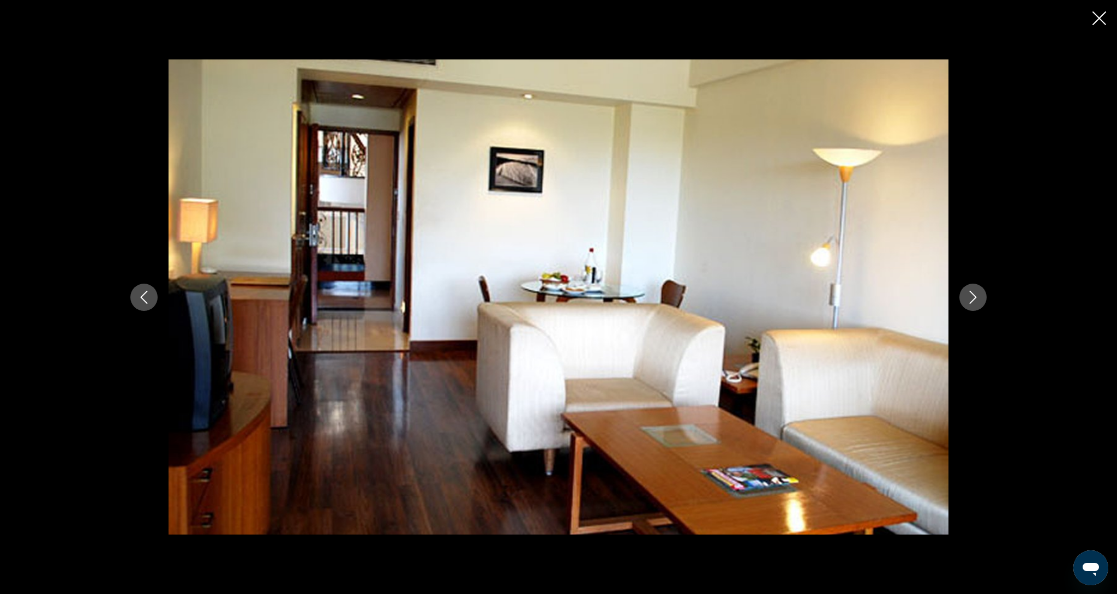
click at [971, 301] on icon "Next image" at bounding box center [972, 297] width 13 height 13
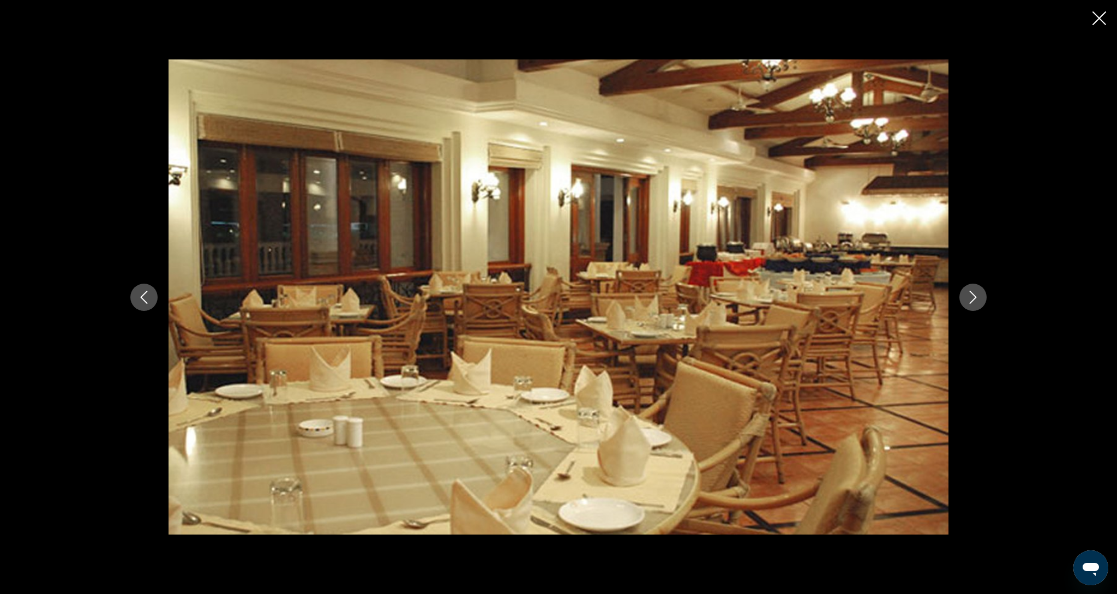
click at [971, 301] on icon "Next image" at bounding box center [972, 297] width 13 height 13
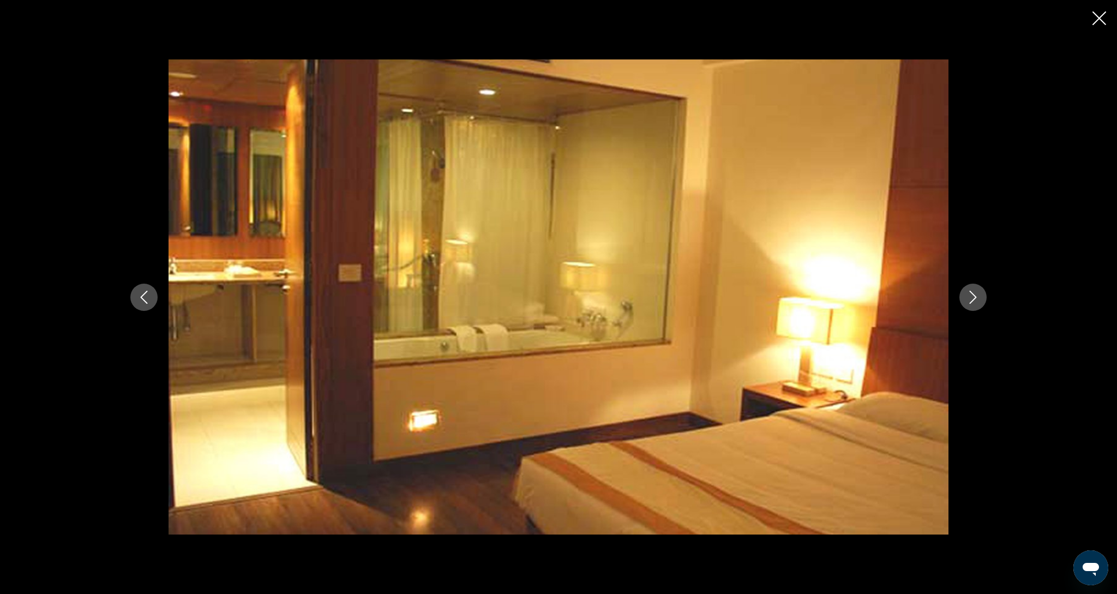
click at [971, 301] on icon "Next image" at bounding box center [972, 297] width 13 height 13
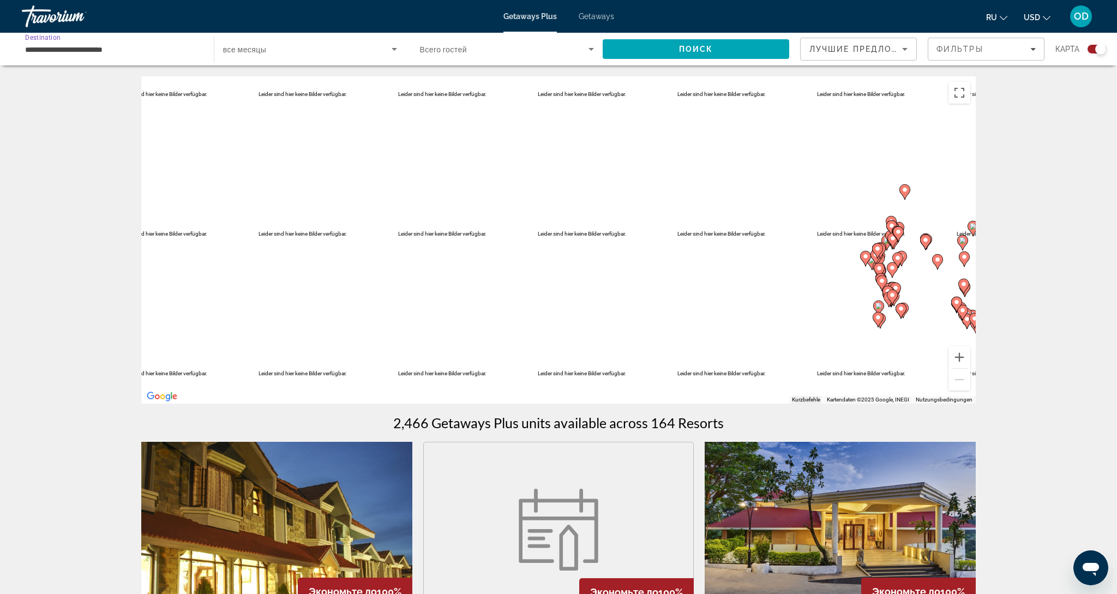
click at [29, 49] on input "**********" at bounding box center [112, 49] width 175 height 13
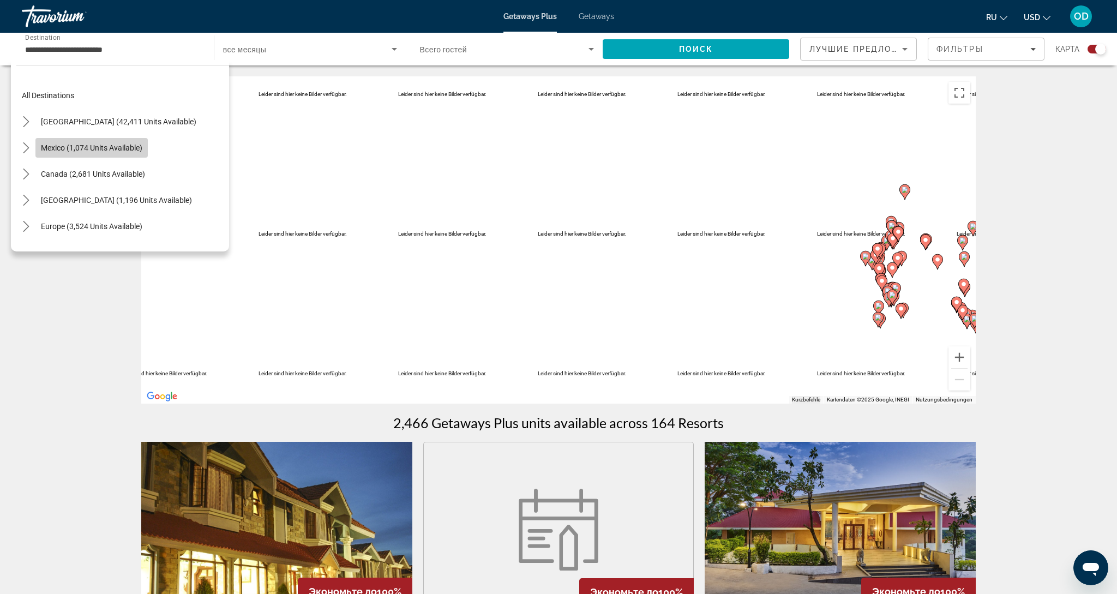
click at [87, 148] on span "Mexico (1,074 units available)" at bounding box center [91, 147] width 101 height 9
type input "**********"
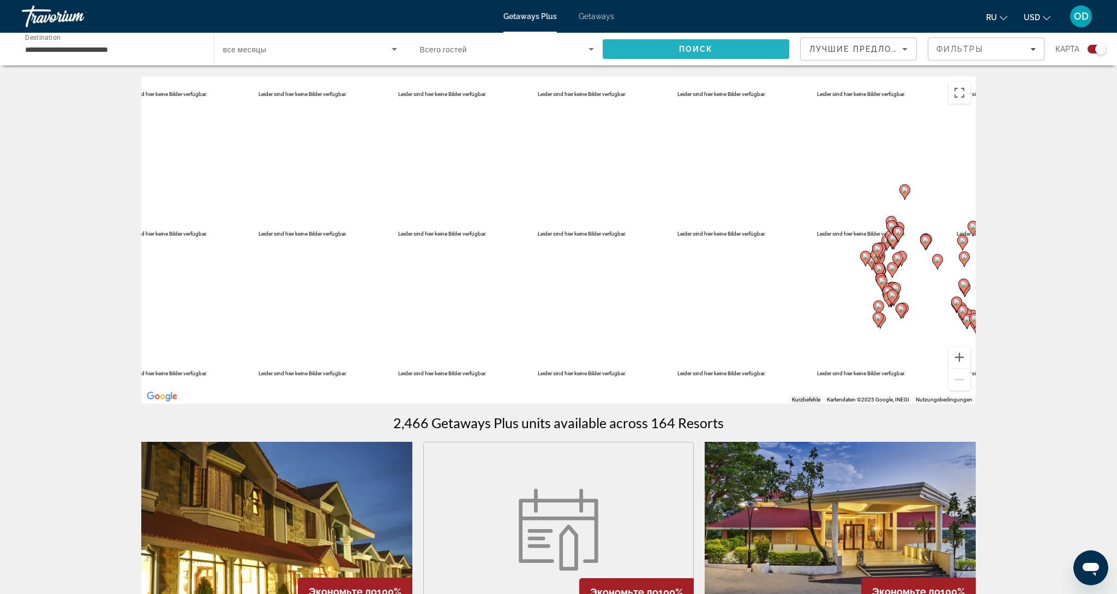
click at [702, 52] on span "Поиск" at bounding box center [696, 49] width 34 height 9
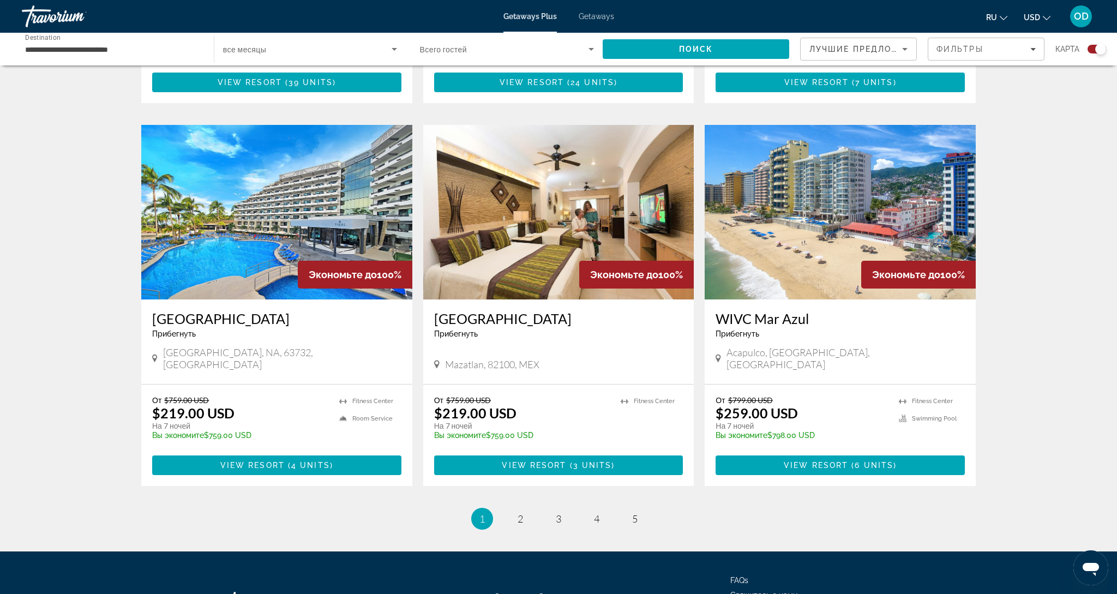
scroll to position [1509, 0]
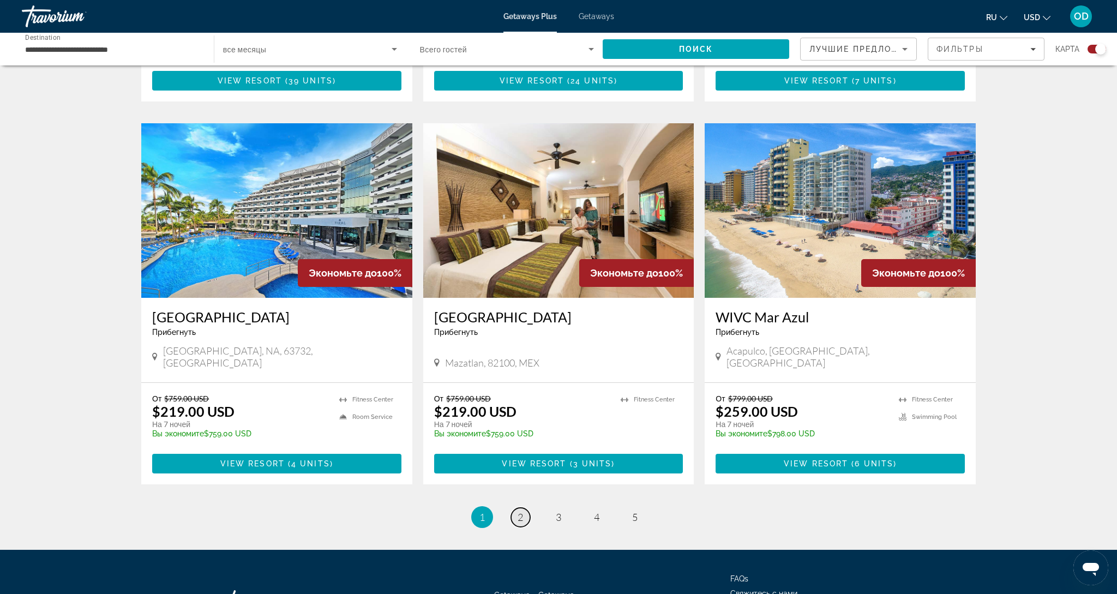
click at [515, 508] on link "page 2" at bounding box center [520, 517] width 19 height 19
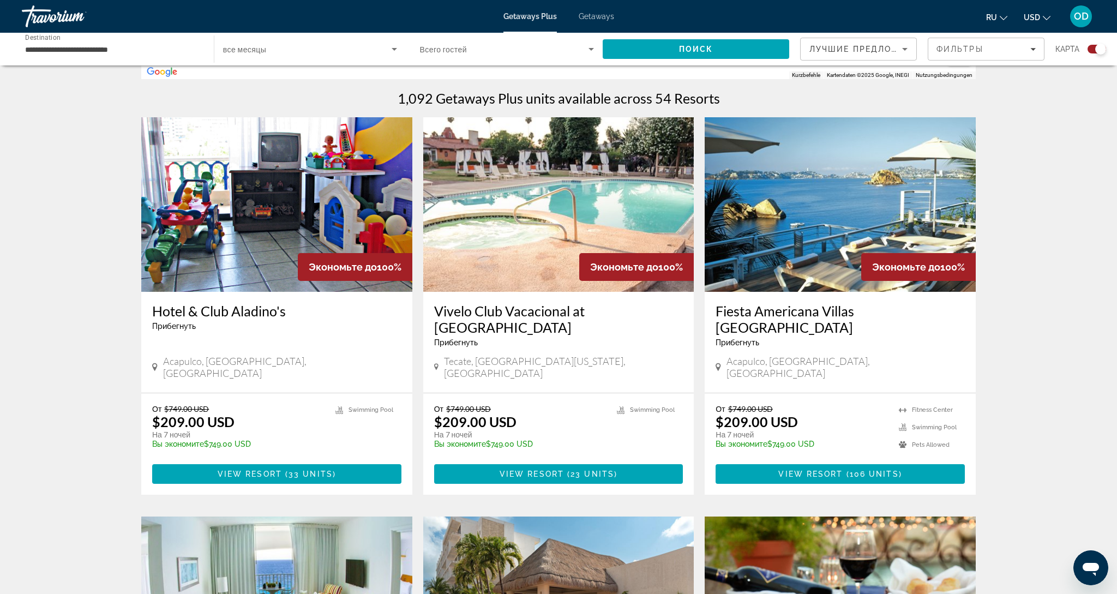
scroll to position [326, 0]
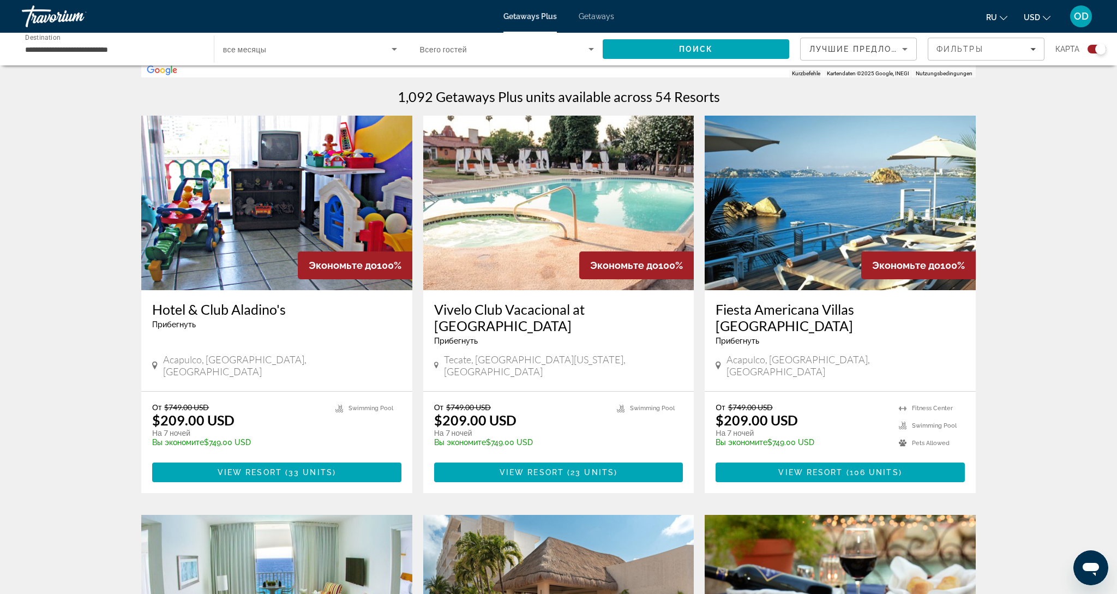
click at [790, 233] on img "Main content" at bounding box center [840, 203] width 271 height 175
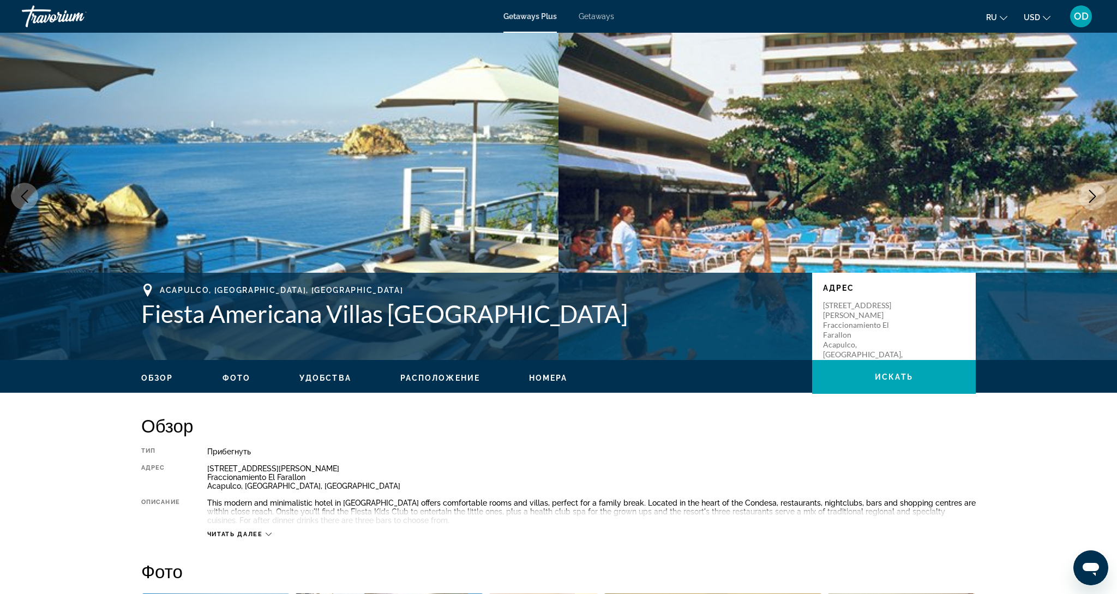
click at [1093, 195] on icon "Next image" at bounding box center [1092, 196] width 13 height 13
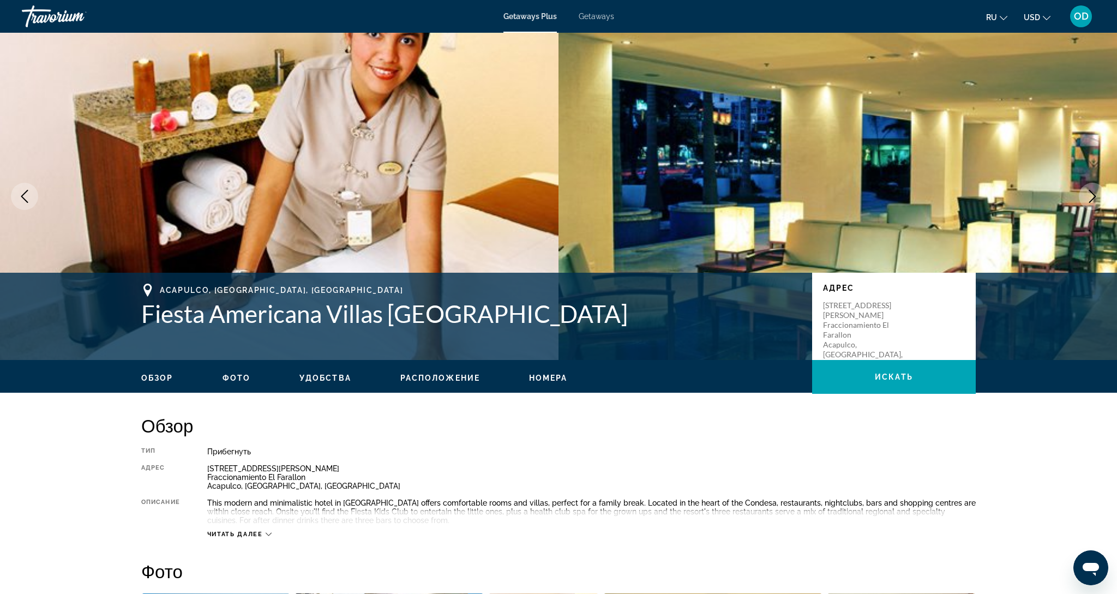
click at [1093, 195] on icon "Next image" at bounding box center [1092, 196] width 13 height 13
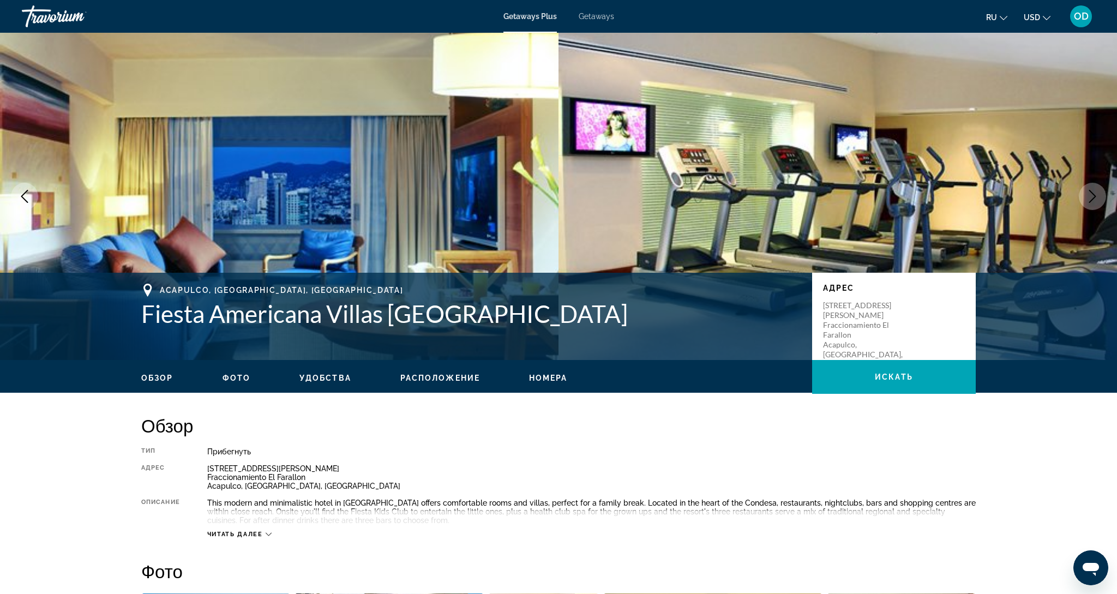
scroll to position [0, 1]
click at [1093, 195] on icon "Next image" at bounding box center [1092, 196] width 13 height 13
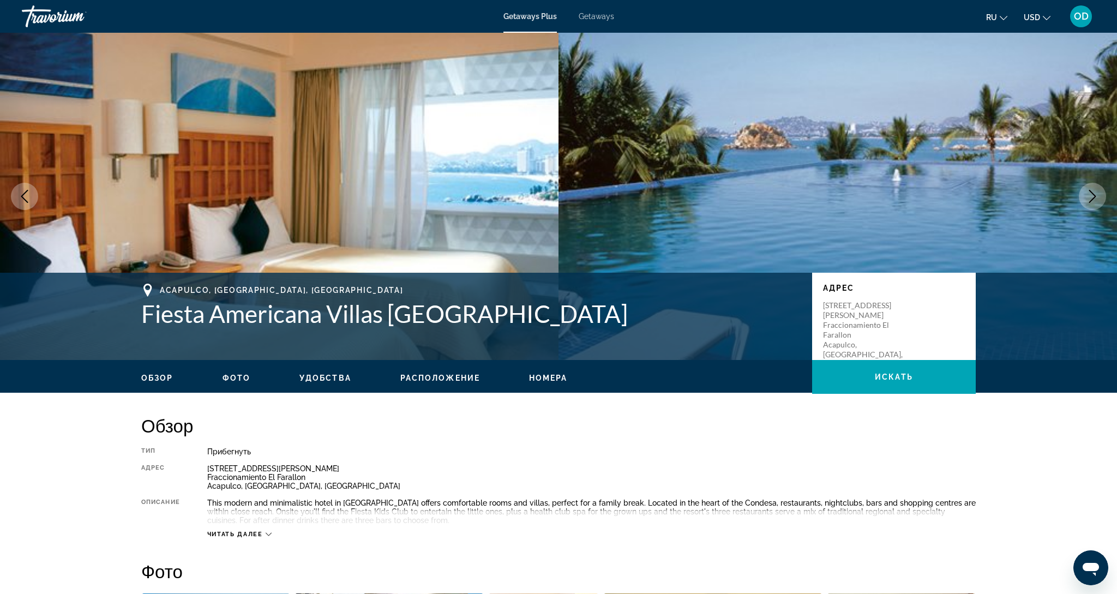
scroll to position [0, 0]
click at [1093, 195] on icon "Next image" at bounding box center [1092, 196] width 13 height 13
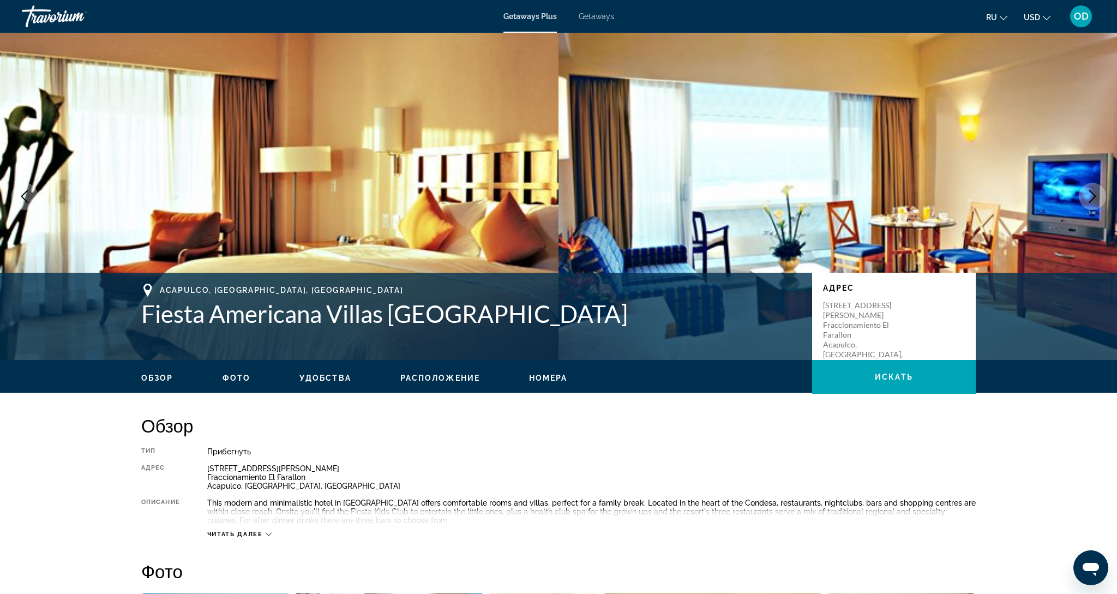
click at [1093, 195] on icon "Next image" at bounding box center [1092, 196] width 13 height 13
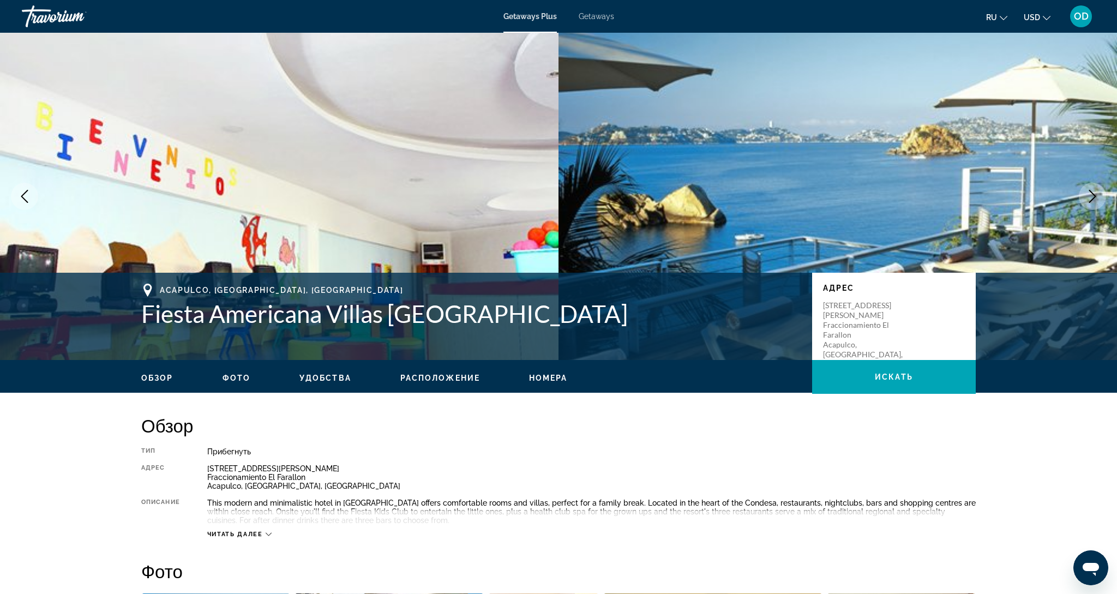
click at [1093, 195] on icon "Next image" at bounding box center [1092, 196] width 13 height 13
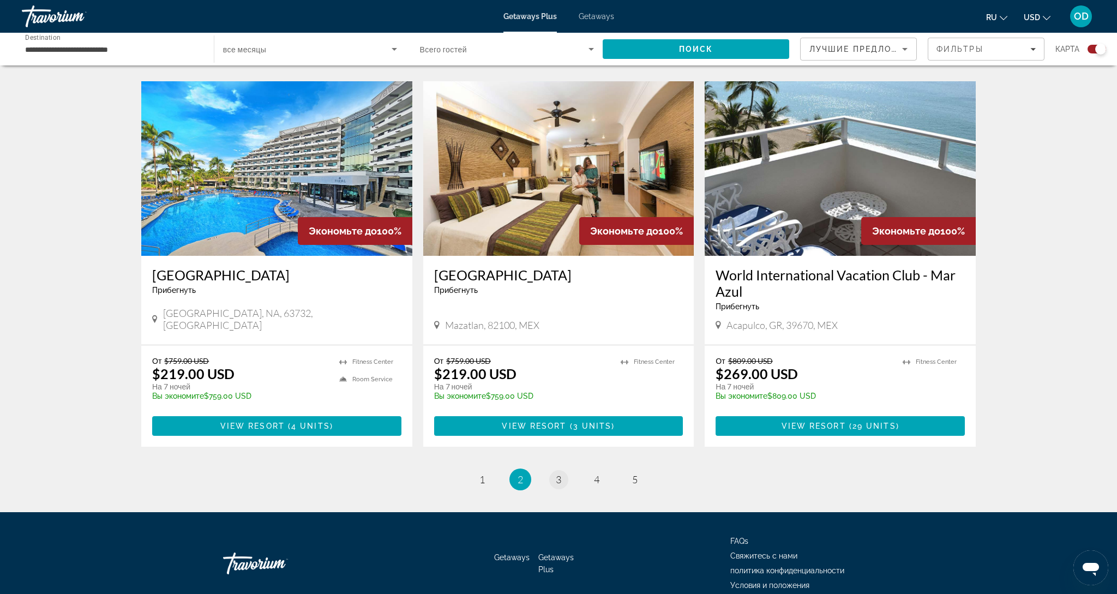
scroll to position [1539, 0]
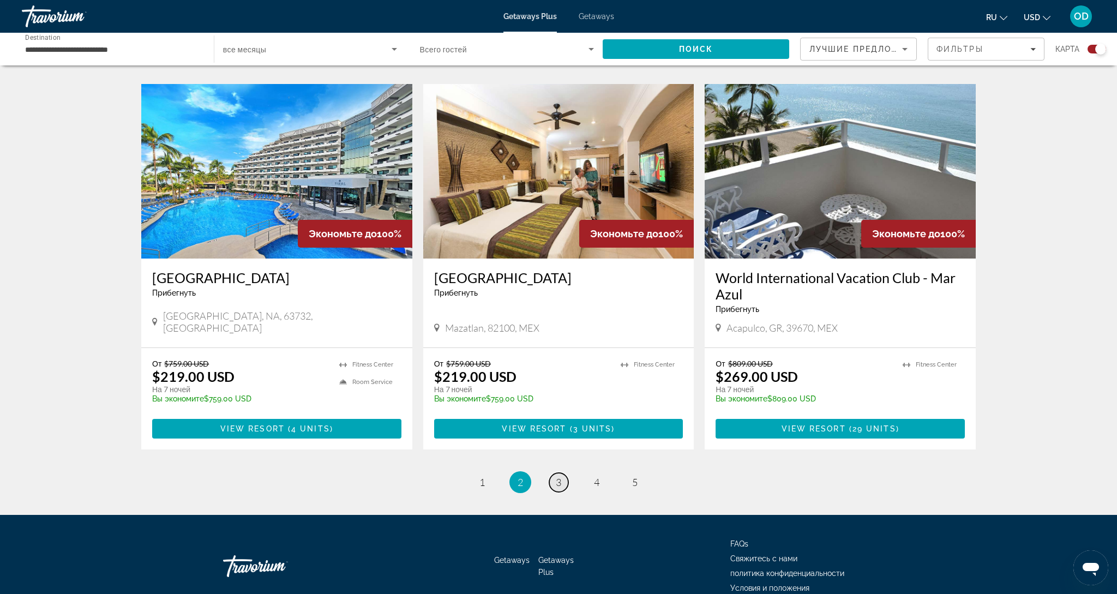
click at [559, 476] on span "3" at bounding box center [558, 482] width 5 height 12
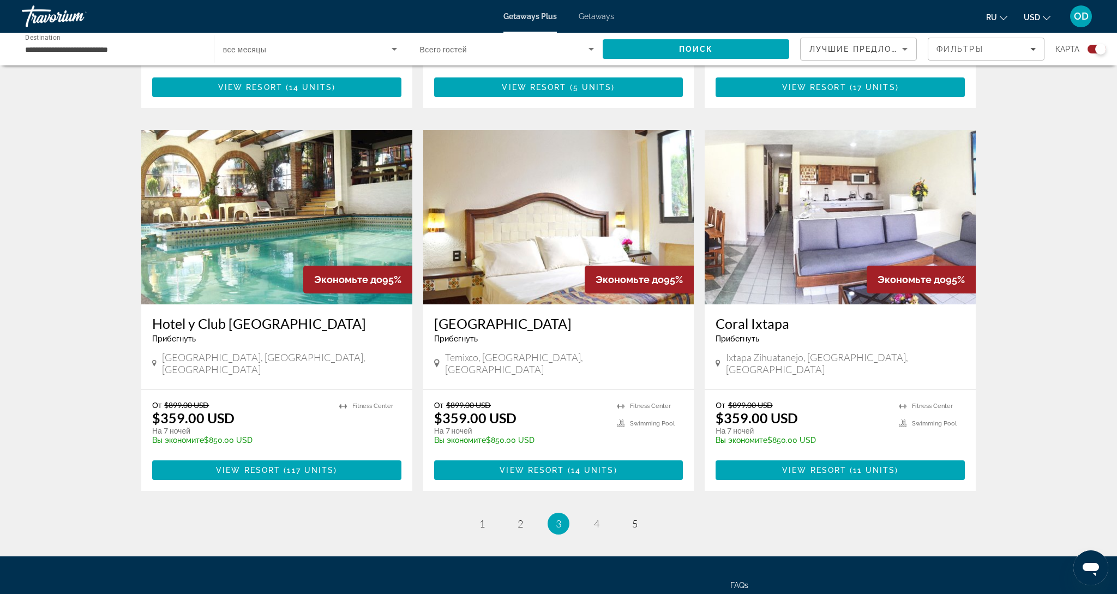
scroll to position [1509, 0]
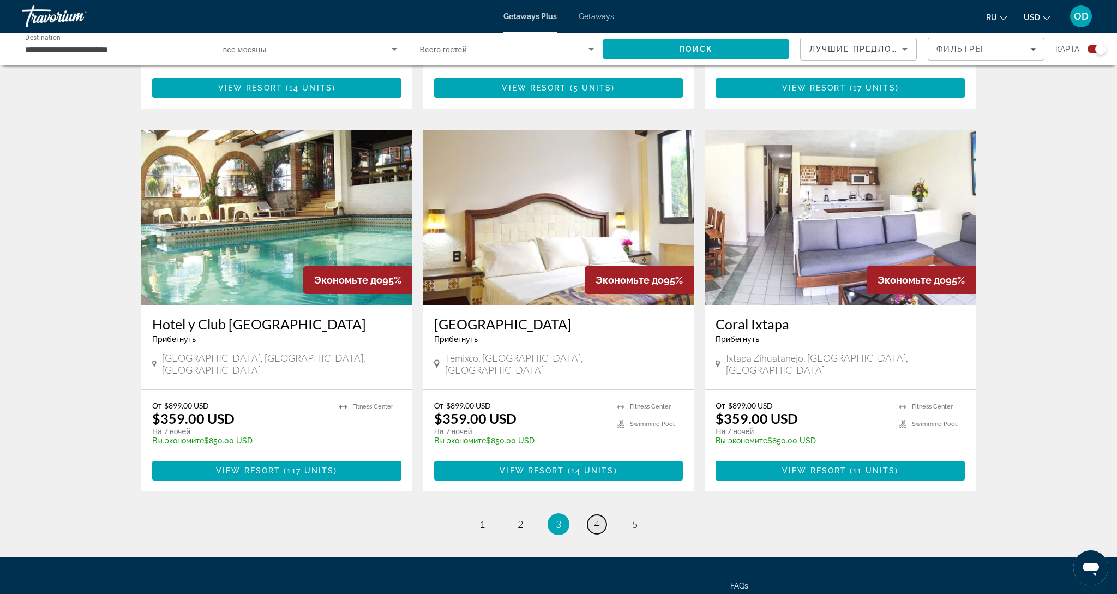
click at [593, 515] on link "page 4" at bounding box center [596, 524] width 19 height 19
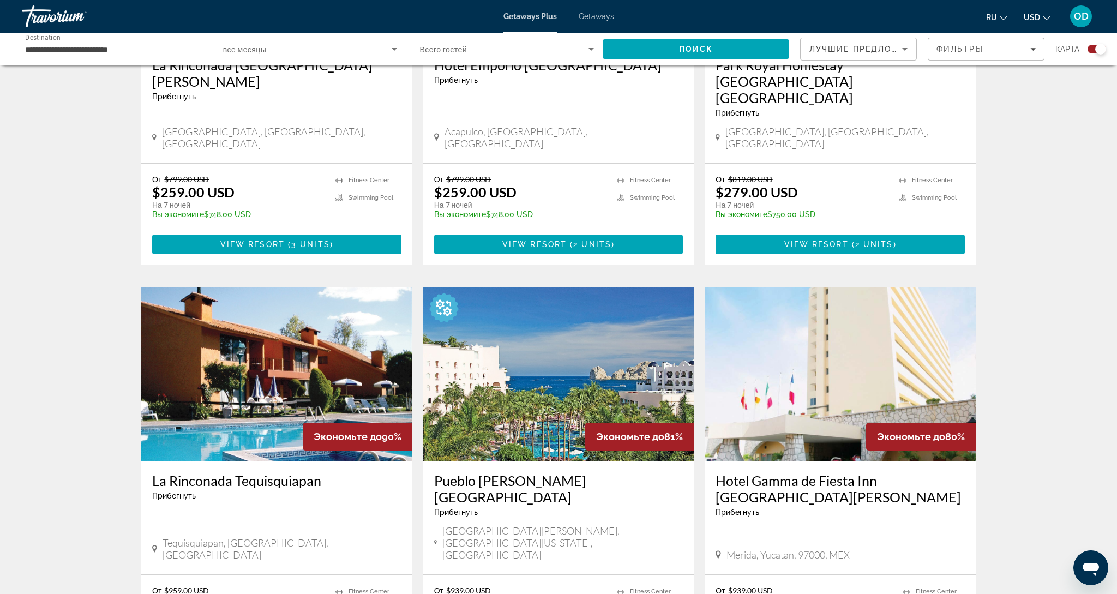
scroll to position [573, 0]
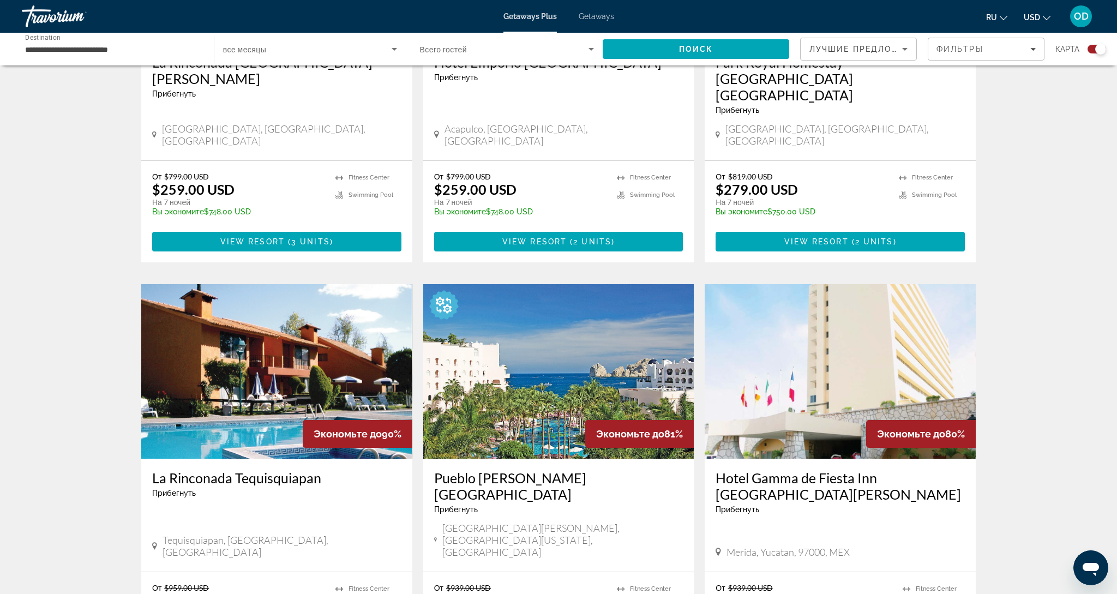
click at [563, 355] on img "Main content" at bounding box center [558, 371] width 271 height 175
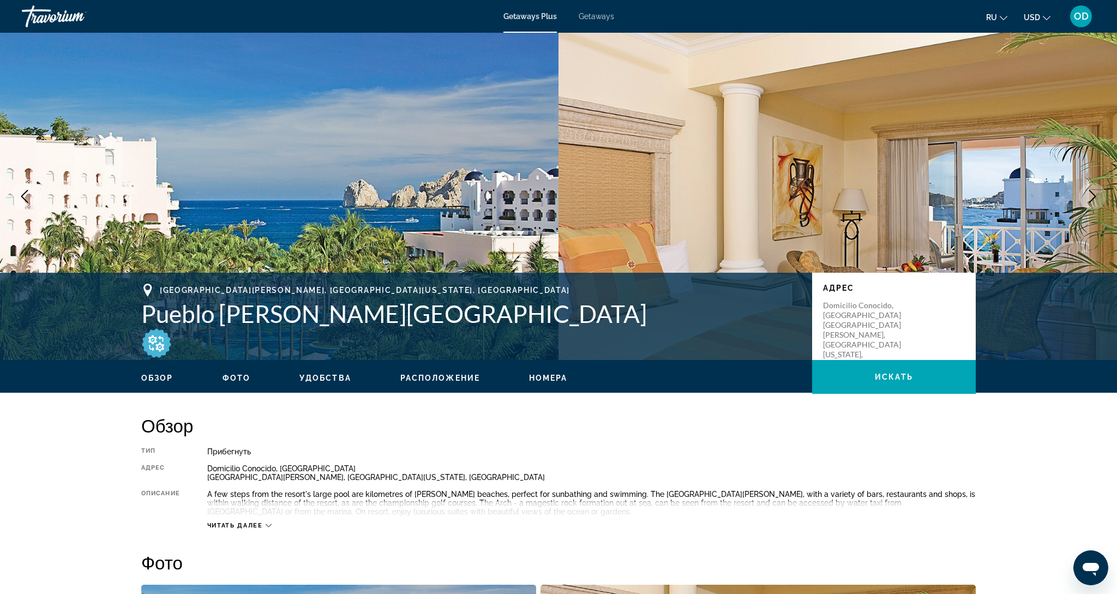
click at [1099, 202] on button "Next image" at bounding box center [1092, 196] width 27 height 27
click at [1095, 198] on icon "Next image" at bounding box center [1092, 196] width 13 height 13
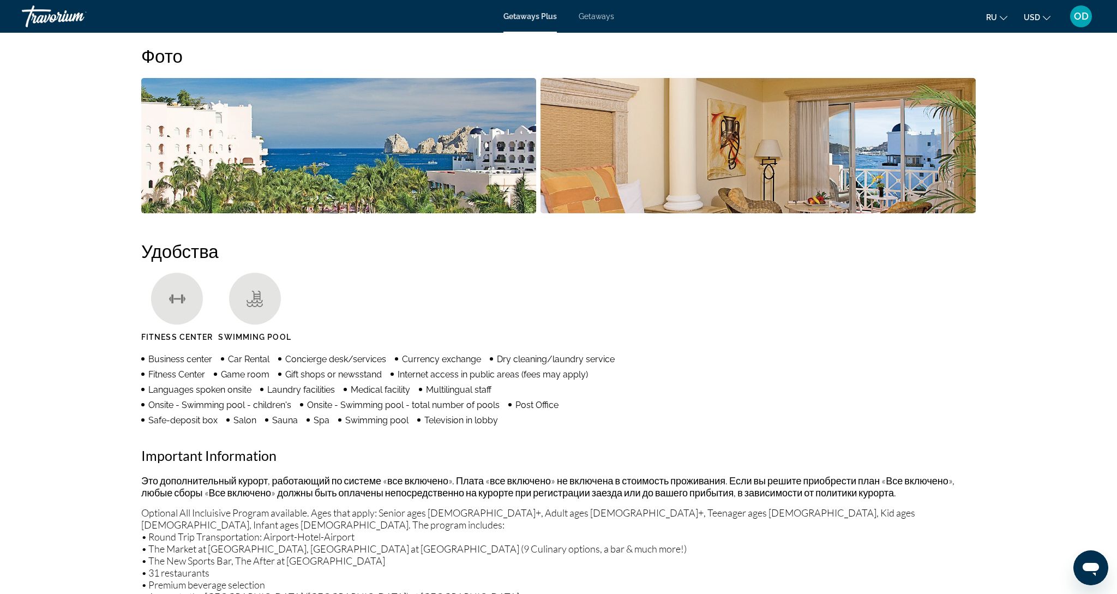
scroll to position [520, 0]
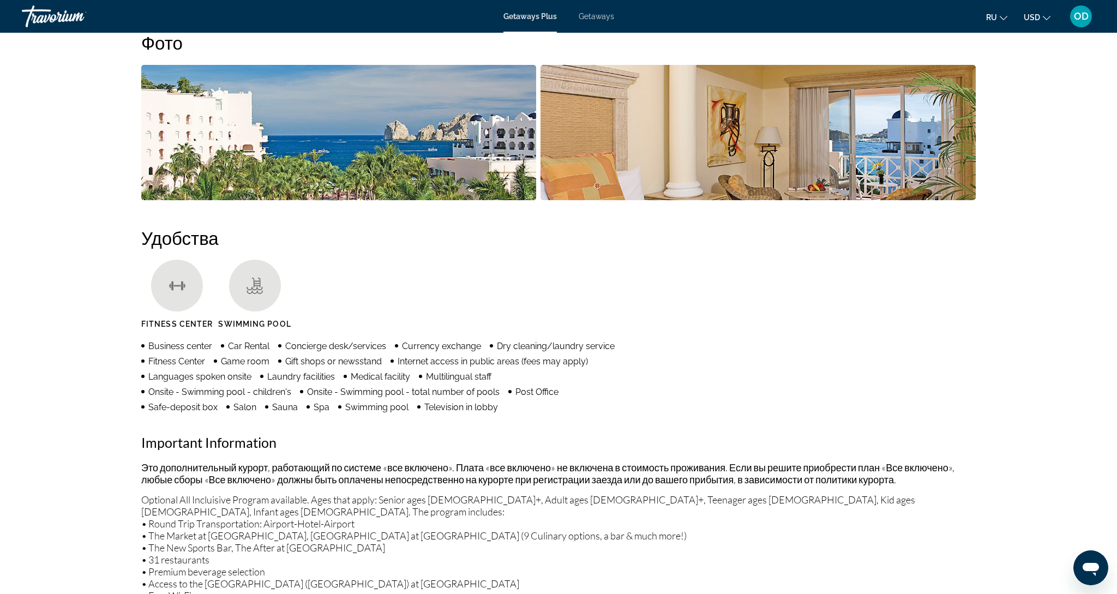
click at [373, 122] on img "Open full-screen image slider" at bounding box center [338, 132] width 395 height 135
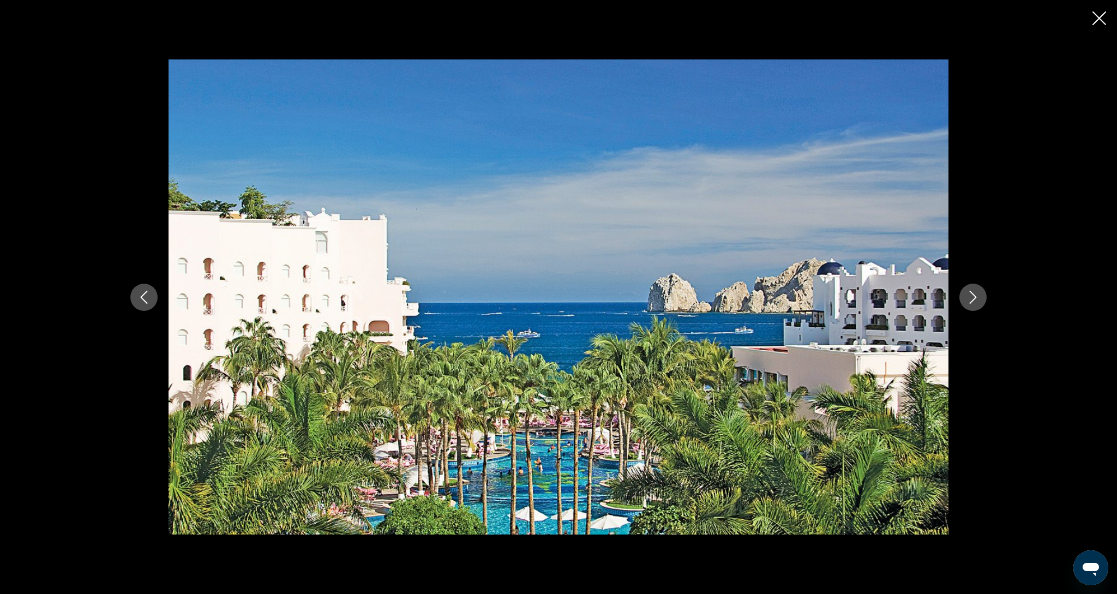
click at [969, 296] on icon "Next image" at bounding box center [972, 297] width 13 height 13
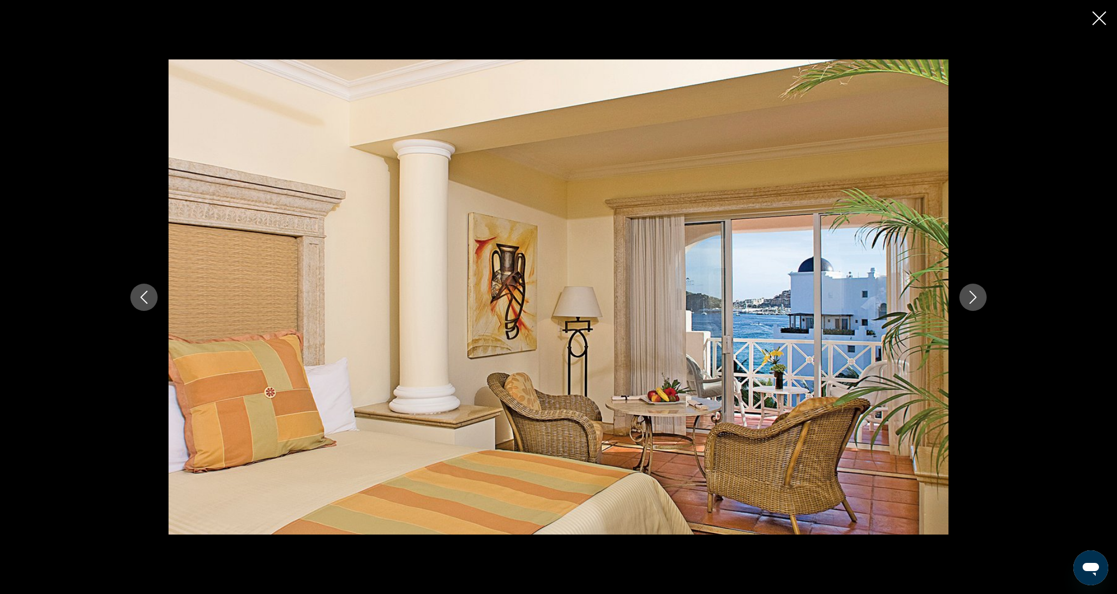
scroll to position [518, 0]
click at [969, 296] on icon "Next image" at bounding box center [972, 297] width 13 height 13
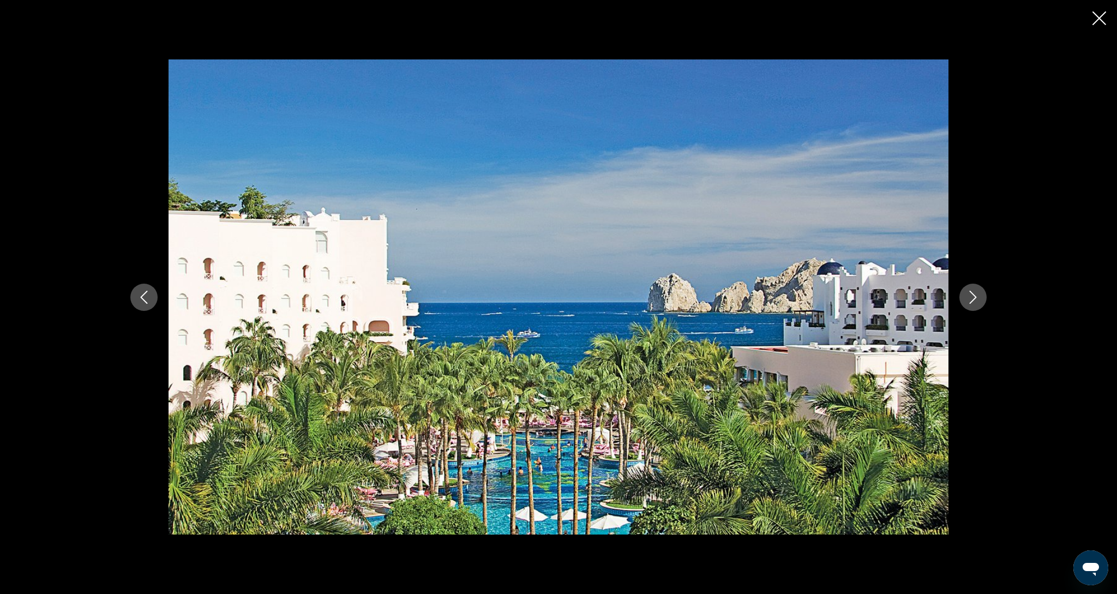
scroll to position [523, 0]
click at [969, 296] on icon "Next image" at bounding box center [972, 297] width 13 height 13
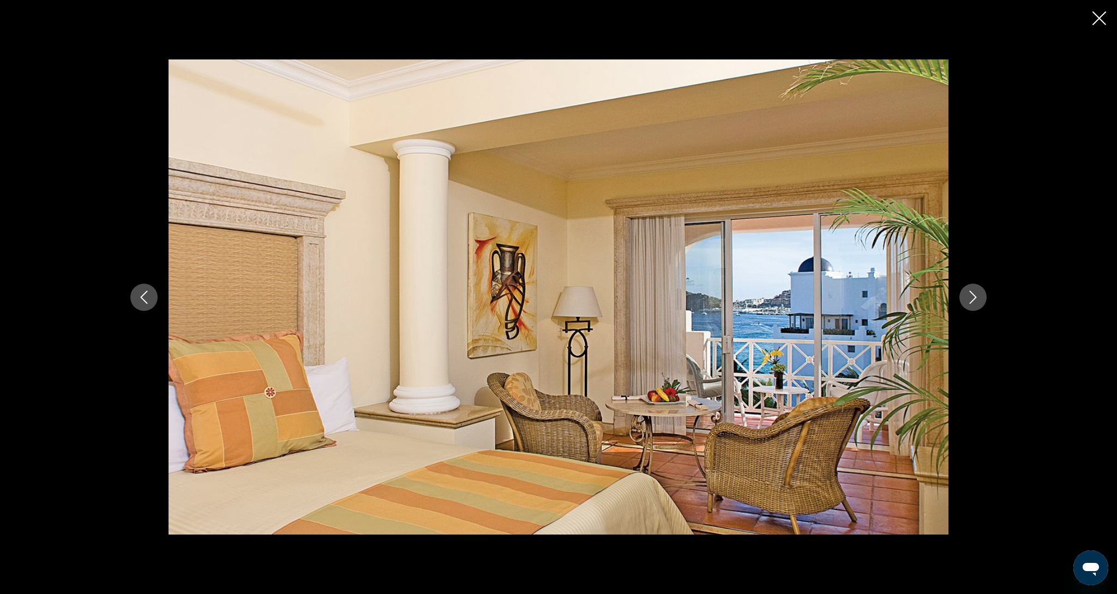
click at [969, 296] on icon "Next image" at bounding box center [972, 297] width 13 height 13
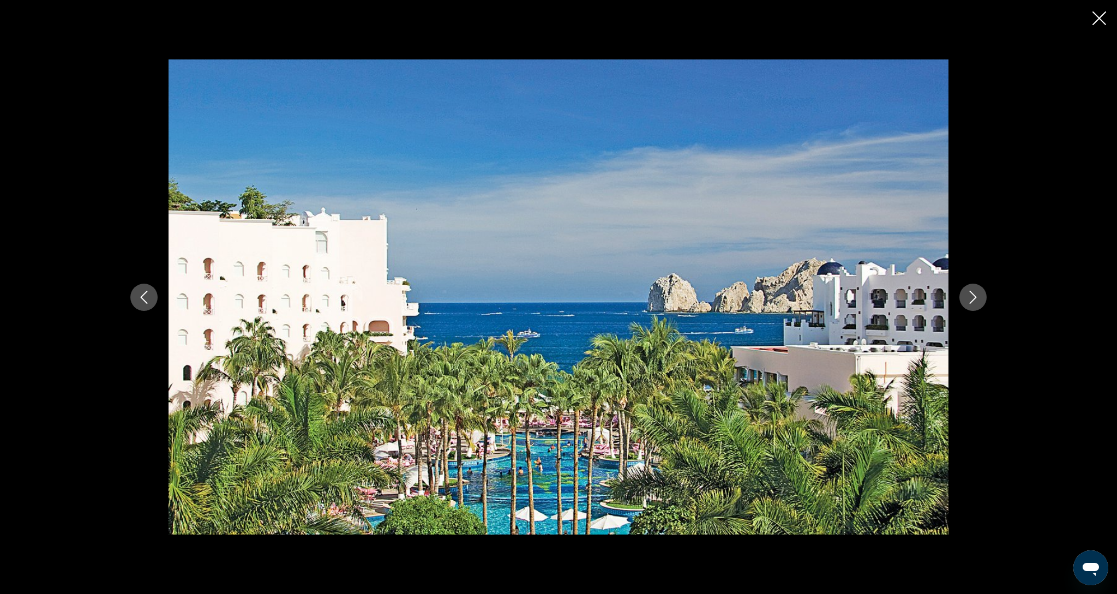
click at [969, 296] on icon "Next image" at bounding box center [972, 297] width 13 height 13
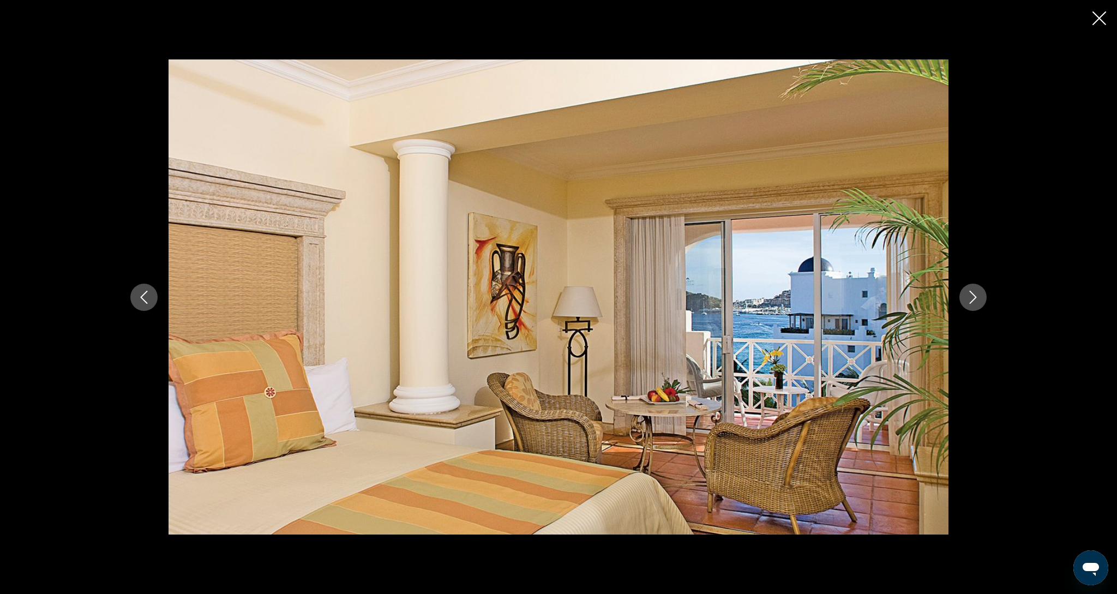
click at [969, 296] on icon "Next image" at bounding box center [972, 297] width 13 height 13
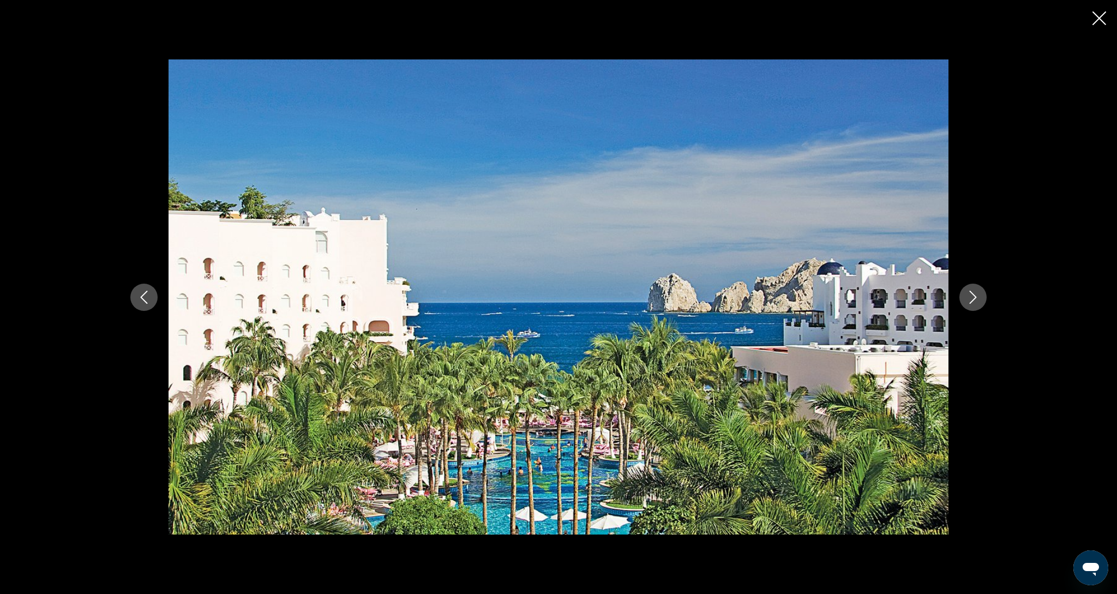
click at [969, 296] on icon "Next image" at bounding box center [972, 297] width 13 height 13
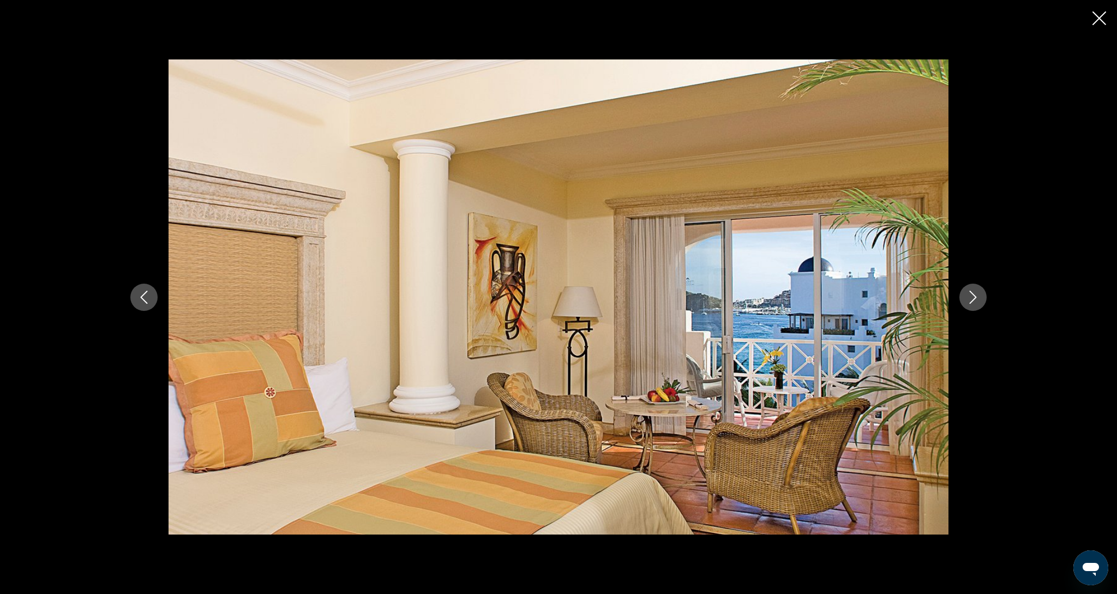
click at [1095, 17] on icon "Close slideshow" at bounding box center [1099, 18] width 14 height 14
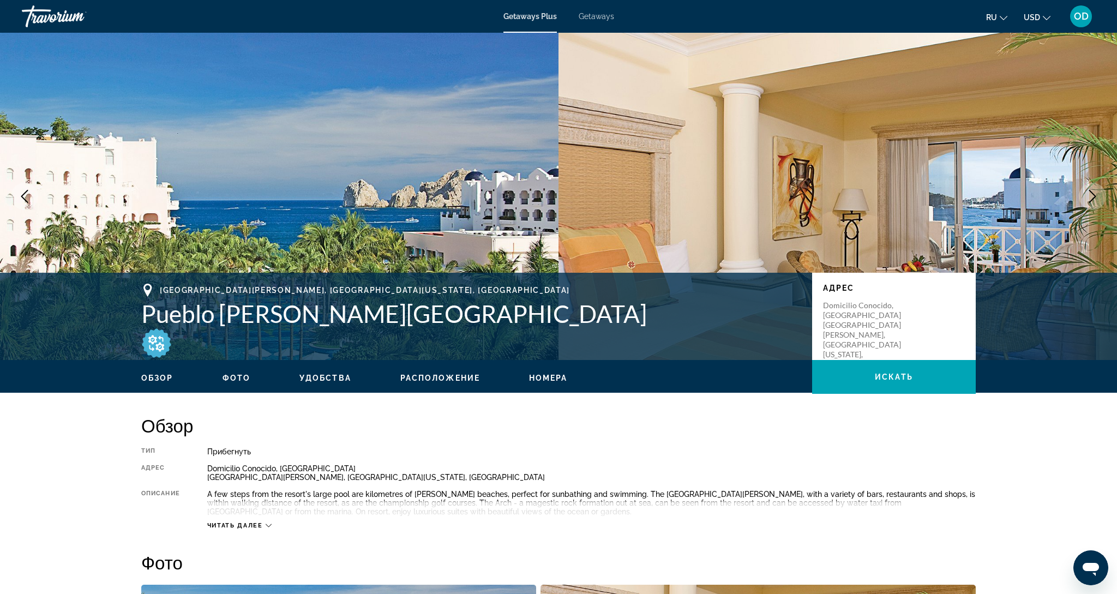
scroll to position [0, 0]
click at [1090, 201] on icon "Next image" at bounding box center [1092, 196] width 7 height 13
click at [144, 191] on img "Main content" at bounding box center [279, 196] width 559 height 327
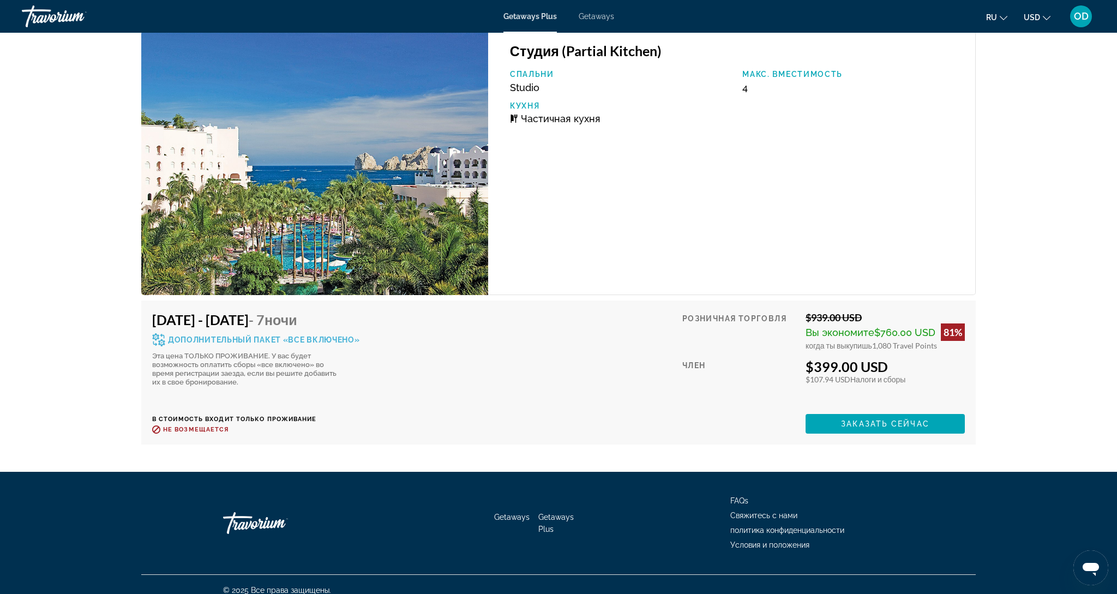
scroll to position [2299, 0]
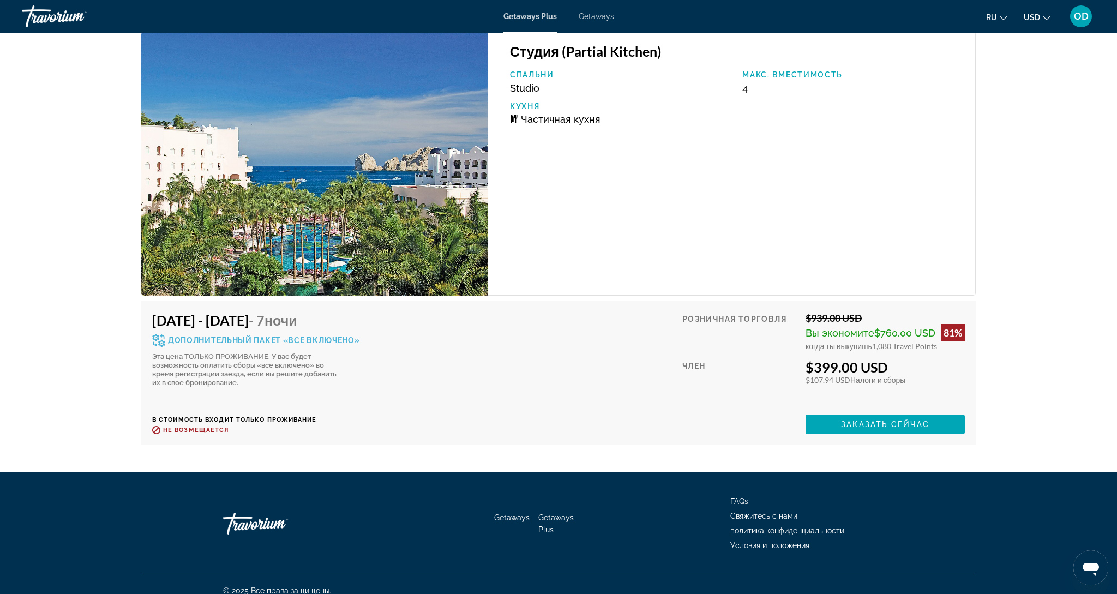
click at [338, 140] on img "Main content" at bounding box center [314, 164] width 347 height 264
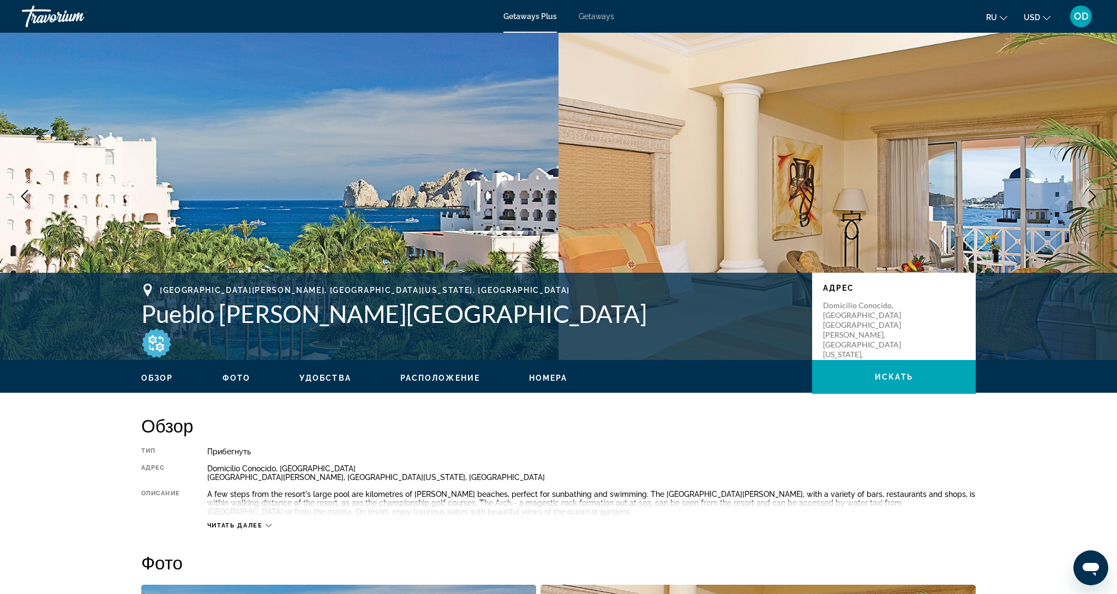
scroll to position [0, 0]
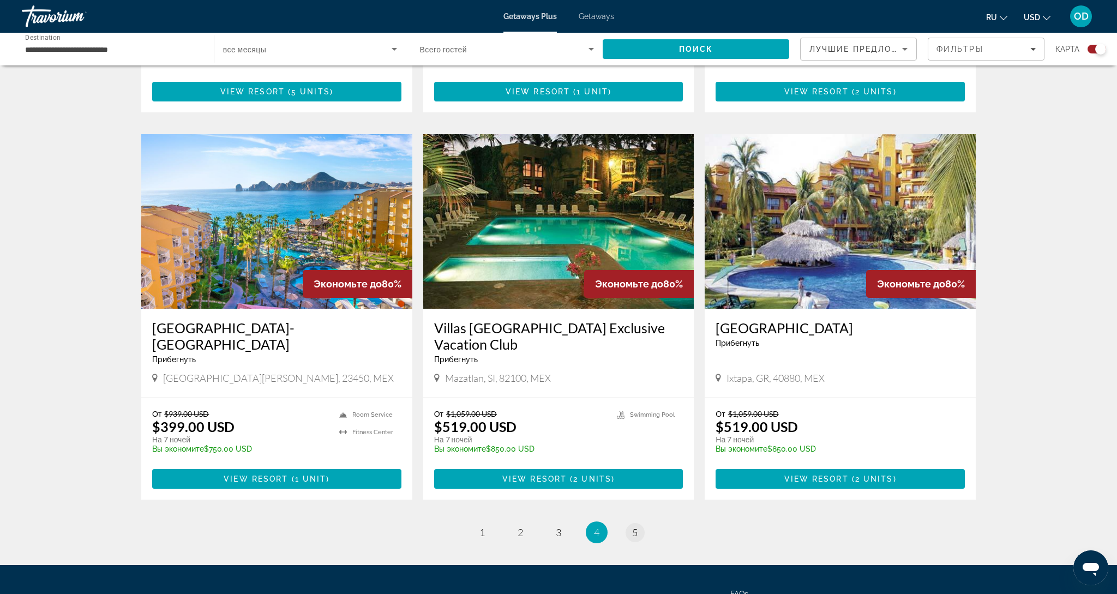
scroll to position [1519, 0]
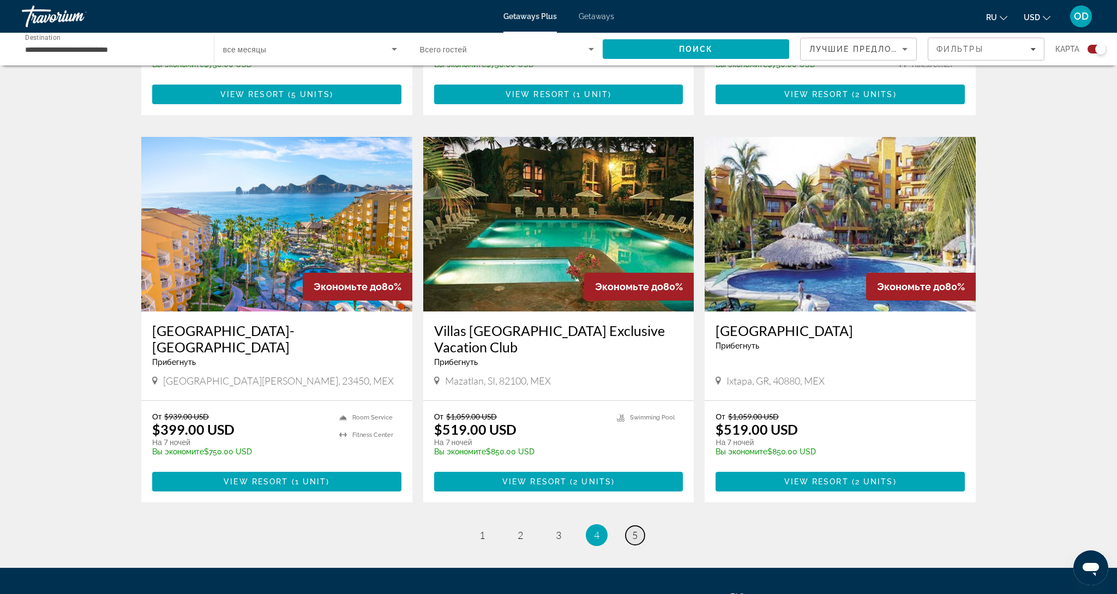
click at [638, 526] on link "page 5" at bounding box center [635, 535] width 19 height 19
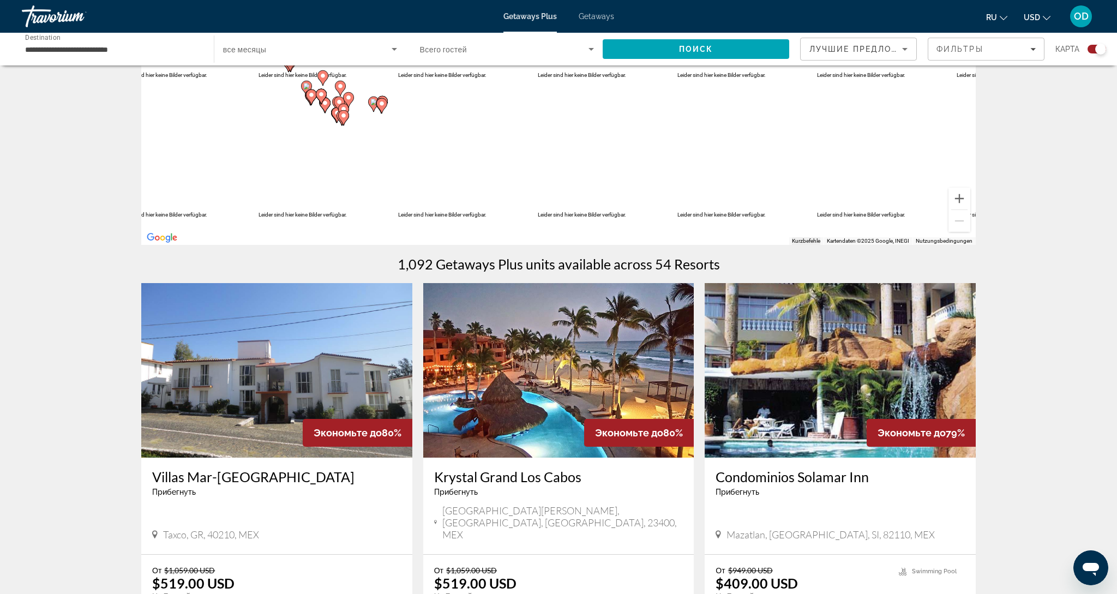
scroll to position [160, 0]
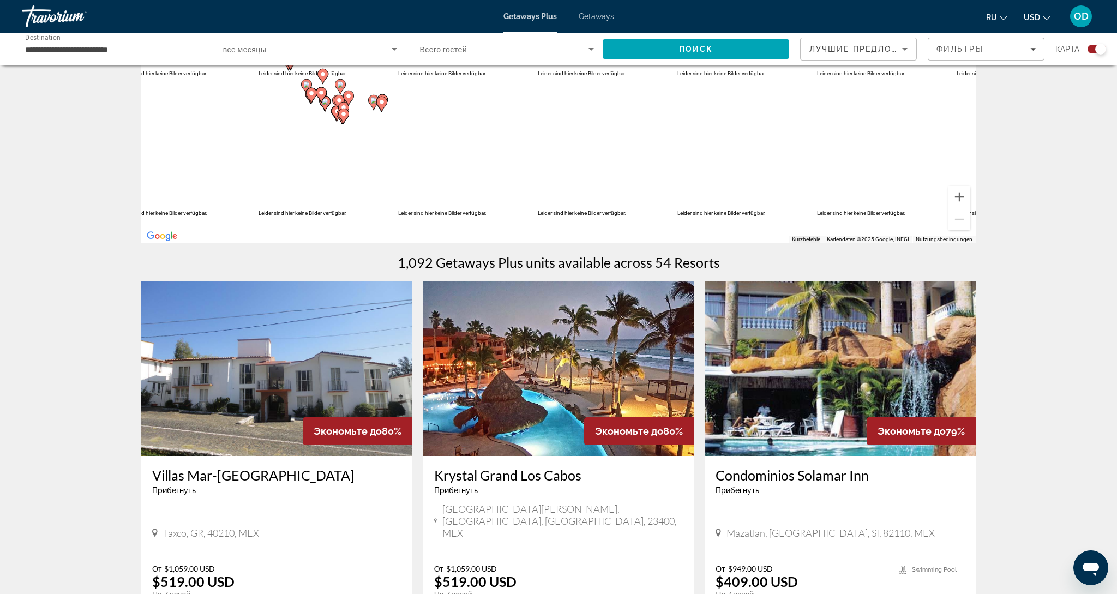
click at [547, 372] on img "Main content" at bounding box center [558, 368] width 271 height 175
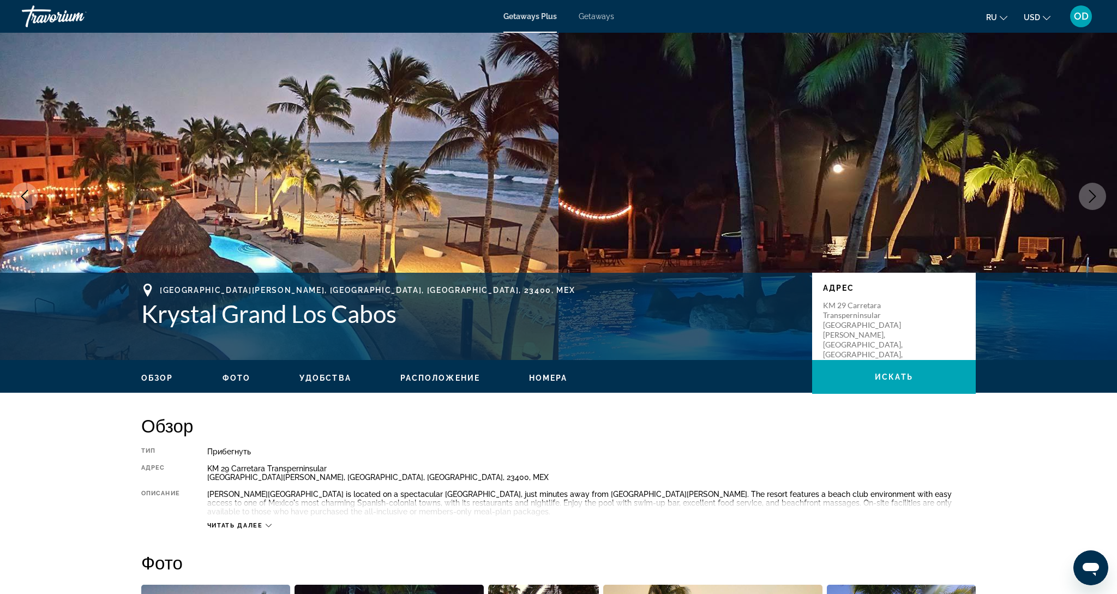
click at [1095, 197] on icon "Next image" at bounding box center [1092, 196] width 7 height 13
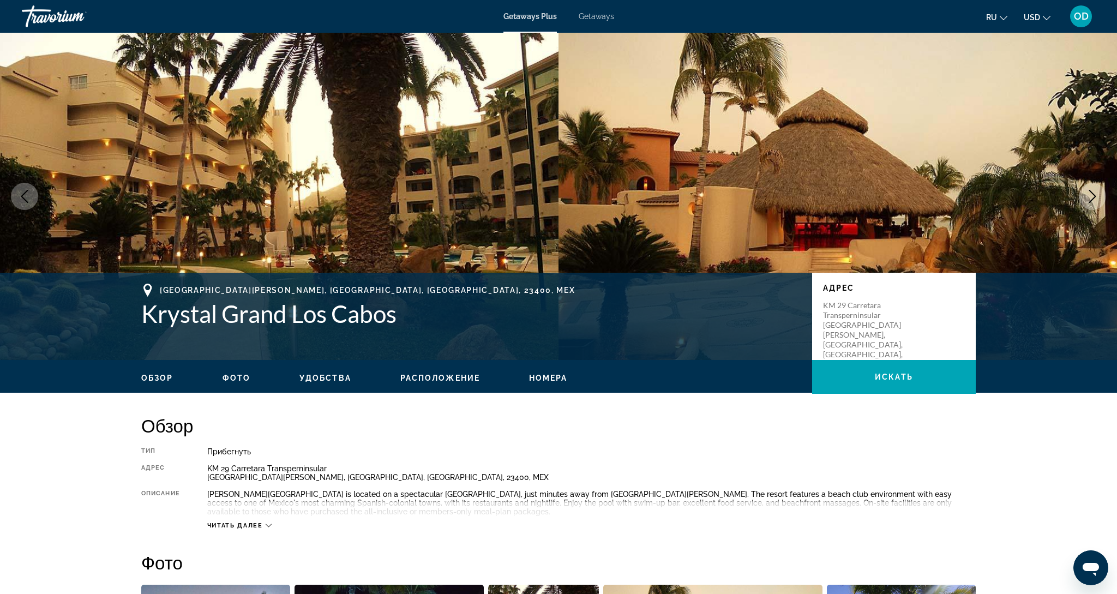
click at [1095, 197] on icon "Next image" at bounding box center [1092, 196] width 7 height 13
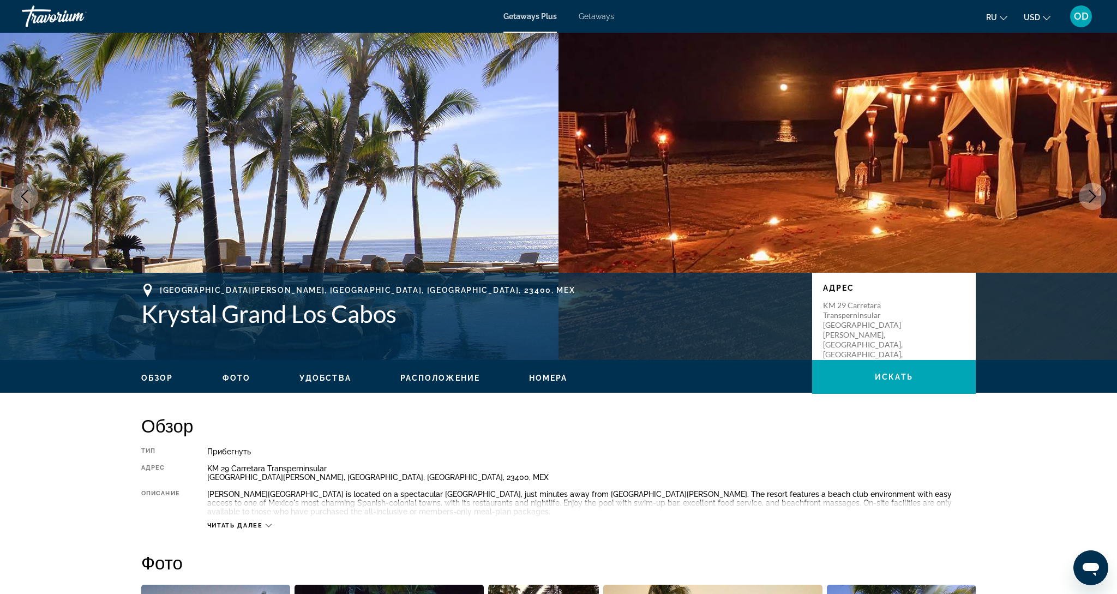
click at [1095, 197] on icon "Next image" at bounding box center [1092, 196] width 7 height 13
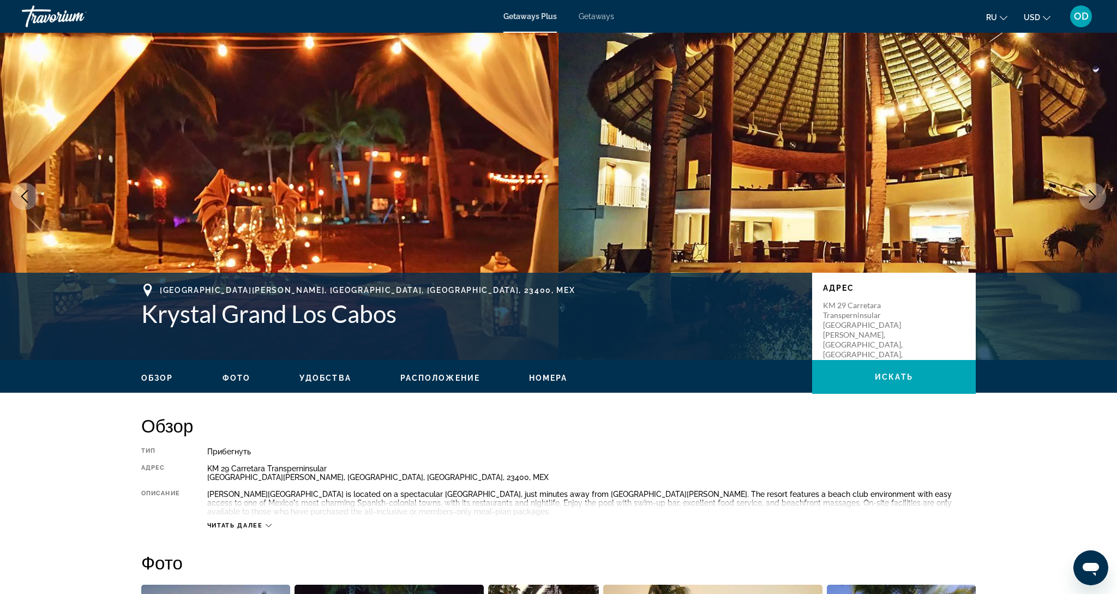
click at [1095, 197] on icon "Next image" at bounding box center [1092, 196] width 7 height 13
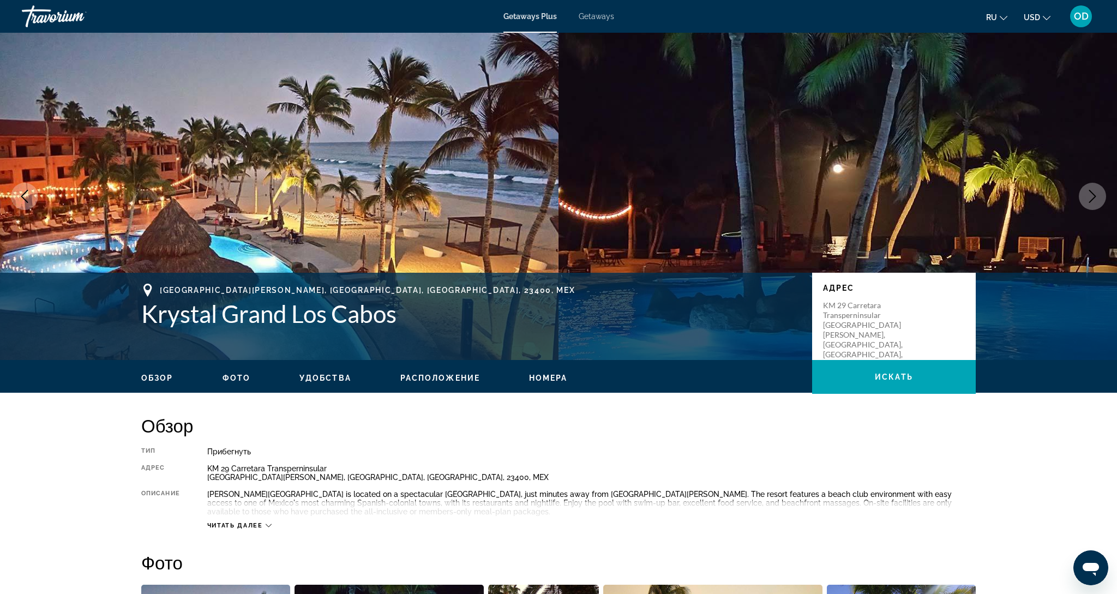
click at [1095, 197] on icon "Next image" at bounding box center [1092, 196] width 7 height 13
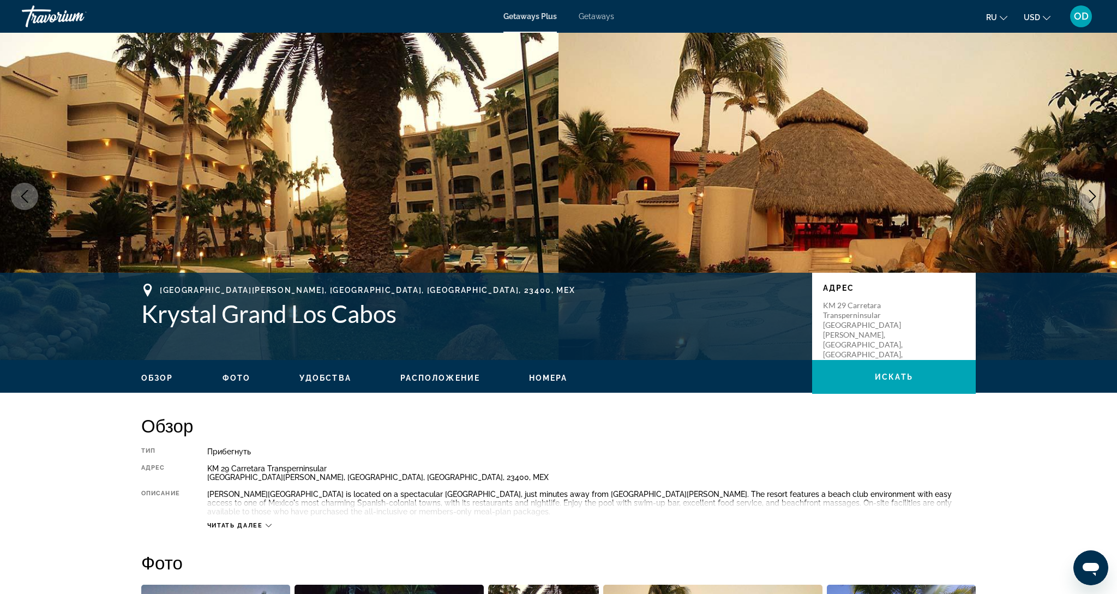
click at [1095, 197] on icon "Next image" at bounding box center [1092, 196] width 7 height 13
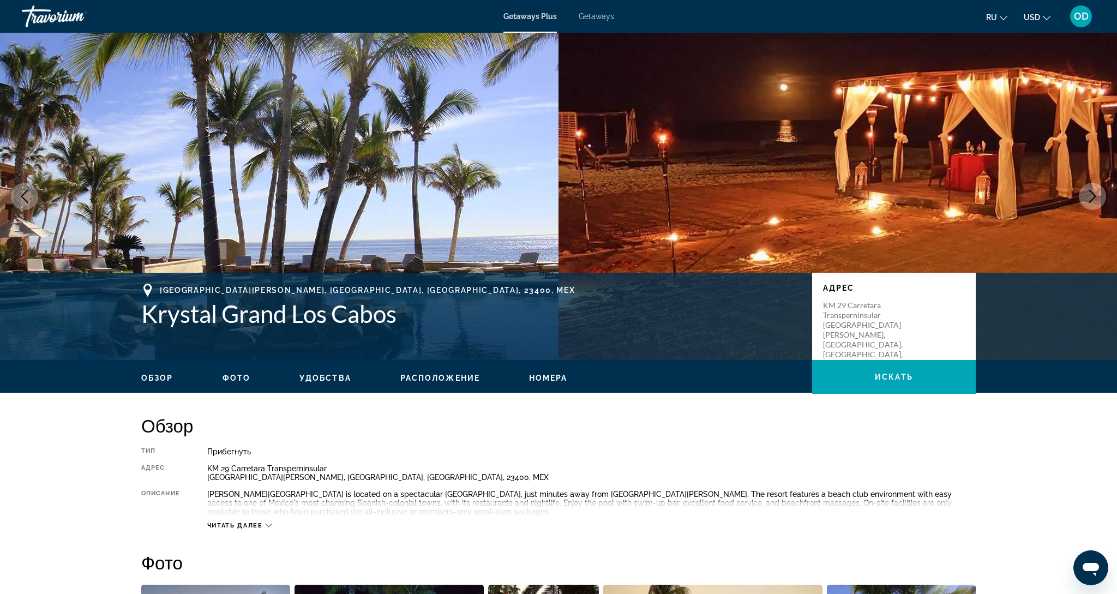
click at [1095, 197] on icon "Next image" at bounding box center [1092, 196] width 7 height 13
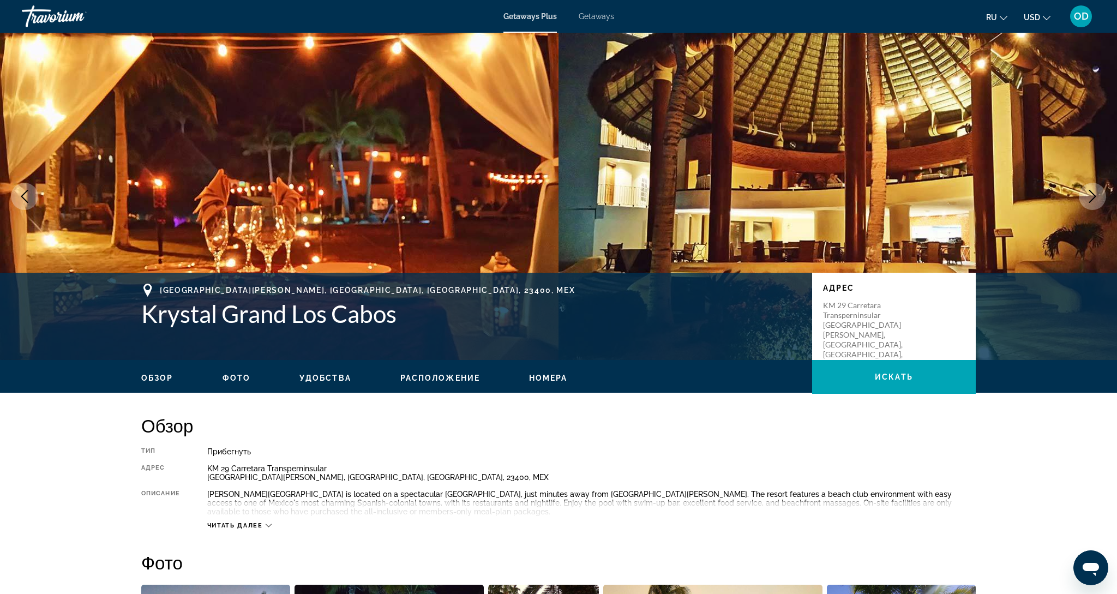
click at [1095, 197] on icon "Next image" at bounding box center [1092, 196] width 7 height 13
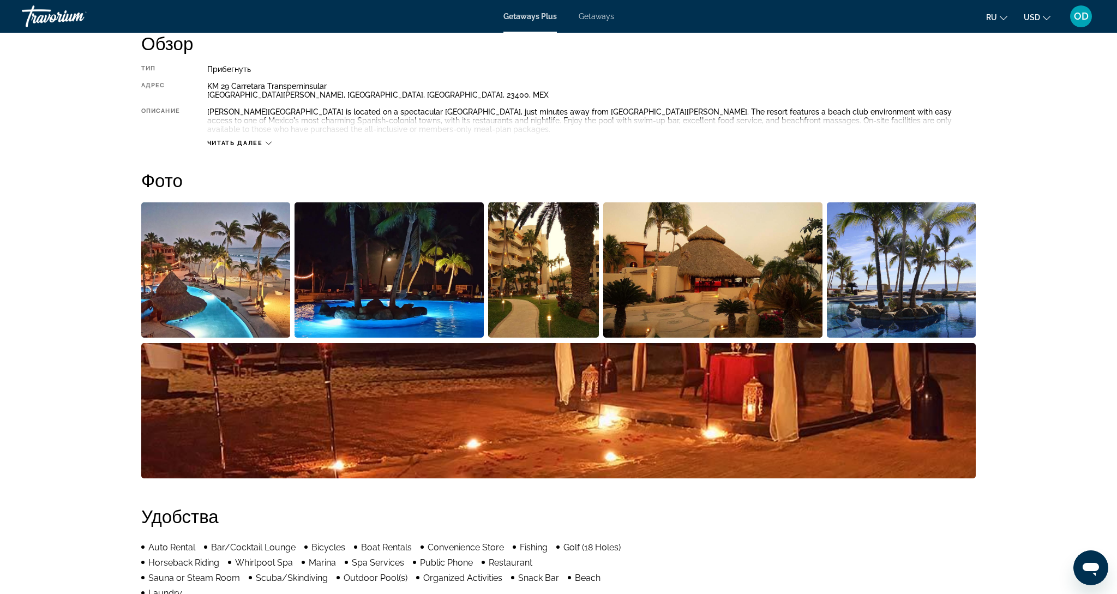
scroll to position [383, 0]
click at [491, 415] on img "Open full-screen image slider" at bounding box center [558, 410] width 834 height 135
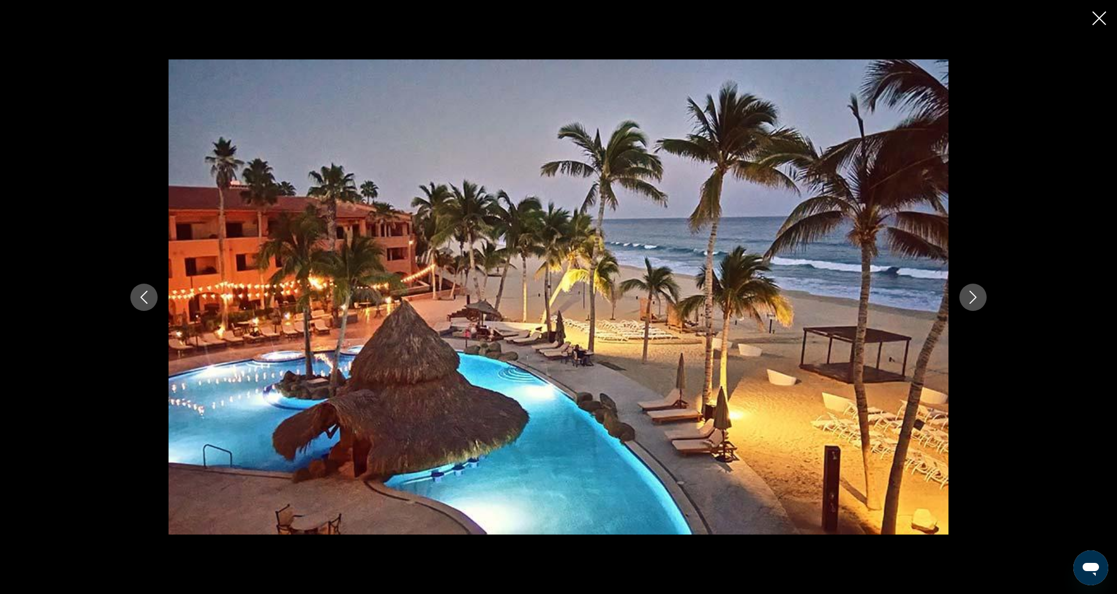
click at [972, 301] on icon "Next image" at bounding box center [973, 297] width 7 height 13
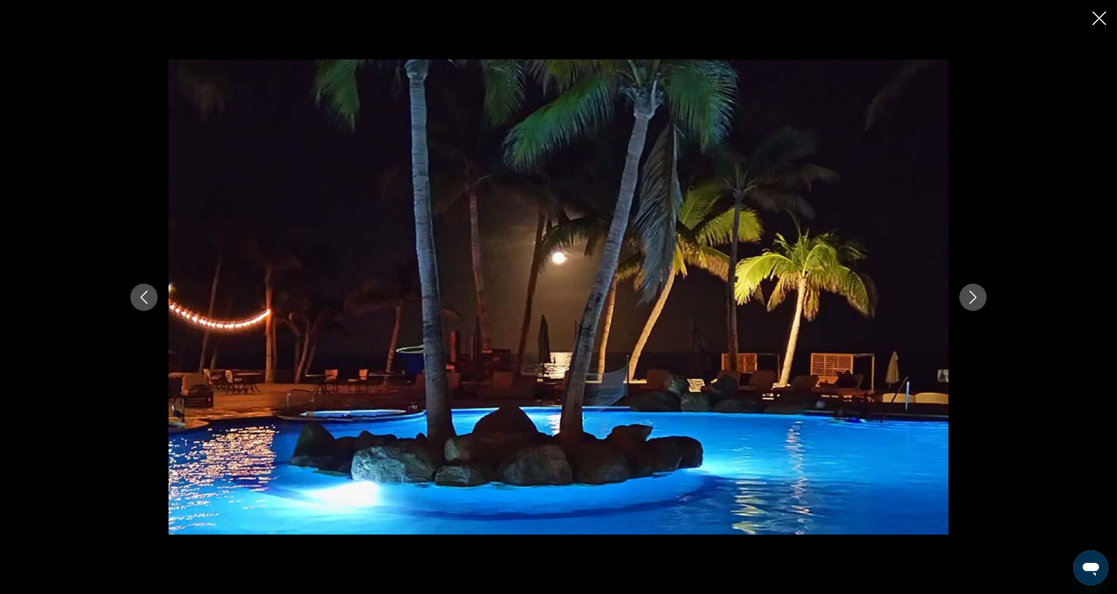
click at [972, 301] on icon "Next image" at bounding box center [973, 297] width 7 height 13
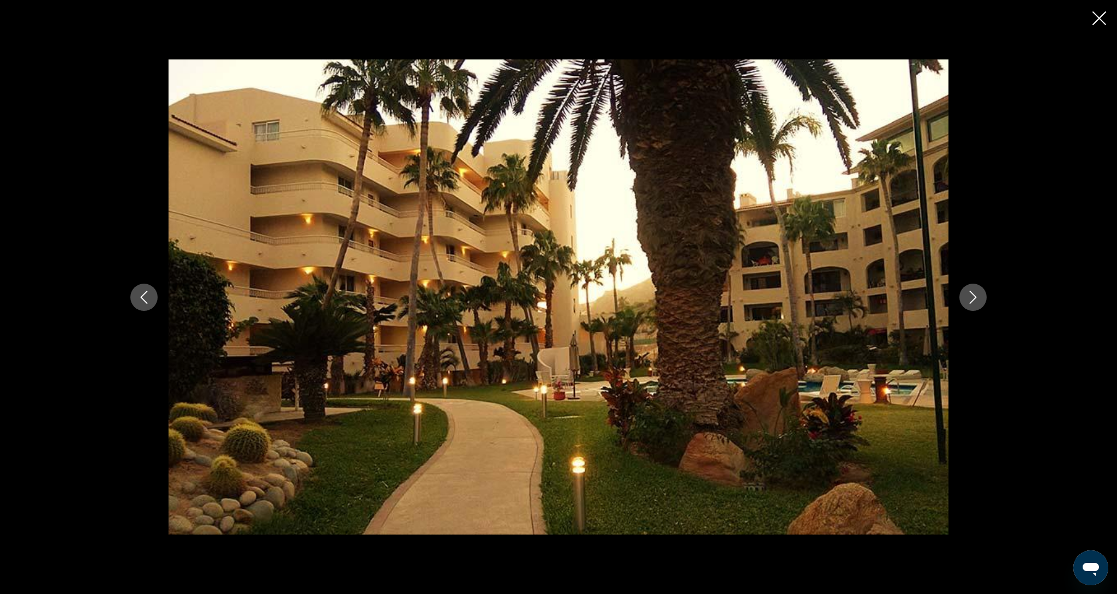
click at [972, 301] on icon "Next image" at bounding box center [973, 297] width 7 height 13
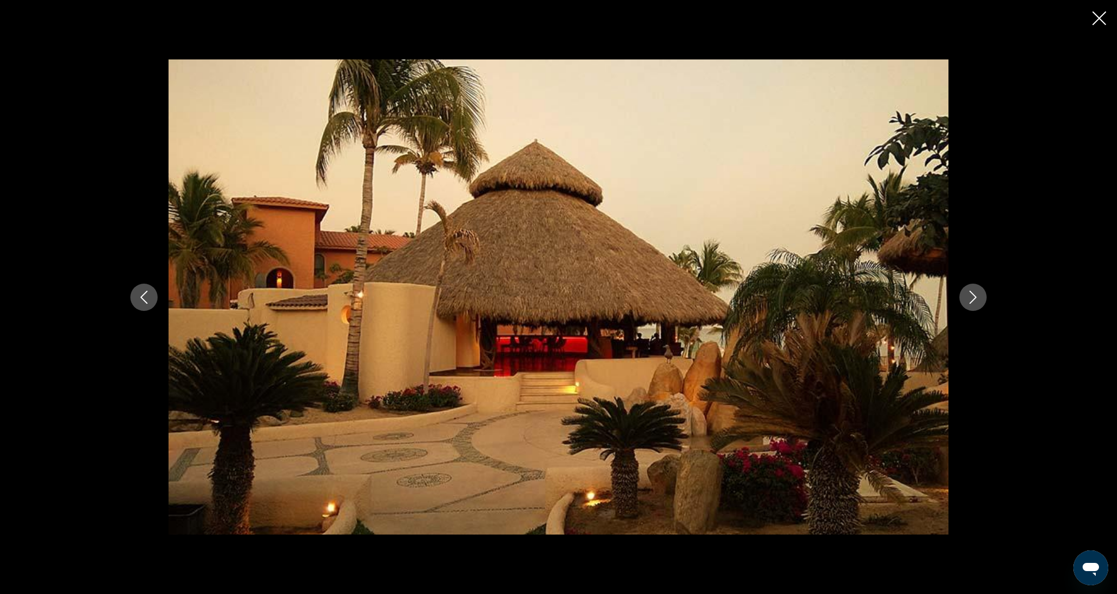
click at [972, 301] on icon "Next image" at bounding box center [973, 297] width 7 height 13
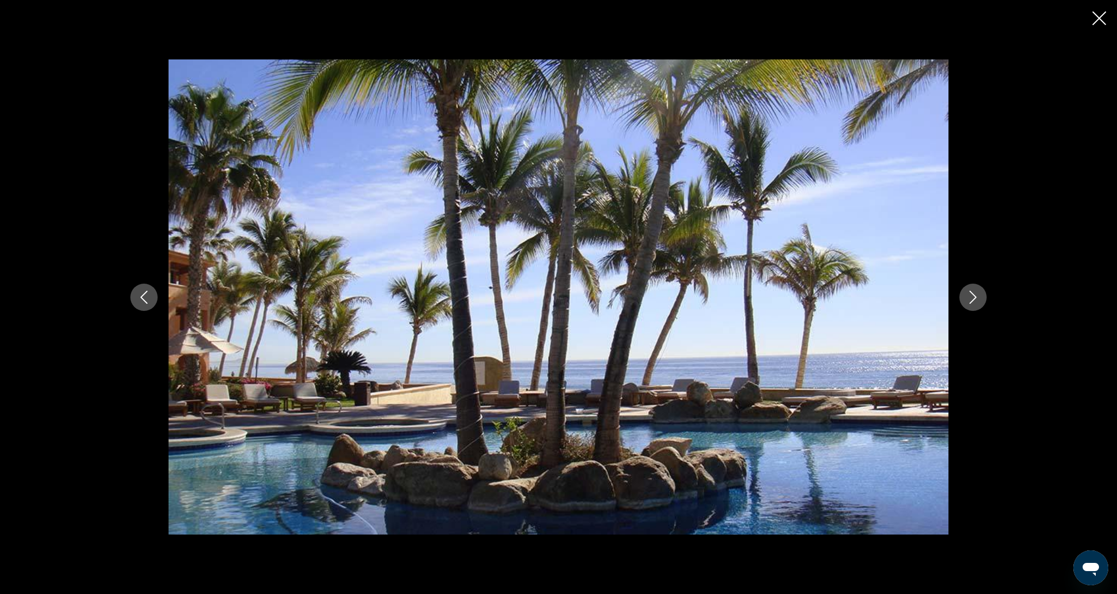
scroll to position [386, 0]
click at [972, 301] on icon "Next image" at bounding box center [973, 297] width 7 height 13
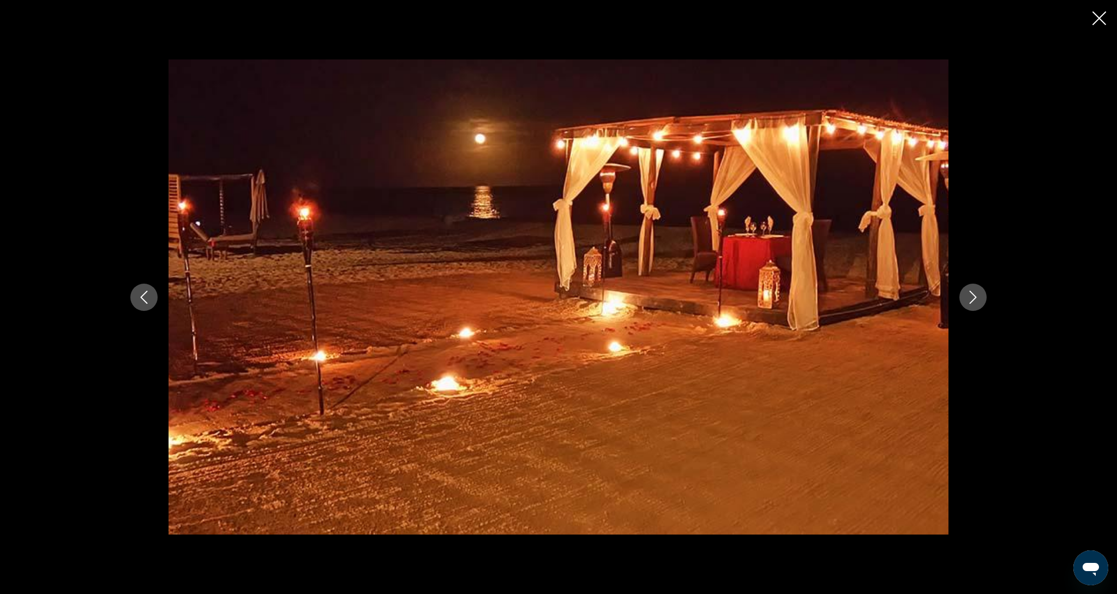
click at [972, 301] on icon "Next image" at bounding box center [973, 297] width 7 height 13
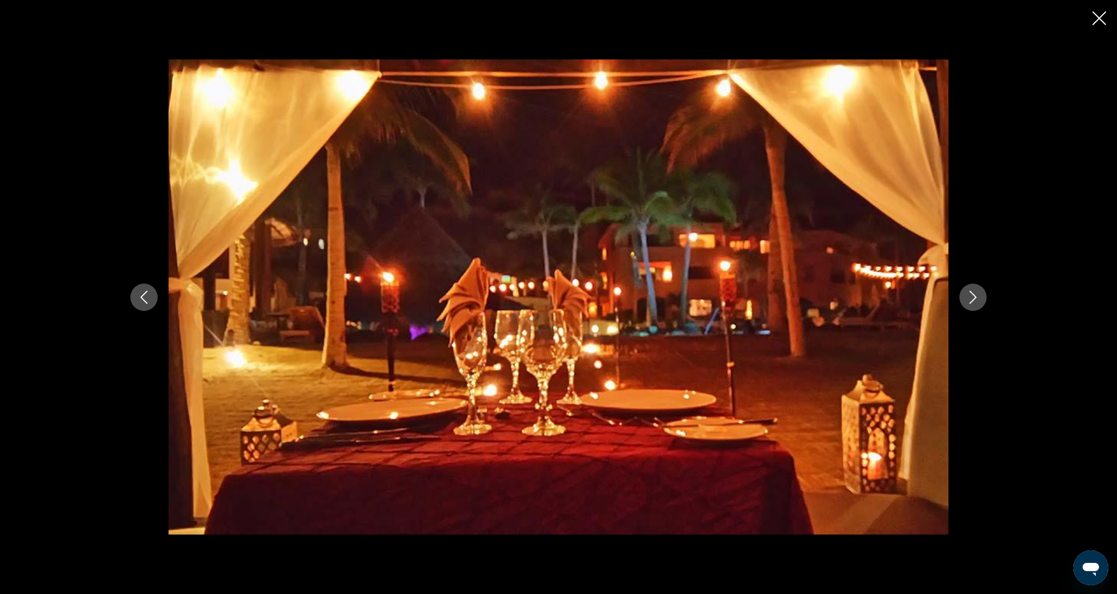
click at [972, 301] on icon "Next image" at bounding box center [973, 297] width 7 height 13
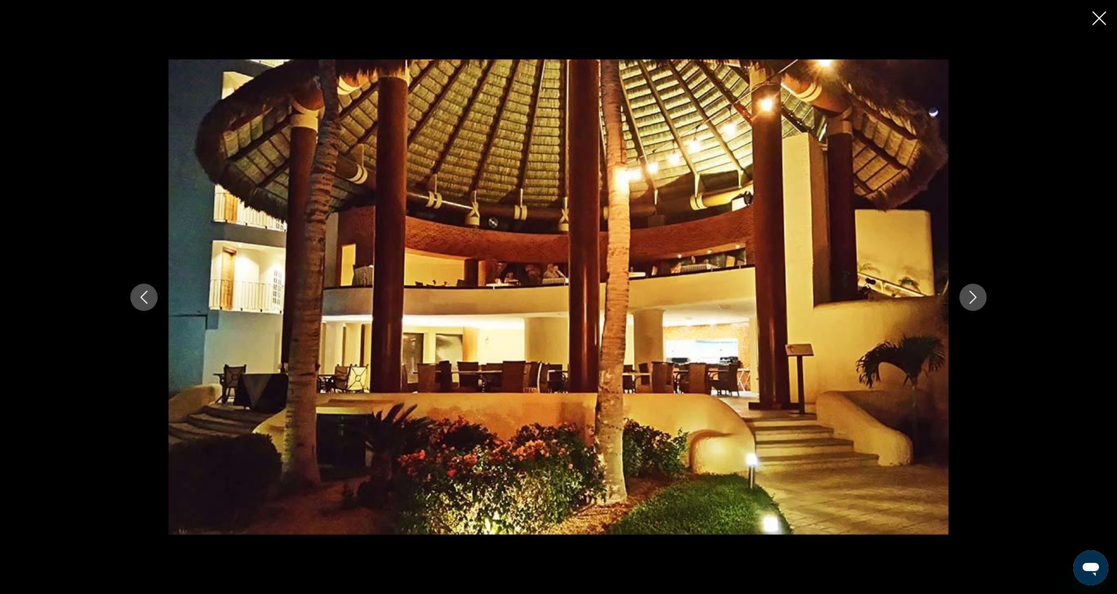
click at [972, 301] on icon "Next image" at bounding box center [973, 297] width 7 height 13
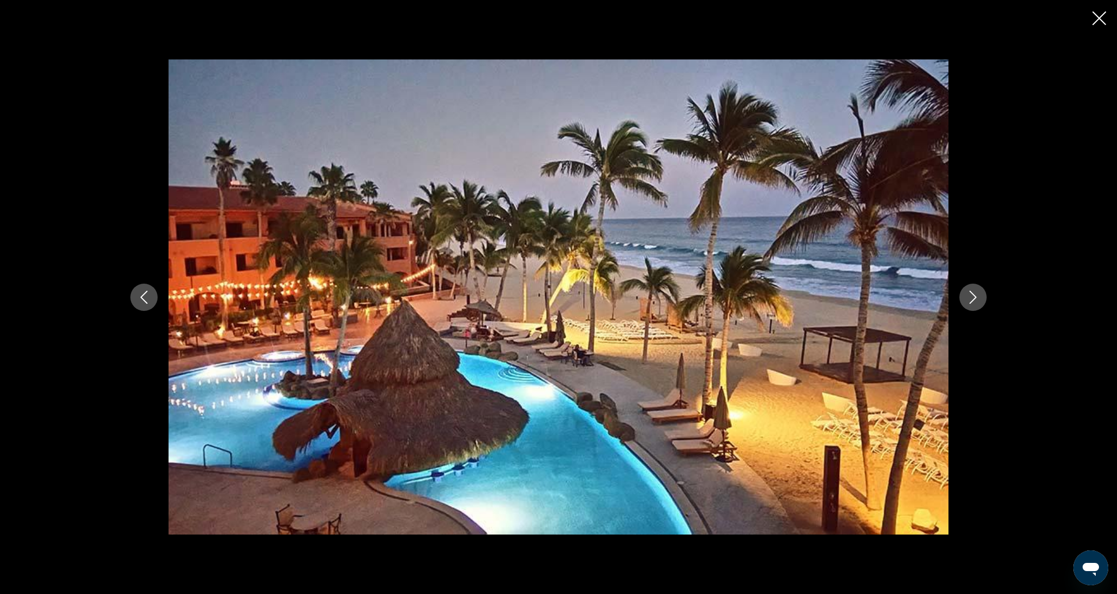
click at [1102, 20] on icon "Close slideshow" at bounding box center [1099, 18] width 14 height 14
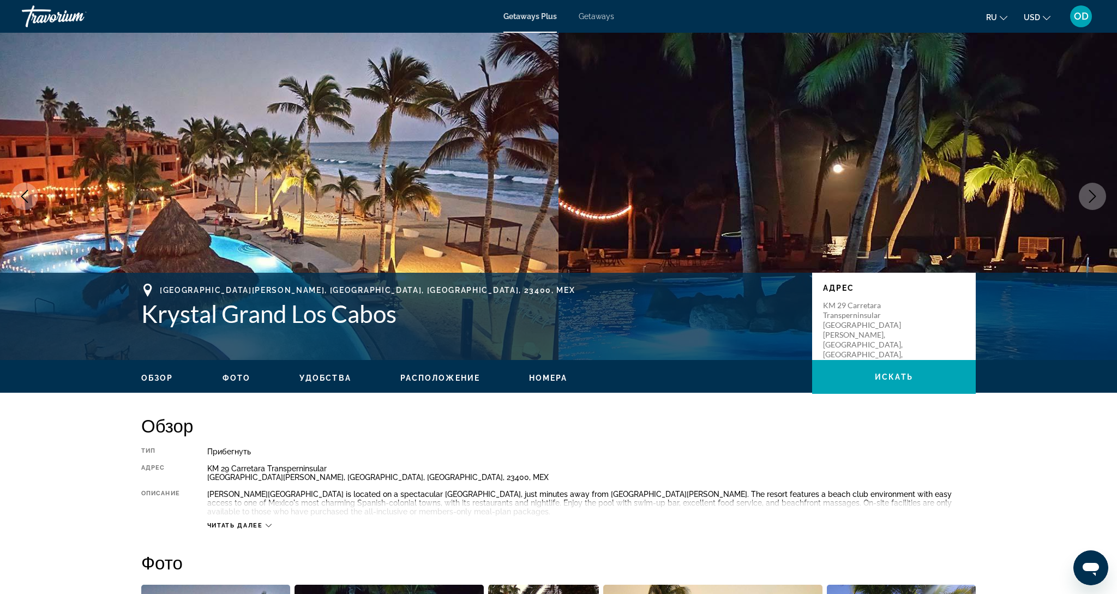
scroll to position [0, 0]
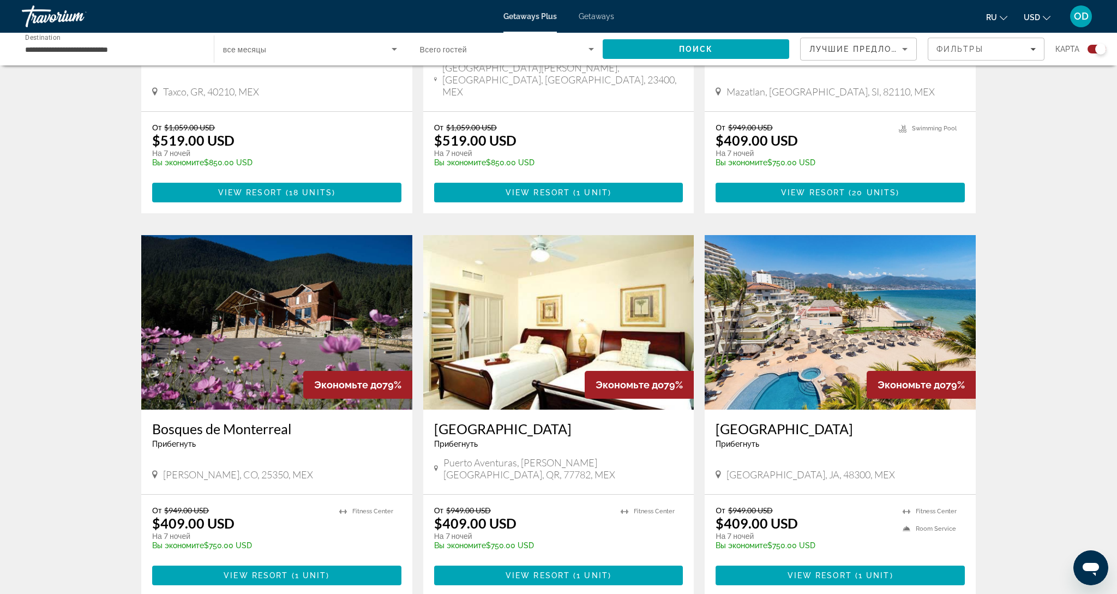
scroll to position [604, 0]
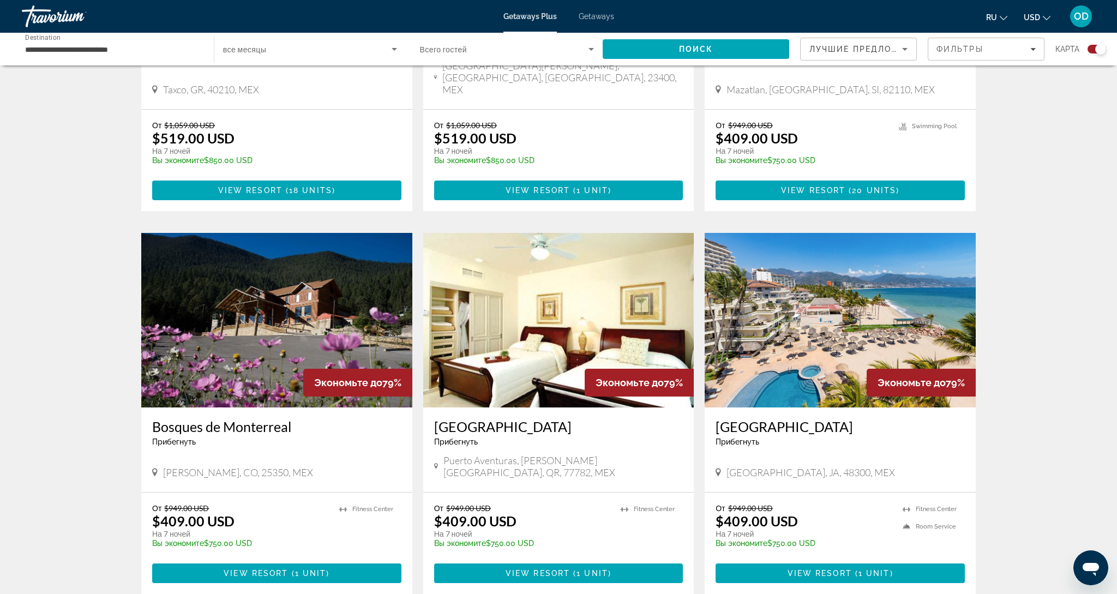
click at [838, 295] on img "Main content" at bounding box center [840, 320] width 271 height 175
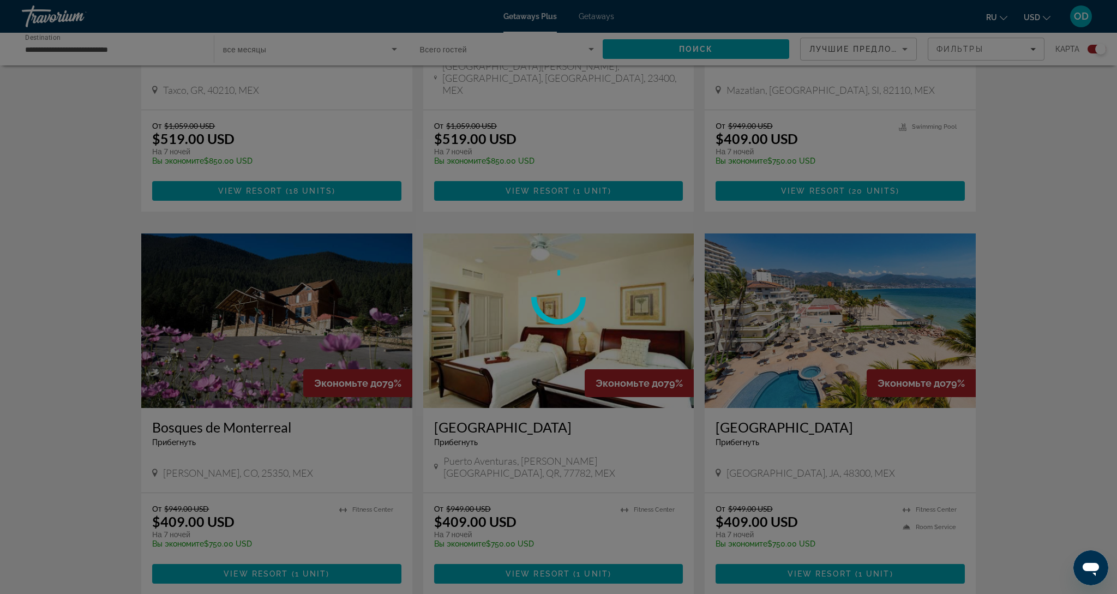
scroll to position [603, 0]
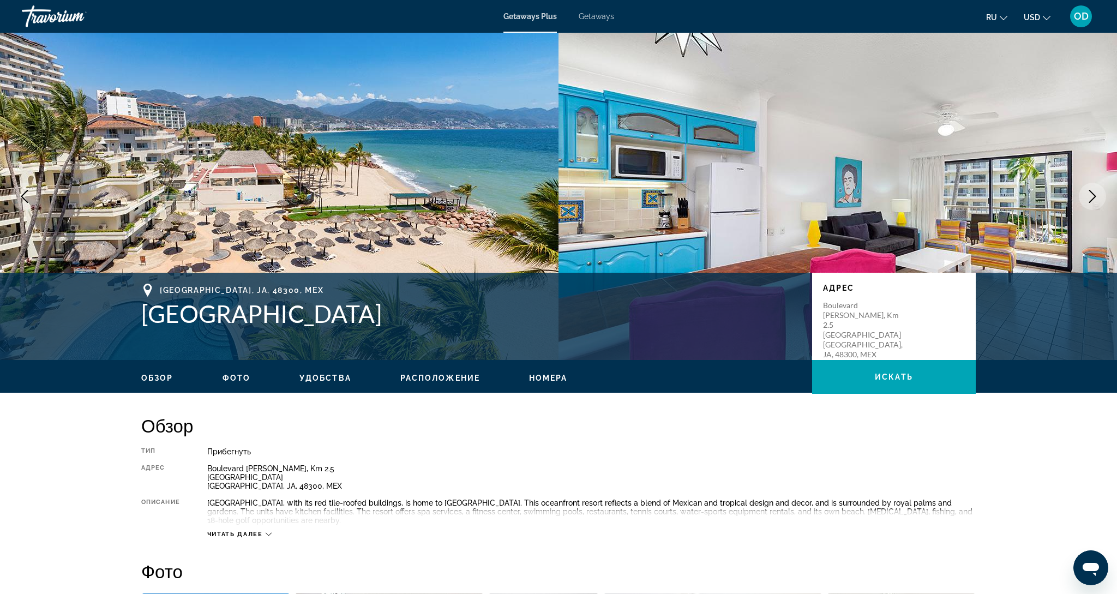
scroll to position [1, 0]
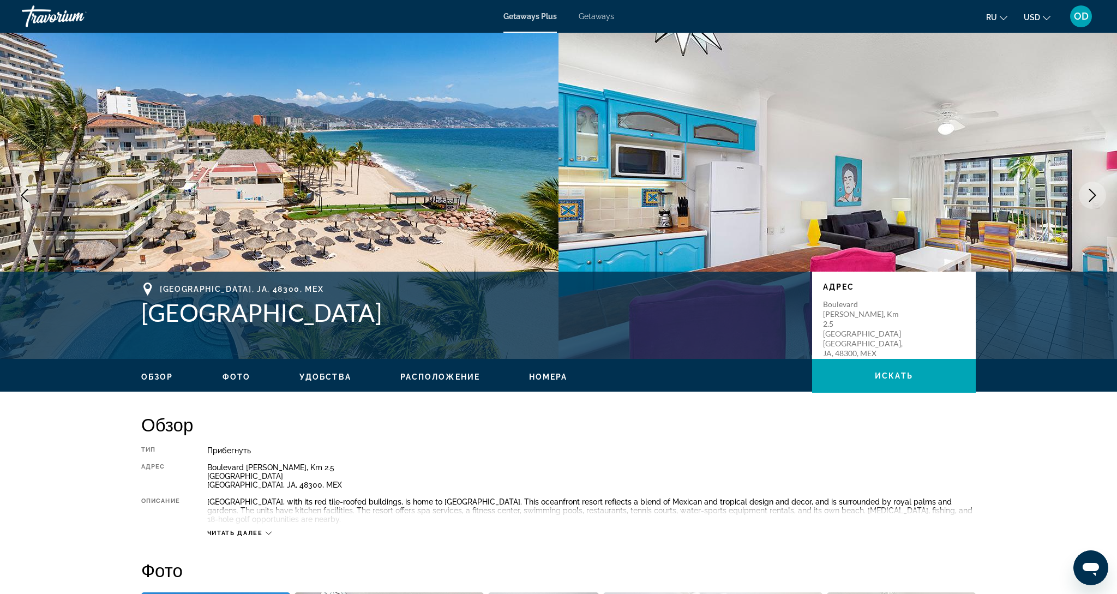
click at [1092, 196] on icon "Next image" at bounding box center [1092, 195] width 13 height 13
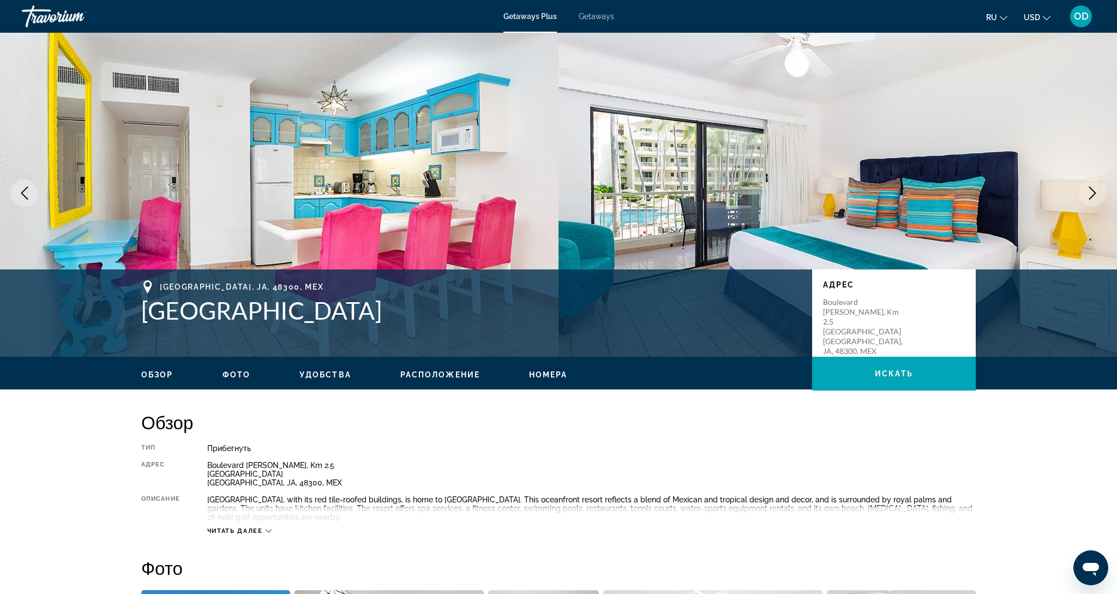
scroll to position [3, 0]
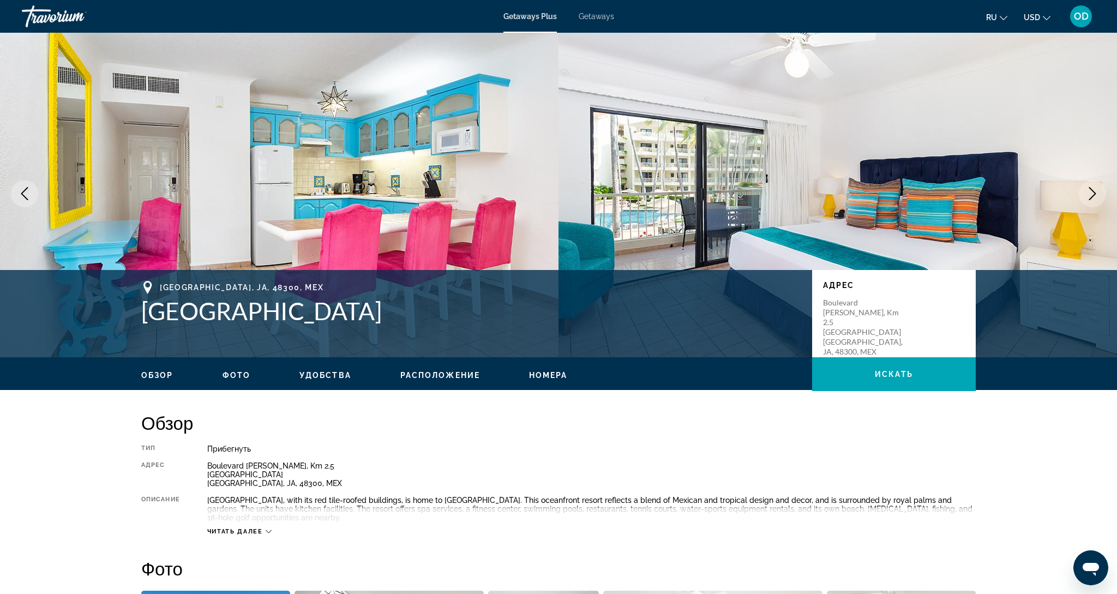
click at [1097, 194] on icon "Next image" at bounding box center [1092, 193] width 13 height 13
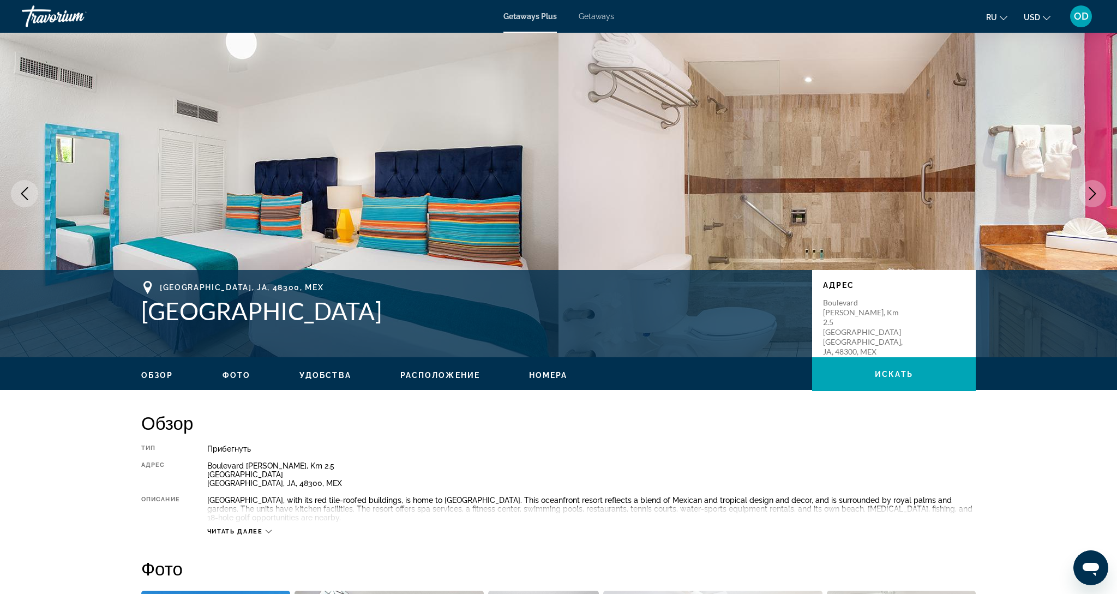
click at [1086, 191] on icon "Next image" at bounding box center [1092, 193] width 13 height 13
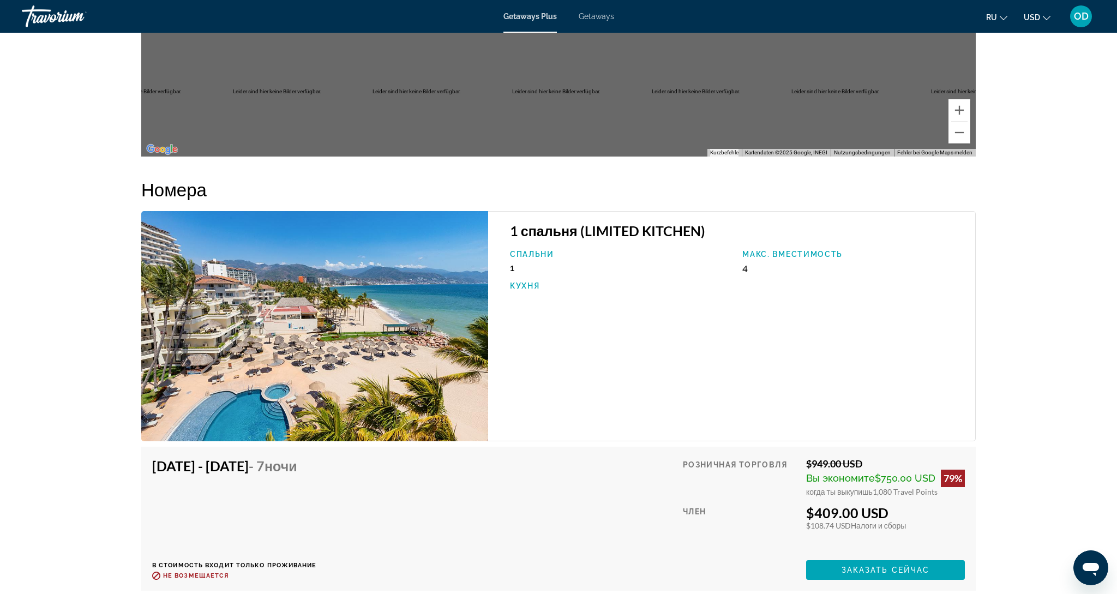
scroll to position [1633, 0]
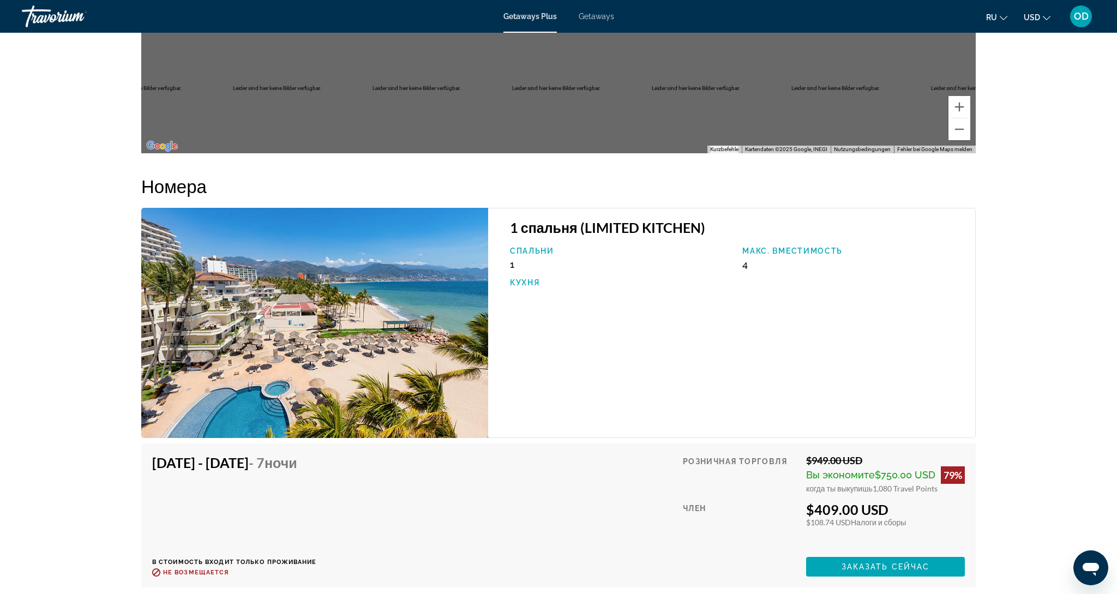
click at [346, 278] on img "Main content" at bounding box center [314, 323] width 347 height 230
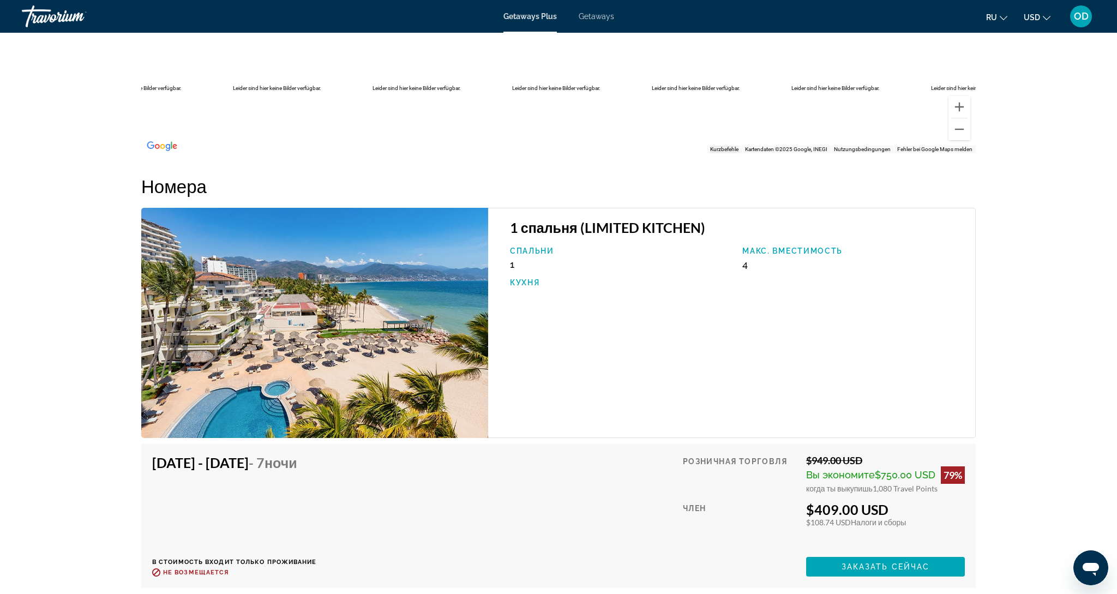
click at [397, 294] on img "Main content" at bounding box center [314, 323] width 347 height 230
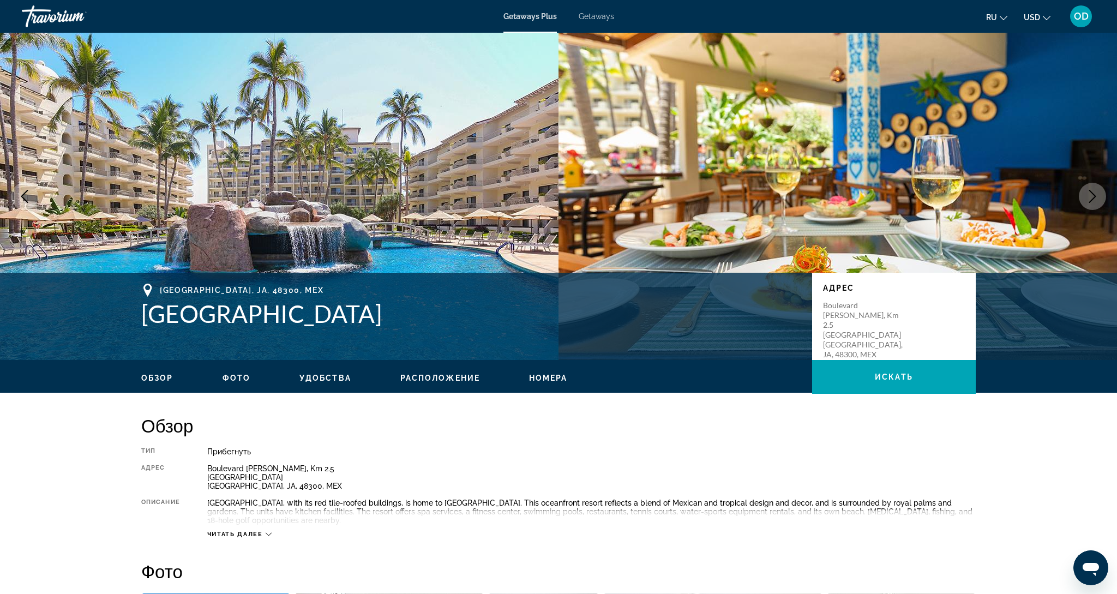
scroll to position [0, 0]
click at [1091, 199] on icon "Next image" at bounding box center [1092, 196] width 13 height 13
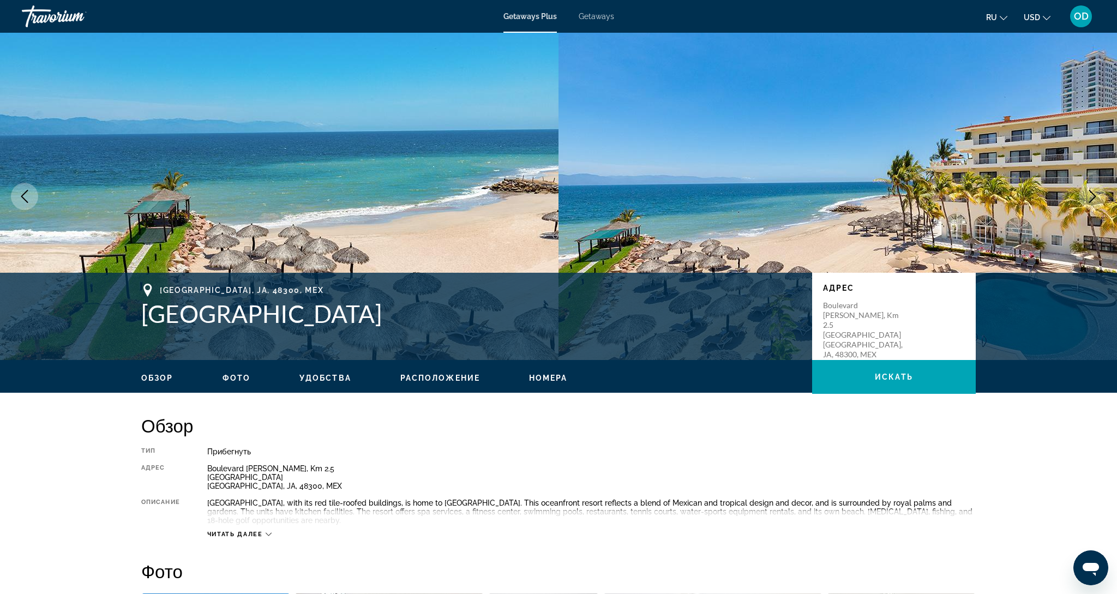
click at [1091, 199] on icon "Next image" at bounding box center [1092, 196] width 13 height 13
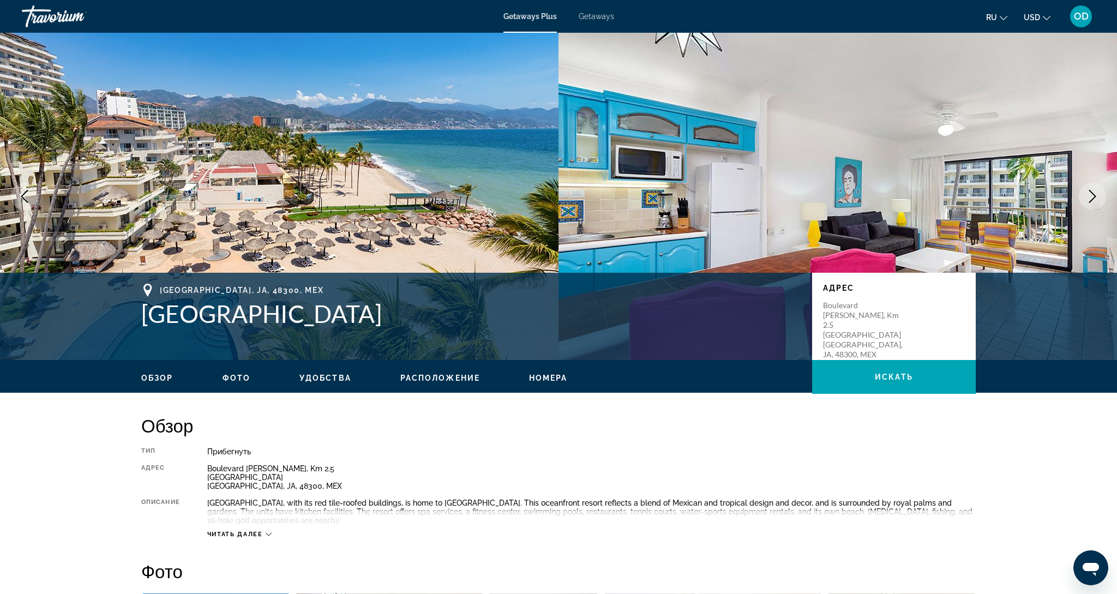
click at [1091, 199] on icon "Next image" at bounding box center [1092, 196] width 13 height 13
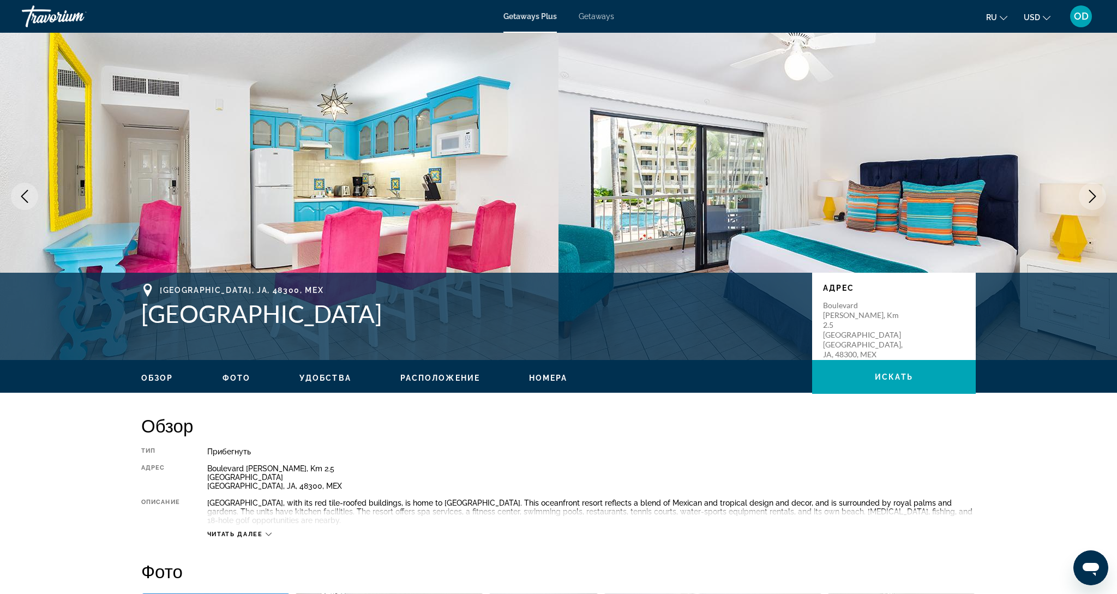
click at [1091, 199] on icon "Next image" at bounding box center [1092, 196] width 13 height 13
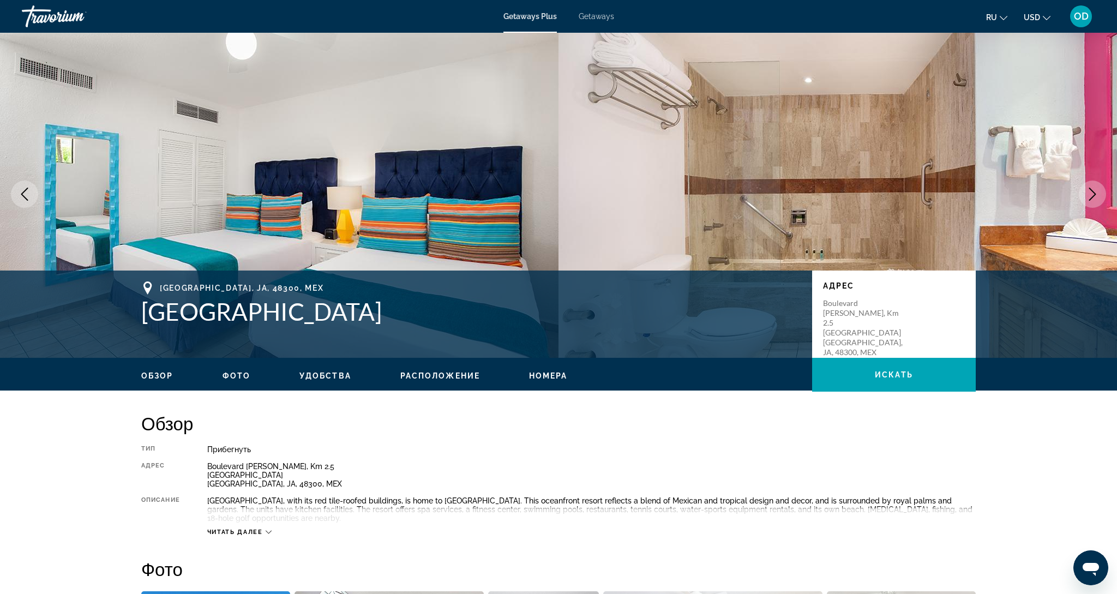
scroll to position [2, 0]
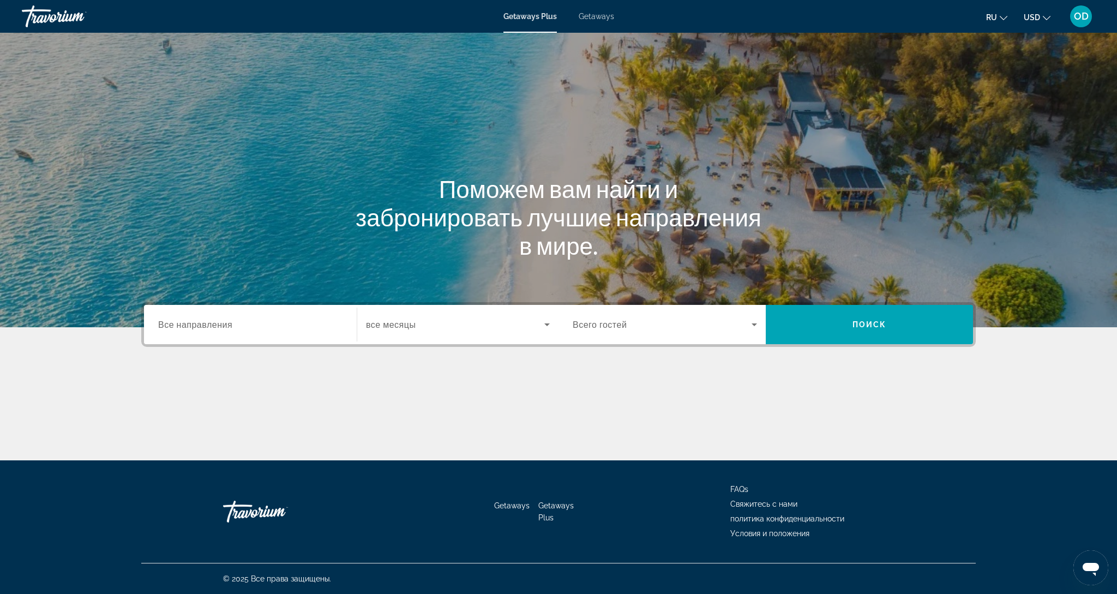
click at [209, 325] on span "Все направления" at bounding box center [195, 324] width 74 height 10
click at [209, 325] on input "Destination Все направления" at bounding box center [250, 325] width 184 height 13
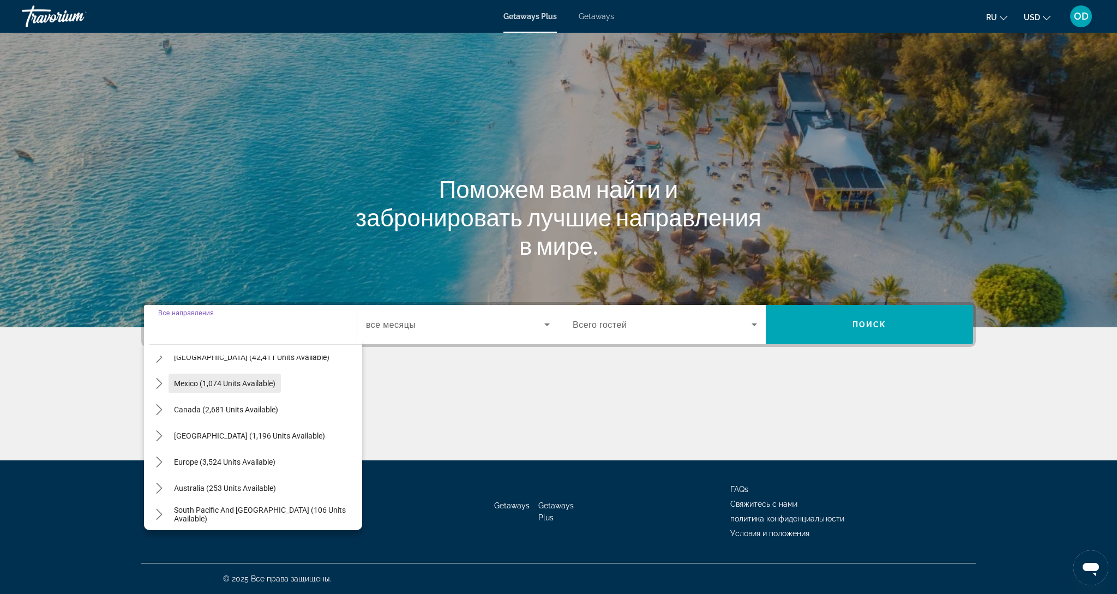
scroll to position [56, 0]
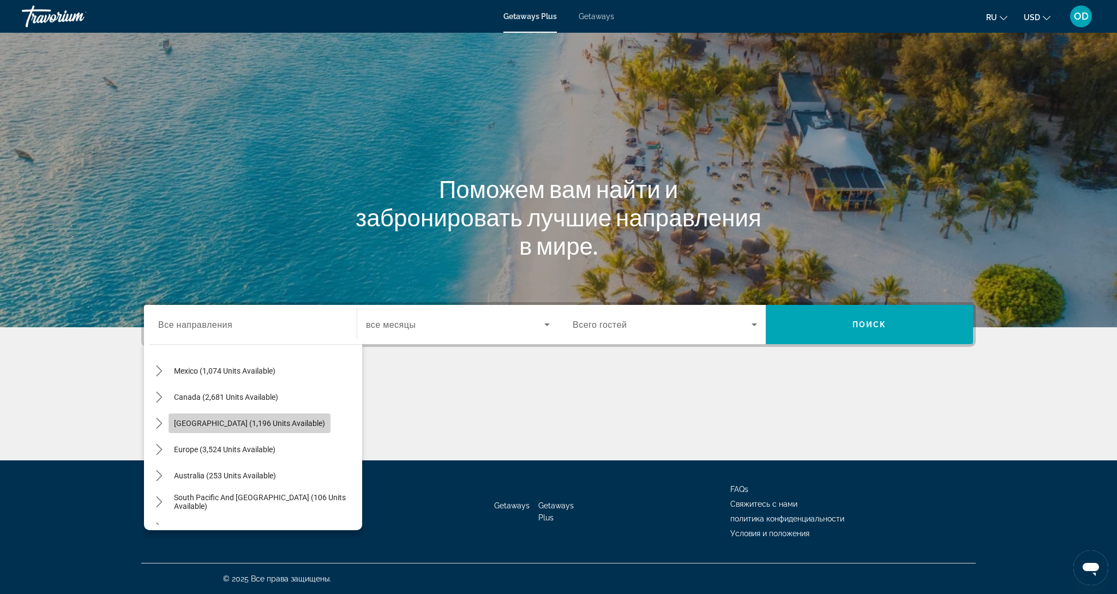
click at [249, 423] on span "[GEOGRAPHIC_DATA] (1,196 units available)" at bounding box center [249, 423] width 151 height 9
type input "**********"
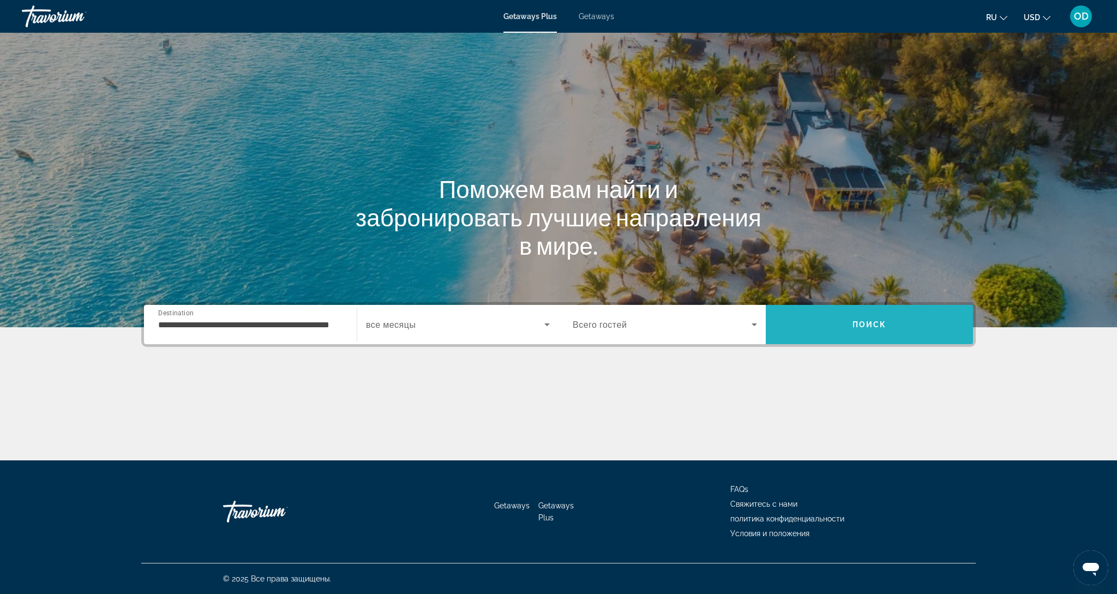
click at [827, 331] on span "Search" at bounding box center [869, 324] width 207 height 26
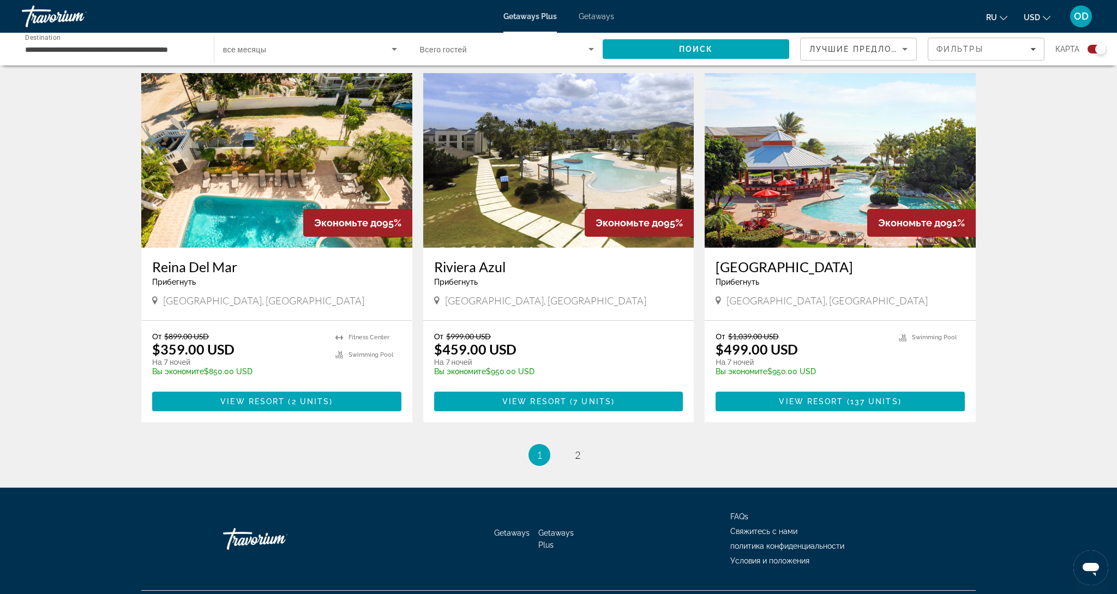
scroll to position [1509, 0]
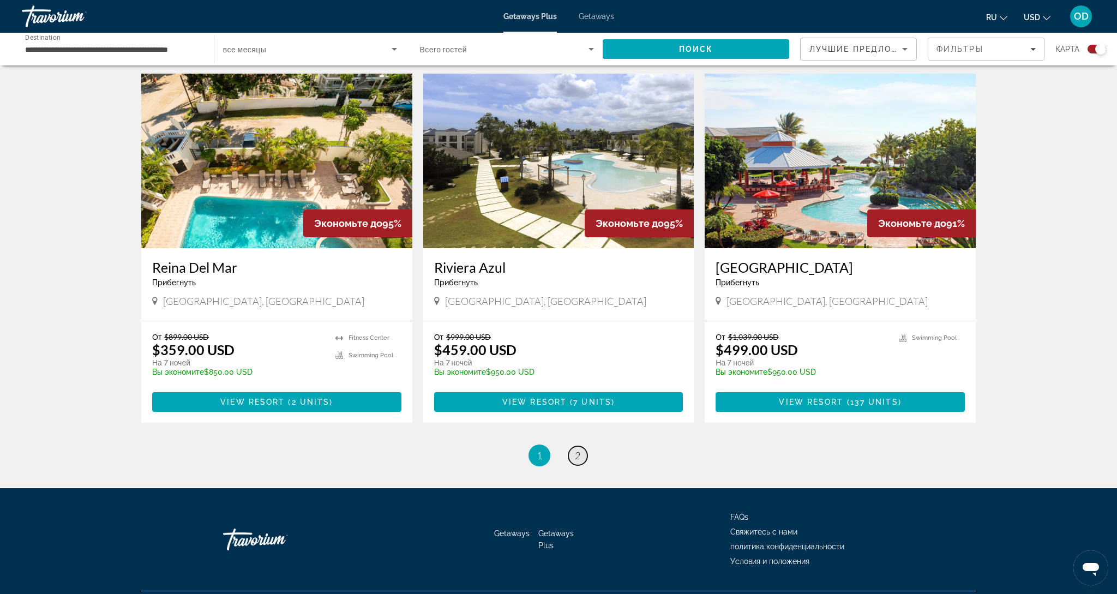
click at [581, 446] on link "page 2" at bounding box center [577, 455] width 19 height 19
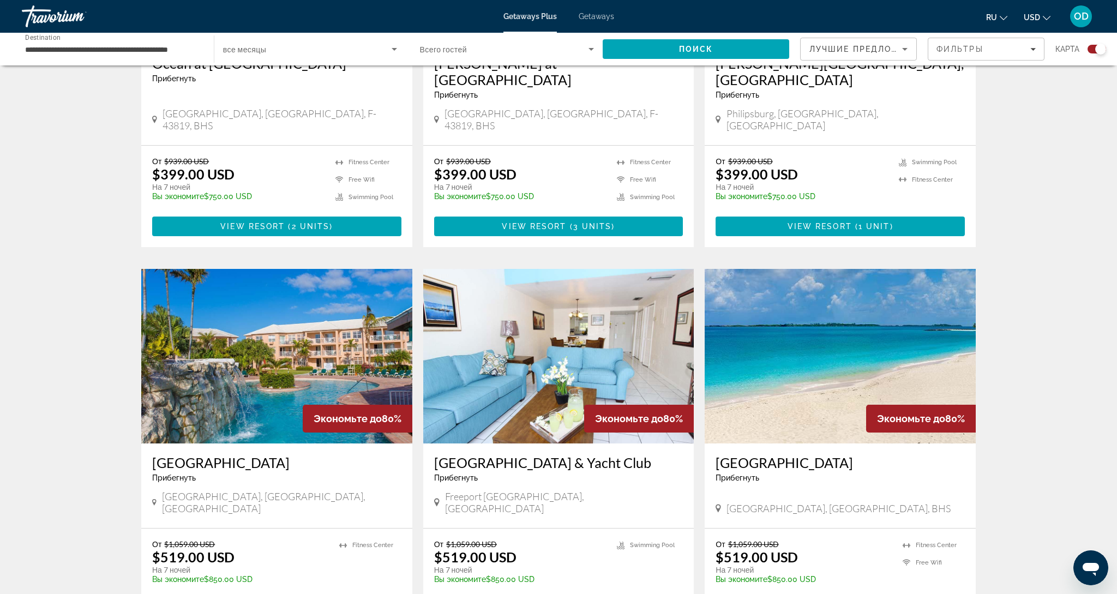
scroll to position [973, 0]
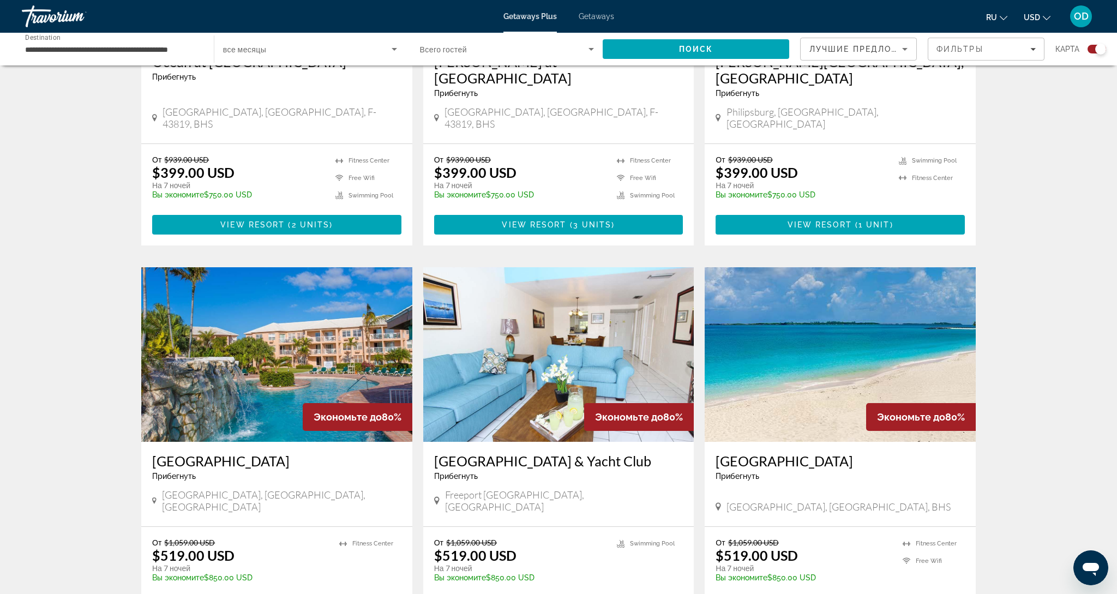
click at [819, 330] on img "Main content" at bounding box center [840, 354] width 271 height 175
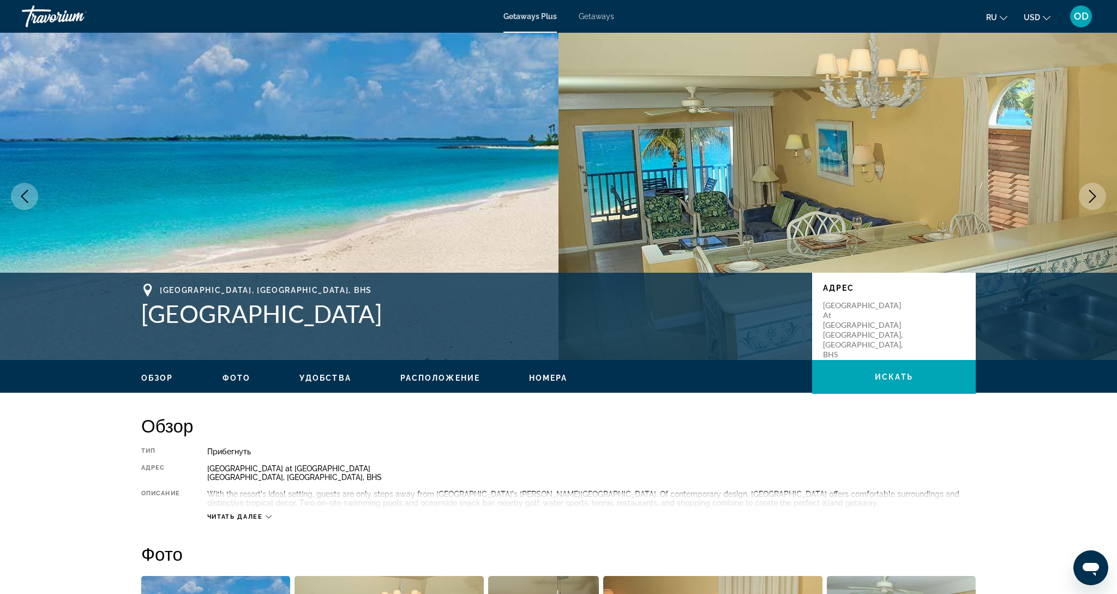
click at [1089, 195] on icon "Next image" at bounding box center [1092, 196] width 13 height 13
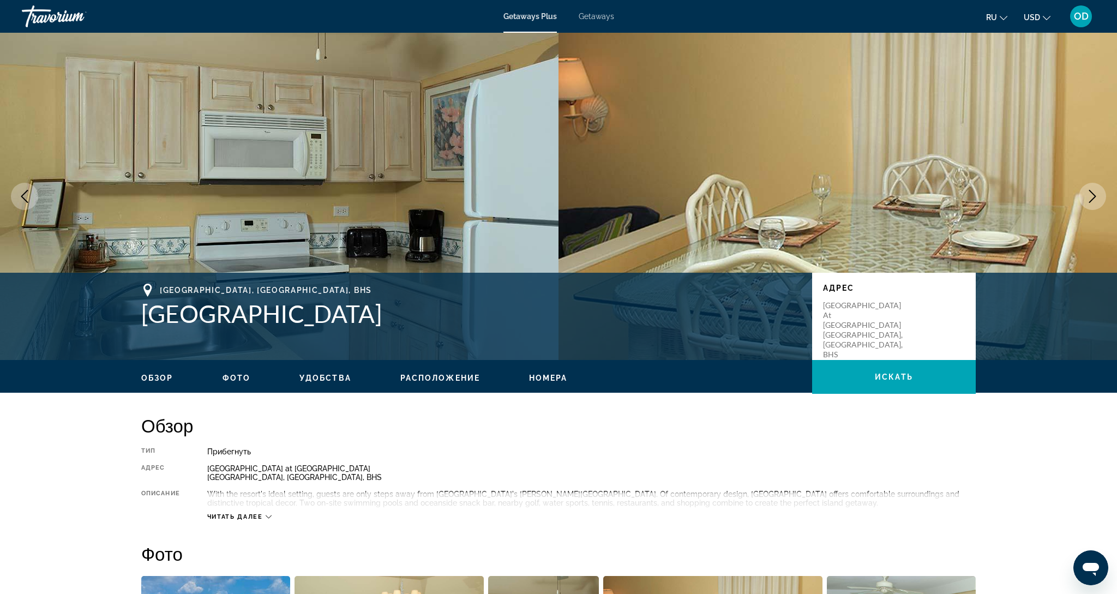
click at [1089, 195] on icon "Next image" at bounding box center [1092, 196] width 13 height 13
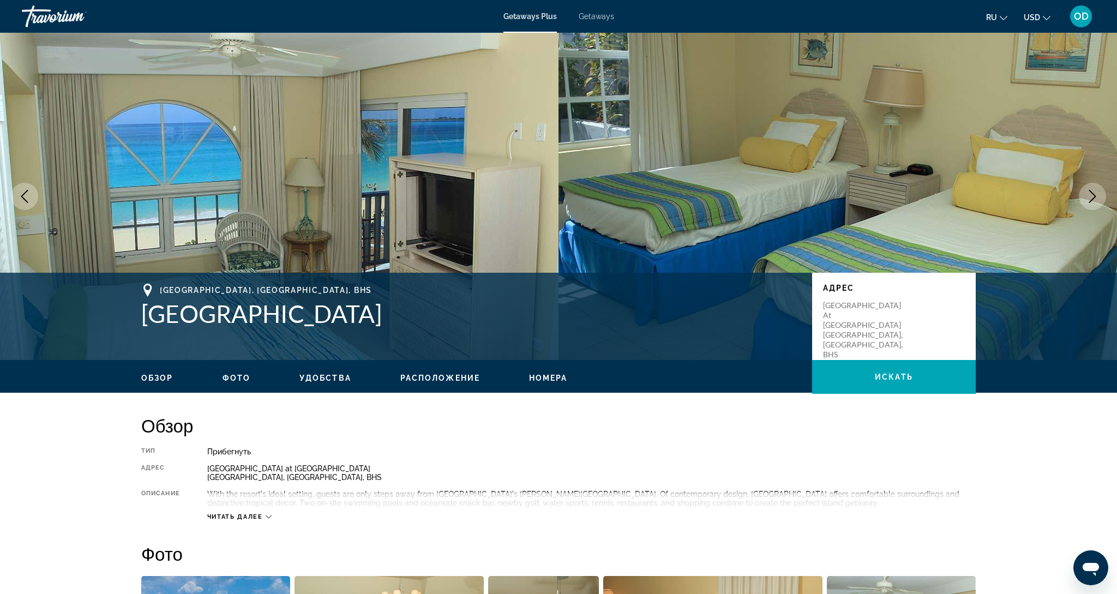
click at [1089, 195] on icon "Next image" at bounding box center [1092, 196] width 13 height 13
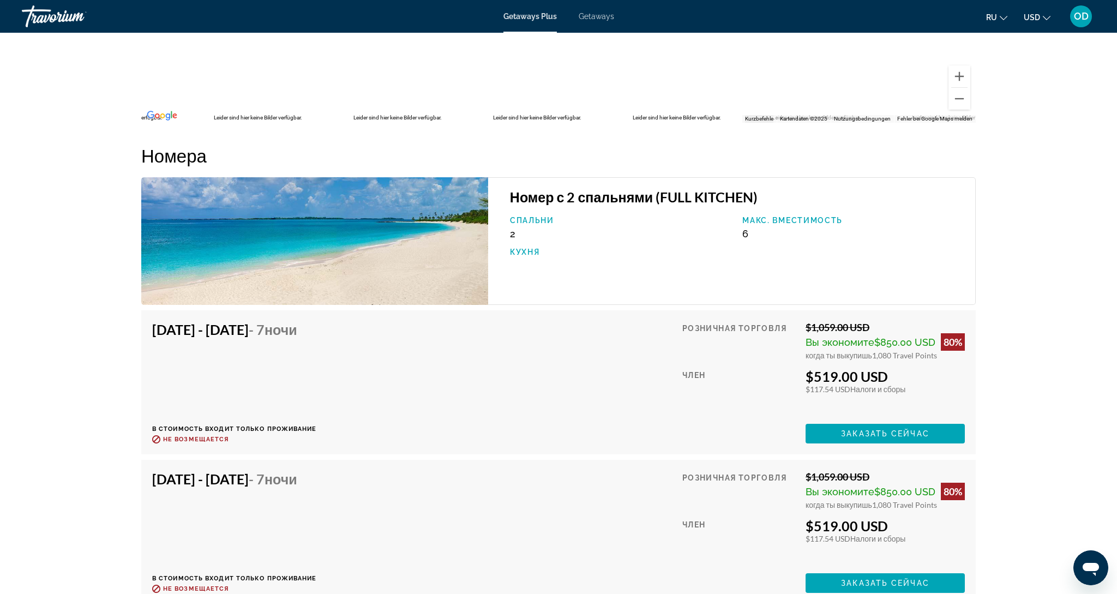
scroll to position [1572, 0]
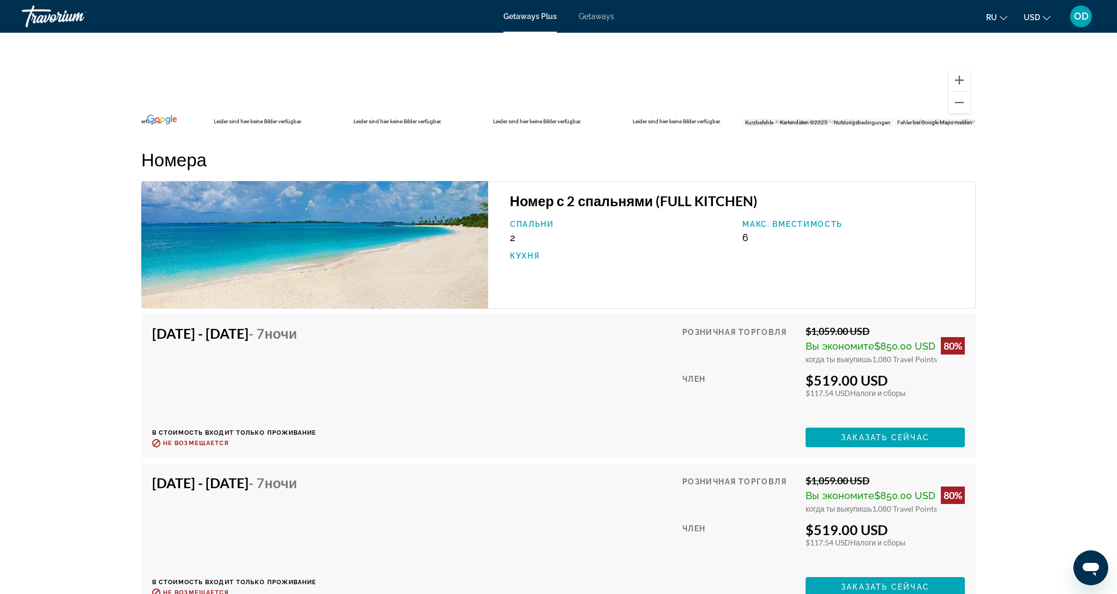
click at [260, 244] on img "Main content" at bounding box center [314, 245] width 347 height 128
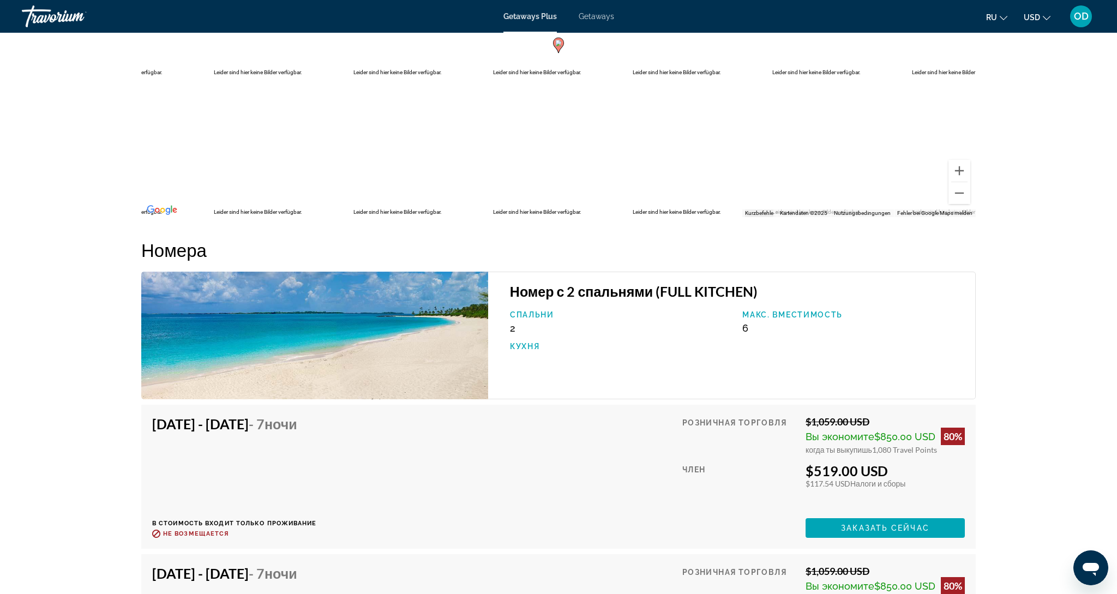
scroll to position [1475, 0]
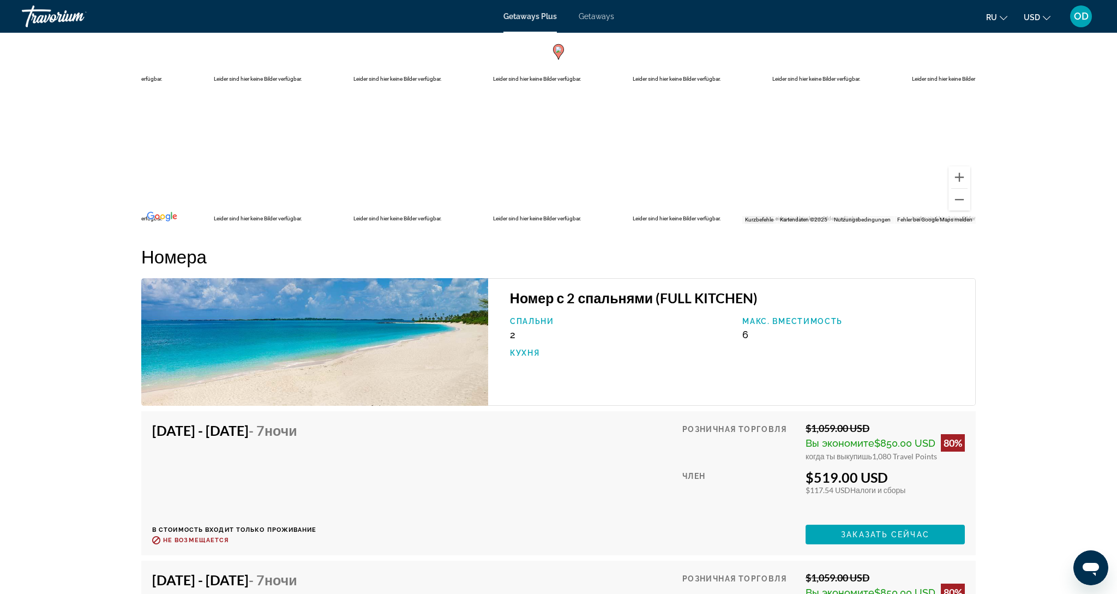
click at [338, 326] on img "Main content" at bounding box center [314, 342] width 347 height 128
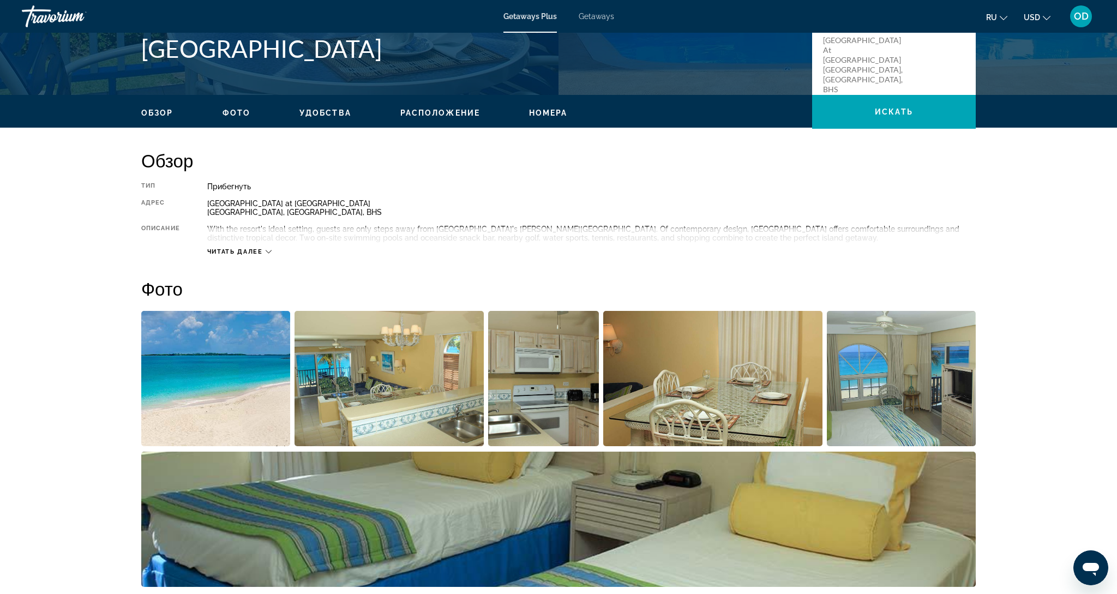
scroll to position [264, 0]
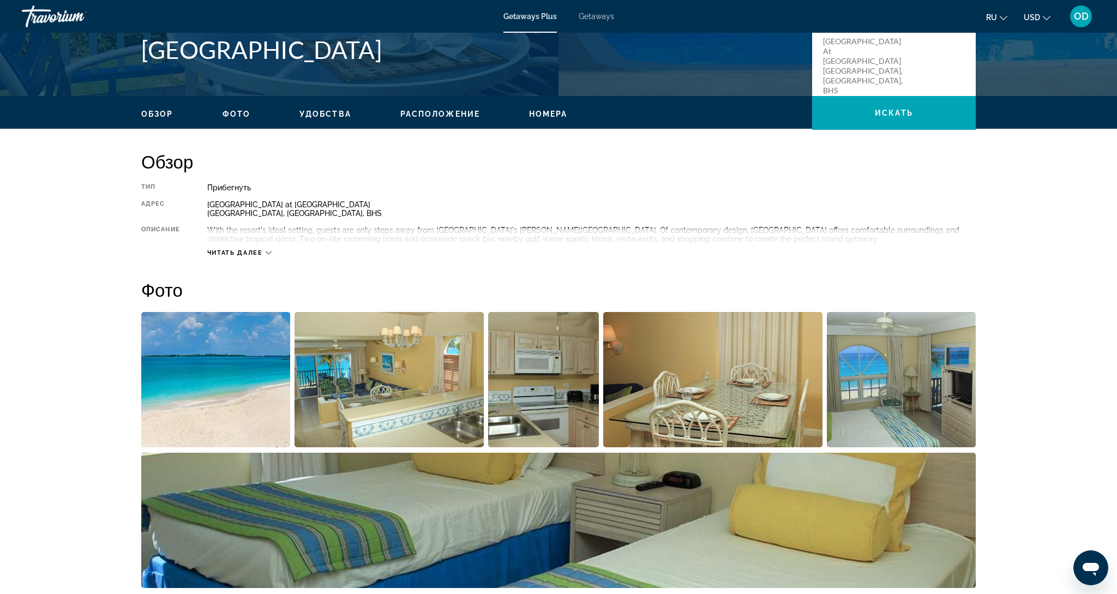
click at [365, 387] on img "Open full-screen image slider" at bounding box center [390, 379] width 190 height 135
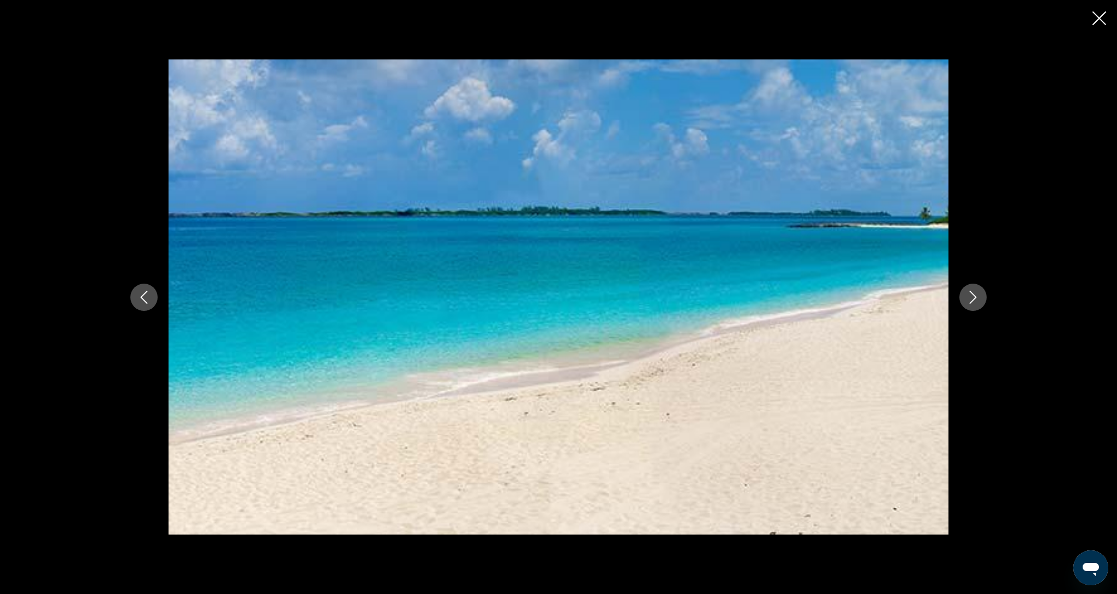
click at [973, 305] on button "Next image" at bounding box center [972, 297] width 27 height 27
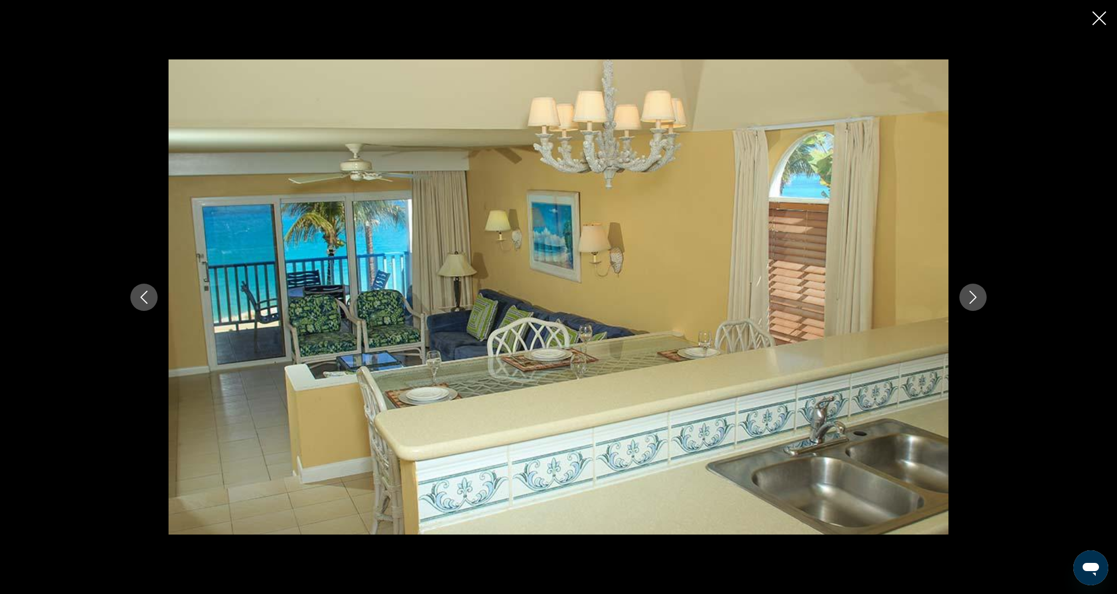
click at [973, 305] on button "Next image" at bounding box center [972, 297] width 27 height 27
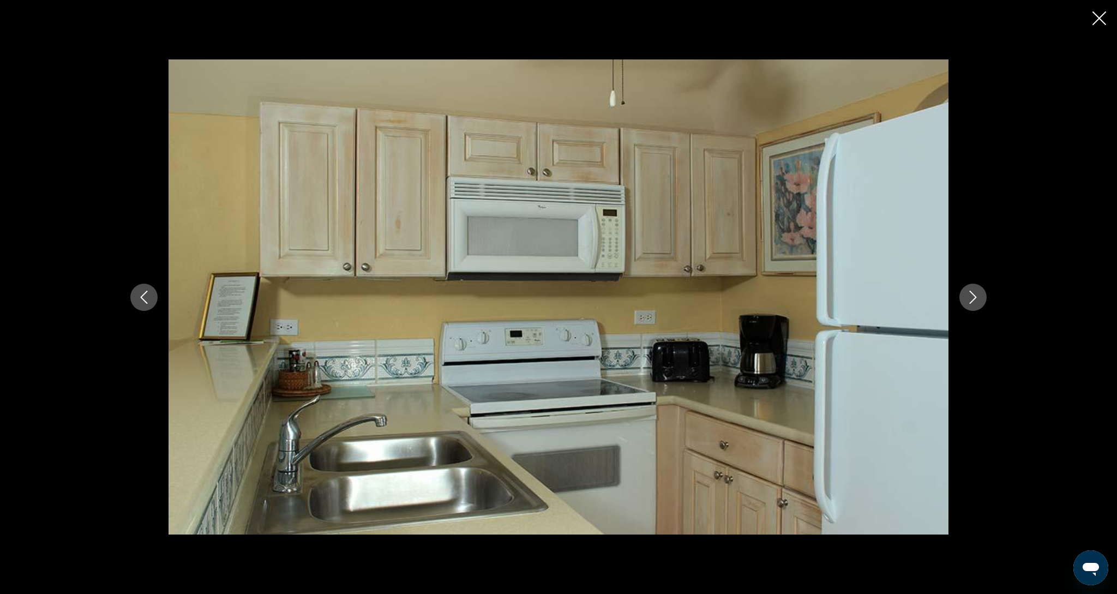
click at [973, 305] on button "Next image" at bounding box center [972, 297] width 27 height 27
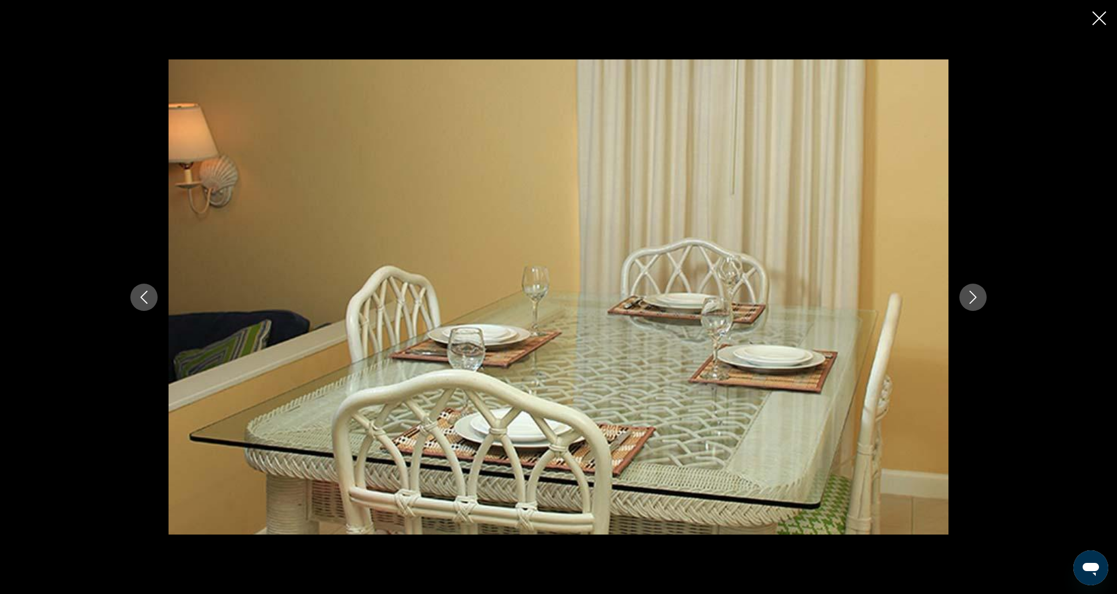
click at [973, 305] on button "Next image" at bounding box center [972, 297] width 27 height 27
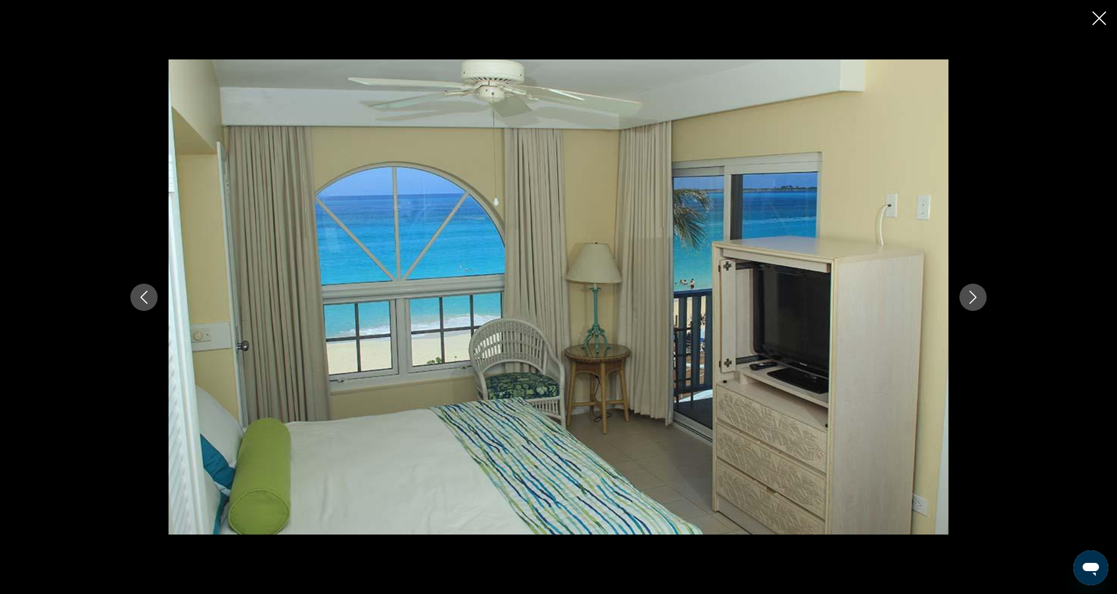
click at [973, 305] on button "Next image" at bounding box center [972, 297] width 27 height 27
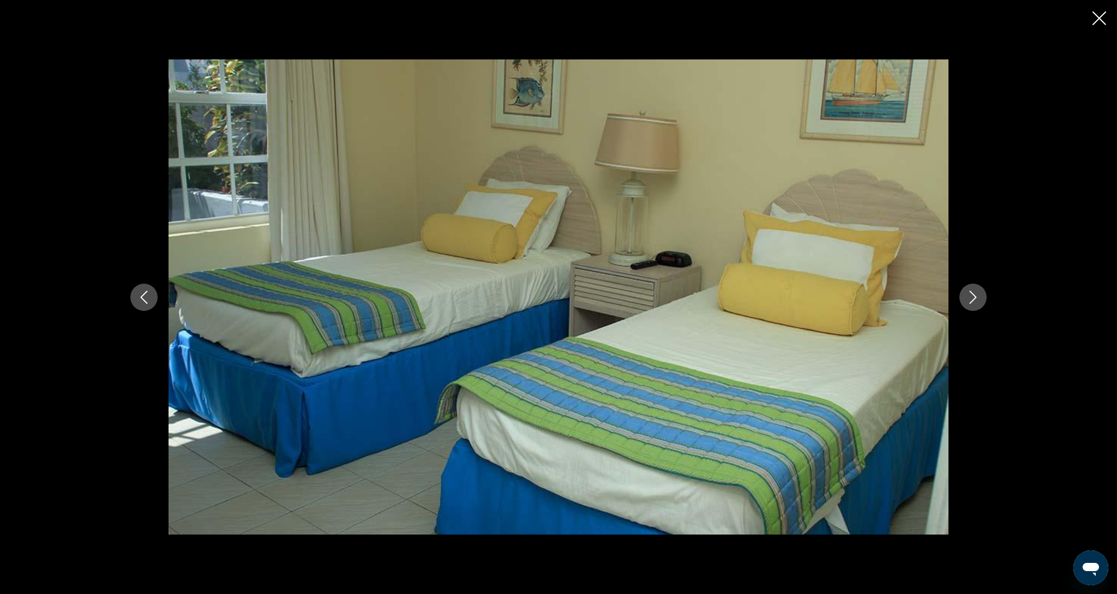
click at [973, 305] on button "Next image" at bounding box center [972, 297] width 27 height 27
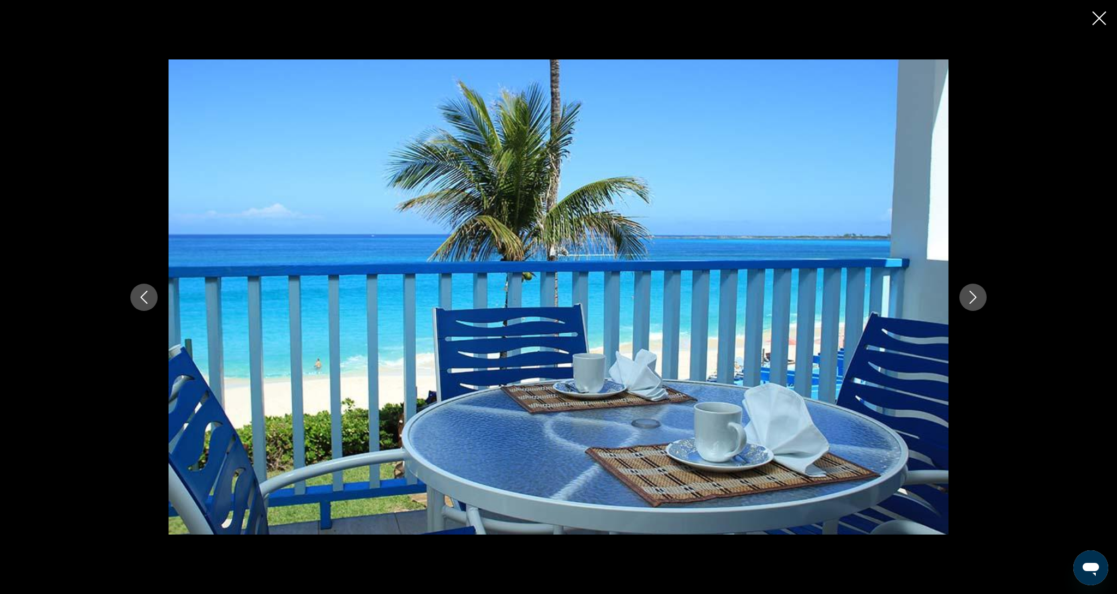
click at [973, 305] on button "Next image" at bounding box center [972, 297] width 27 height 27
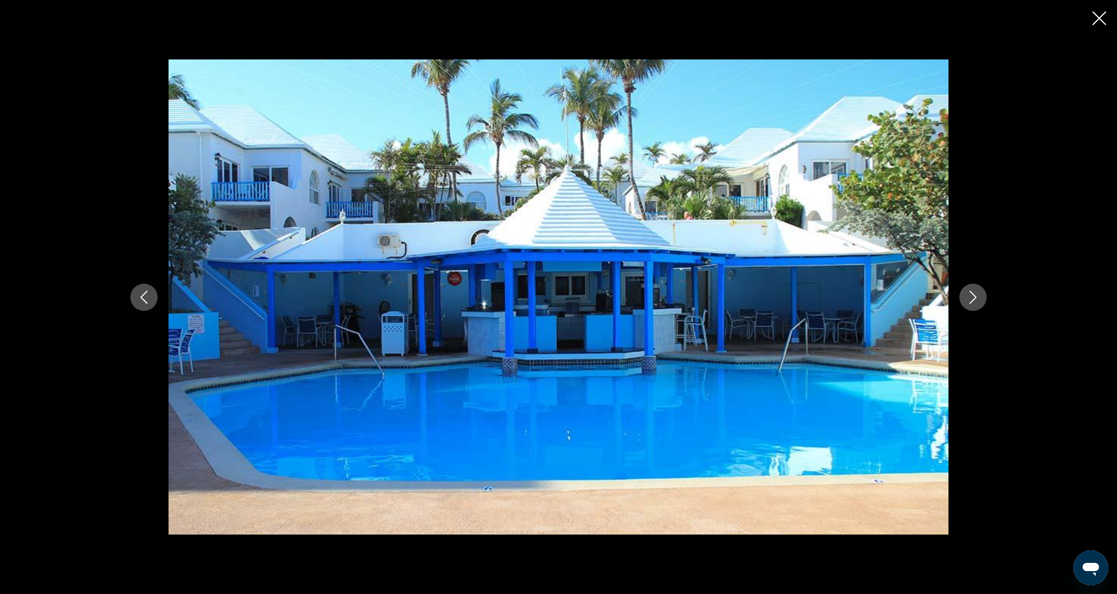
click at [973, 305] on button "Next image" at bounding box center [972, 297] width 27 height 27
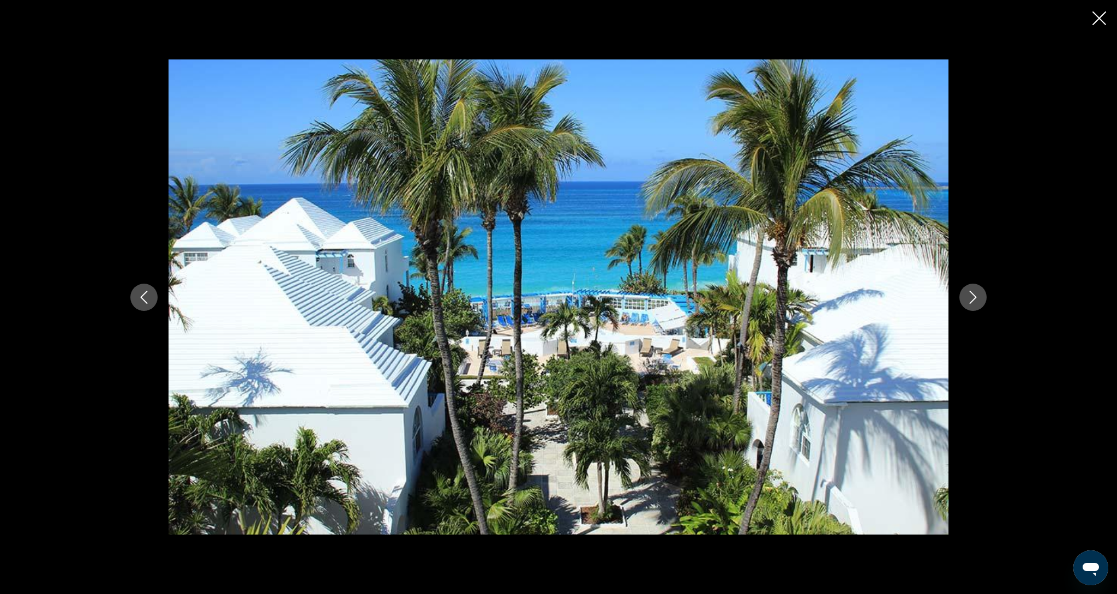
click at [970, 302] on icon "Next image" at bounding box center [972, 297] width 13 height 13
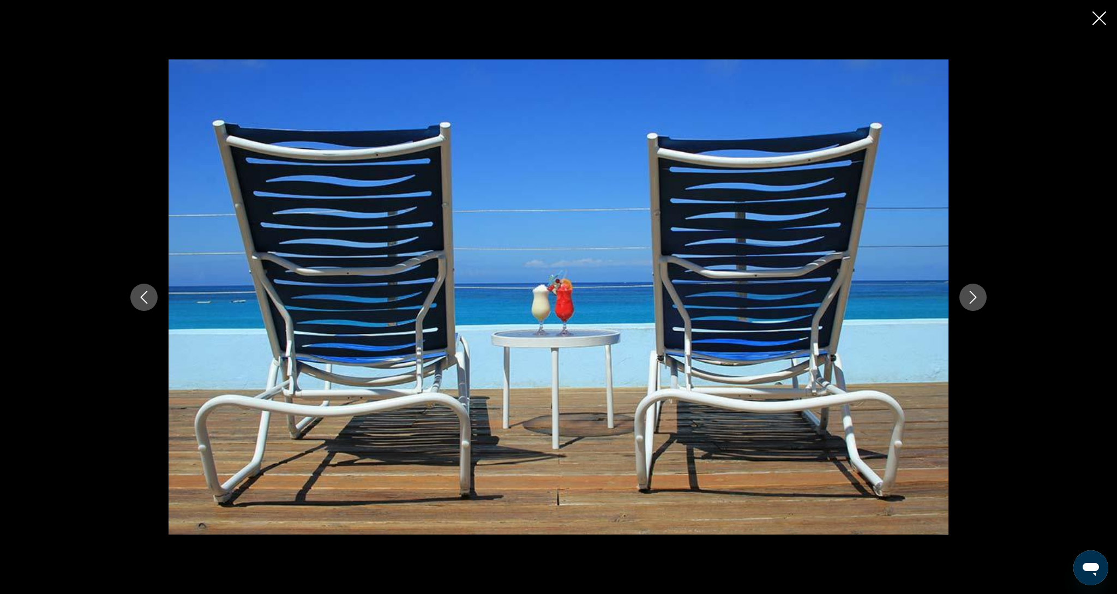
click at [973, 295] on icon "Next image" at bounding box center [972, 297] width 13 height 13
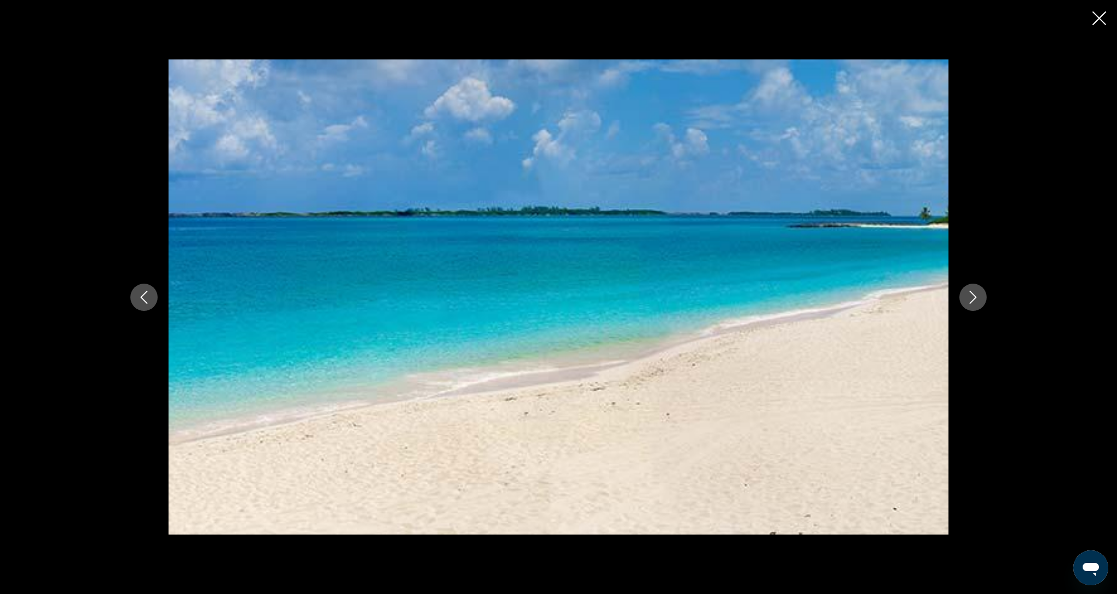
click at [973, 295] on icon "Next image" at bounding box center [972, 297] width 13 height 13
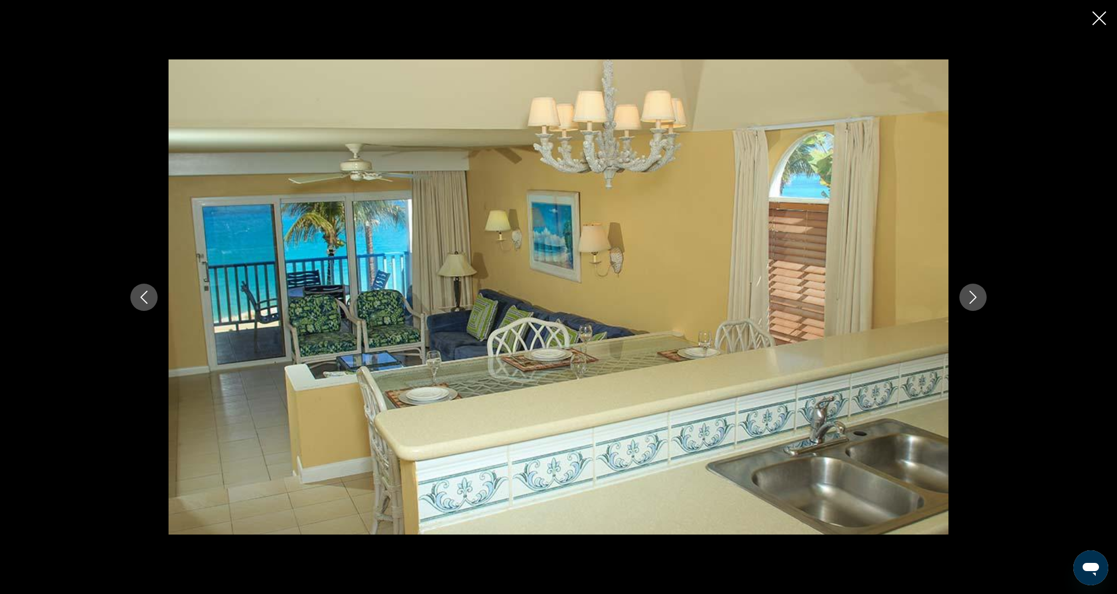
click at [973, 295] on icon "Next image" at bounding box center [972, 297] width 13 height 13
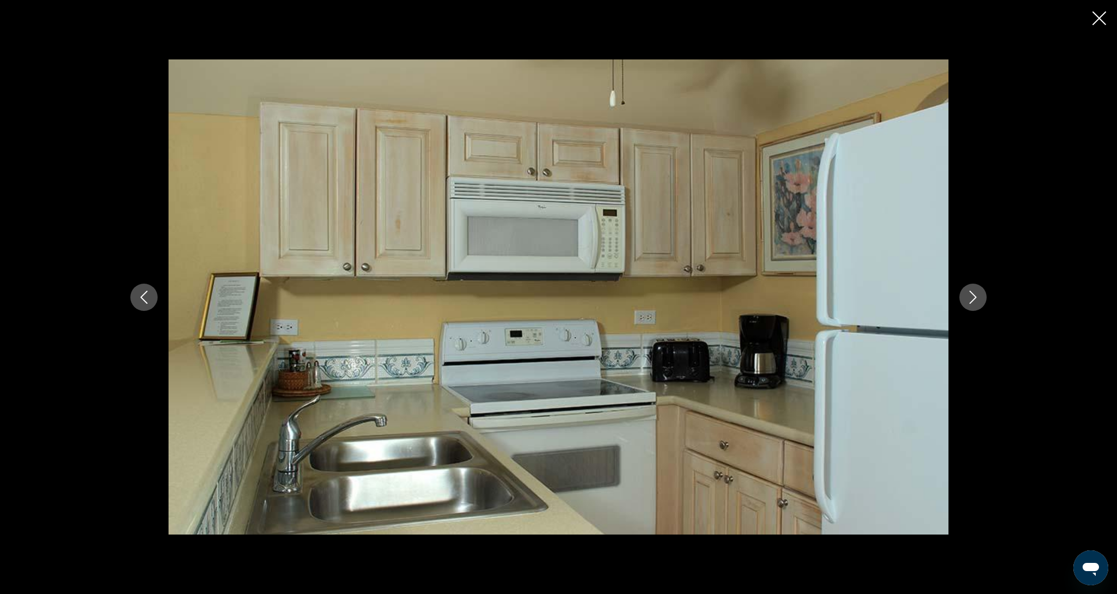
click at [1090, 20] on div "prev next" at bounding box center [558, 297] width 1117 height 594
click at [1102, 21] on icon "Close slideshow" at bounding box center [1099, 18] width 14 height 14
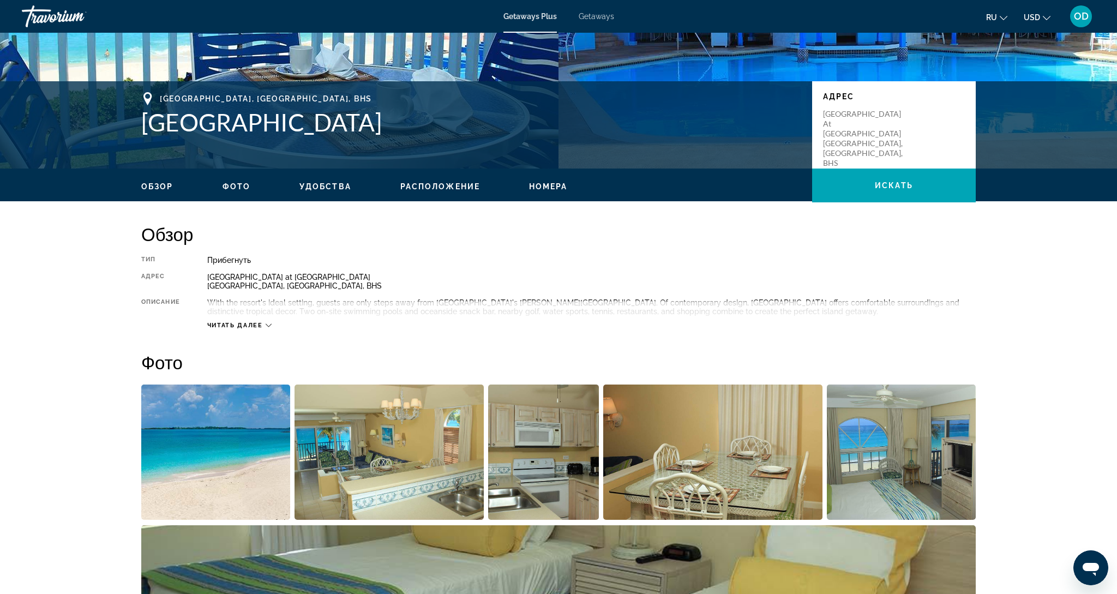
scroll to position [190, 0]
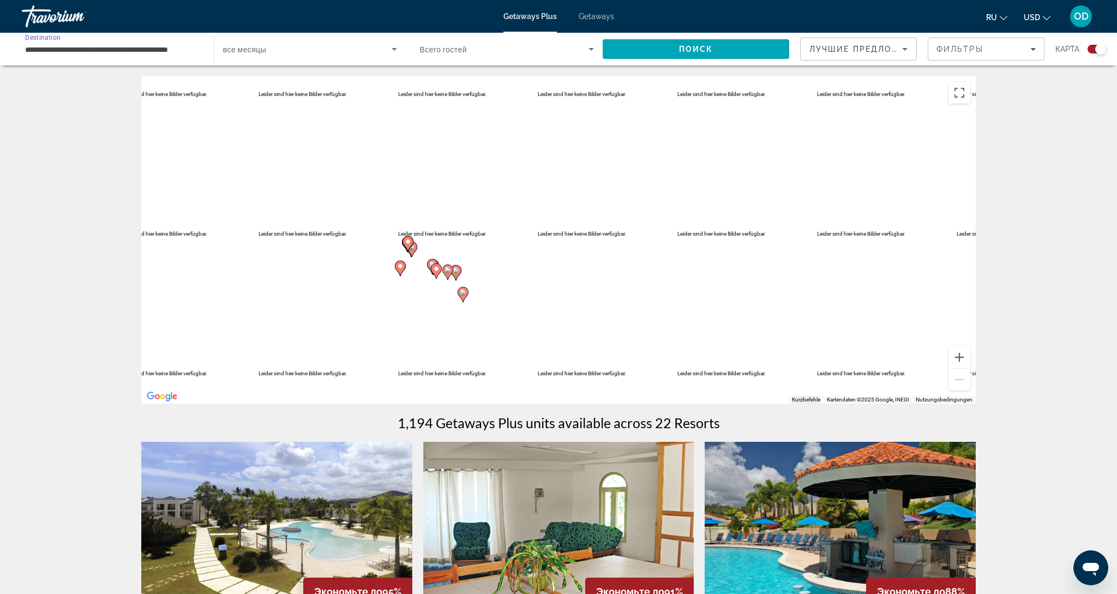
click at [52, 47] on input "**********" at bounding box center [112, 49] width 175 height 13
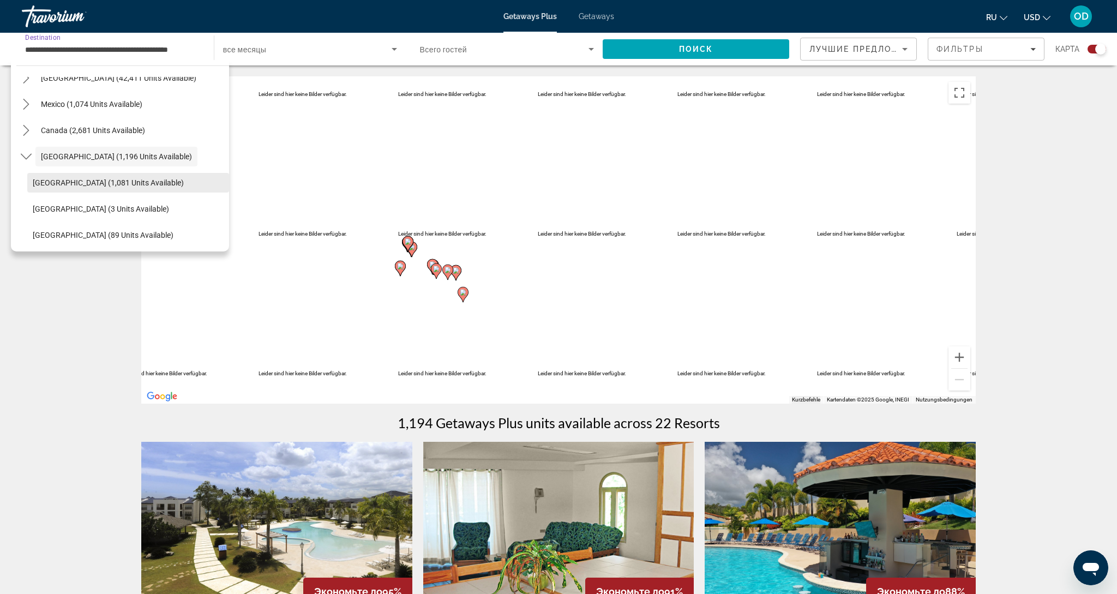
scroll to position [50, 0]
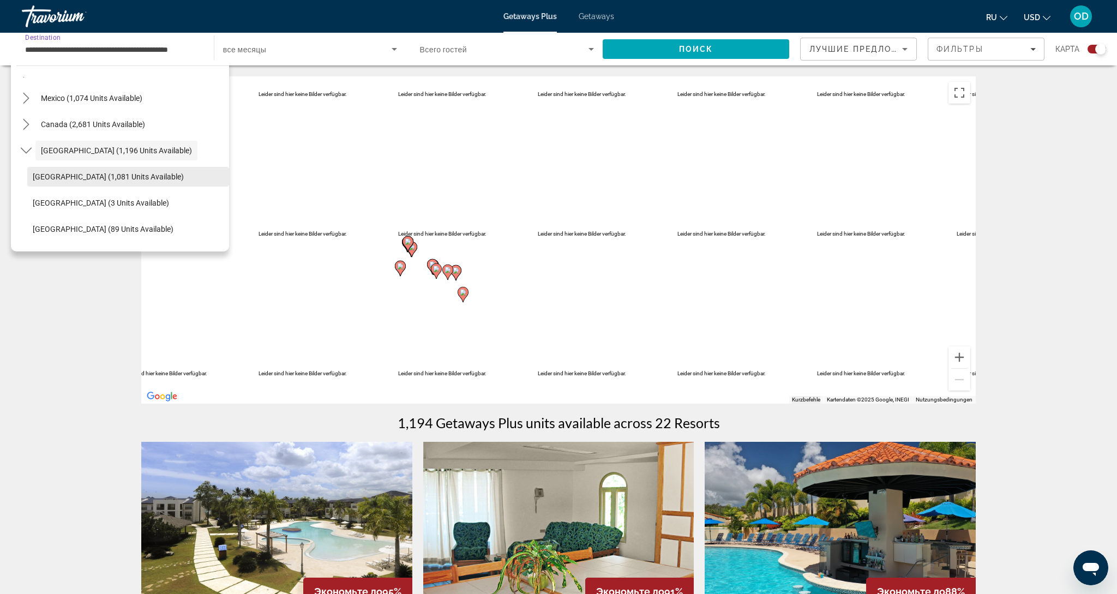
click at [73, 177] on span "[GEOGRAPHIC_DATA] (1,081 units available)" at bounding box center [108, 176] width 151 height 9
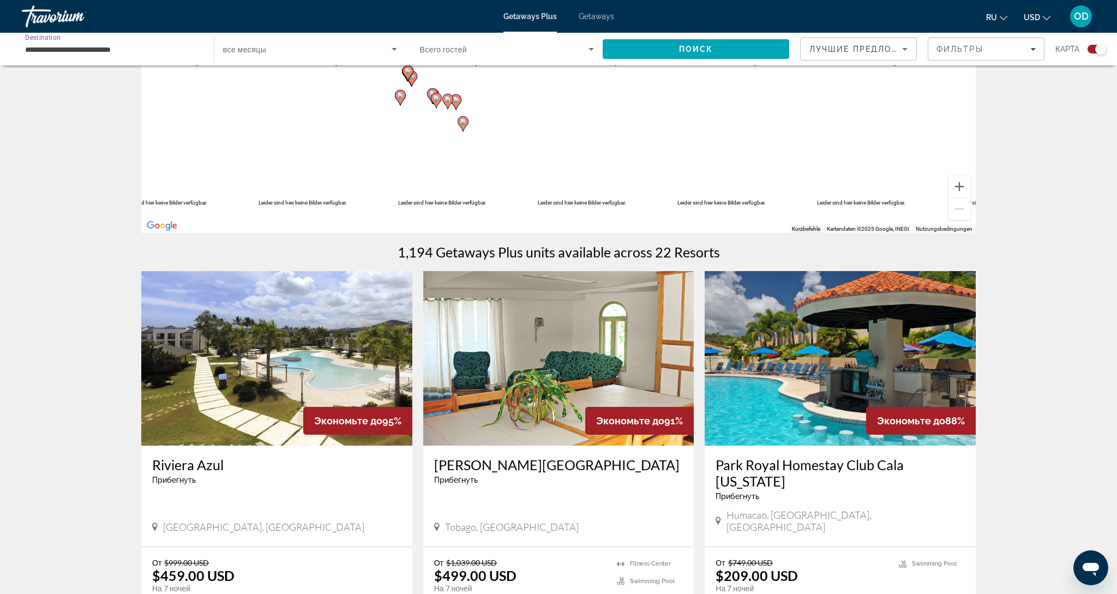
scroll to position [171, 0]
click at [712, 50] on span "Поиск" at bounding box center [696, 49] width 34 height 9
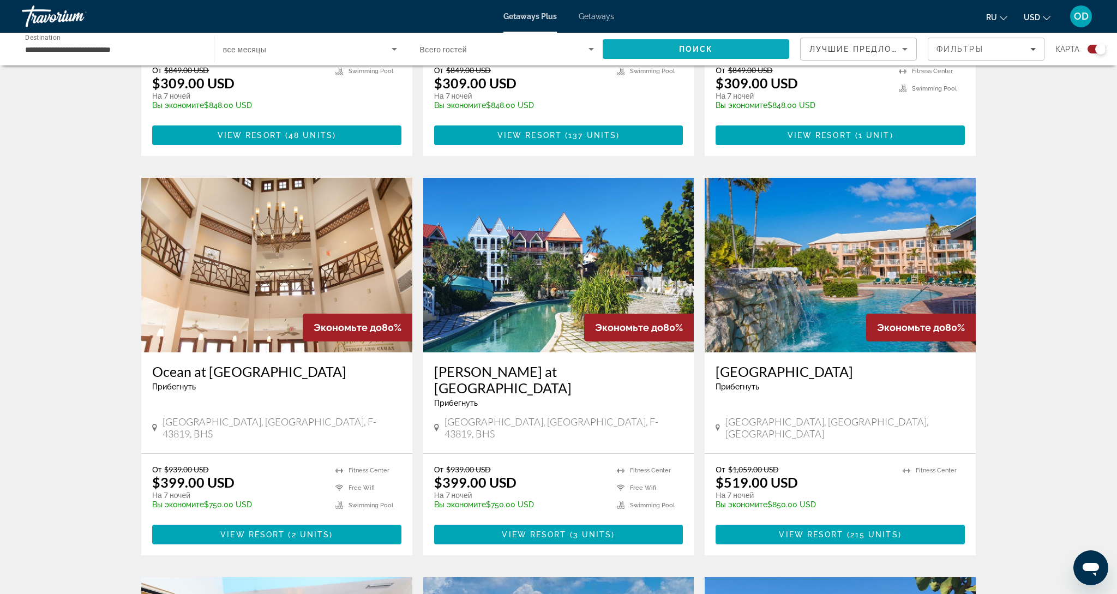
scroll to position [1038, 0]
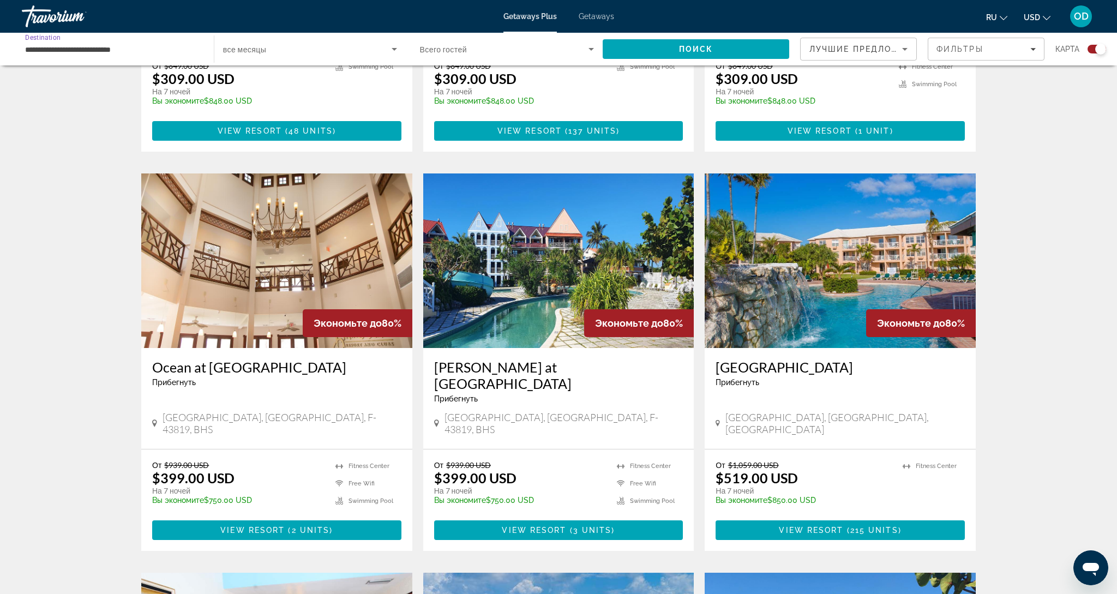
click at [106, 46] on input "**********" at bounding box center [112, 49] width 175 height 13
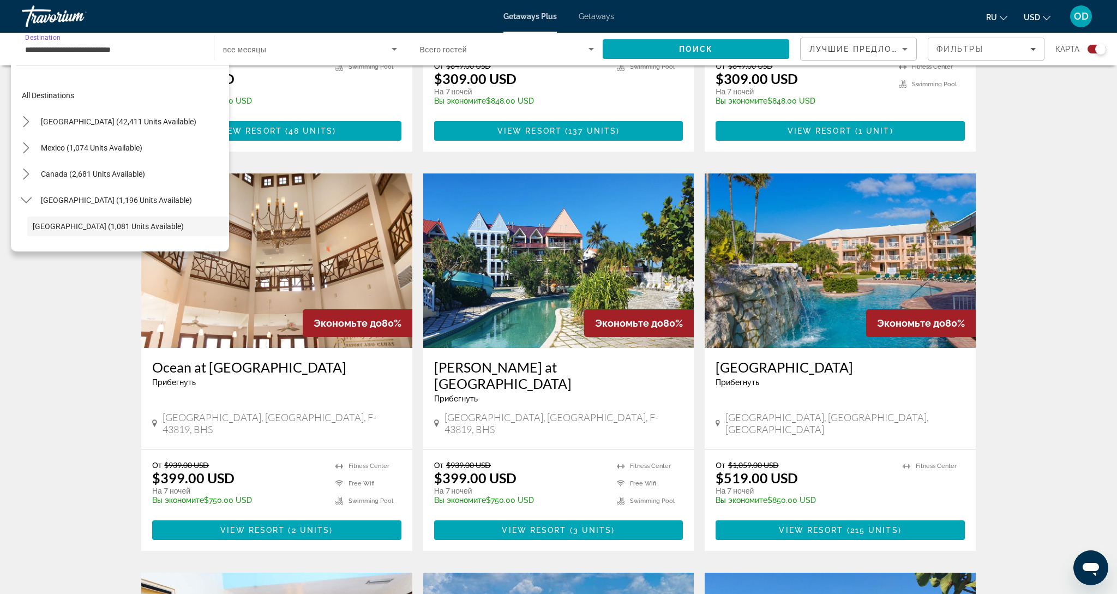
scroll to position [65, 0]
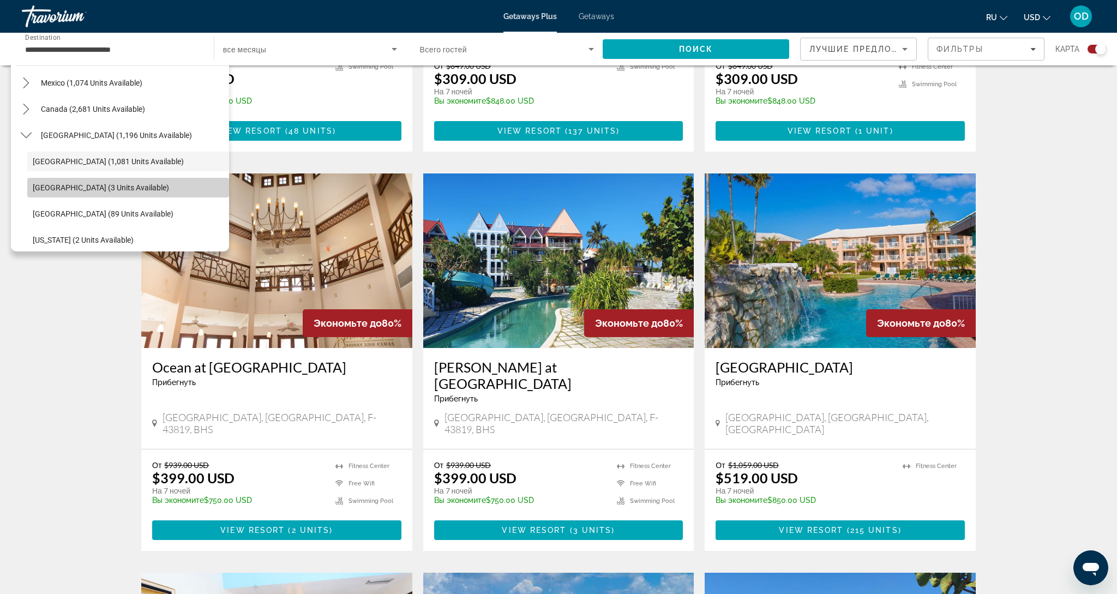
click at [64, 191] on span "[GEOGRAPHIC_DATA] (3 units available)" at bounding box center [101, 187] width 136 height 9
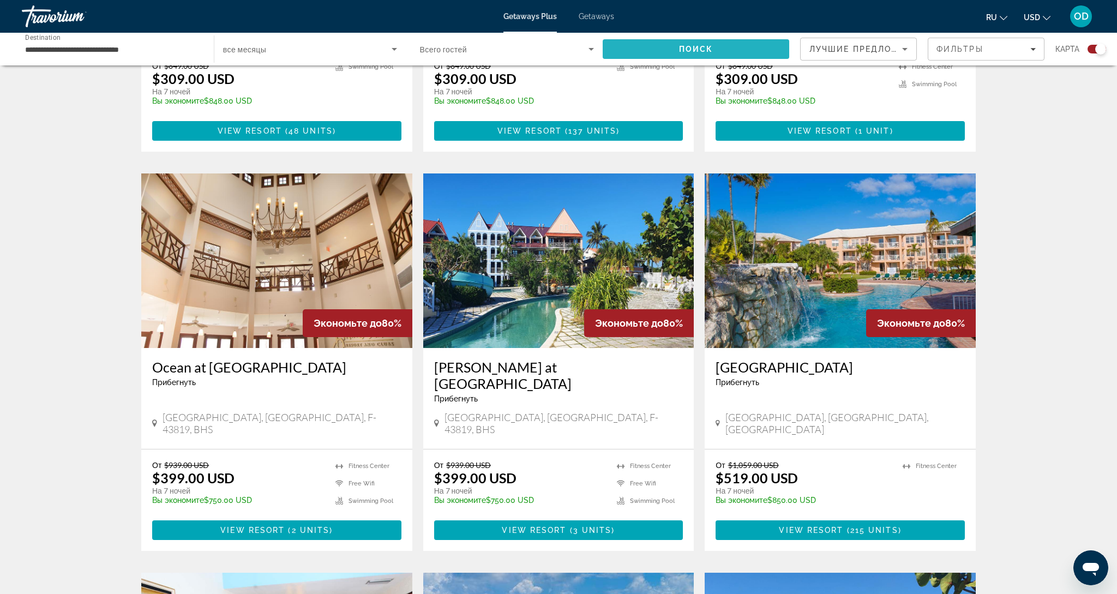
click at [734, 48] on span "Search" at bounding box center [696, 49] width 187 height 26
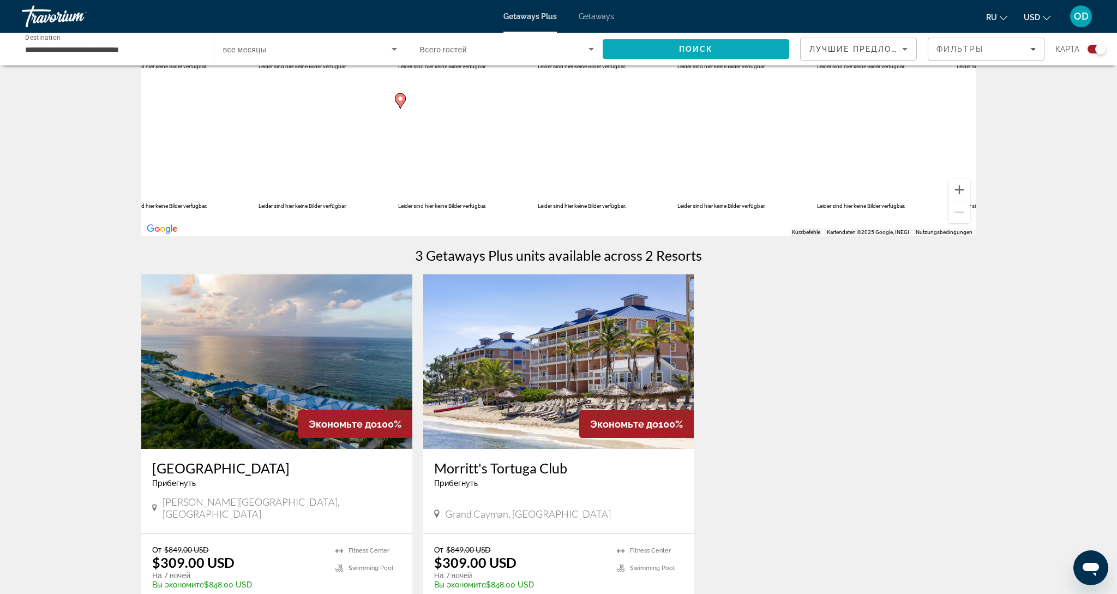
scroll to position [98, 0]
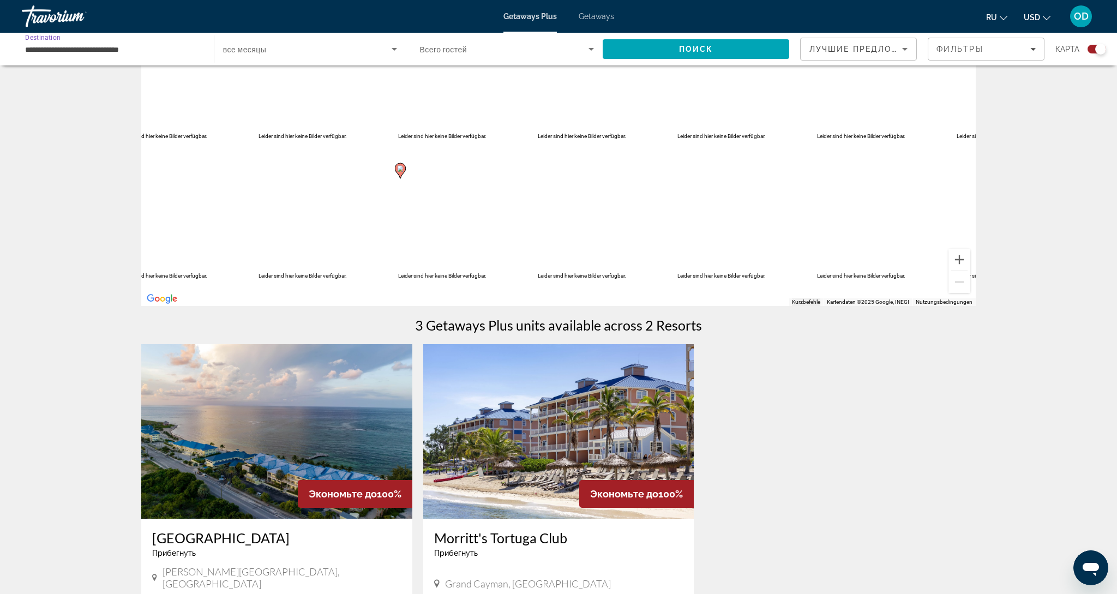
click at [48, 50] on input "**********" at bounding box center [112, 49] width 175 height 13
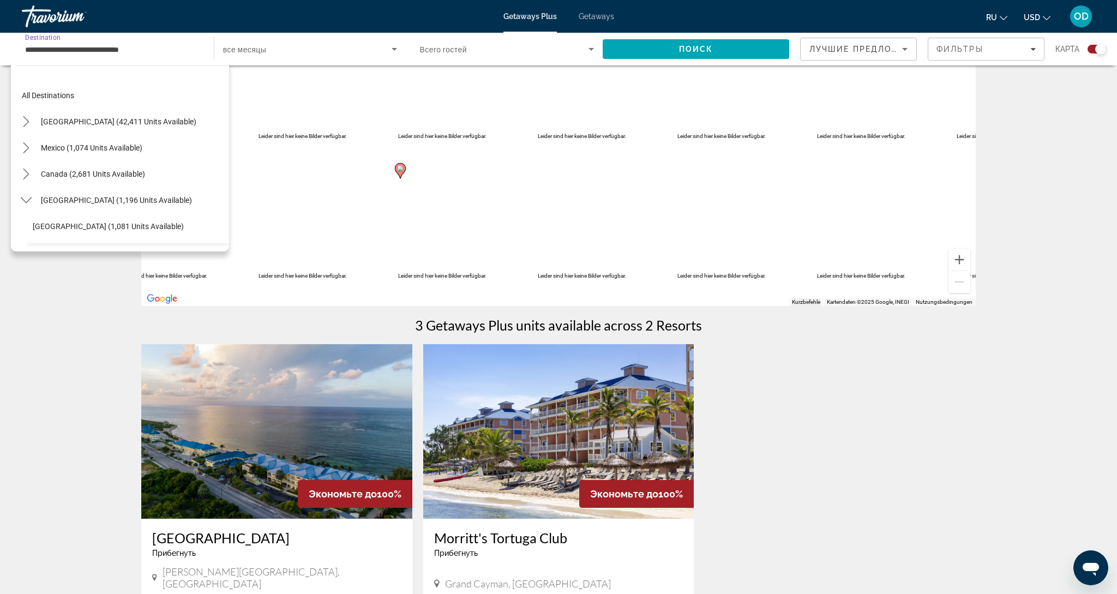
scroll to position [91, 0]
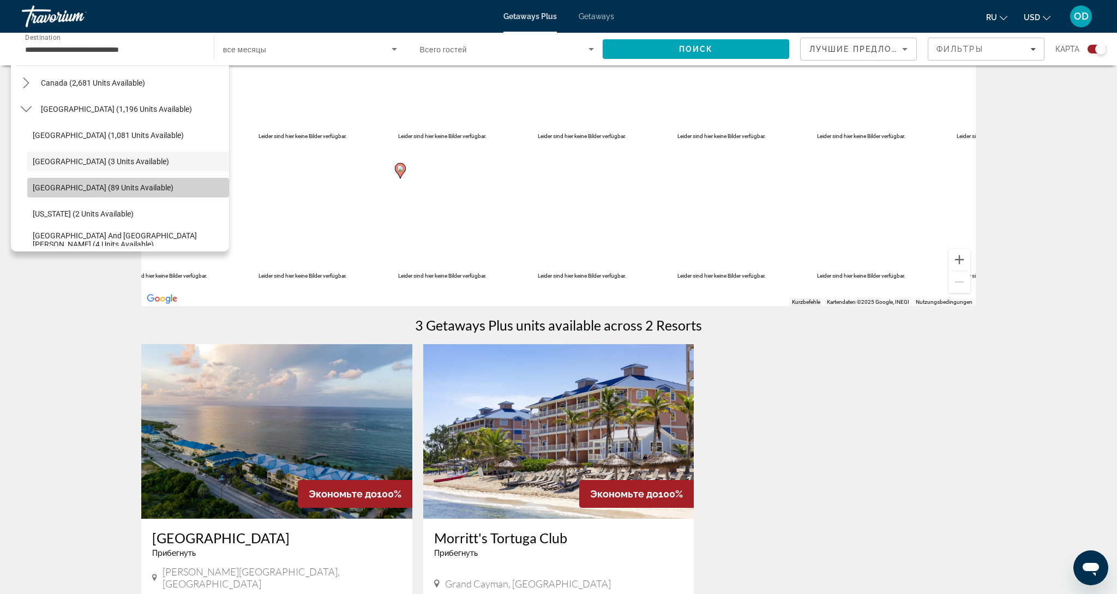
click at [66, 188] on span "[GEOGRAPHIC_DATA] (89 units available)" at bounding box center [103, 187] width 141 height 9
type input "**********"
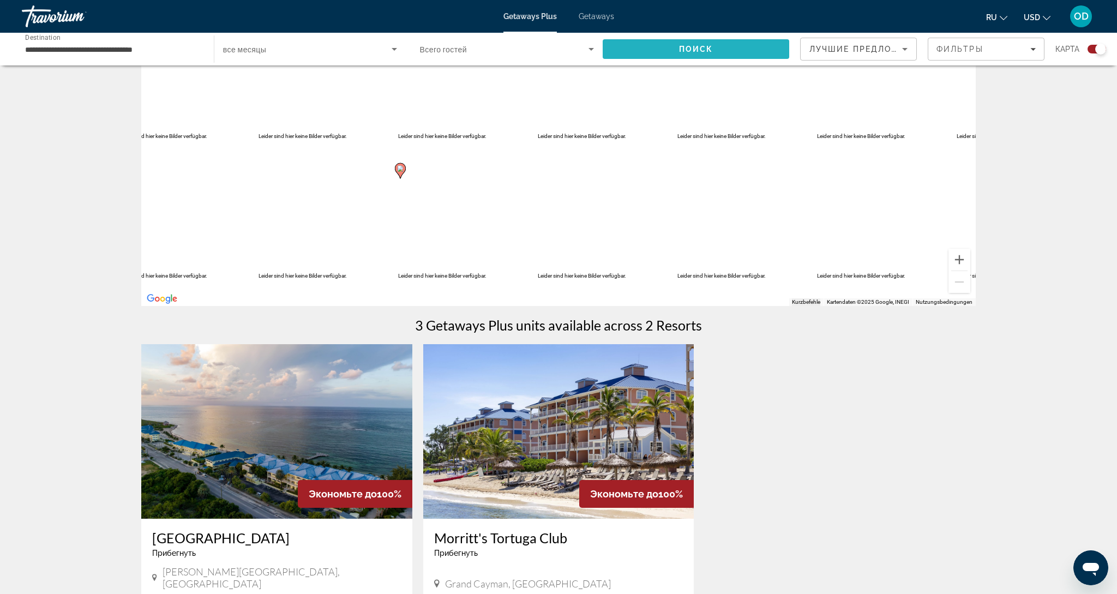
click at [690, 51] on span "Поиск" at bounding box center [696, 49] width 34 height 9
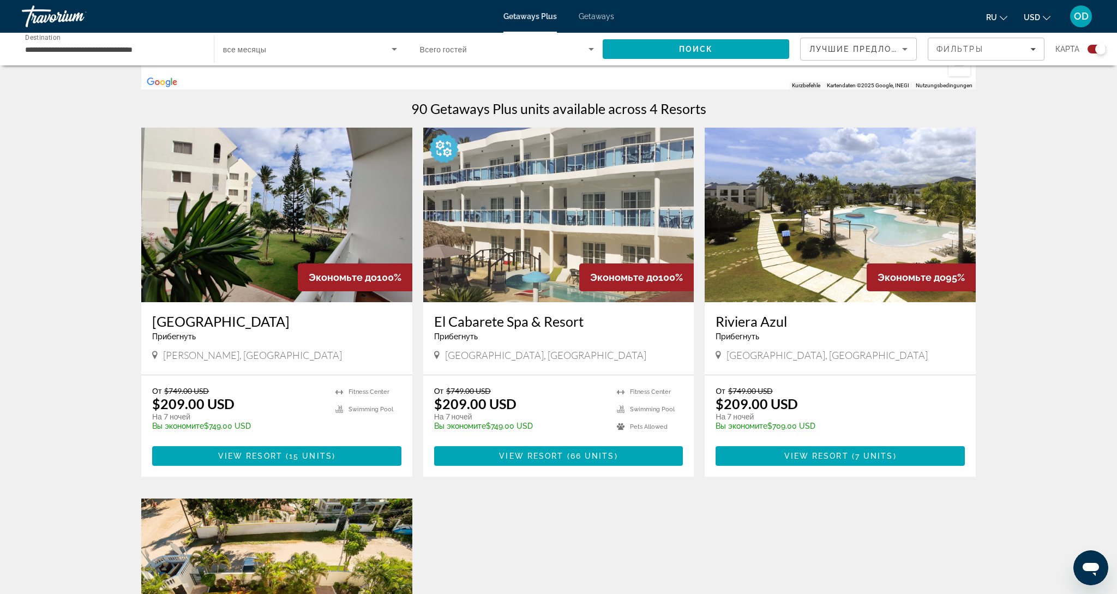
scroll to position [312, 0]
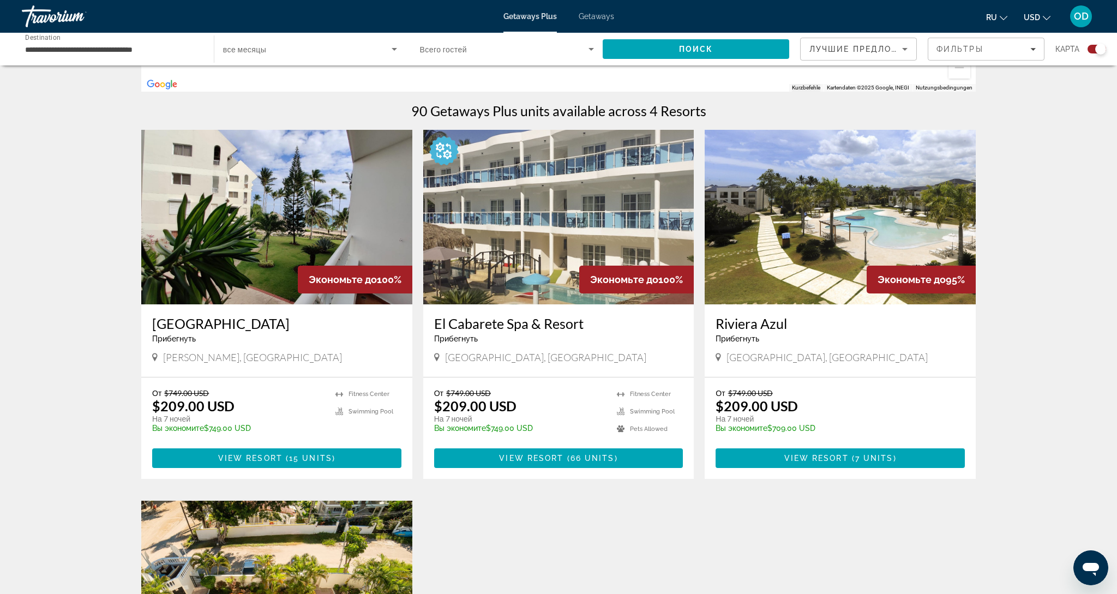
click at [293, 202] on img "Main content" at bounding box center [276, 217] width 271 height 175
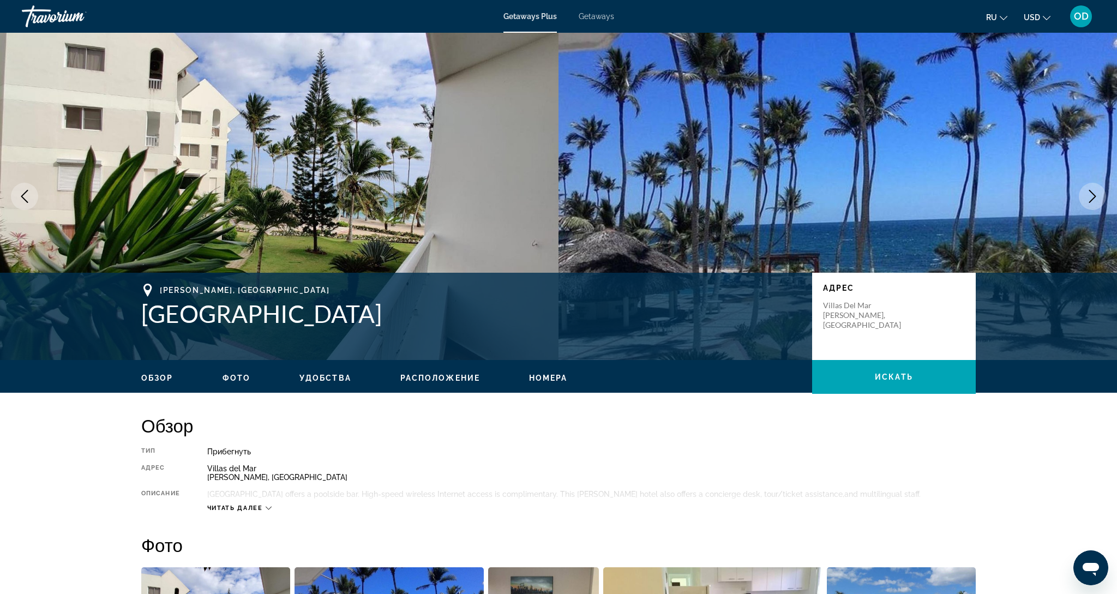
click at [1087, 193] on icon "Next image" at bounding box center [1092, 196] width 13 height 13
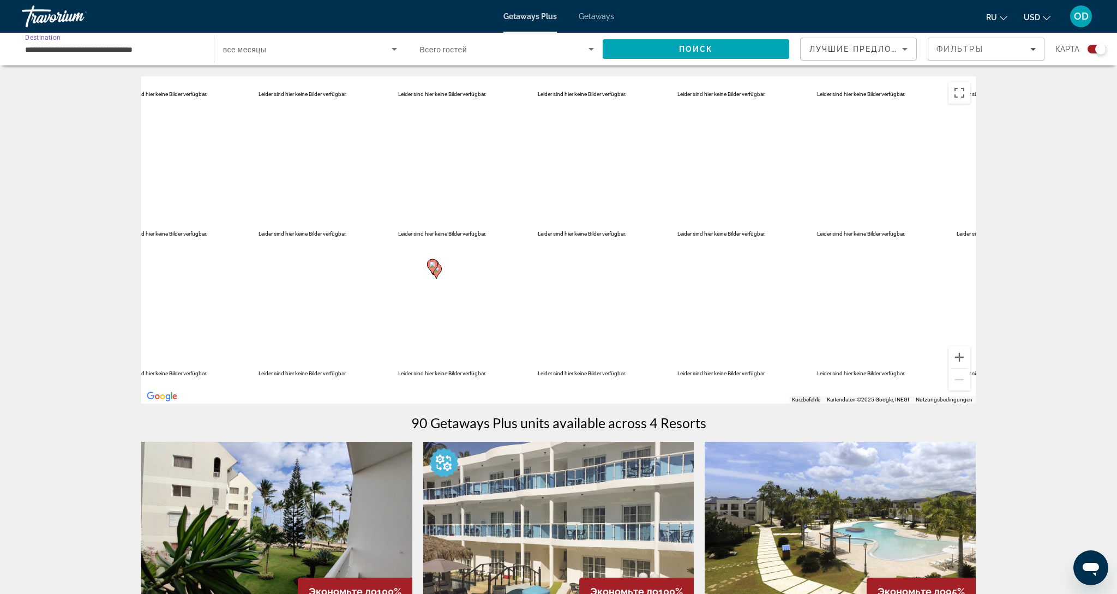
click at [51, 52] on input "**********" at bounding box center [112, 49] width 175 height 13
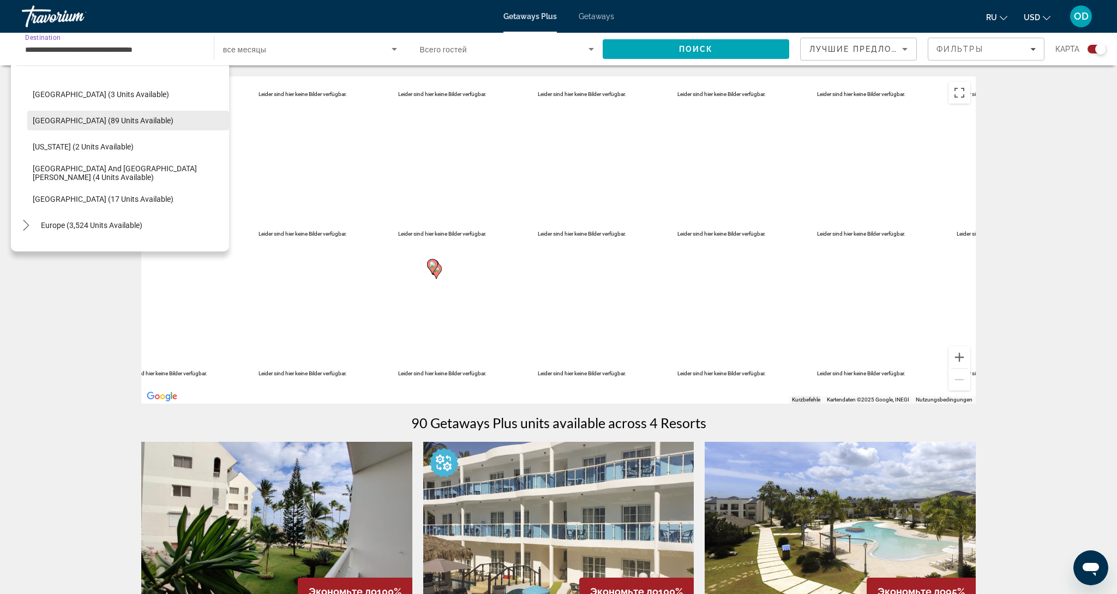
scroll to position [159, 0]
click at [101, 173] on span "[GEOGRAPHIC_DATA] and [GEOGRAPHIC_DATA][PERSON_NAME] (4 units available)" at bounding box center [128, 172] width 191 height 17
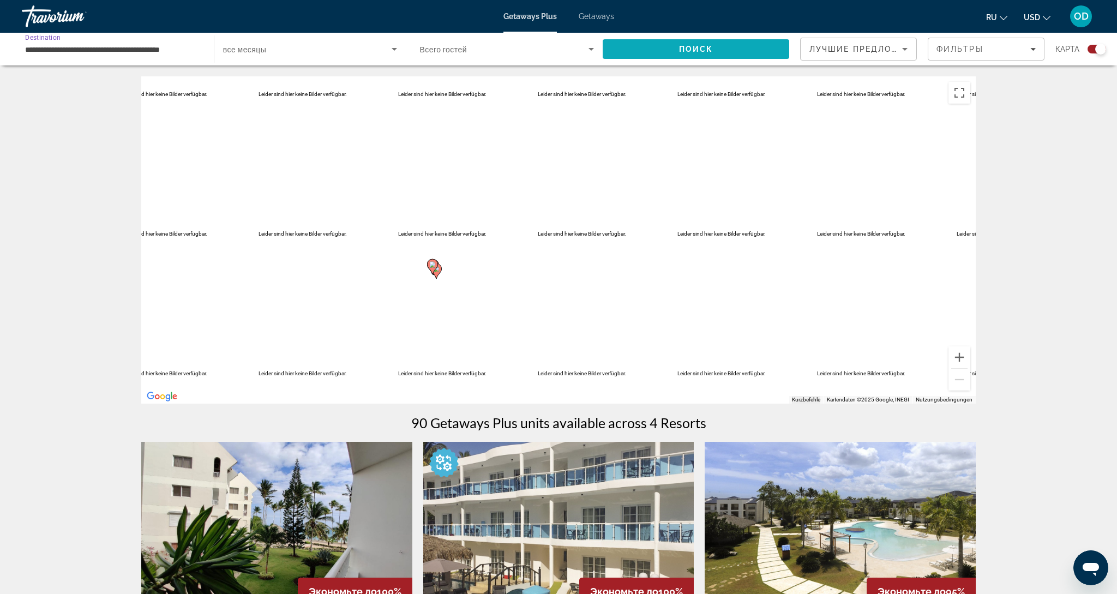
click at [686, 49] on span "Поиск" at bounding box center [696, 49] width 34 height 9
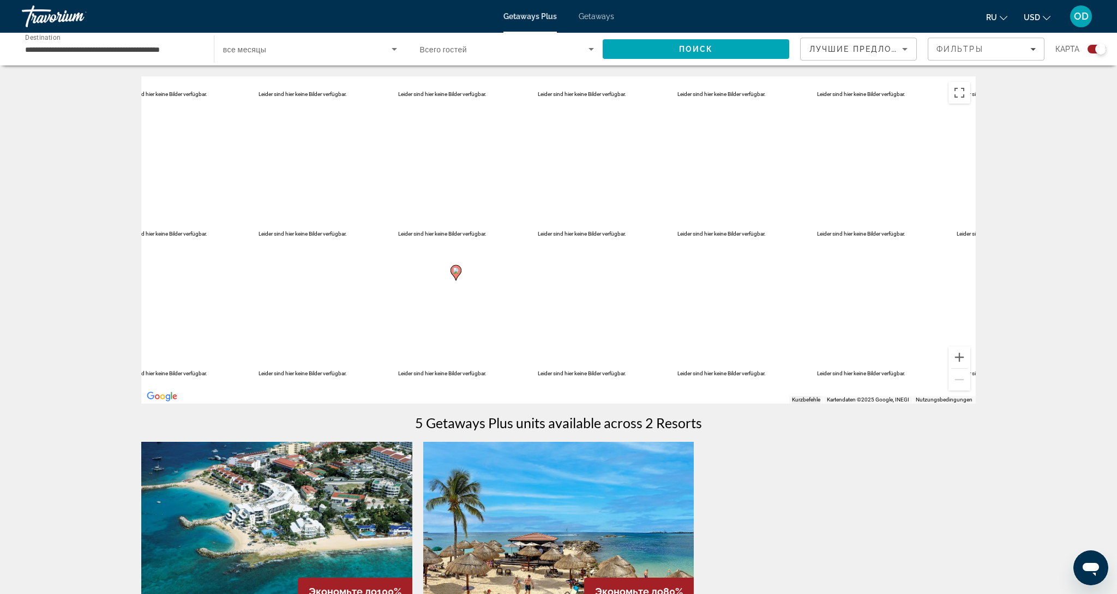
click at [98, 50] on input "**********" at bounding box center [112, 49] width 175 height 13
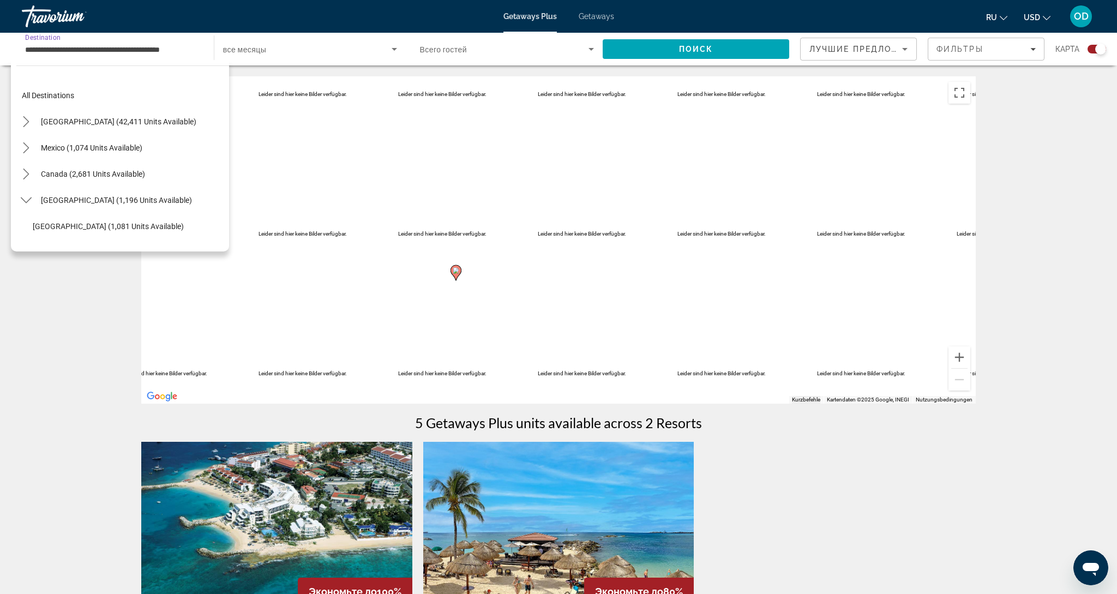
scroll to position [170, 0]
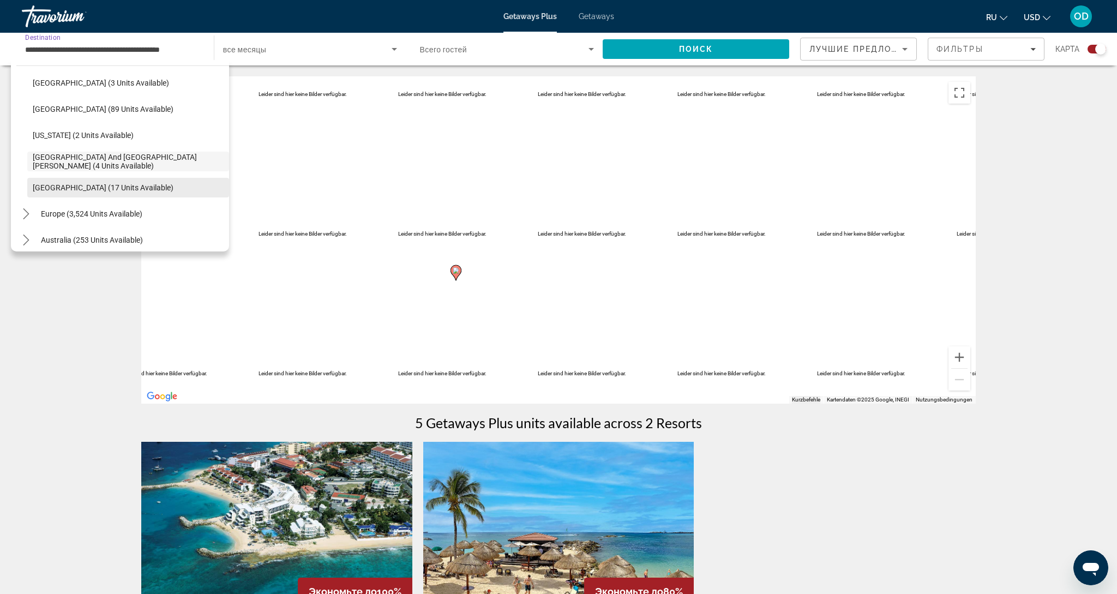
click at [93, 185] on span "[GEOGRAPHIC_DATA] (17 units available)" at bounding box center [103, 187] width 141 height 9
type input "**********"
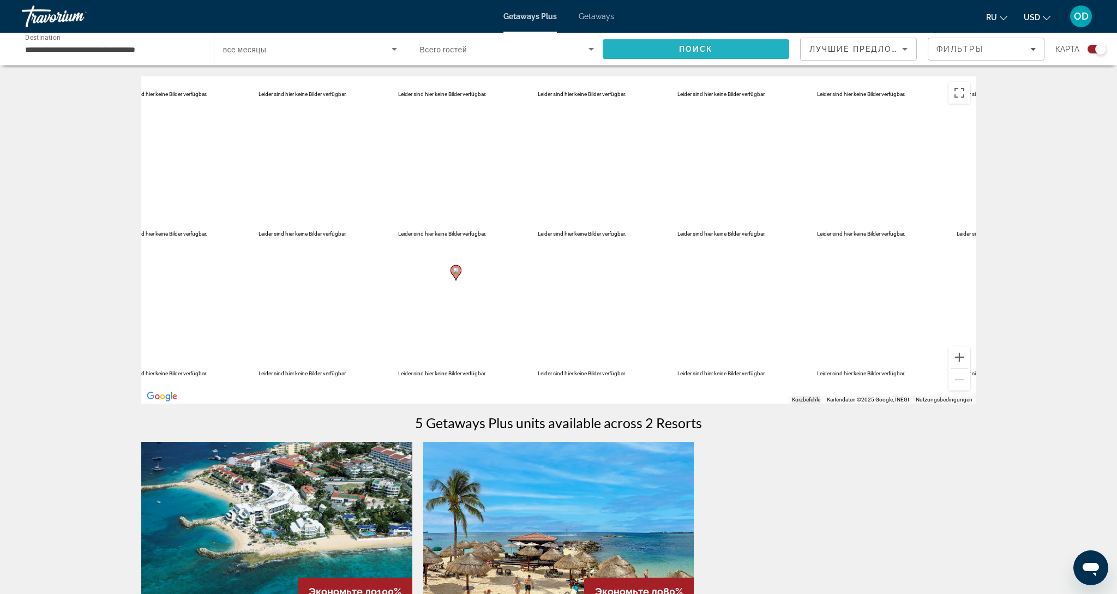
click at [707, 43] on span "Search" at bounding box center [696, 49] width 187 height 26
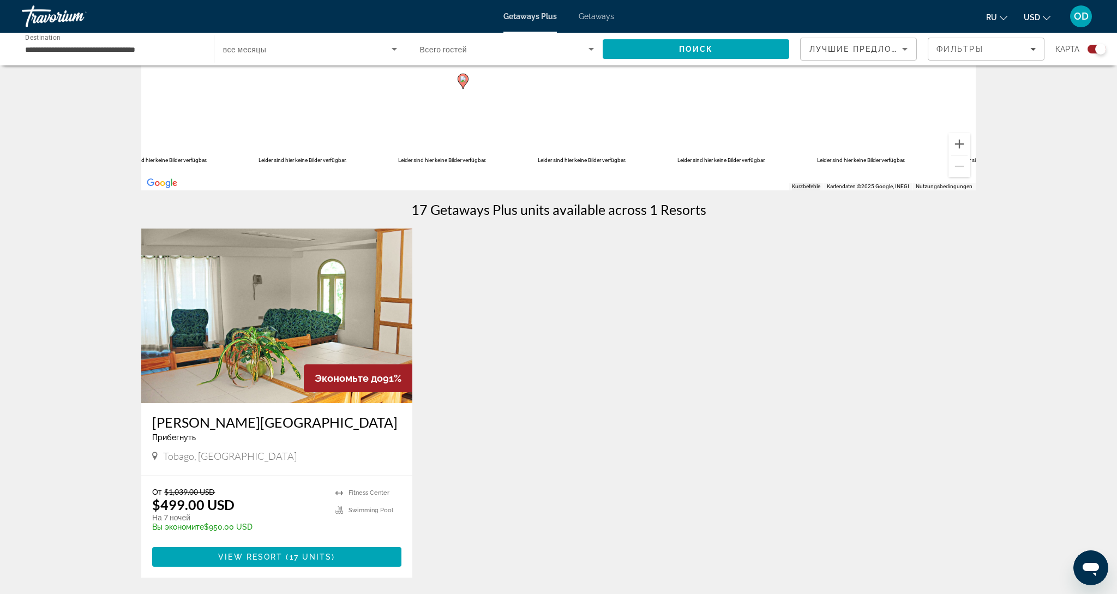
scroll to position [224, 0]
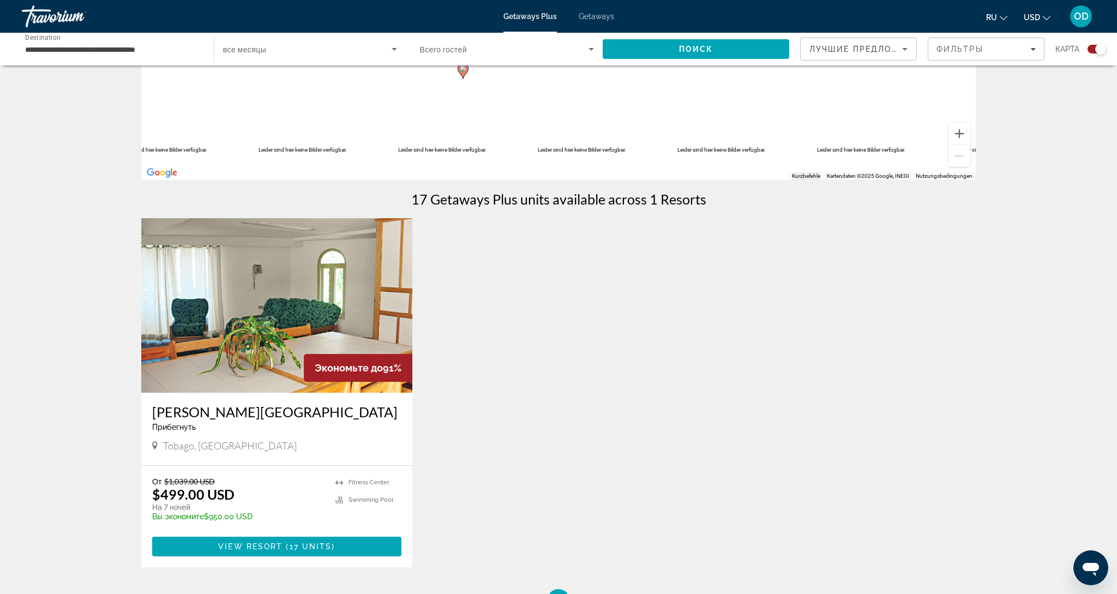
click at [274, 308] on img "Main content" at bounding box center [276, 305] width 271 height 175
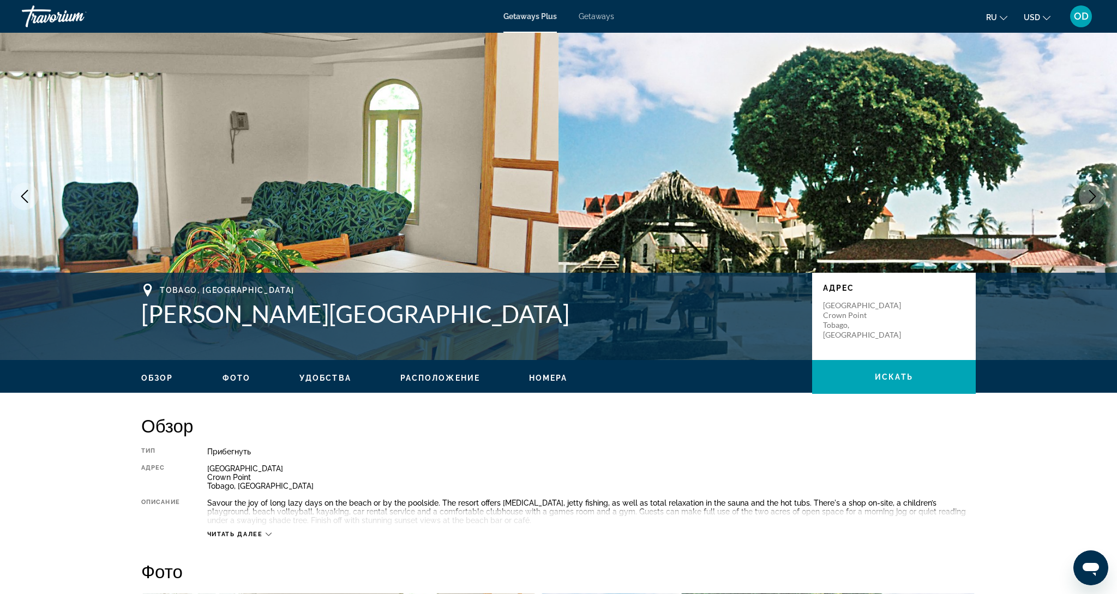
click at [1087, 203] on button "Next image" at bounding box center [1092, 196] width 27 height 27
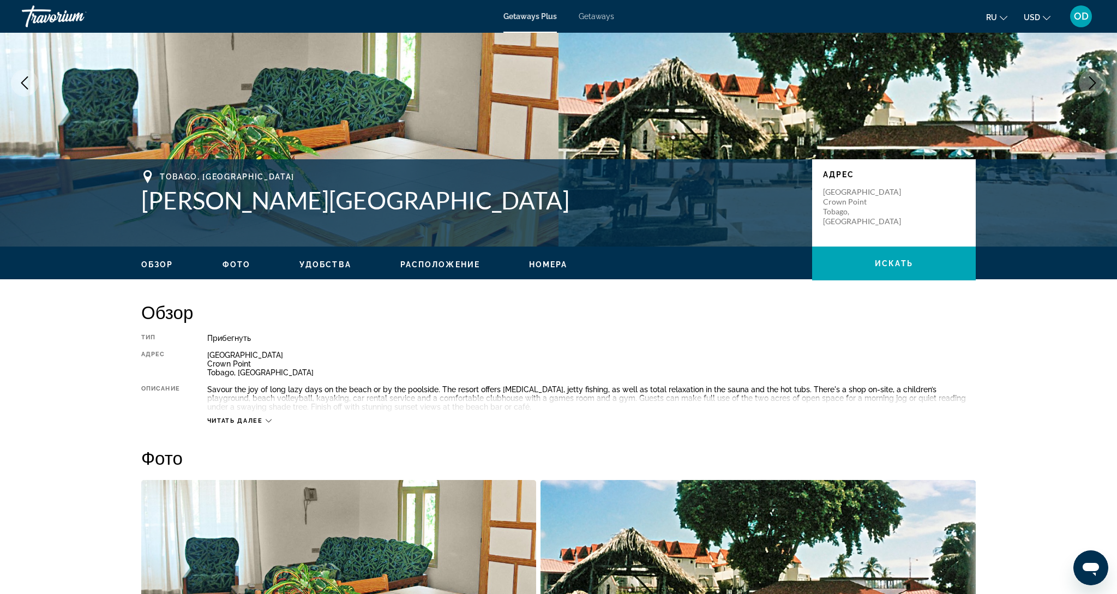
scroll to position [113, 0]
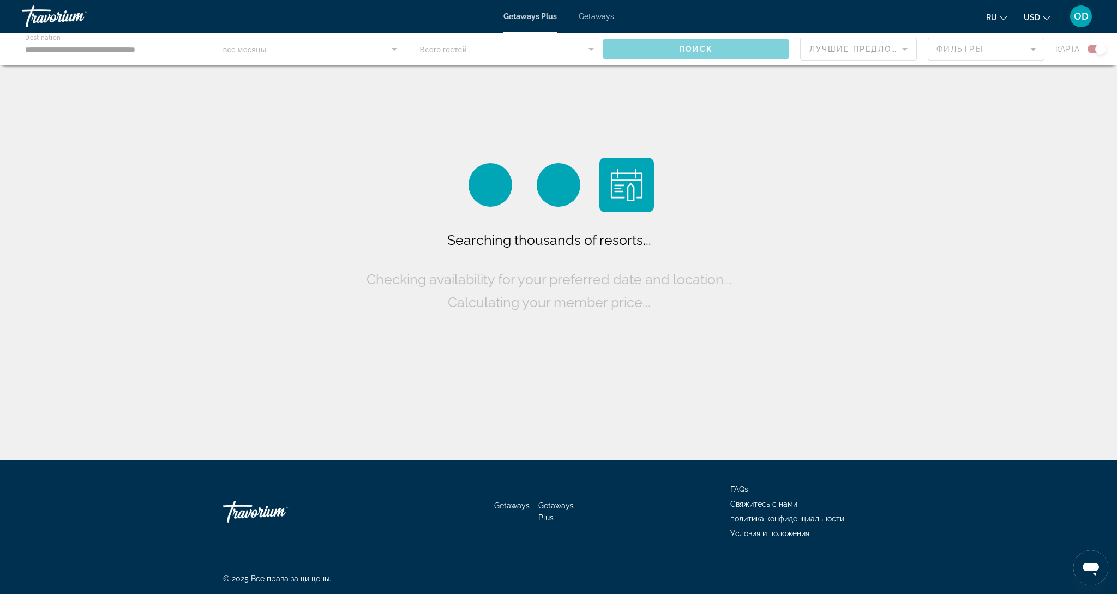
click at [56, 53] on div "Main content" at bounding box center [558, 49] width 1117 height 33
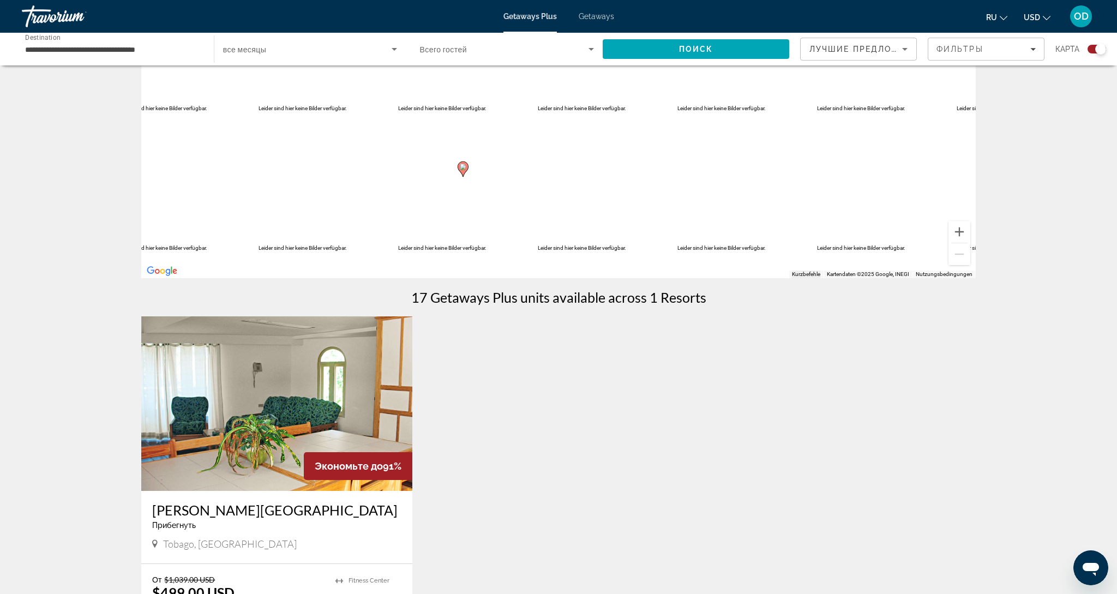
scroll to position [137, 0]
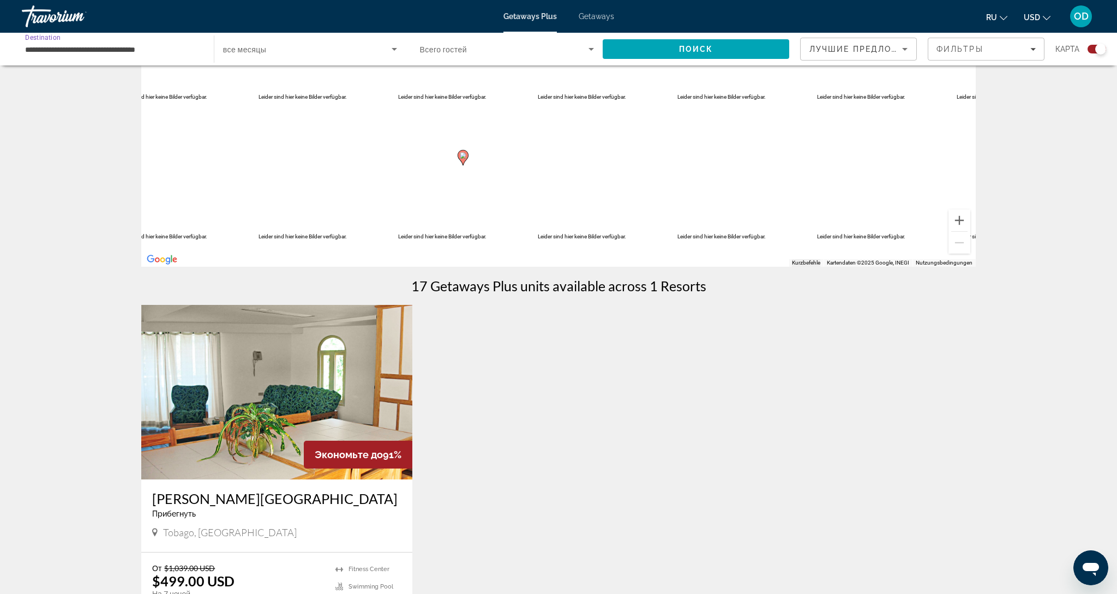
click at [83, 51] on input "**********" at bounding box center [112, 49] width 175 height 13
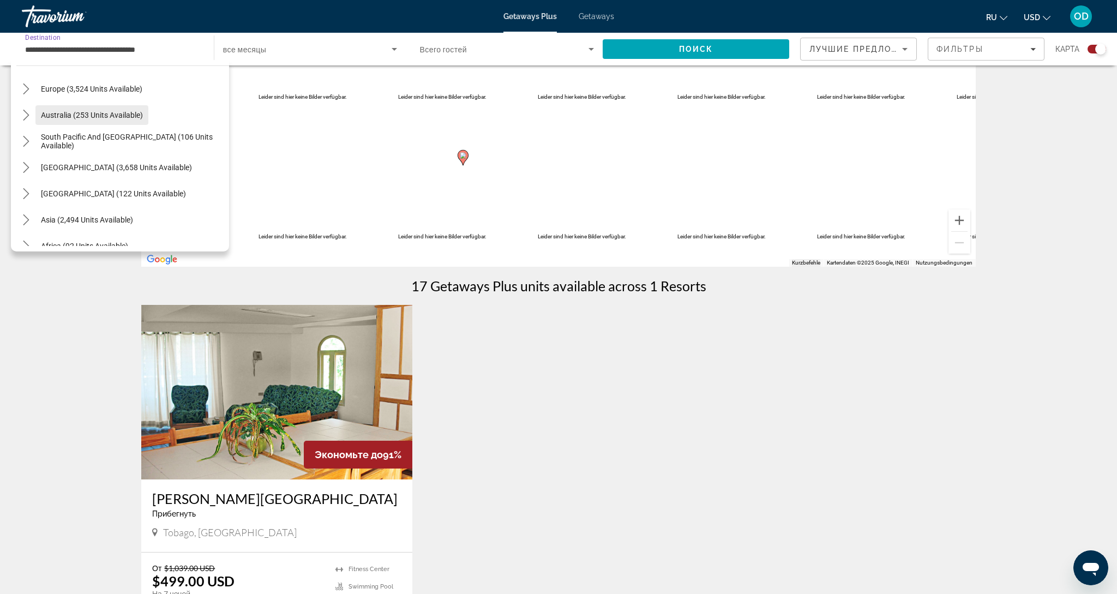
scroll to position [296, 0]
click at [77, 141] on span "South Pacific and [GEOGRAPHIC_DATA] (106 units available)" at bounding box center [132, 139] width 183 height 17
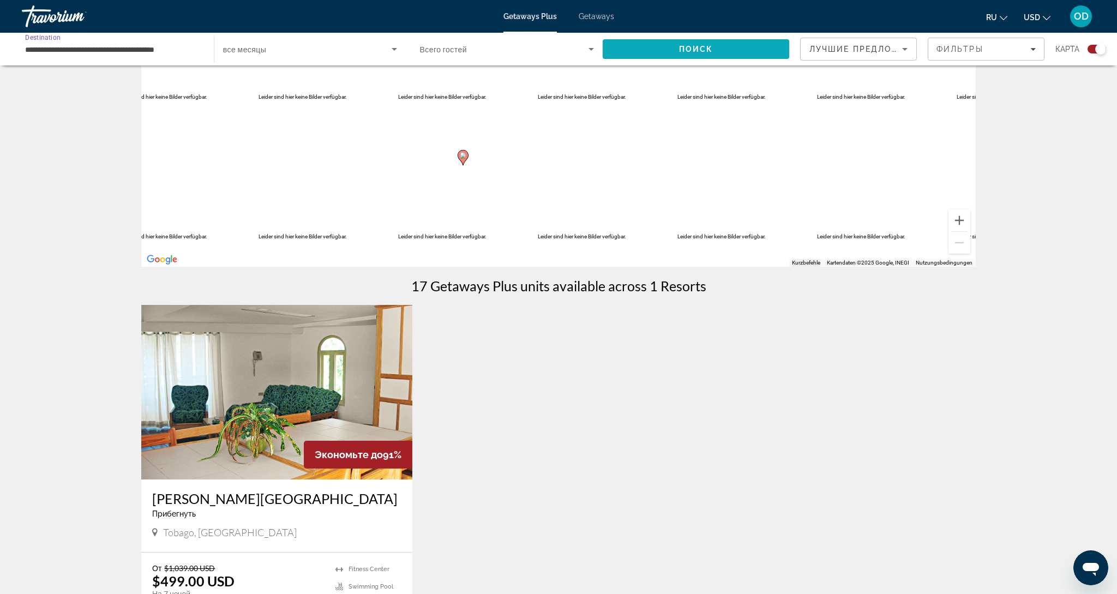
click at [691, 57] on span "Search" at bounding box center [696, 49] width 187 height 26
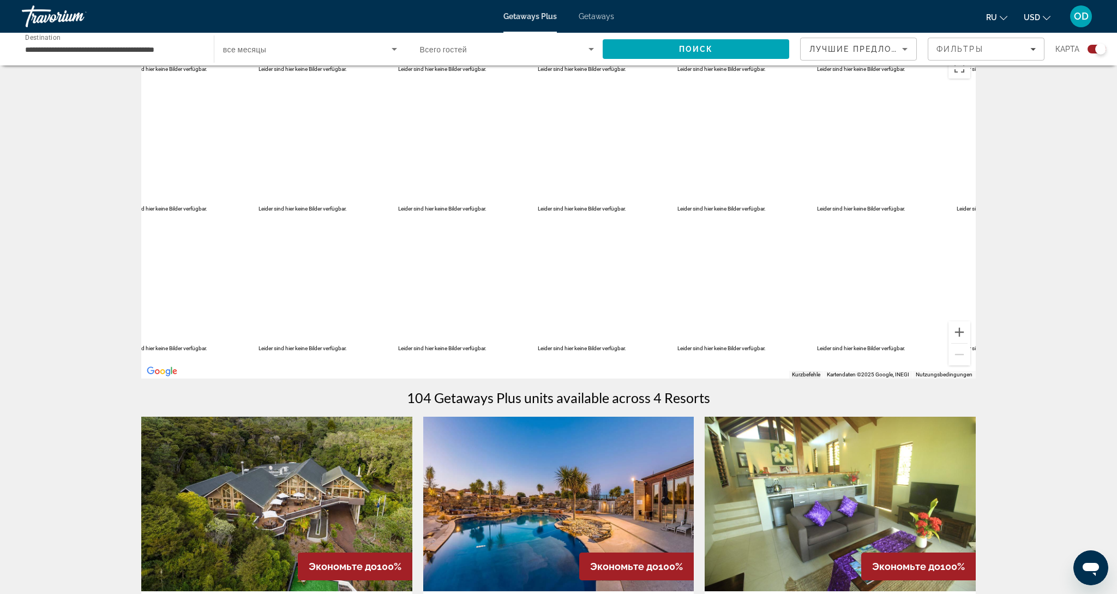
scroll to position [9, 0]
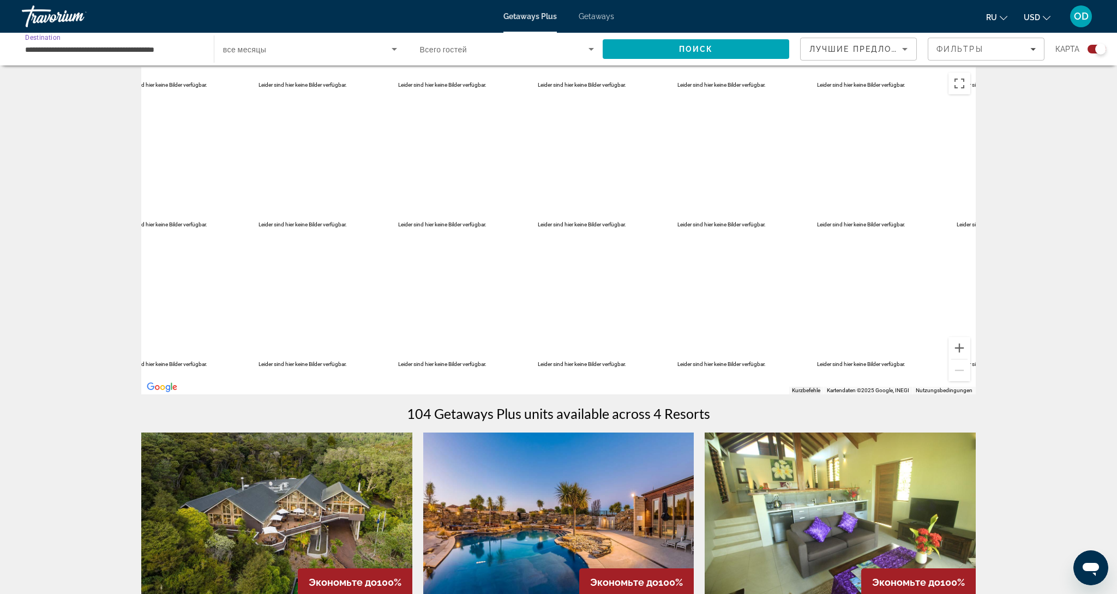
click at [91, 50] on input "**********" at bounding box center [112, 49] width 175 height 13
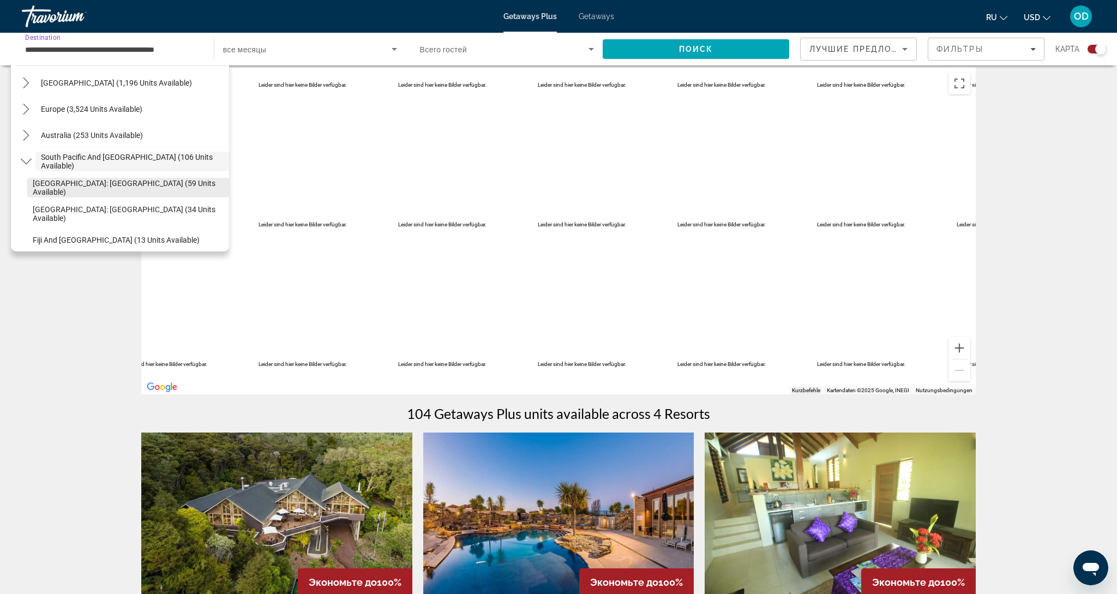
scroll to position [118, 0]
click at [78, 188] on span "[GEOGRAPHIC_DATA]: [GEOGRAPHIC_DATA] (59 units available)" at bounding box center [128, 186] width 191 height 17
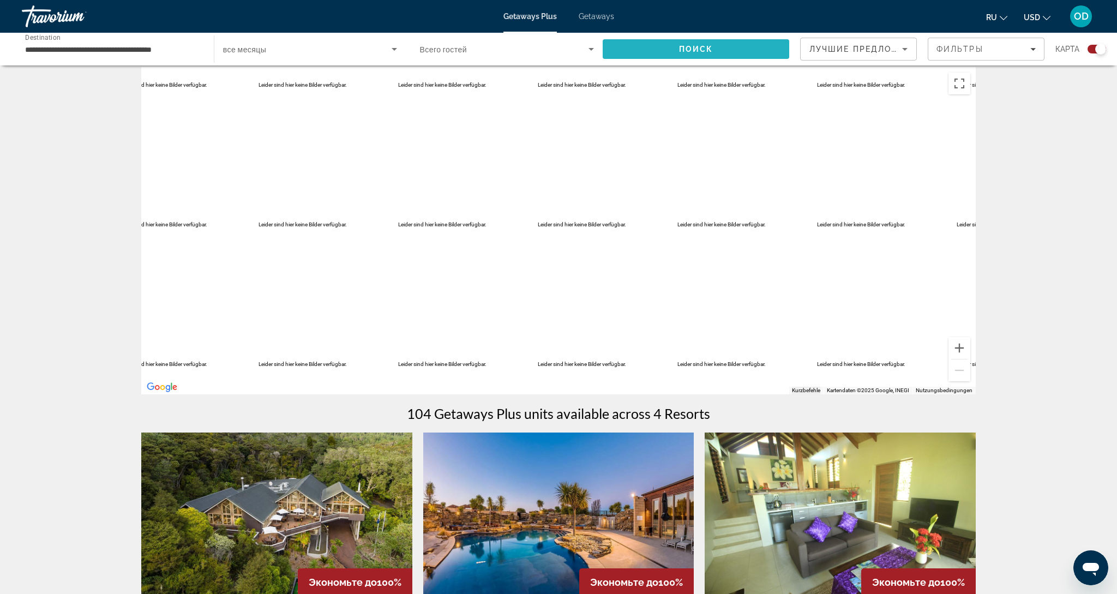
click at [627, 46] on span "Search" at bounding box center [696, 49] width 187 height 26
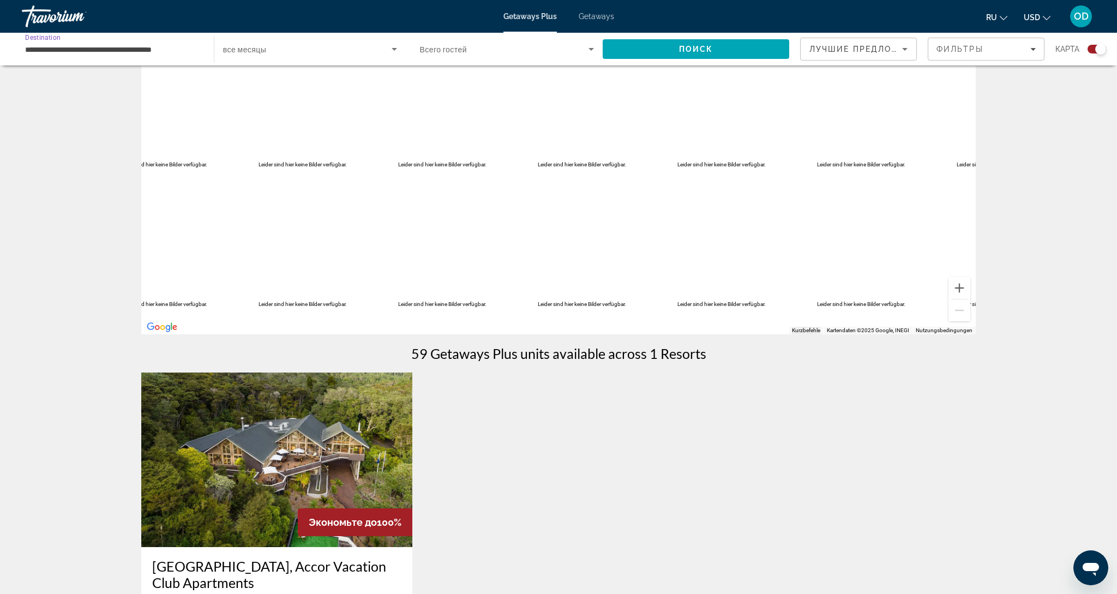
scroll to position [69, 0]
click at [112, 52] on input "**********" at bounding box center [112, 49] width 175 height 13
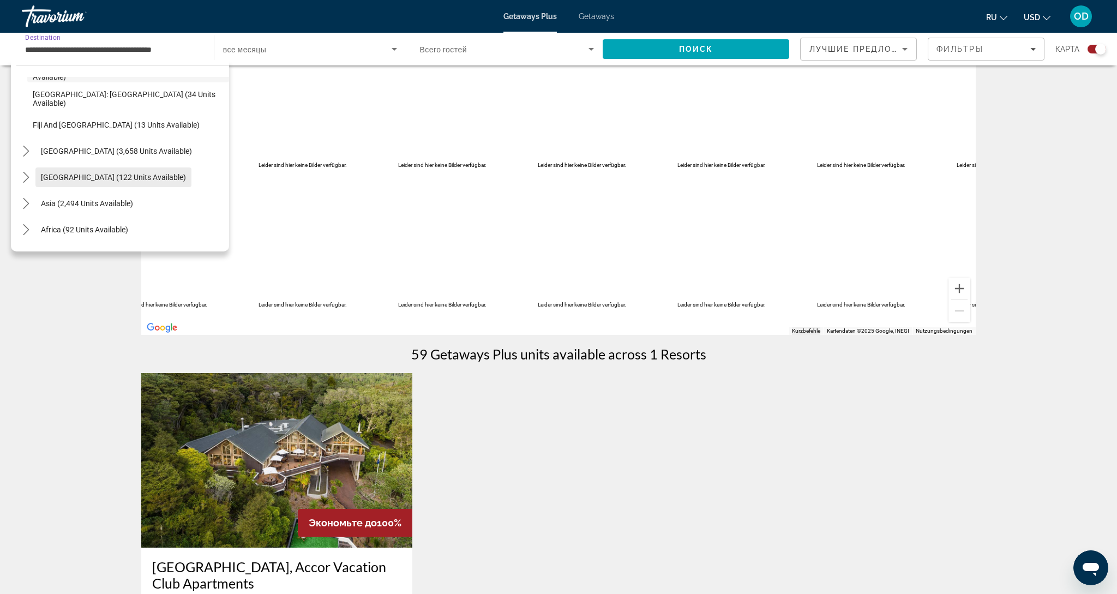
scroll to position [231, 0]
click at [93, 182] on span "[GEOGRAPHIC_DATA] (122 units available)" at bounding box center [113, 179] width 145 height 9
type input "**********"
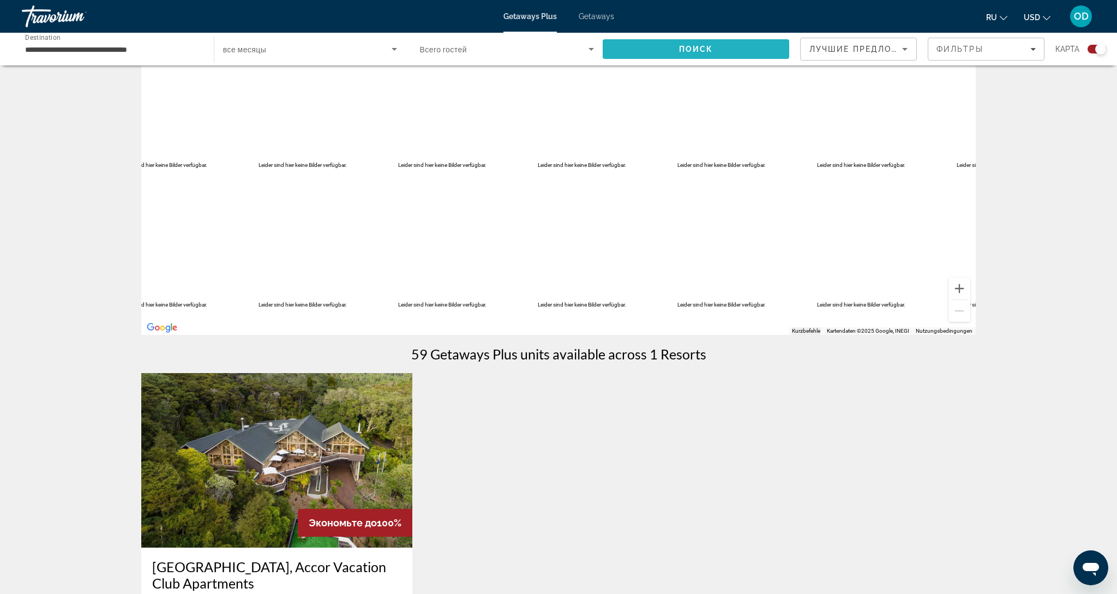
click at [683, 58] on span "Search" at bounding box center [696, 49] width 187 height 26
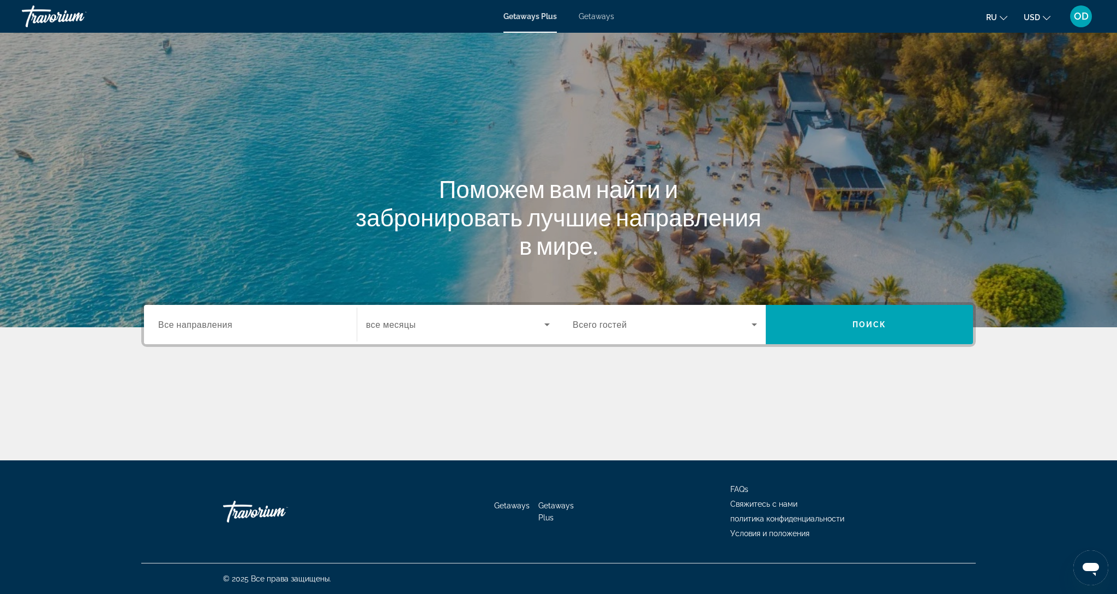
click at [224, 332] on div "Search widget" at bounding box center [250, 324] width 184 height 31
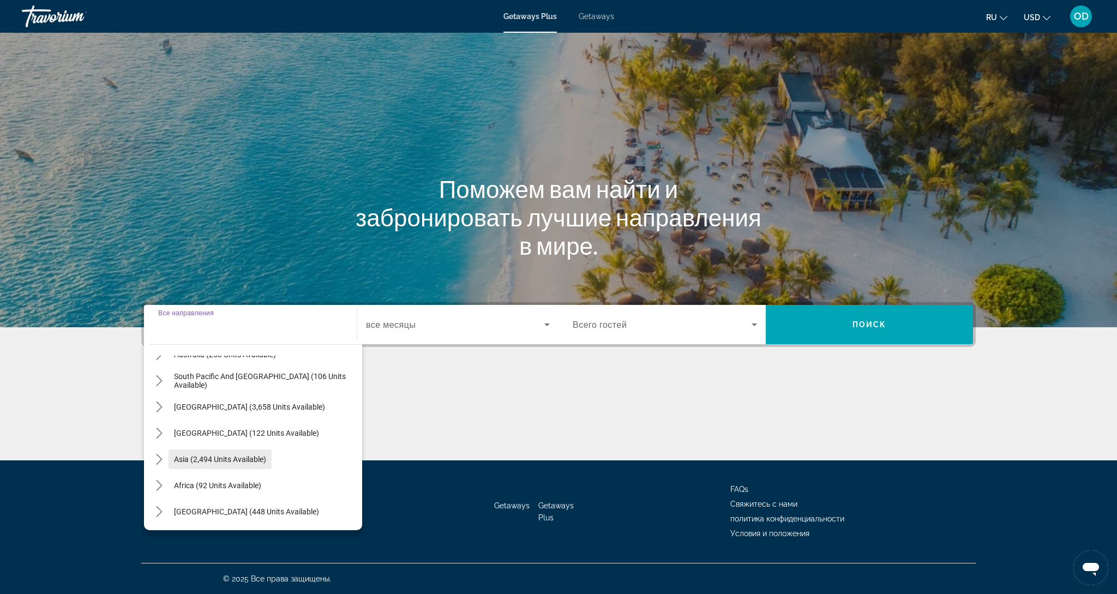
scroll to position [175, 0]
click at [205, 515] on span "[GEOGRAPHIC_DATA] (448 units available)" at bounding box center [246, 513] width 145 height 9
type input "**********"
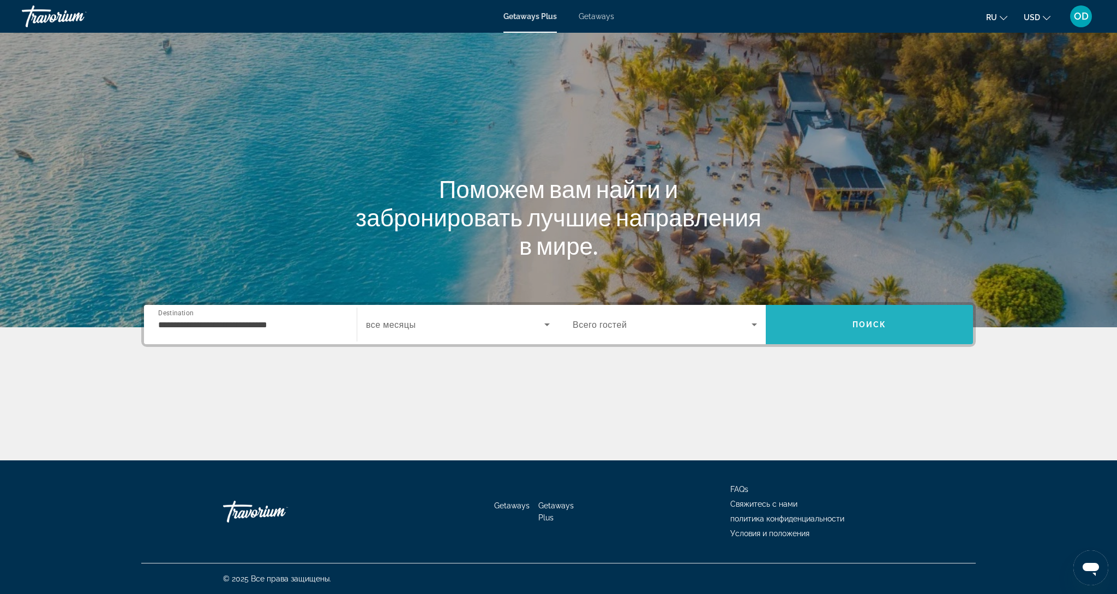
click at [868, 317] on span "Search" at bounding box center [869, 324] width 207 height 26
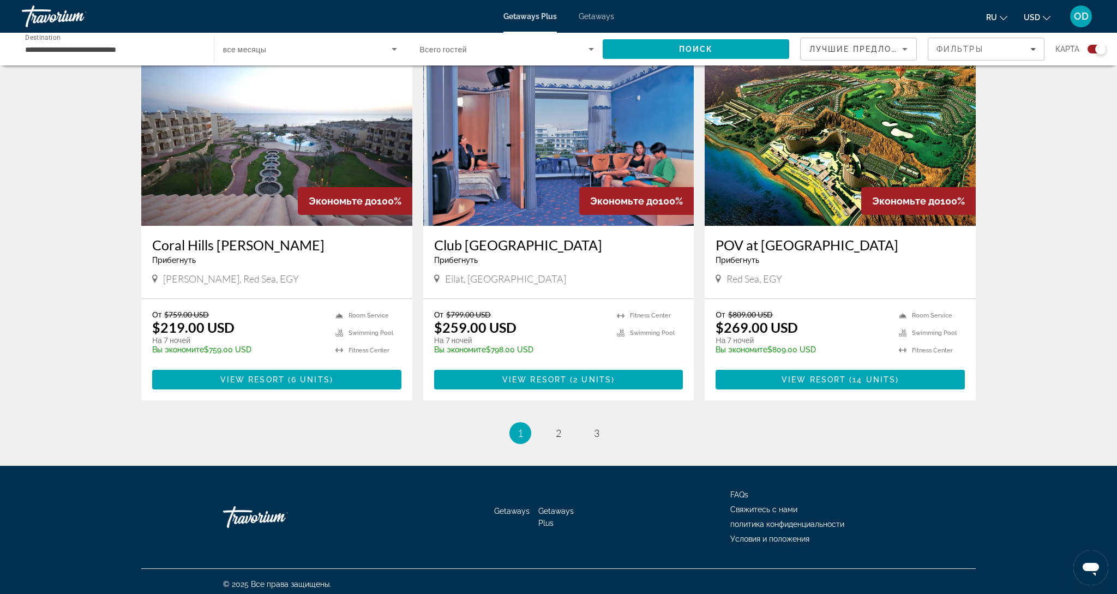
scroll to position [1509, 0]
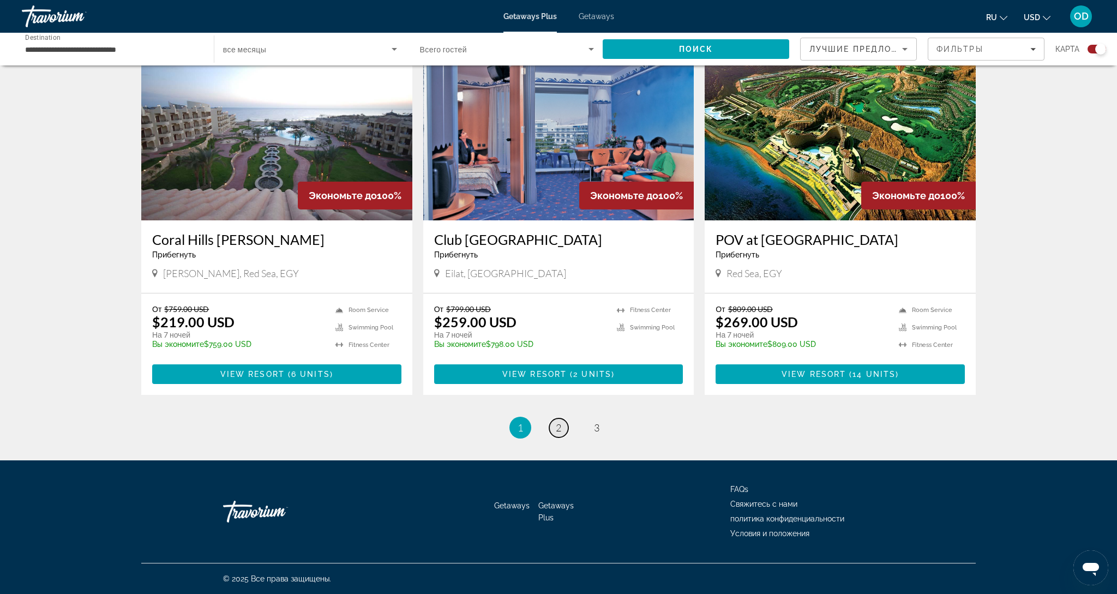
click at [560, 430] on span "2" at bounding box center [558, 428] width 5 height 12
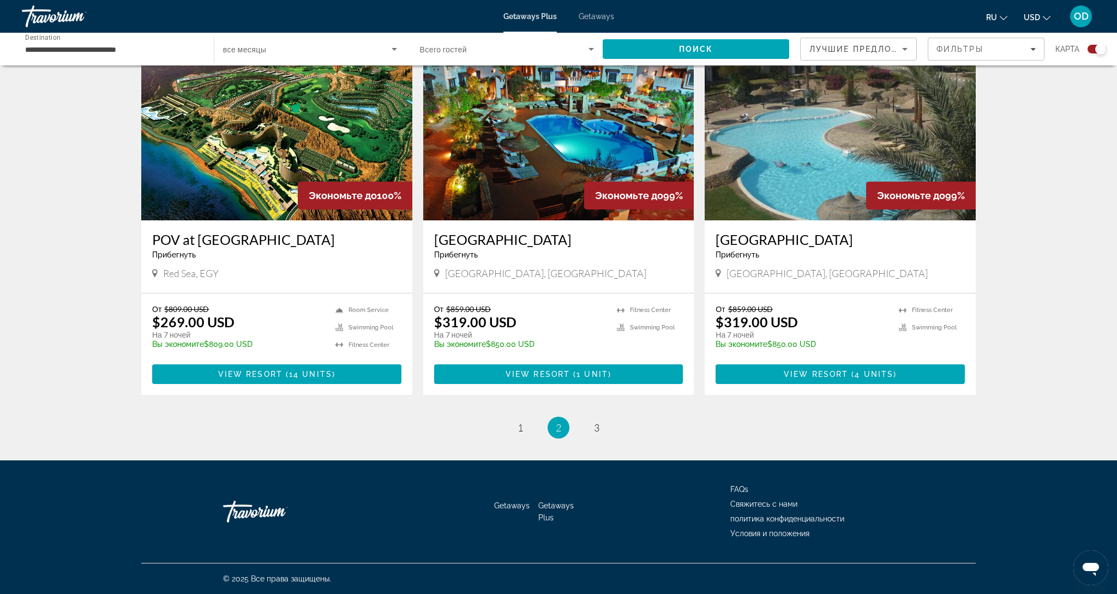
scroll to position [1509, 0]
click at [597, 430] on span "3" at bounding box center [596, 428] width 5 height 12
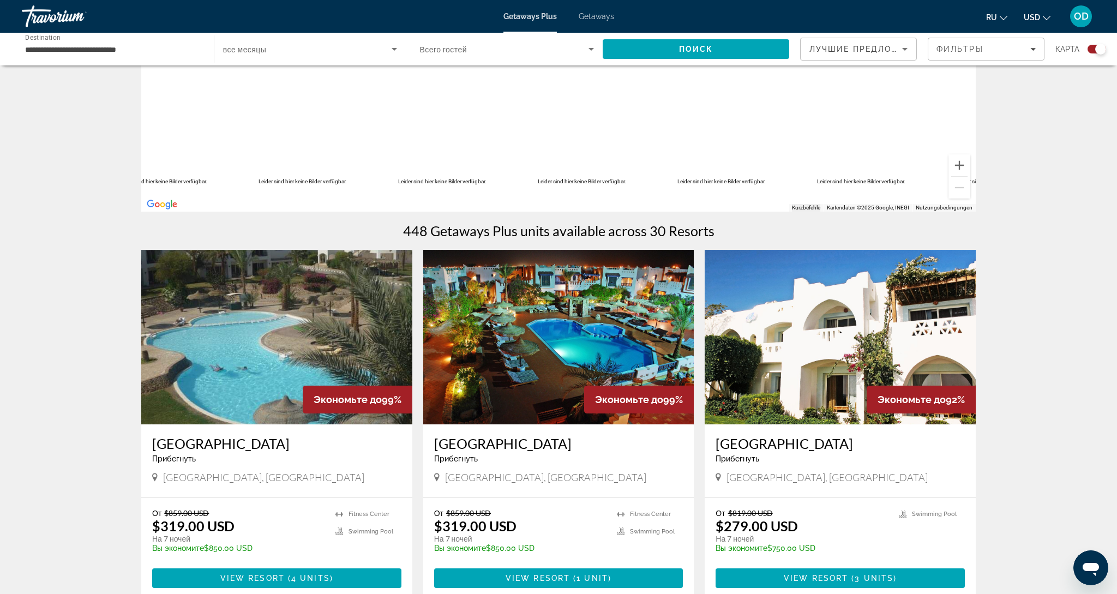
scroll to position [191, 0]
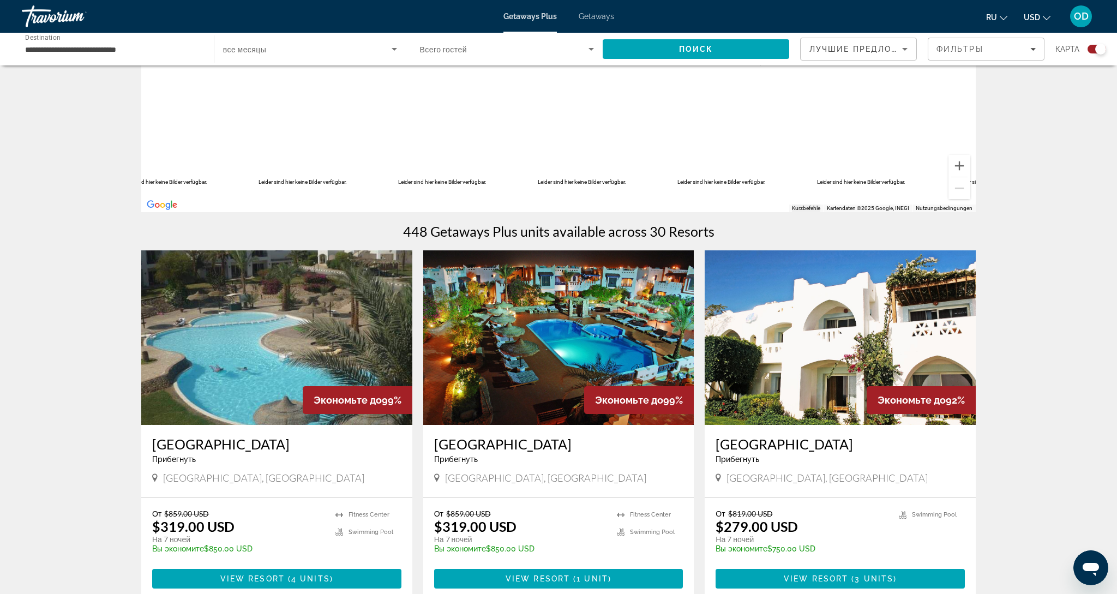
click at [819, 350] on img "Main content" at bounding box center [840, 337] width 271 height 175
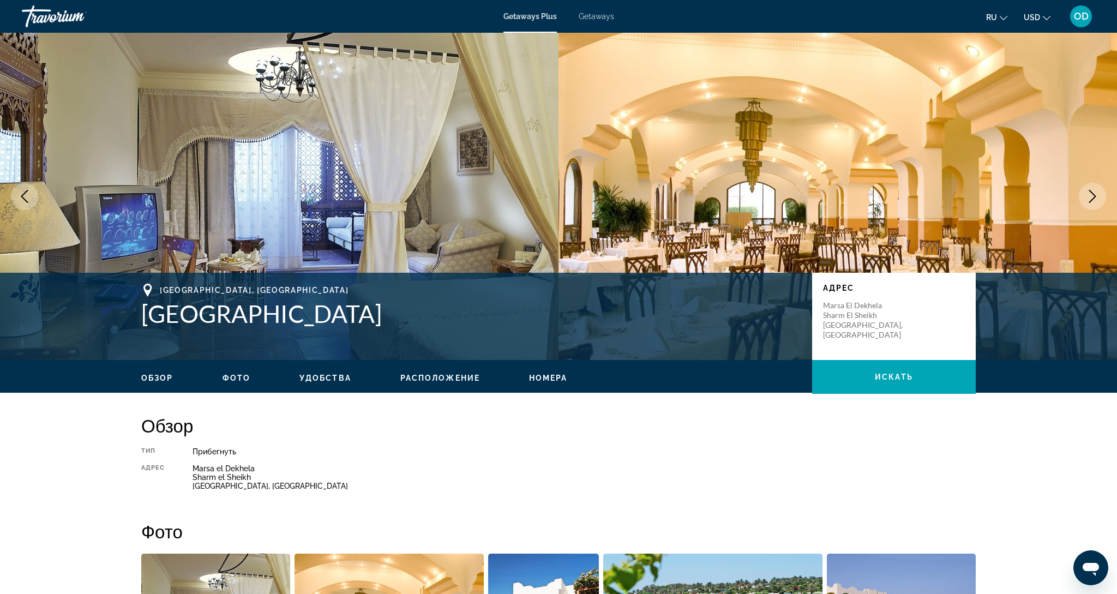
click at [1087, 203] on button "Next image" at bounding box center [1092, 196] width 27 height 27
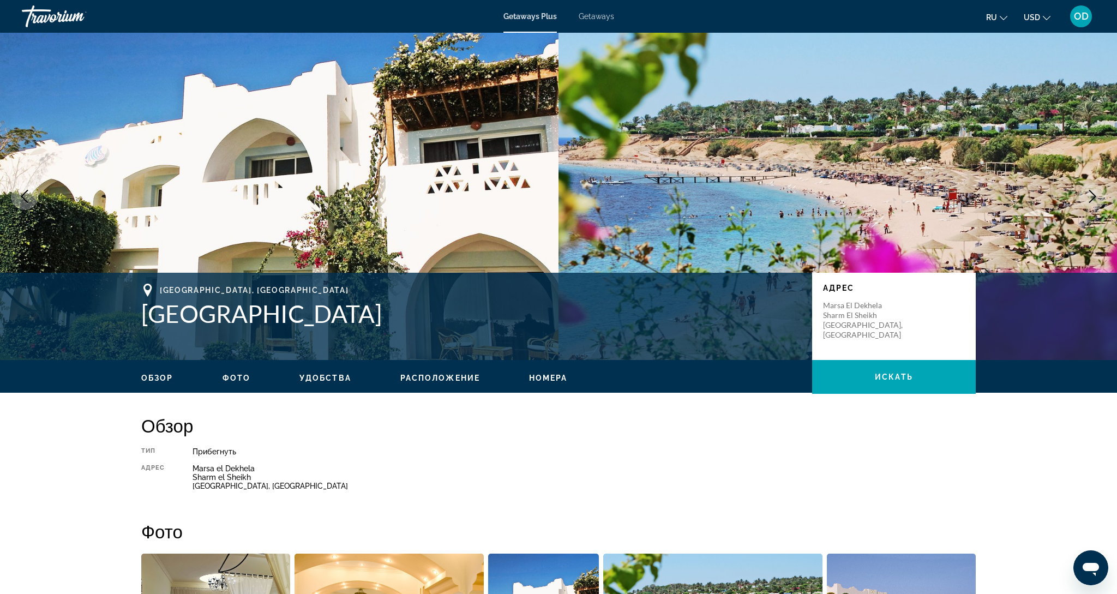
click at [1087, 203] on button "Next image" at bounding box center [1092, 196] width 27 height 27
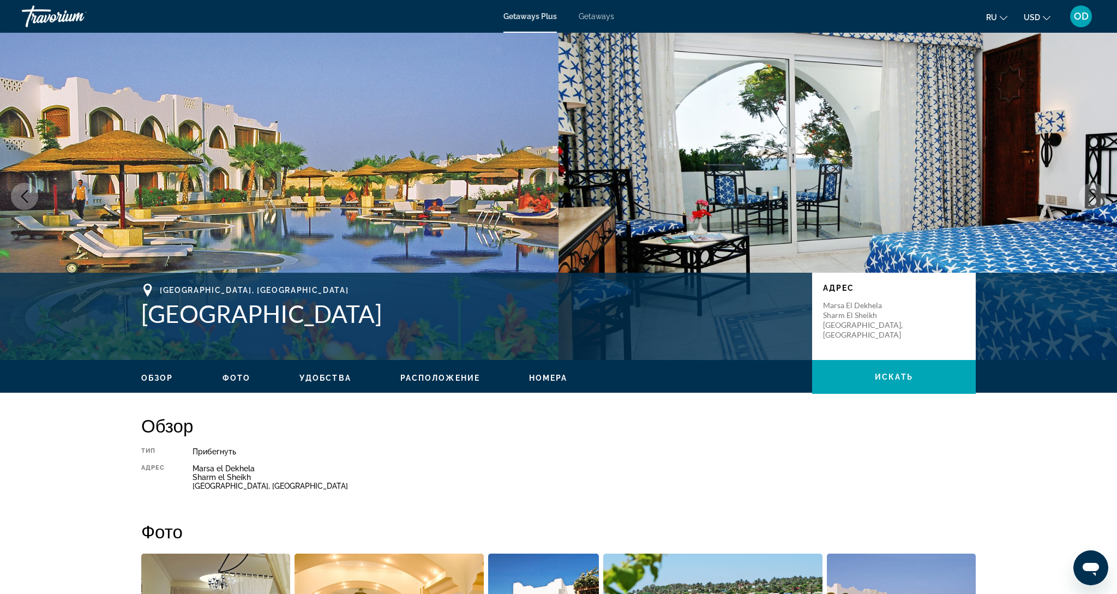
click at [1087, 203] on button "Next image" at bounding box center [1092, 196] width 27 height 27
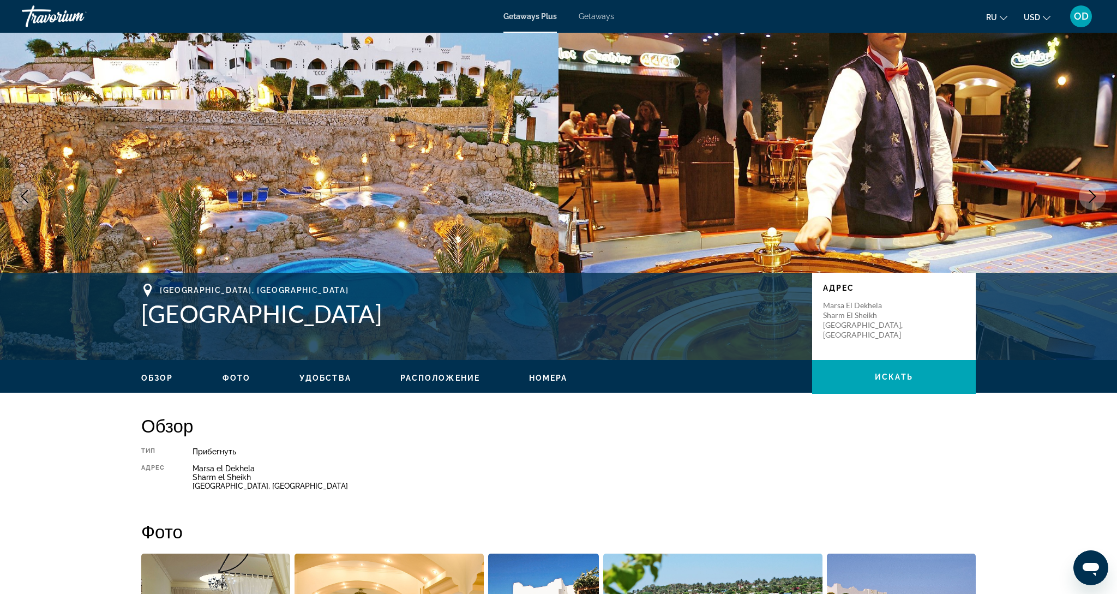
click at [1087, 203] on button "Next image" at bounding box center [1092, 196] width 27 height 27
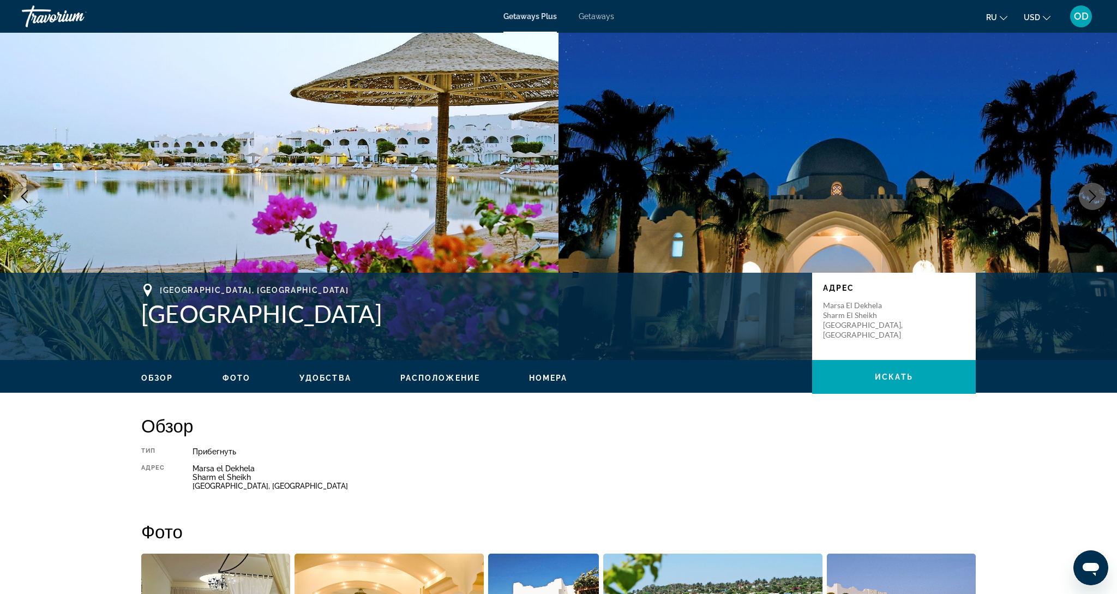
click at [1087, 203] on button "Next image" at bounding box center [1092, 196] width 27 height 27
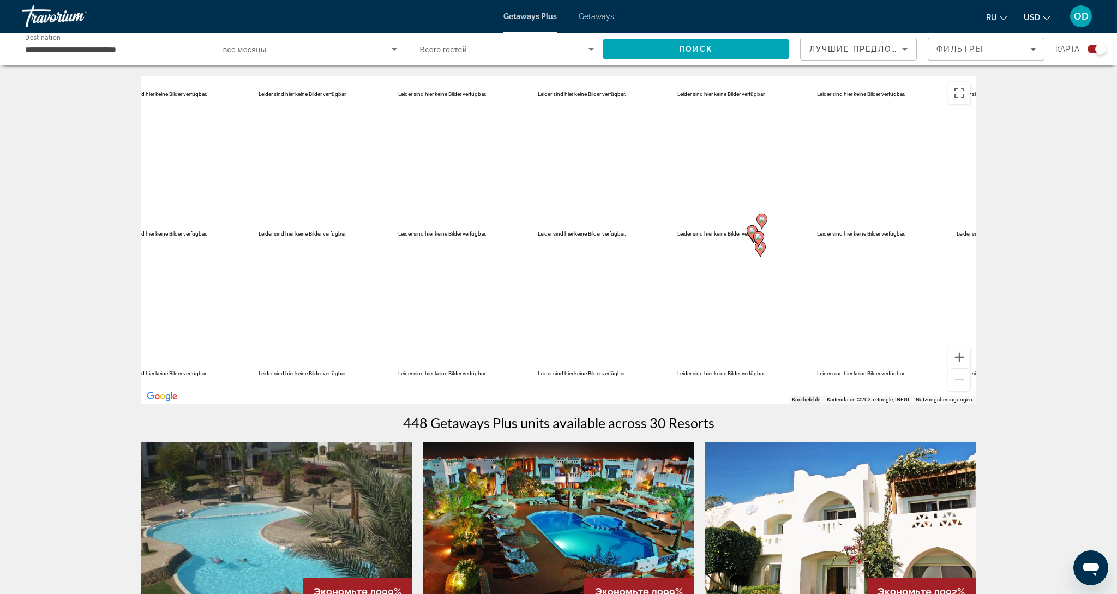
click at [107, 50] on input "**********" at bounding box center [112, 49] width 175 height 13
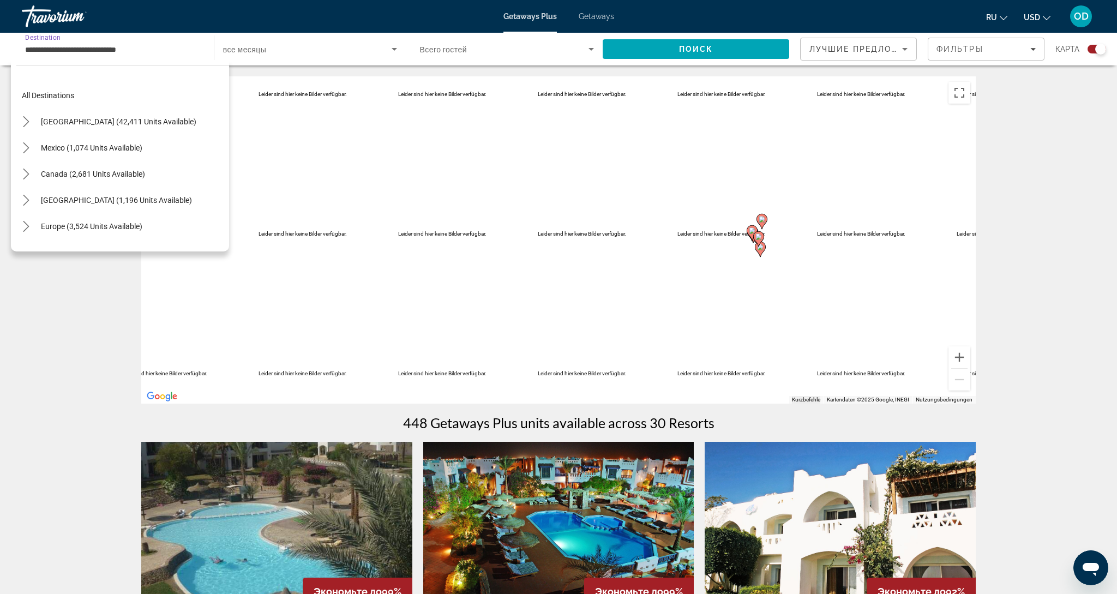
scroll to position [248, 0]
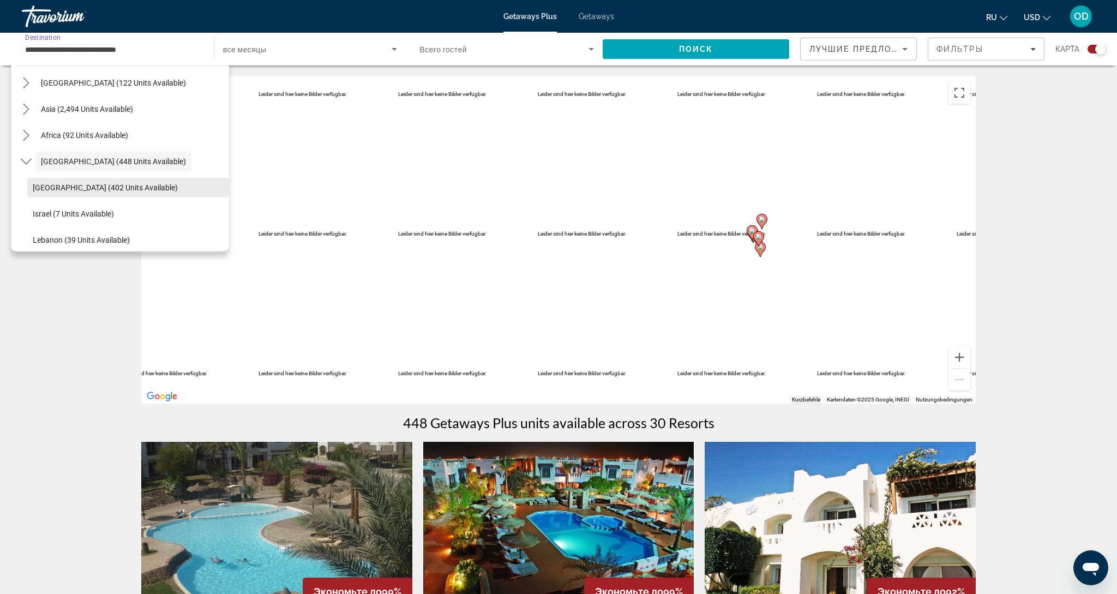
click at [83, 187] on span "[GEOGRAPHIC_DATA] (402 units available)" at bounding box center [105, 187] width 145 height 9
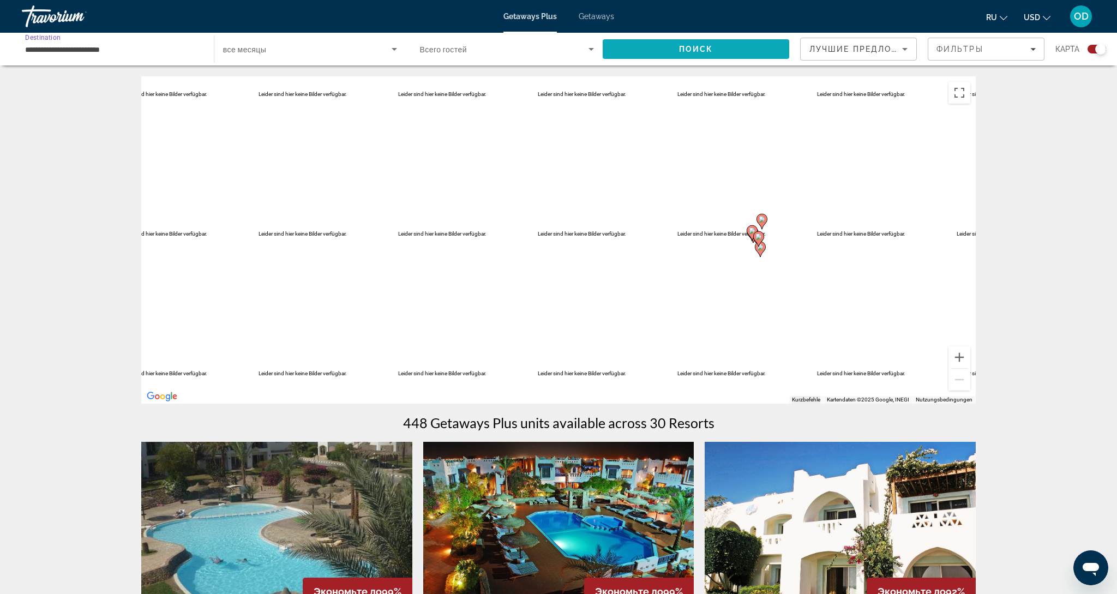
click at [702, 43] on span "Search" at bounding box center [696, 49] width 187 height 26
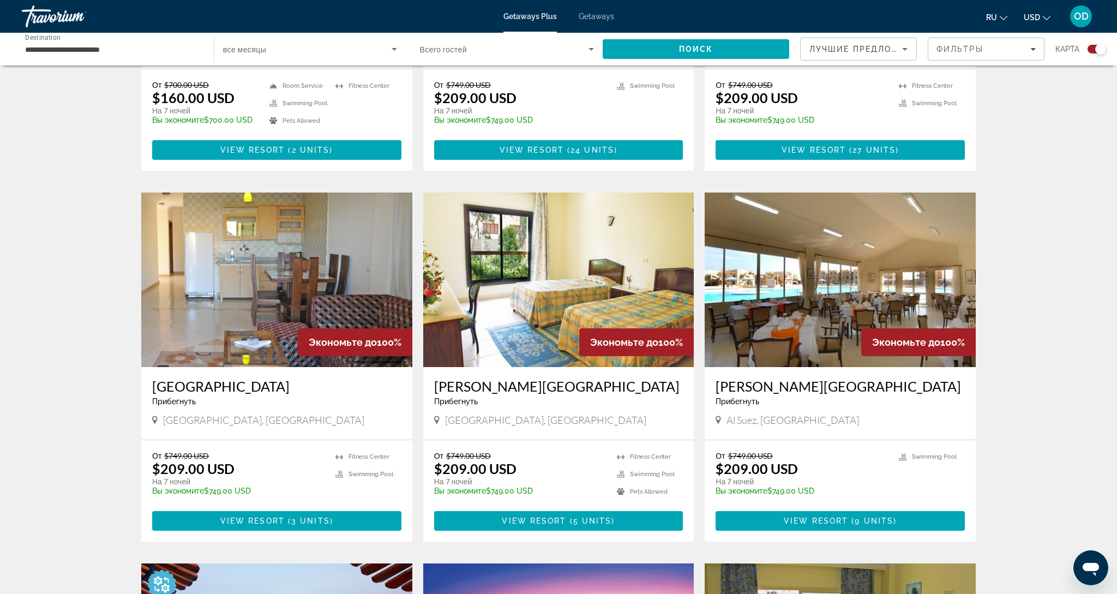
scroll to position [597, 0]
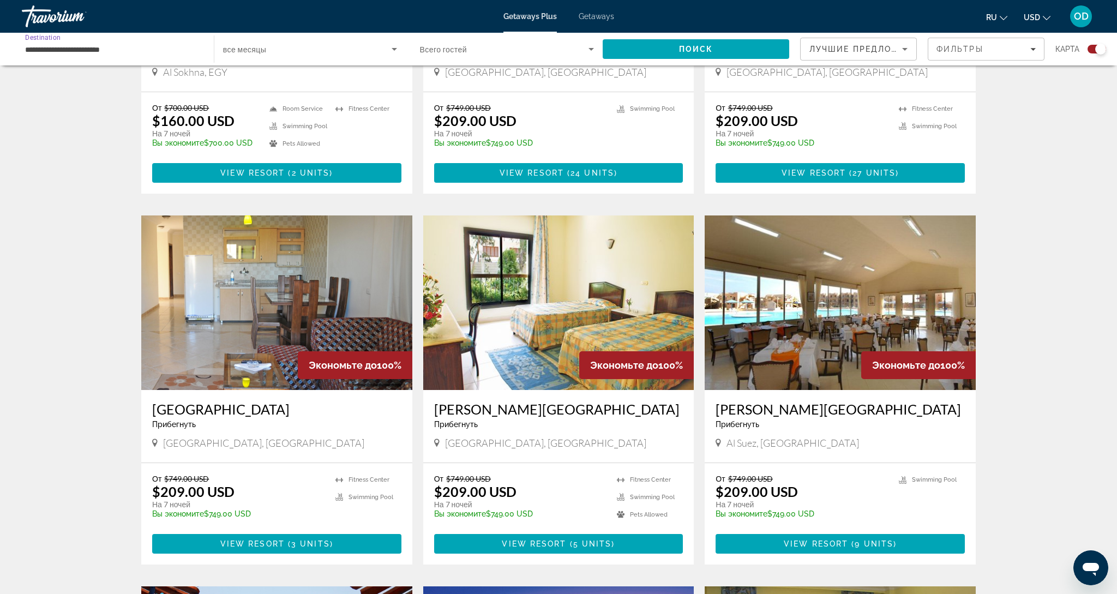
click at [60, 47] on input "**********" at bounding box center [112, 49] width 175 height 13
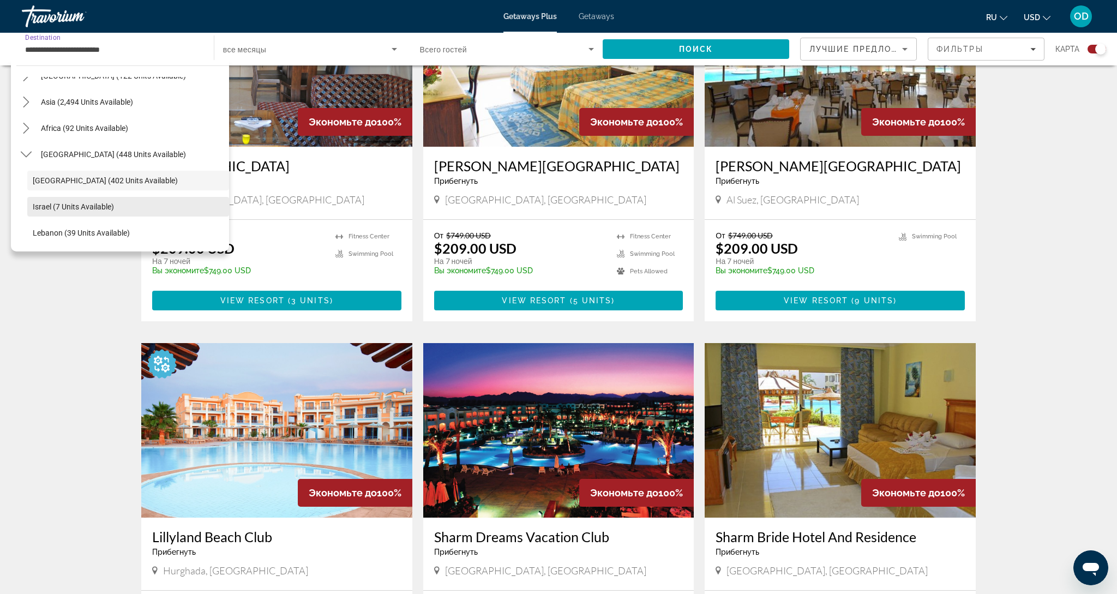
scroll to position [842, 0]
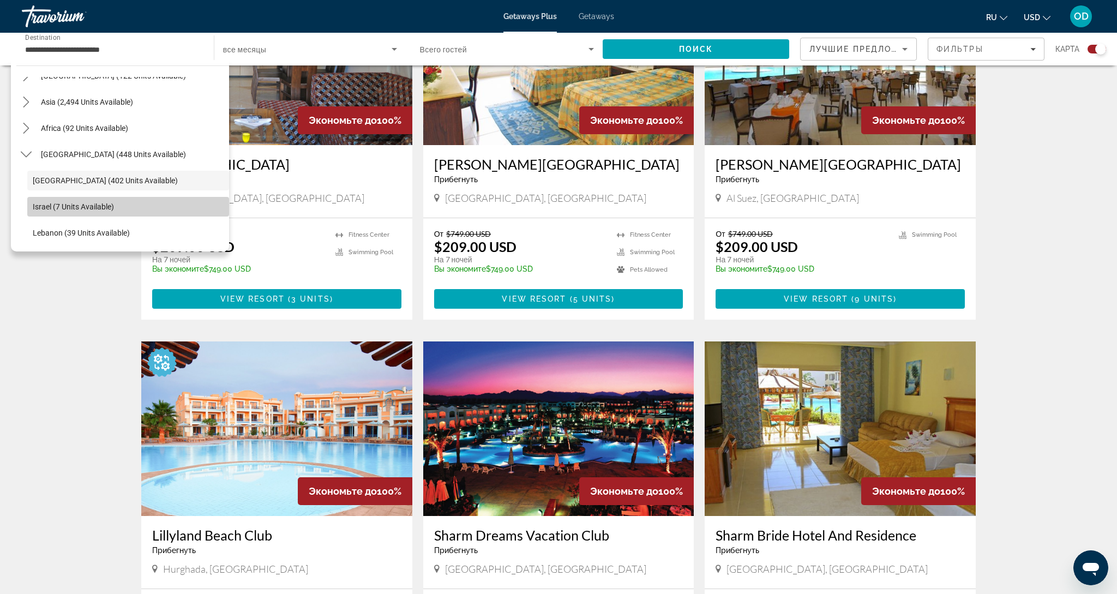
click at [63, 215] on span "Select destination: Israel (7 units available)" at bounding box center [128, 207] width 202 height 26
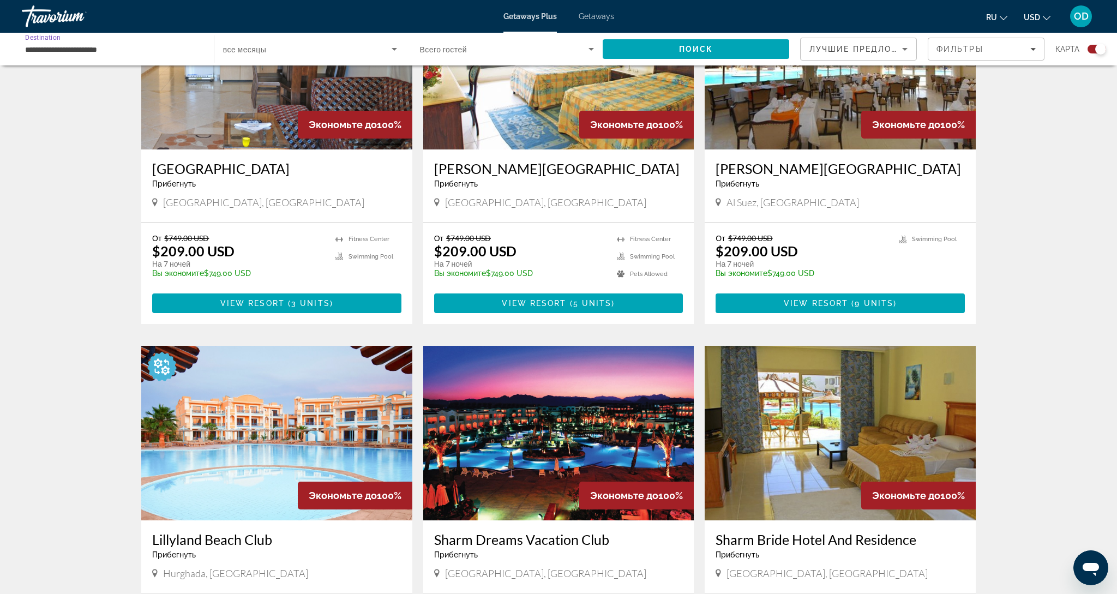
scroll to position [839, 0]
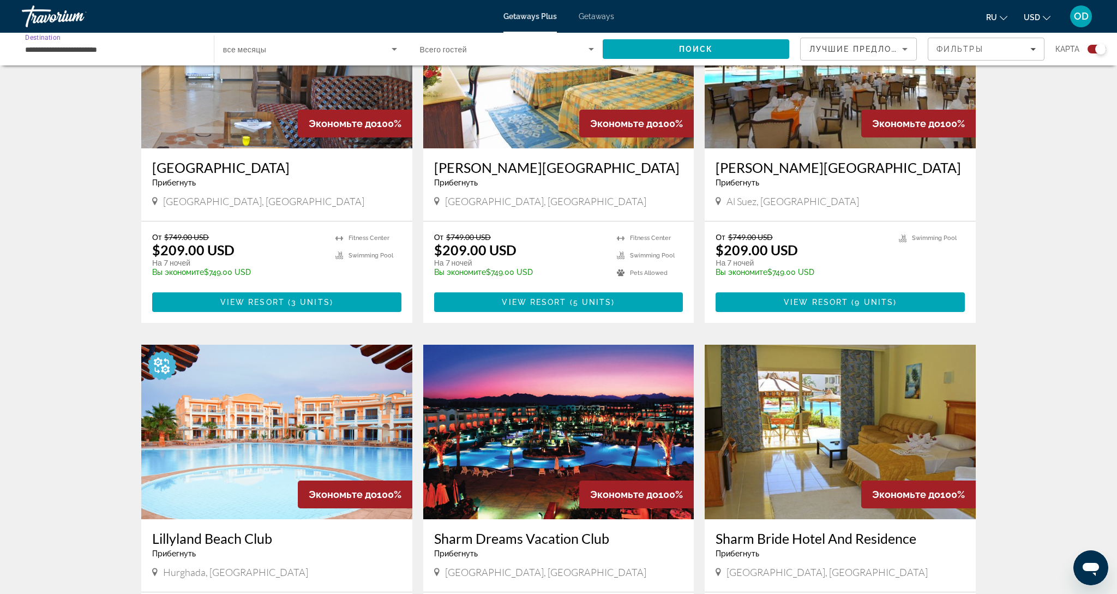
click at [93, 46] on input "**********" at bounding box center [112, 49] width 175 height 13
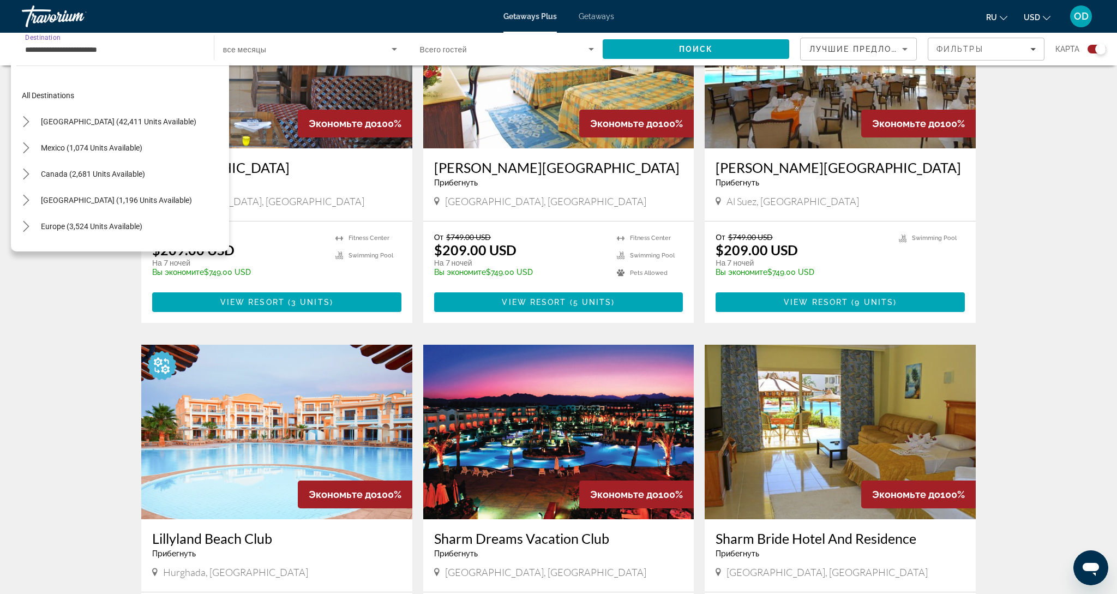
scroll to position [255, 0]
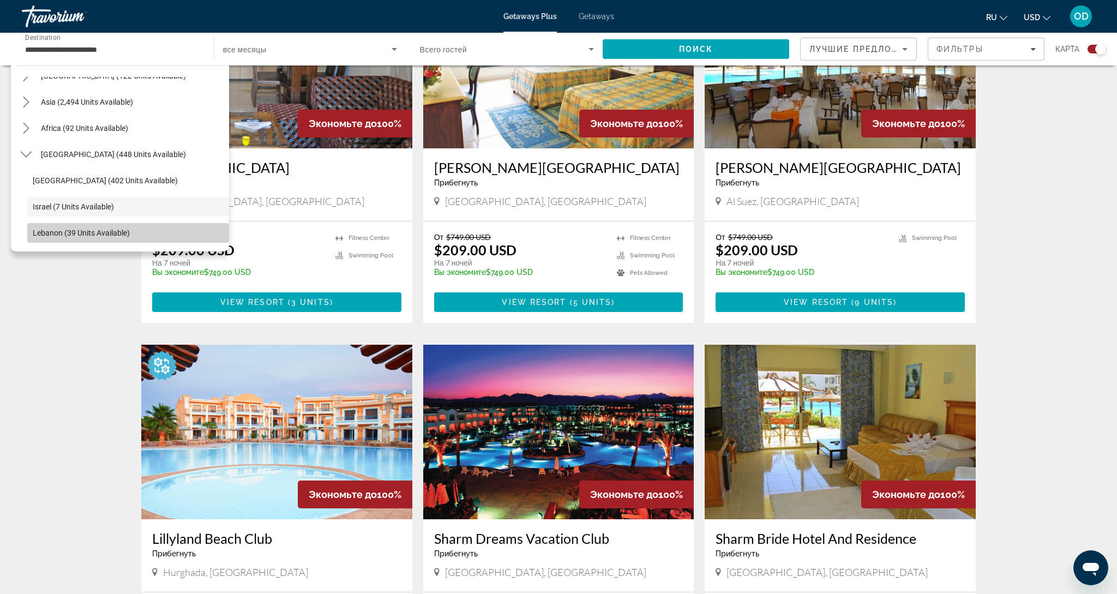
click at [51, 232] on span "Lebanon (39 units available)" at bounding box center [81, 233] width 97 height 9
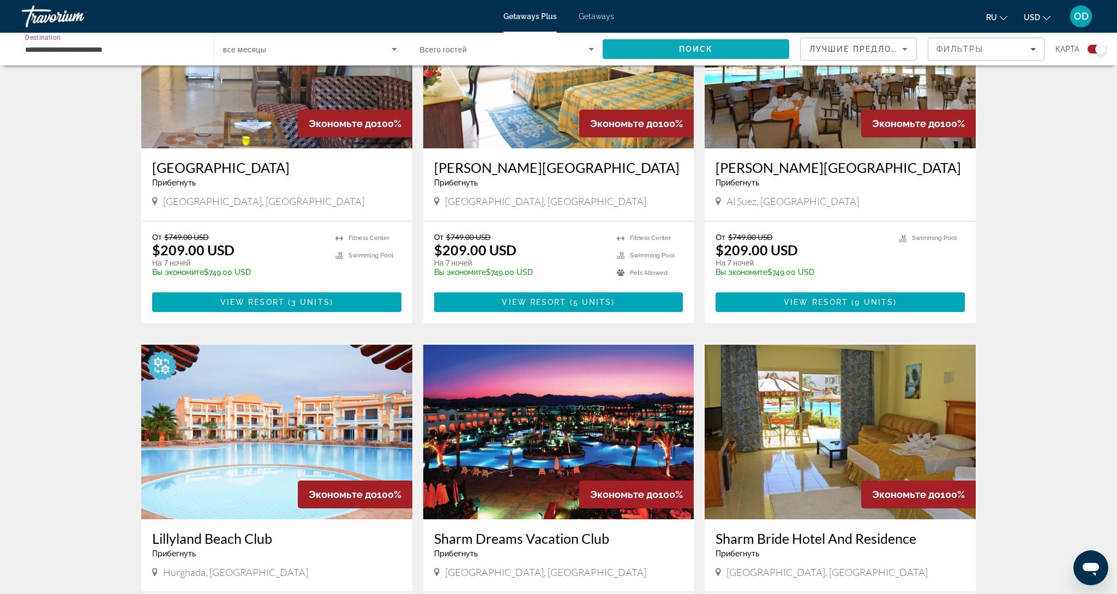
click at [702, 45] on span "Поиск" at bounding box center [696, 49] width 34 height 9
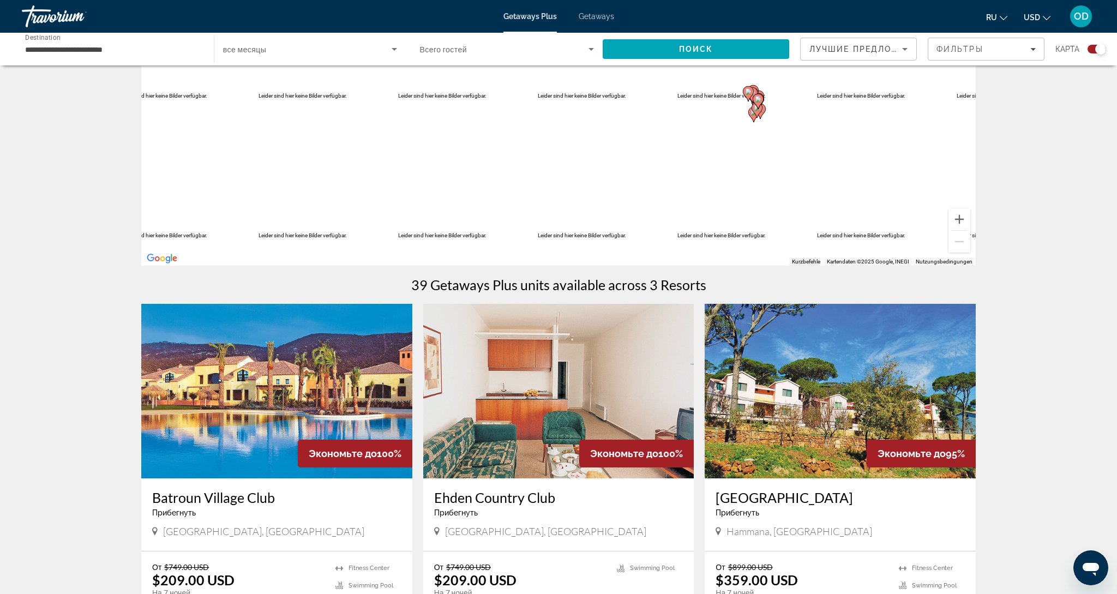
scroll to position [136, 0]
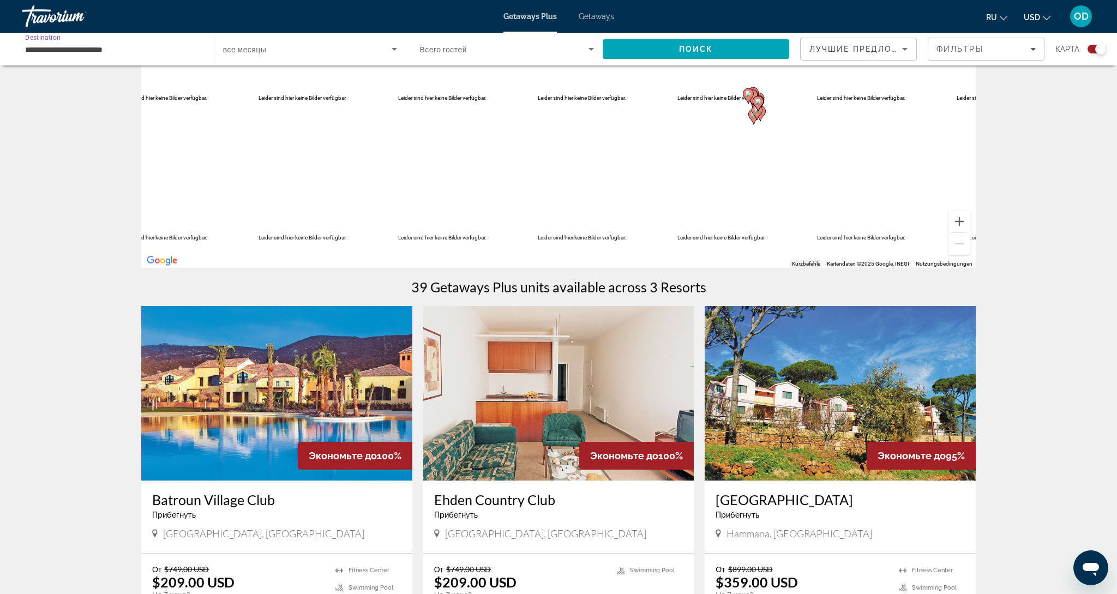
click at [64, 46] on input "**********" at bounding box center [112, 49] width 175 height 13
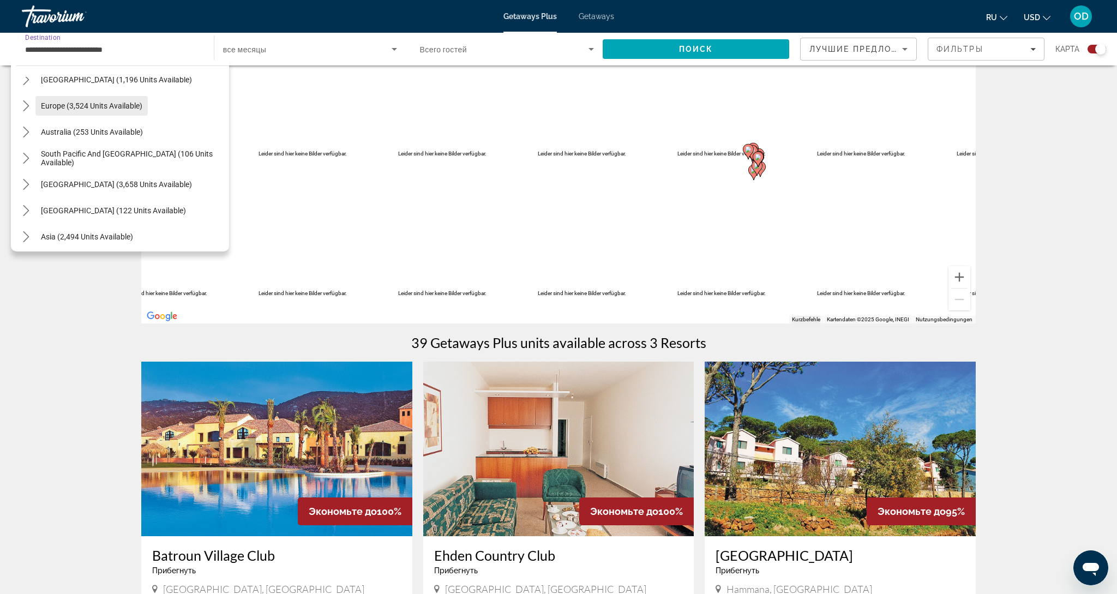
scroll to position [122, 0]
click at [120, 133] on span "Australia (253 units available)" at bounding box center [92, 131] width 102 height 9
type input "**********"
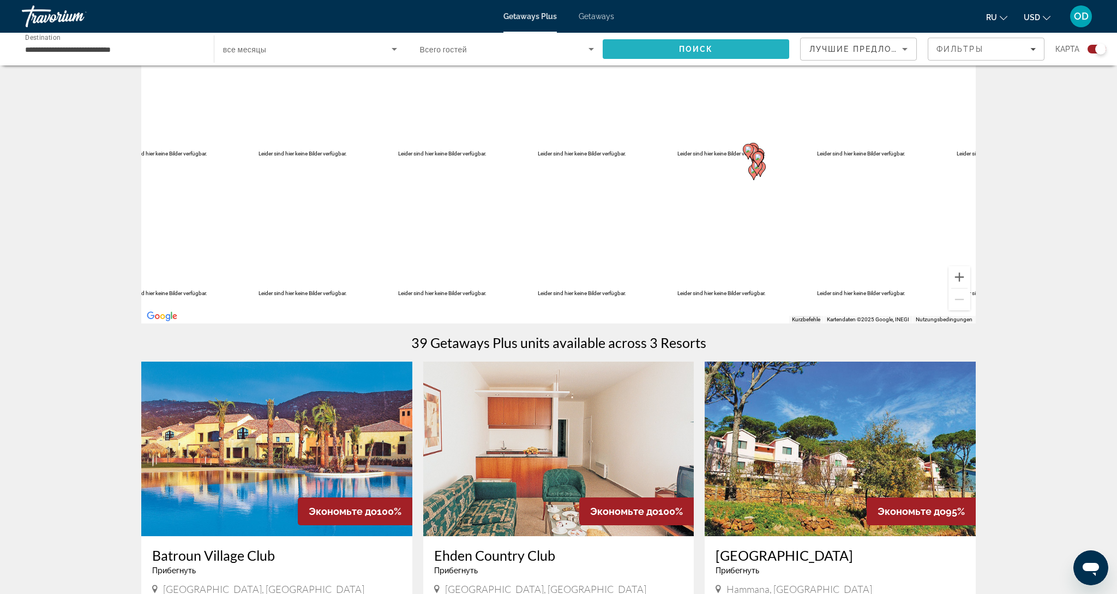
click at [728, 57] on span "Search" at bounding box center [696, 49] width 187 height 26
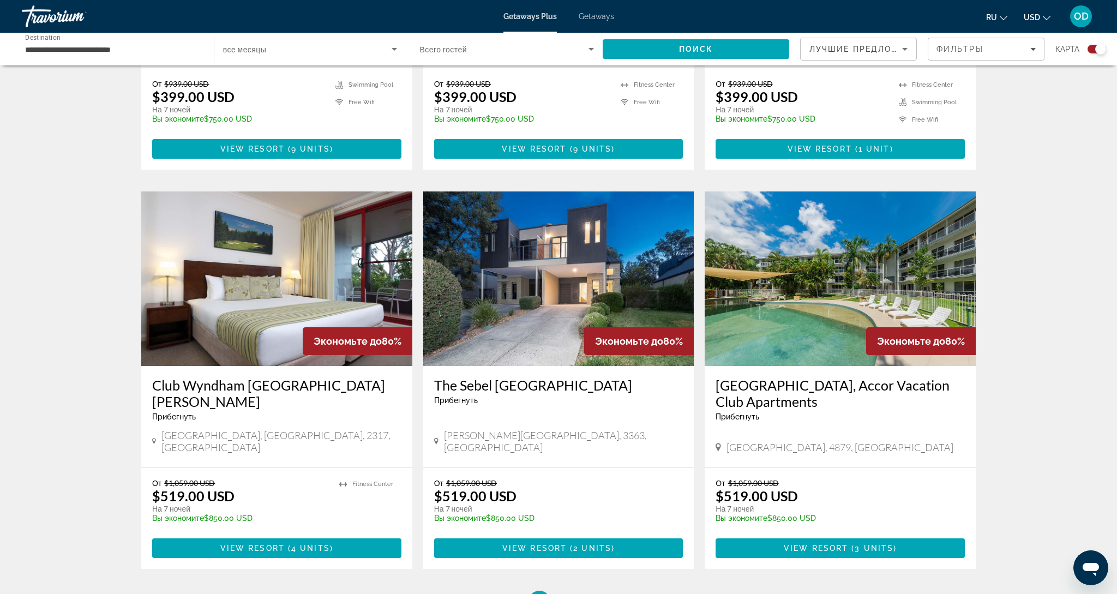
scroll to position [1439, 0]
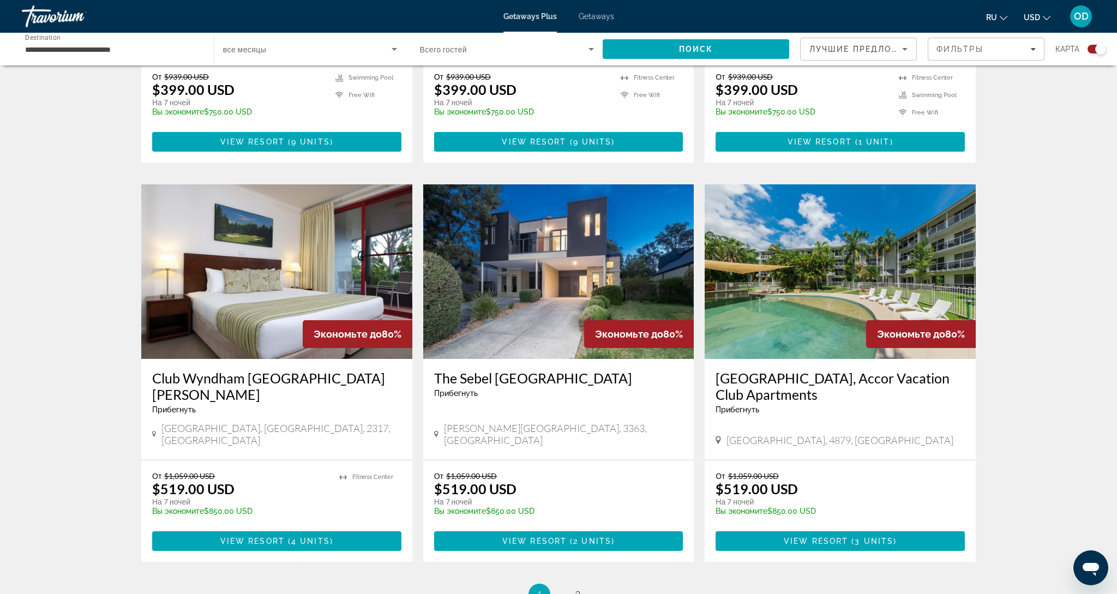
click at [586, 199] on img "Main content" at bounding box center [558, 271] width 271 height 175
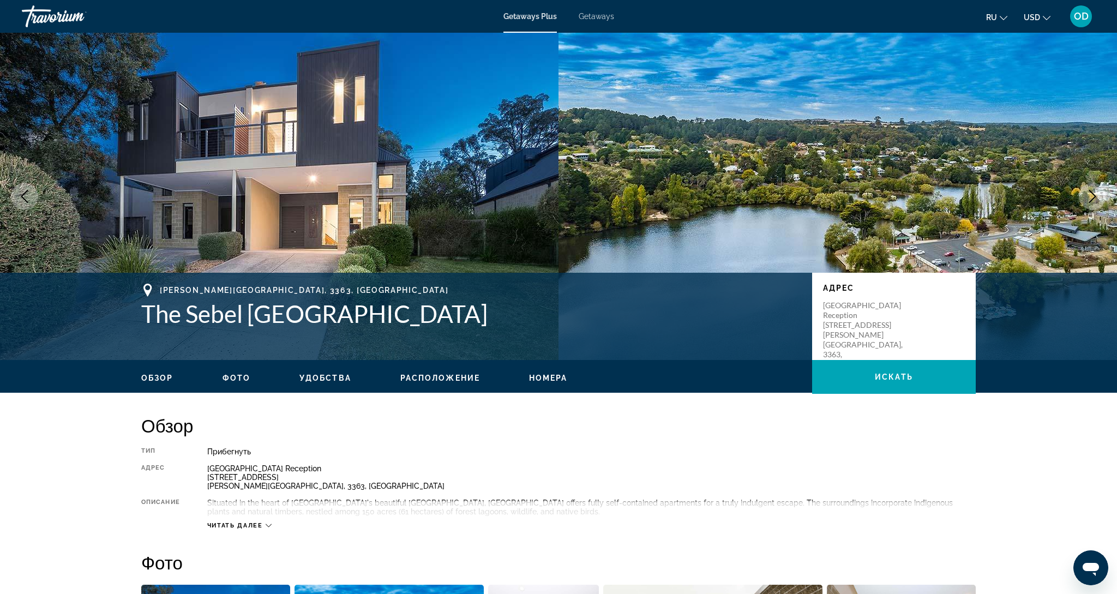
click at [1094, 199] on icon "Next image" at bounding box center [1092, 196] width 7 height 13
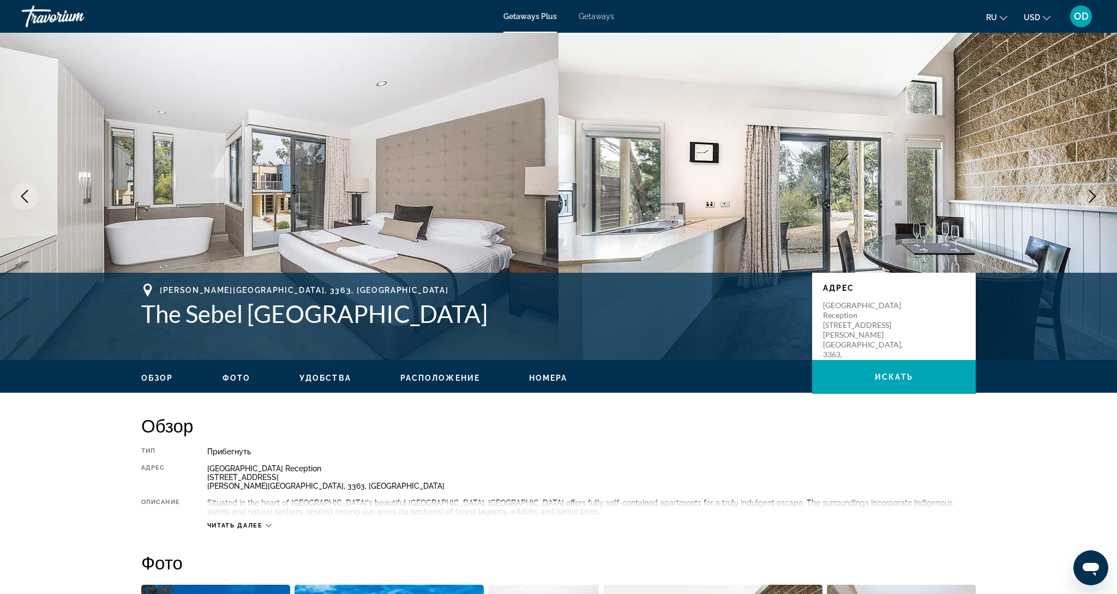
click at [1094, 199] on icon "Next image" at bounding box center [1092, 196] width 7 height 13
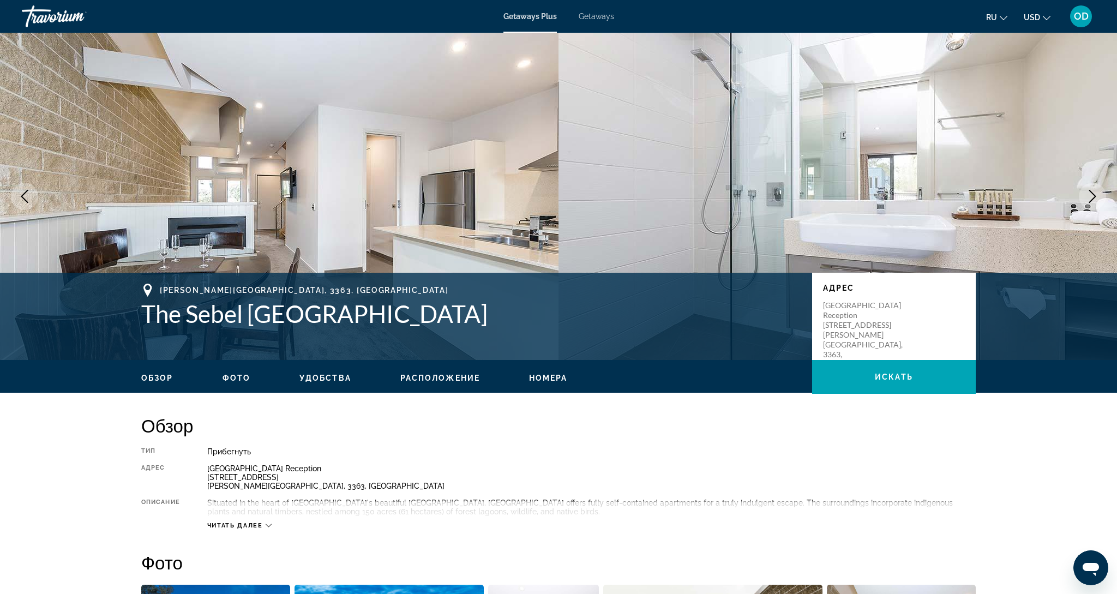
click at [1094, 199] on icon "Next image" at bounding box center [1092, 196] width 7 height 13
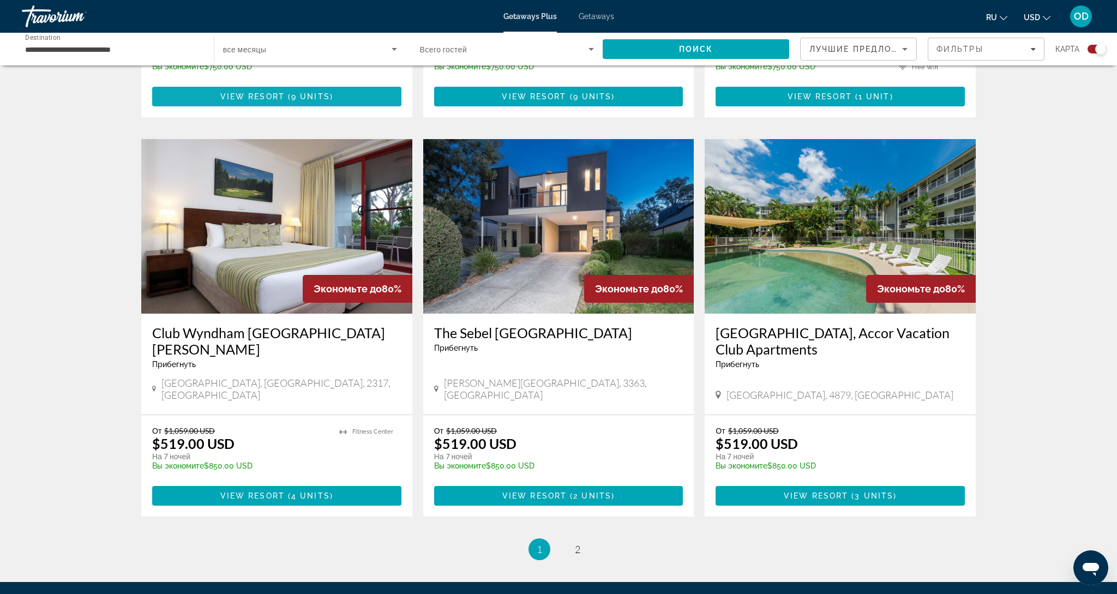
scroll to position [1486, 0]
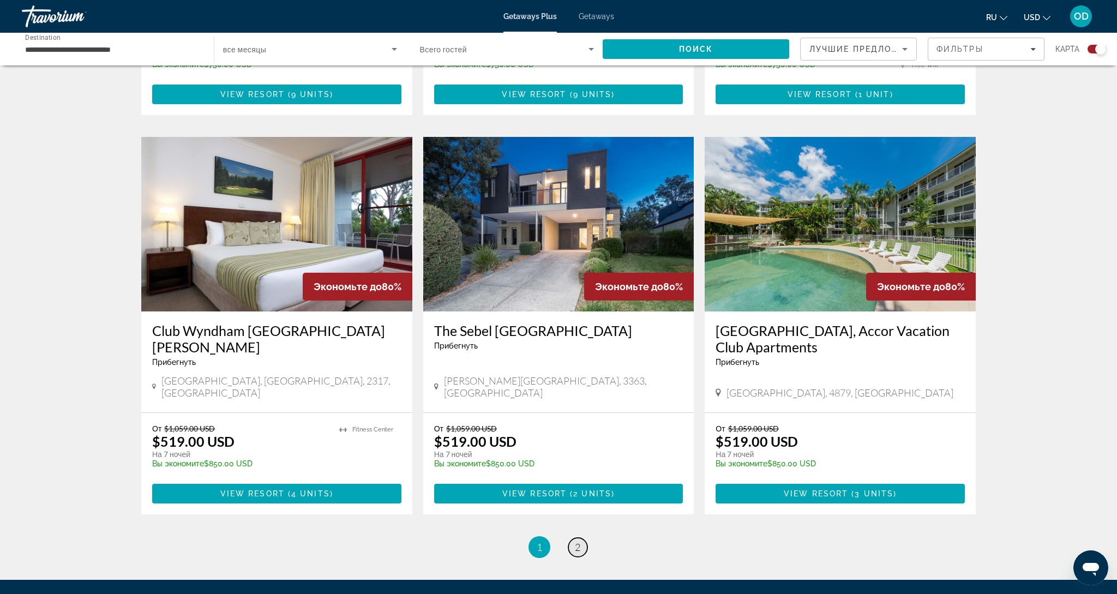
click at [576, 541] on span "2" at bounding box center [577, 547] width 5 height 12
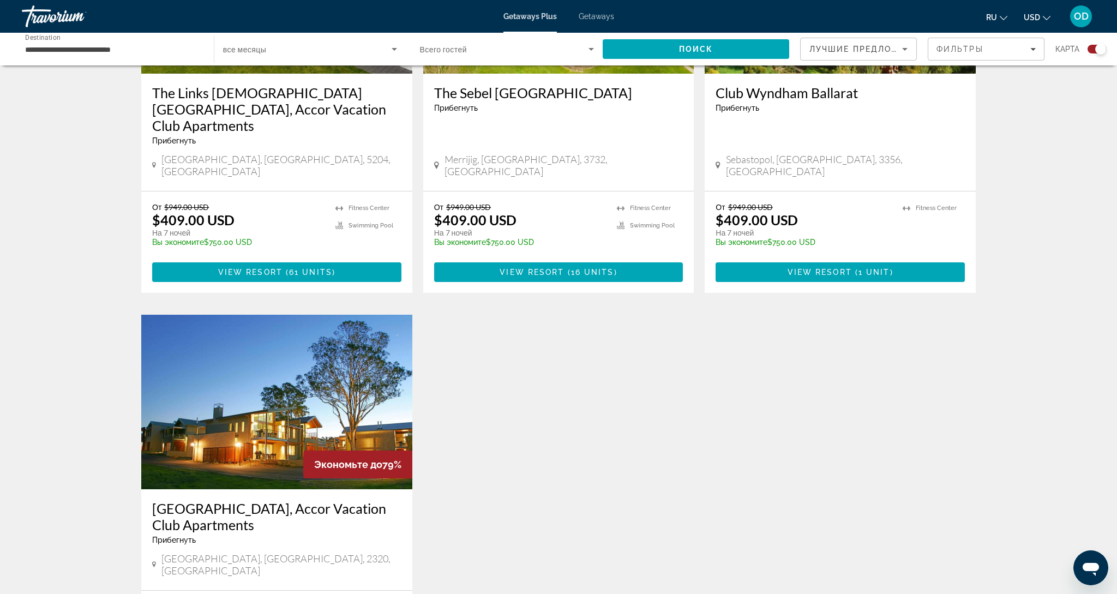
scroll to position [542, 0]
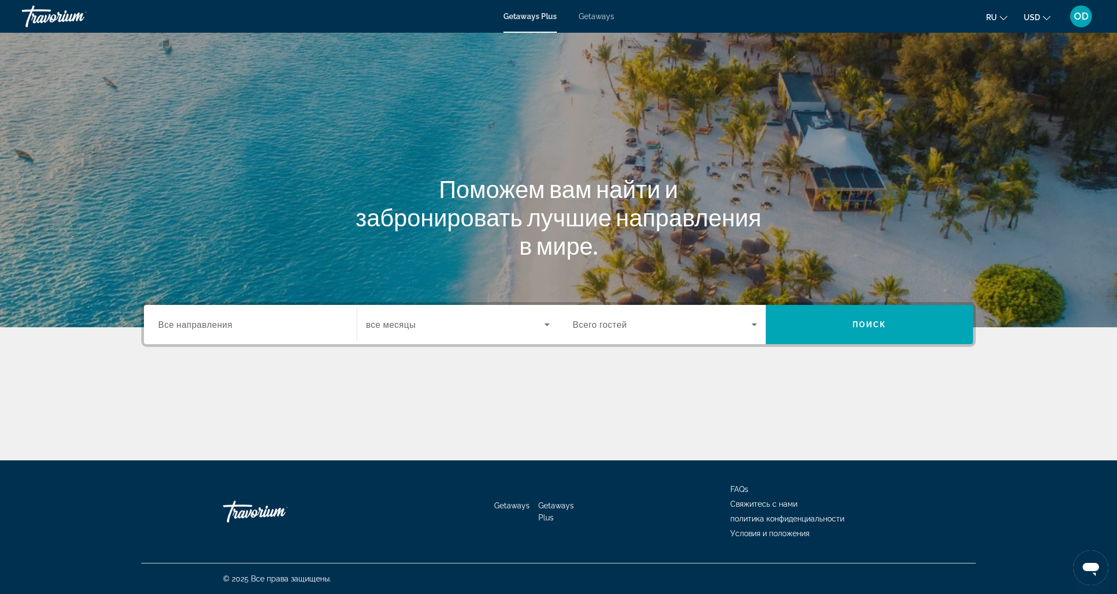
click at [237, 326] on input "Destination Все направления" at bounding box center [250, 325] width 184 height 13
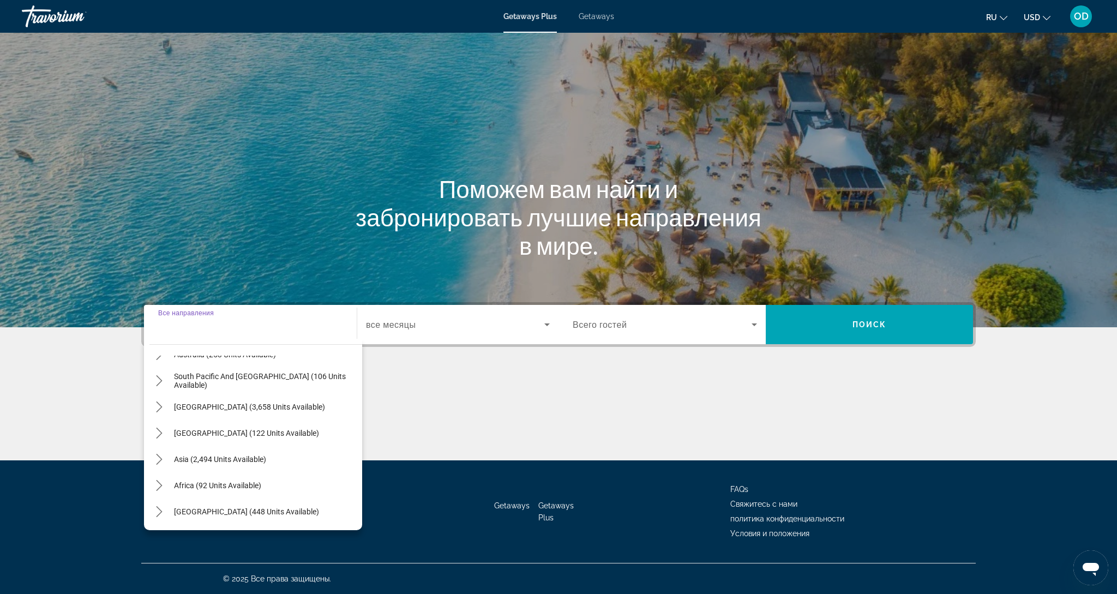
scroll to position [177, 0]
